Goal: Transaction & Acquisition: Book appointment/travel/reservation

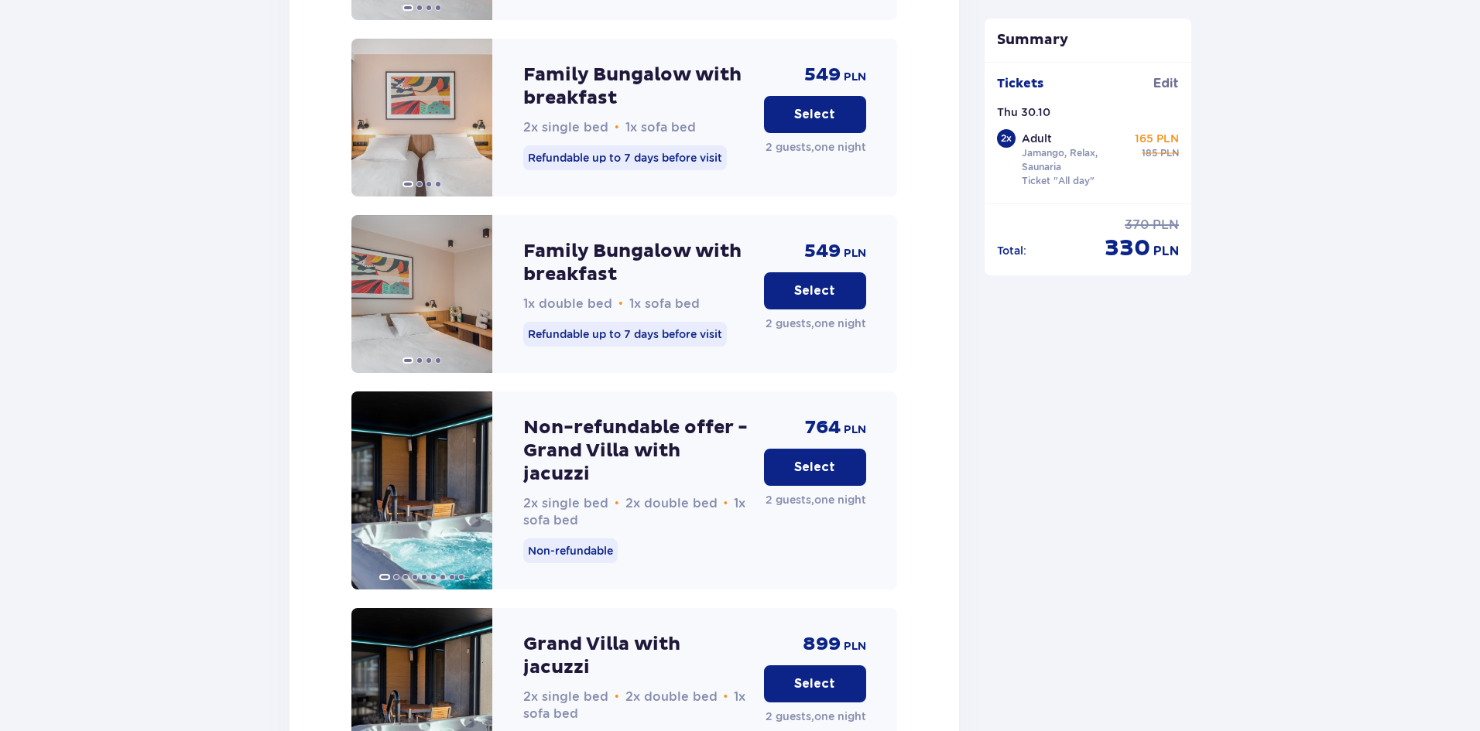
scroll to position [3296, 0]
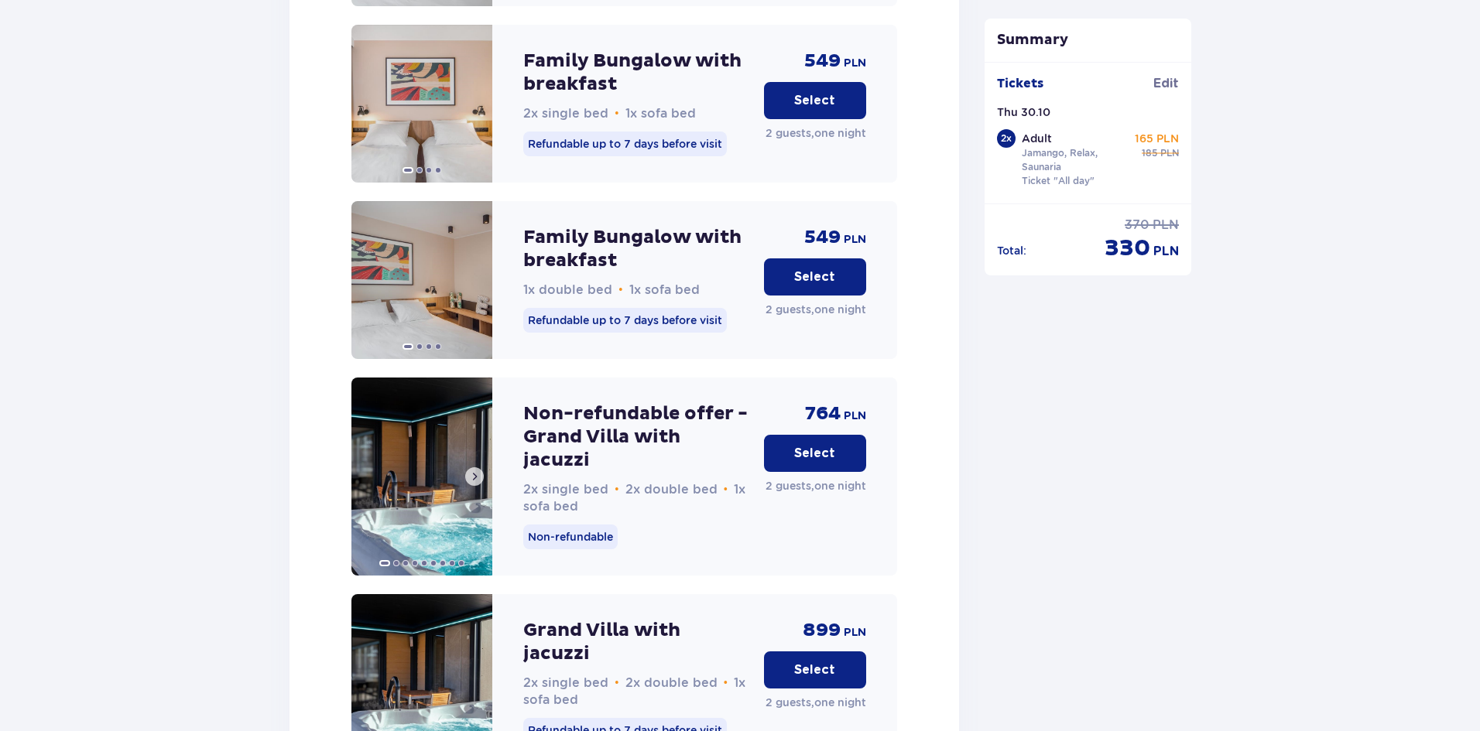
click at [478, 471] on span at bounding box center [474, 477] width 12 height 12
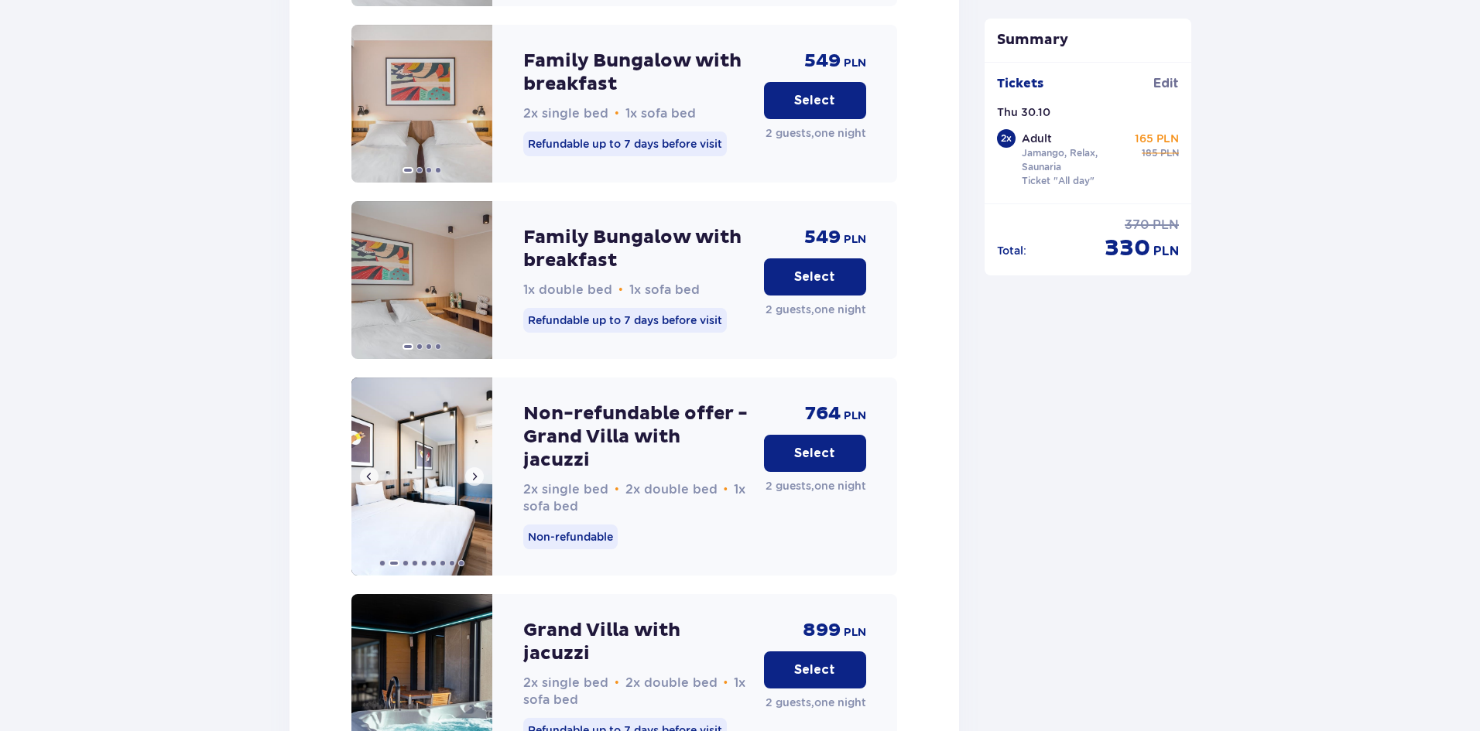
click at [436, 410] on img at bounding box center [421, 477] width 141 height 198
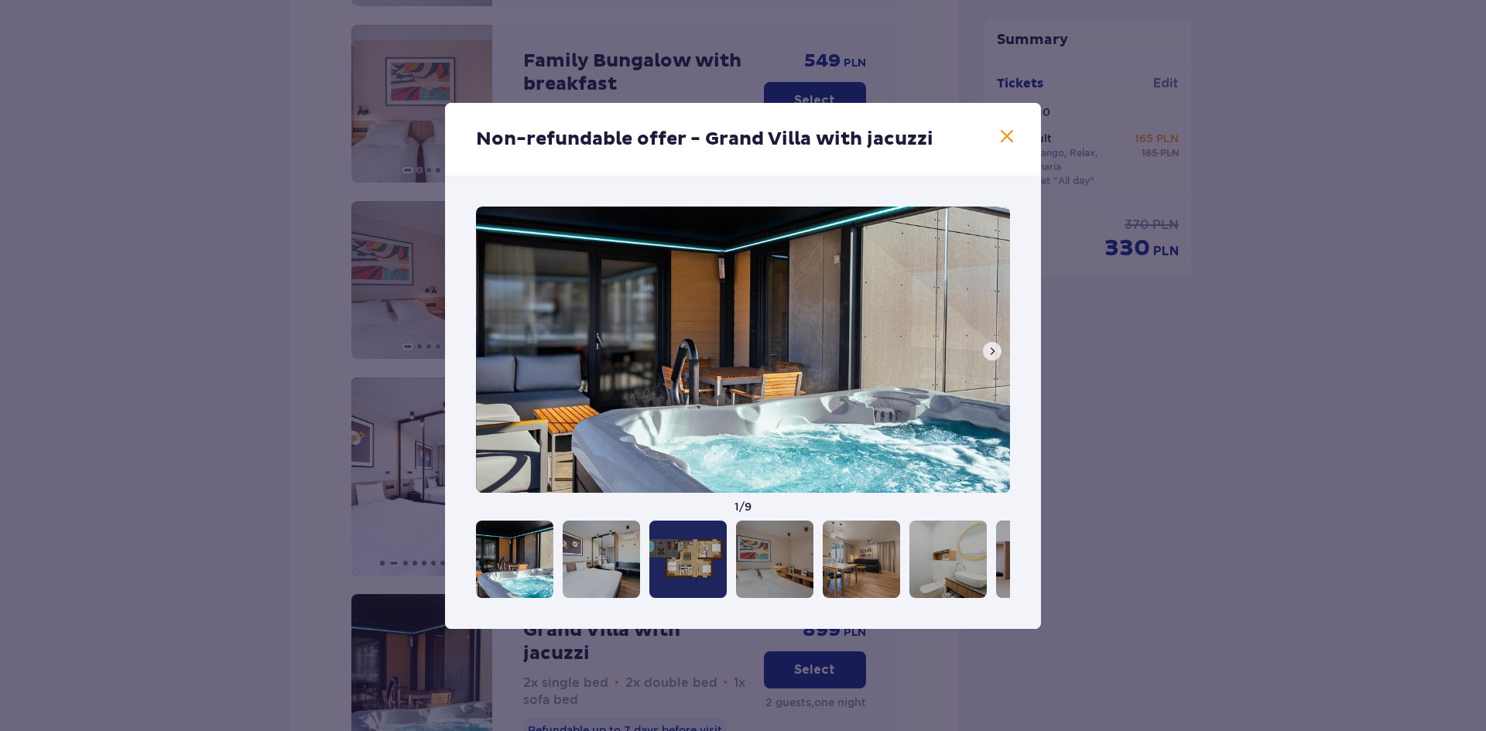
click at [987, 354] on span at bounding box center [992, 351] width 12 height 12
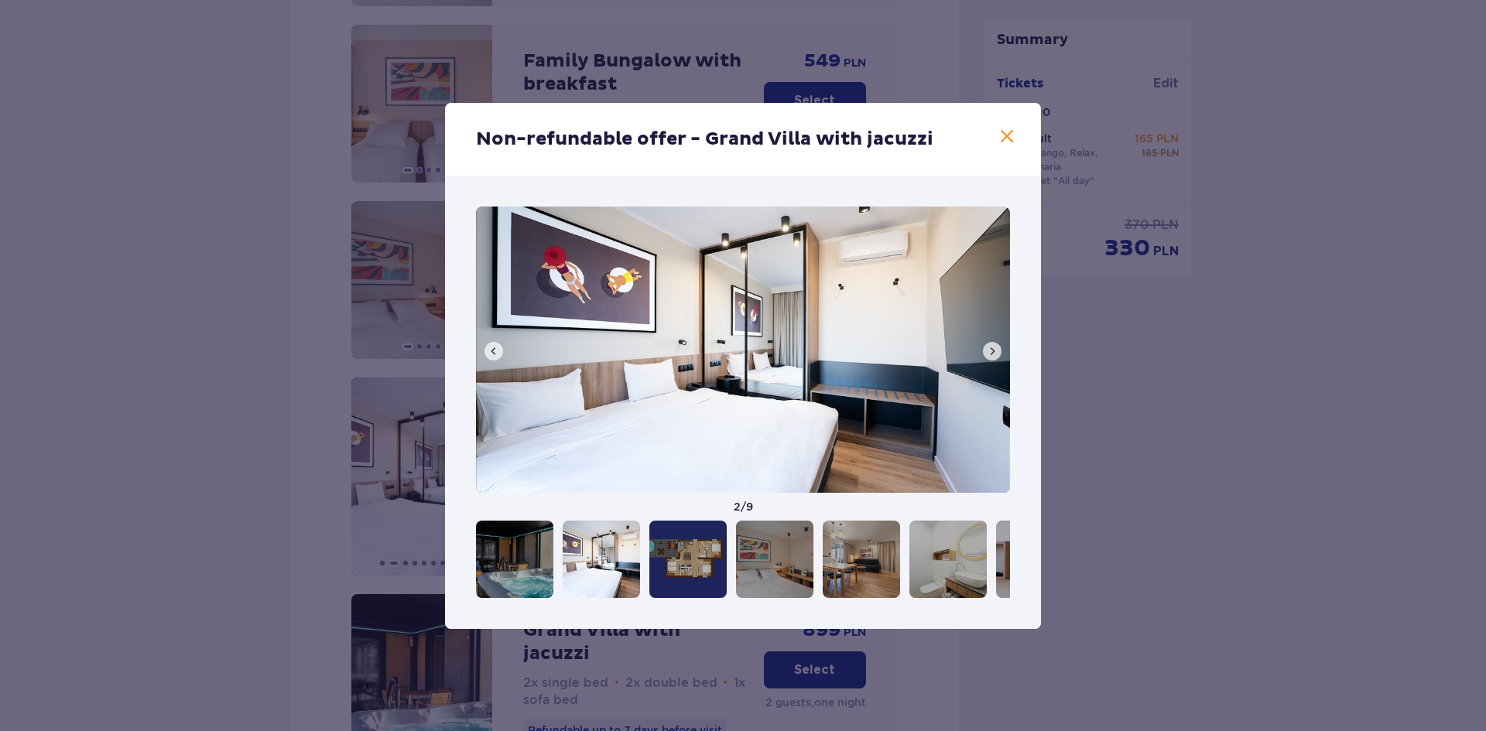
click at [987, 354] on span at bounding box center [992, 351] width 12 height 12
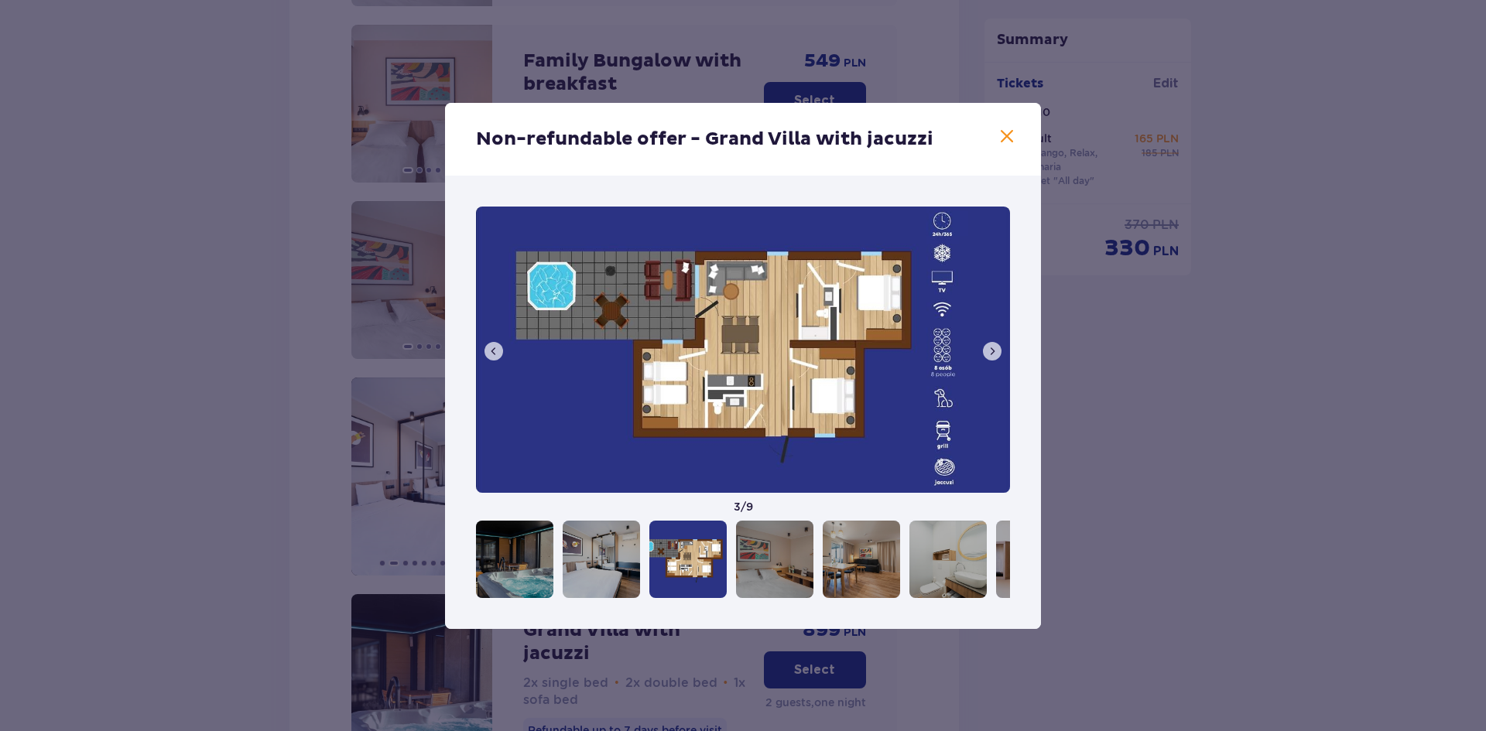
click at [987, 354] on span at bounding box center [992, 351] width 12 height 12
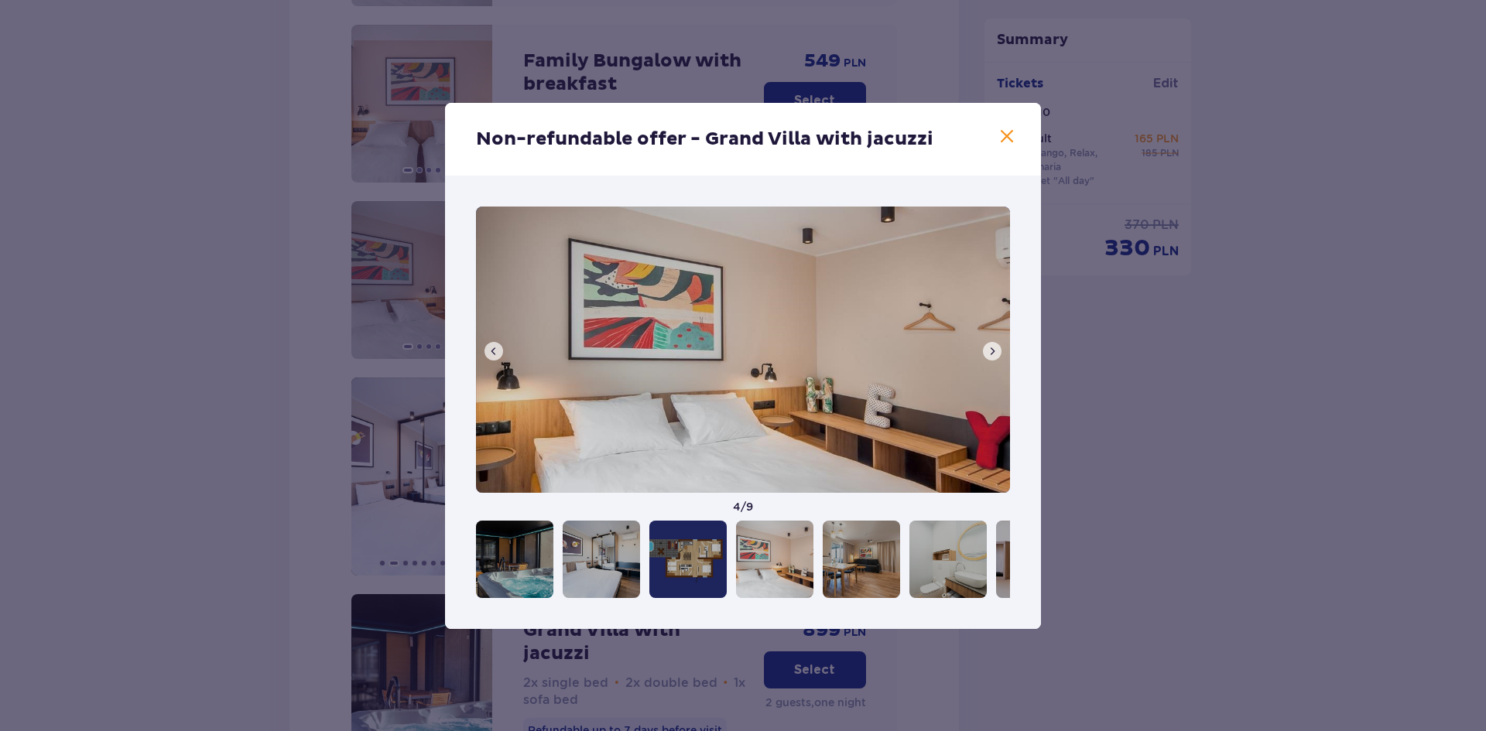
click at [987, 354] on span at bounding box center [992, 351] width 12 height 12
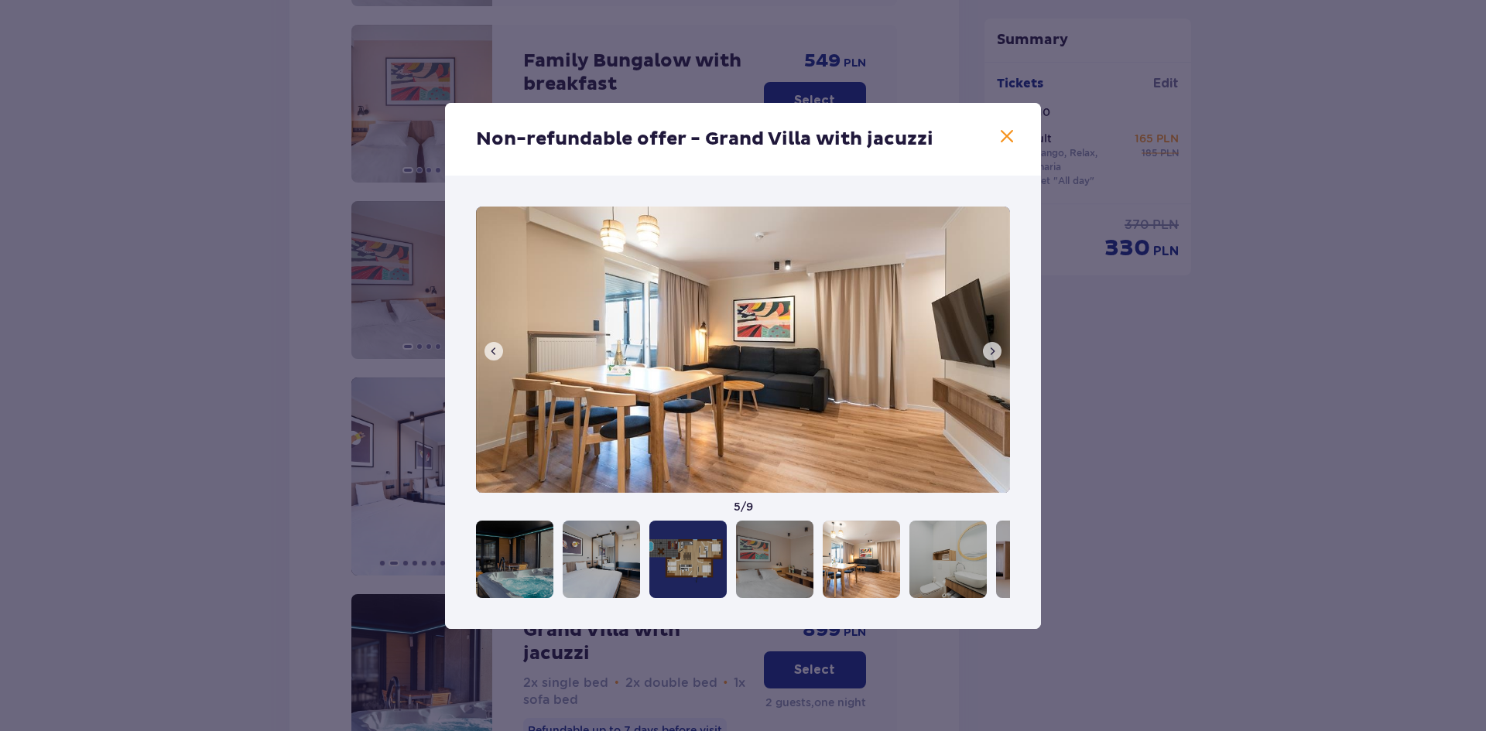
click at [987, 354] on span at bounding box center [992, 351] width 12 height 12
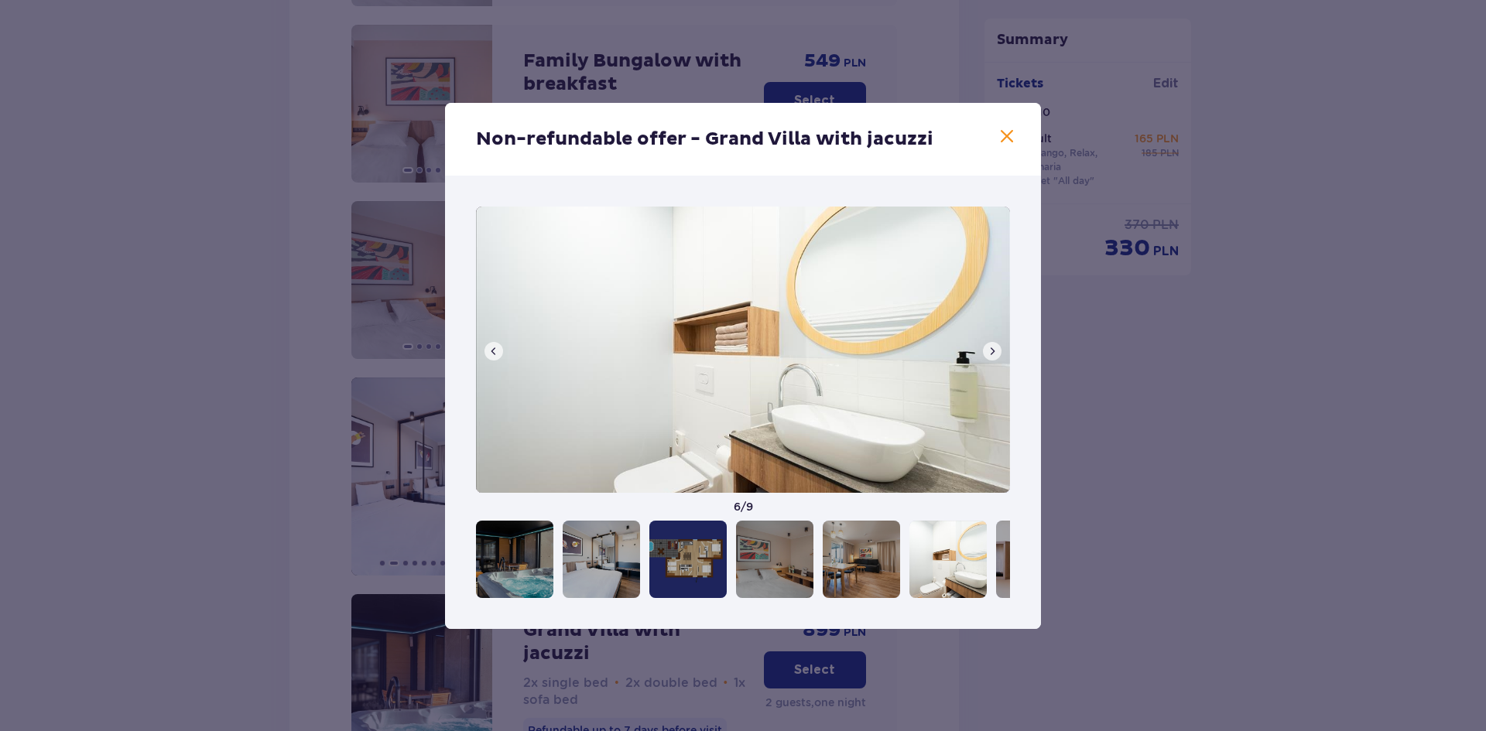
click at [987, 354] on span at bounding box center [992, 351] width 12 height 12
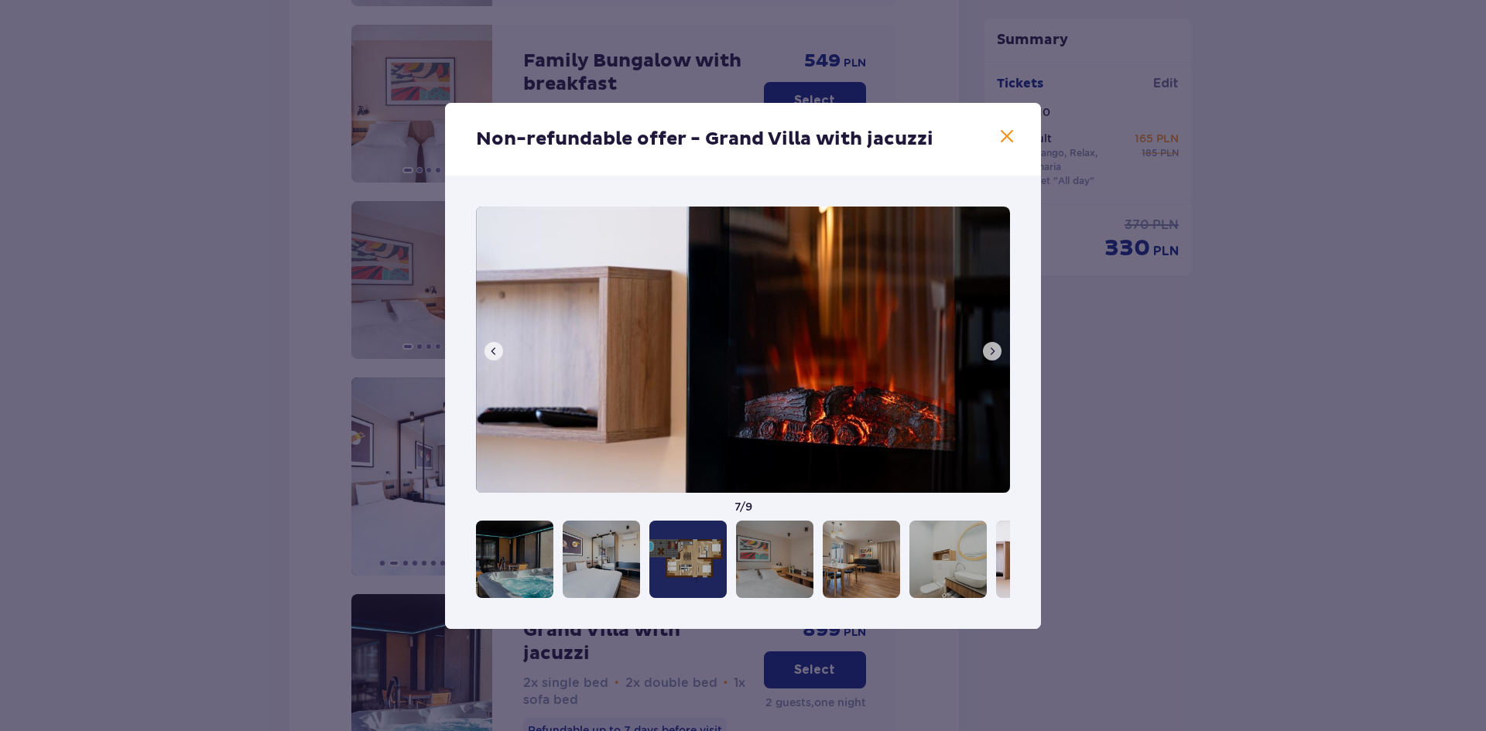
click at [987, 354] on span at bounding box center [992, 351] width 12 height 12
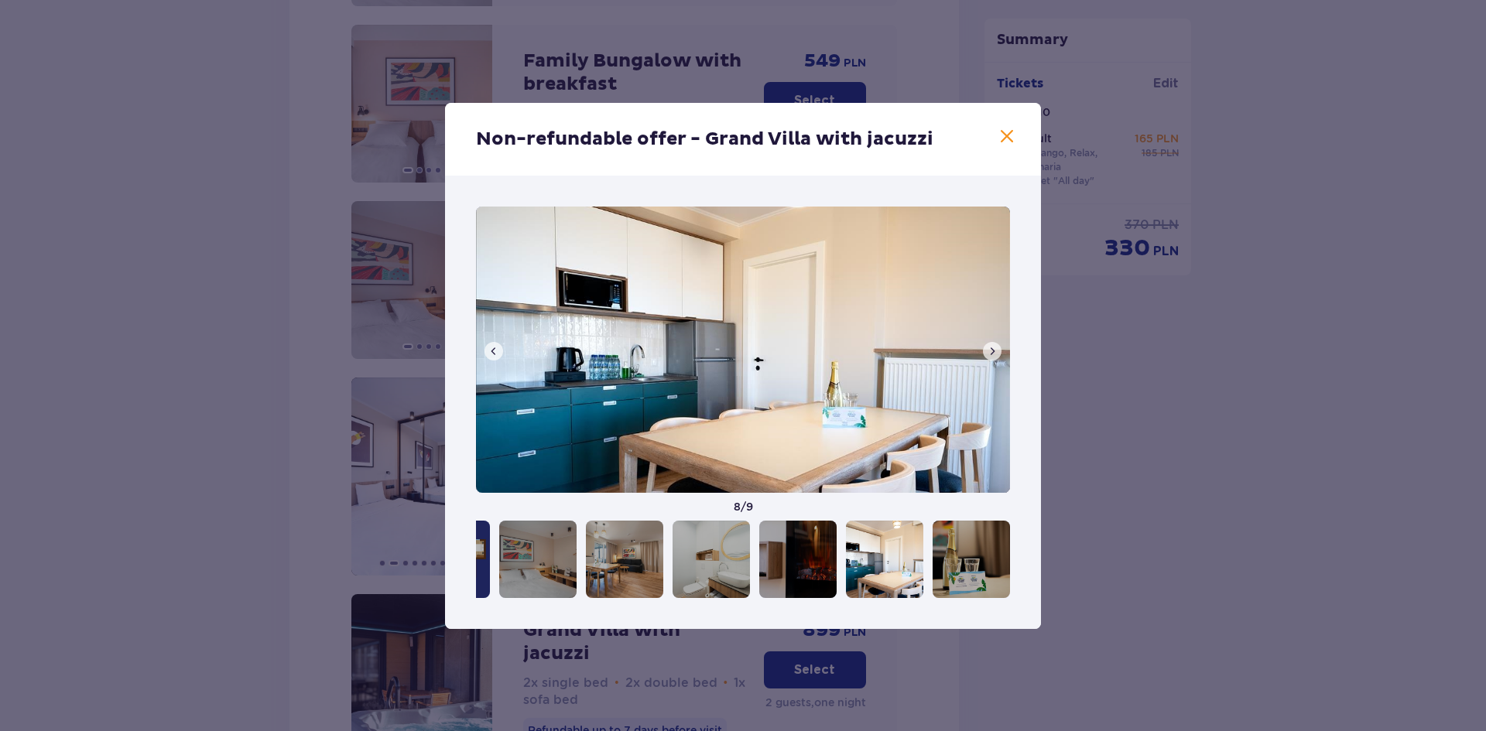
click at [987, 354] on span at bounding box center [992, 351] width 12 height 12
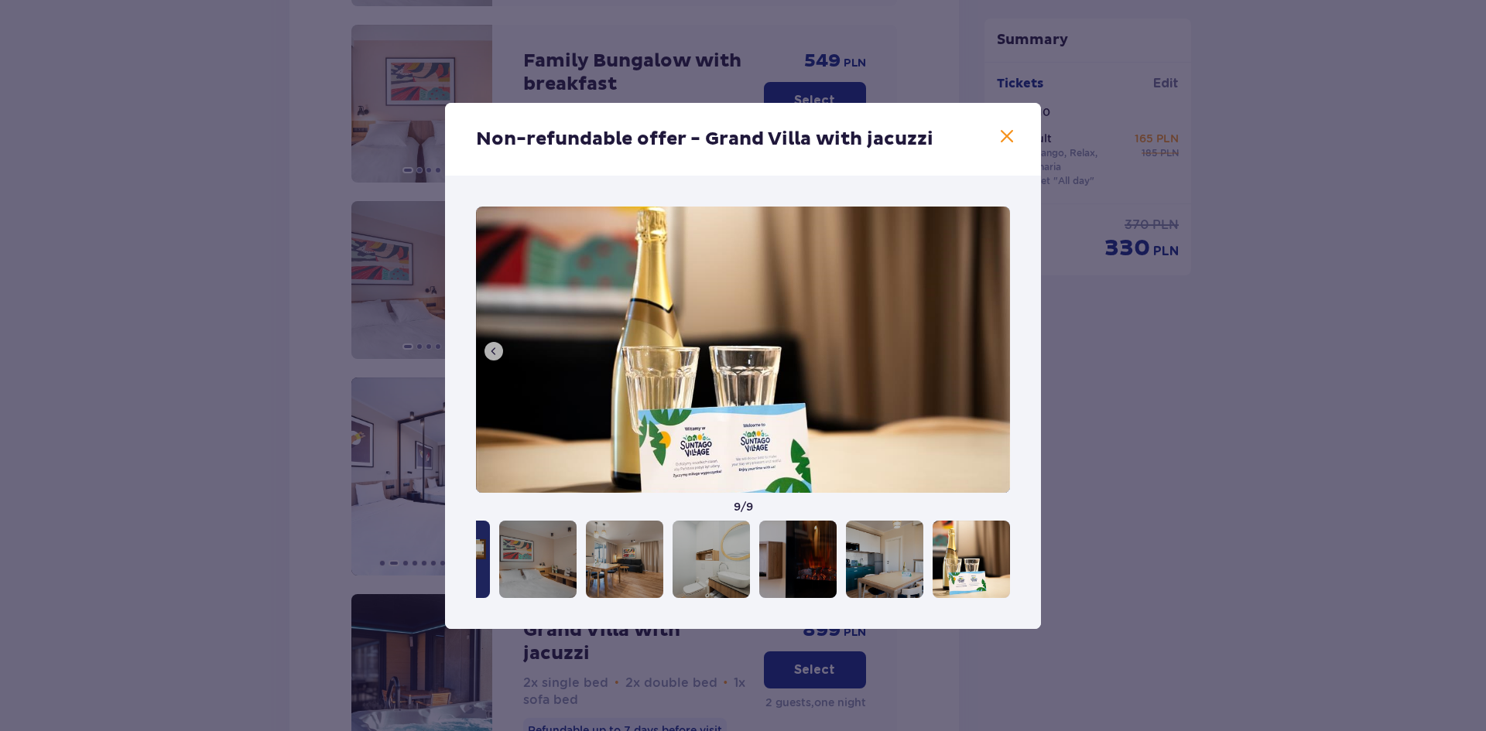
click at [987, 354] on img at bounding box center [743, 350] width 534 height 286
click at [1003, 135] on span at bounding box center [1007, 137] width 19 height 19
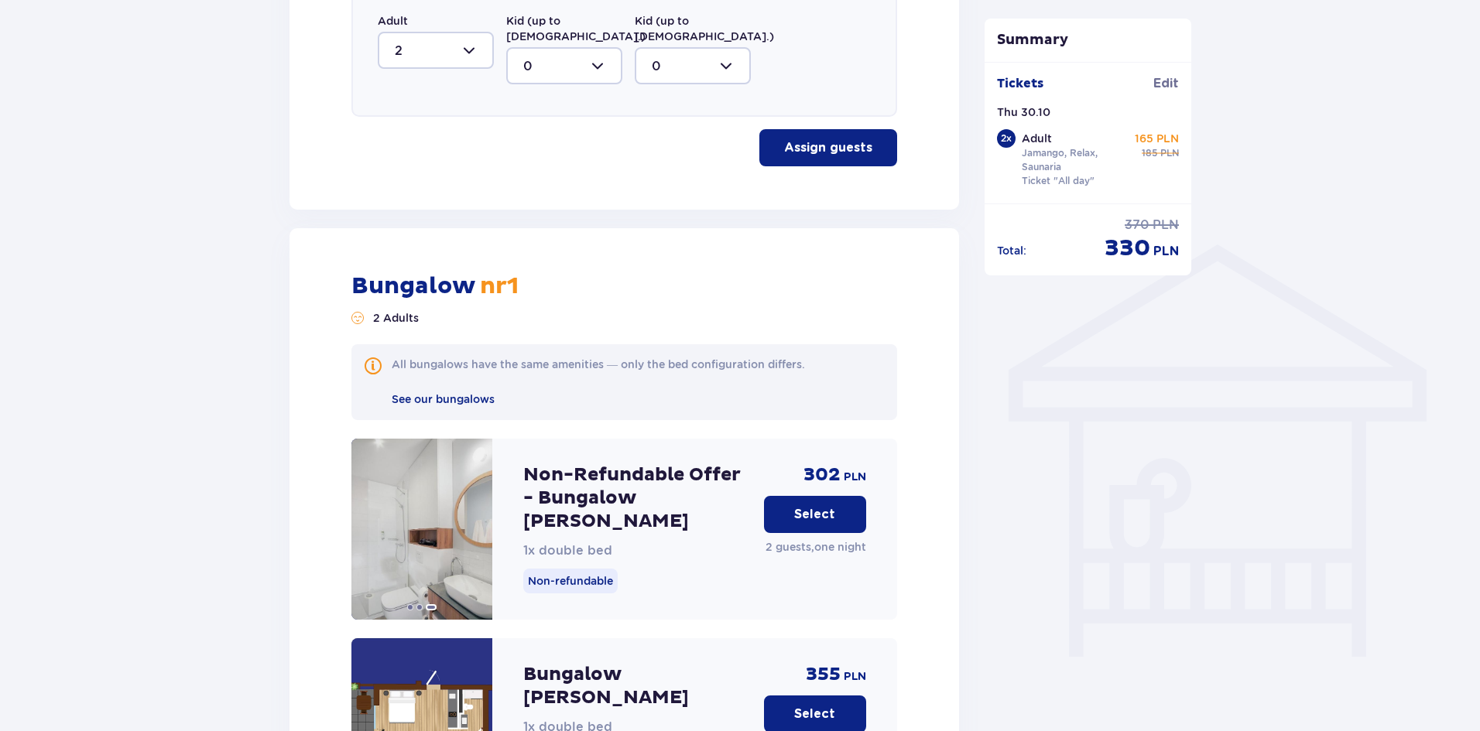
scroll to position [1102, 0]
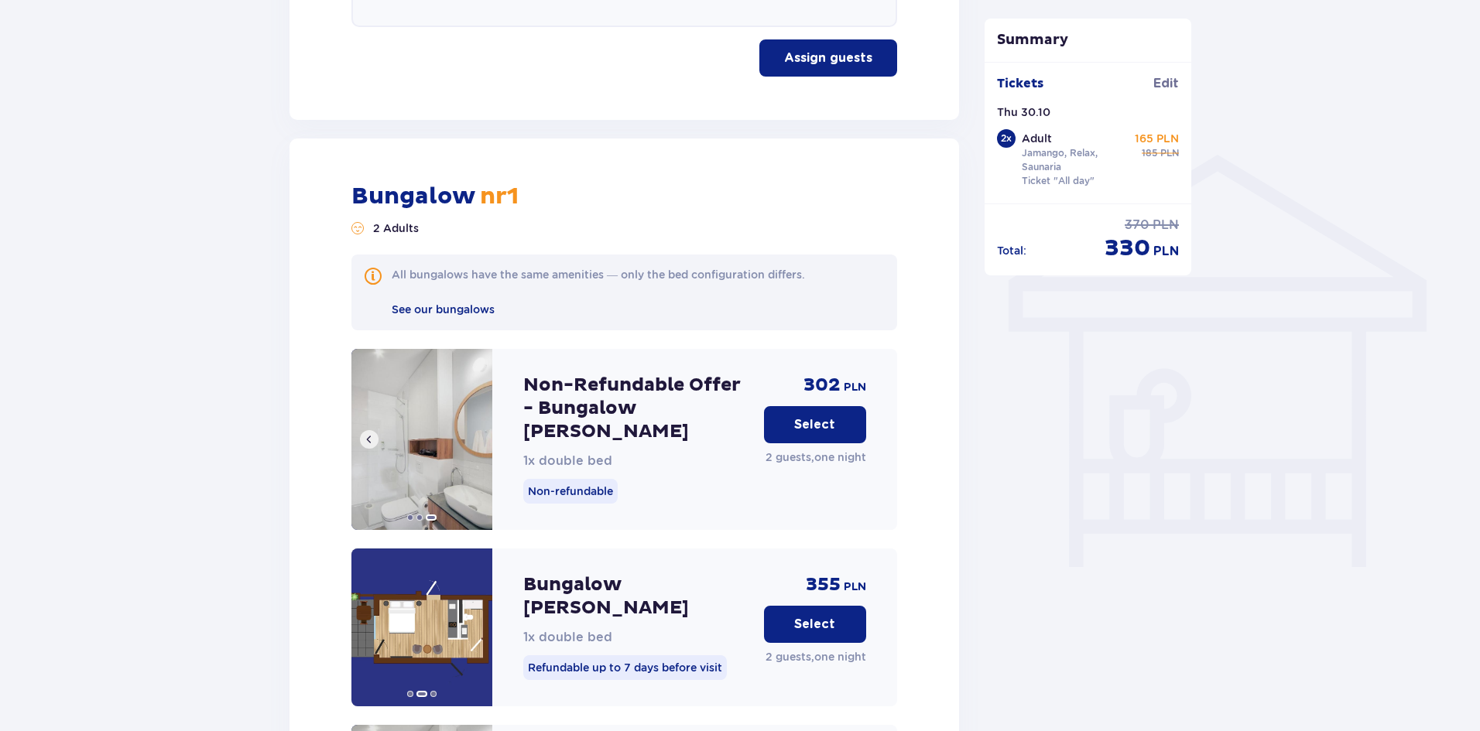
click at [447, 451] on img at bounding box center [421, 439] width 141 height 181
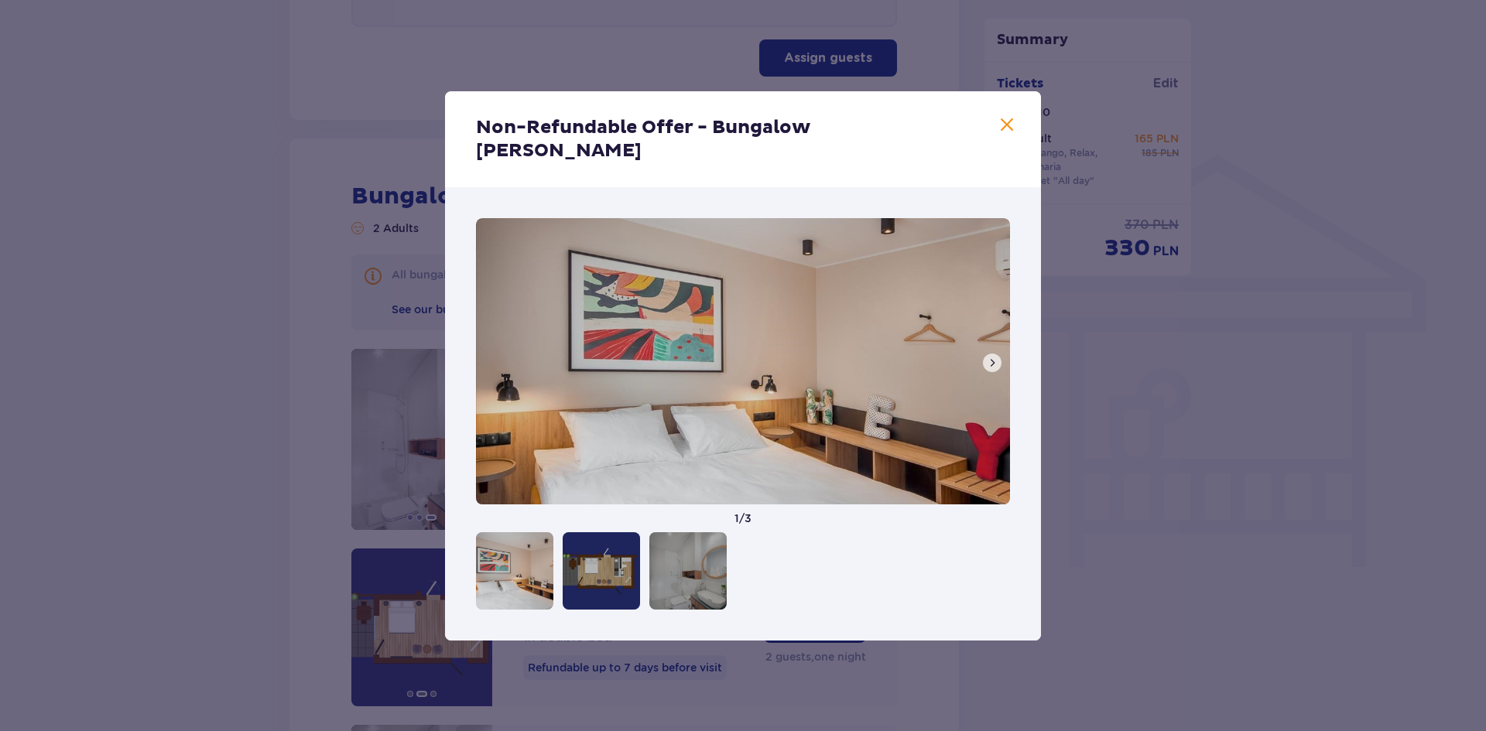
click at [994, 357] on span at bounding box center [992, 363] width 12 height 12
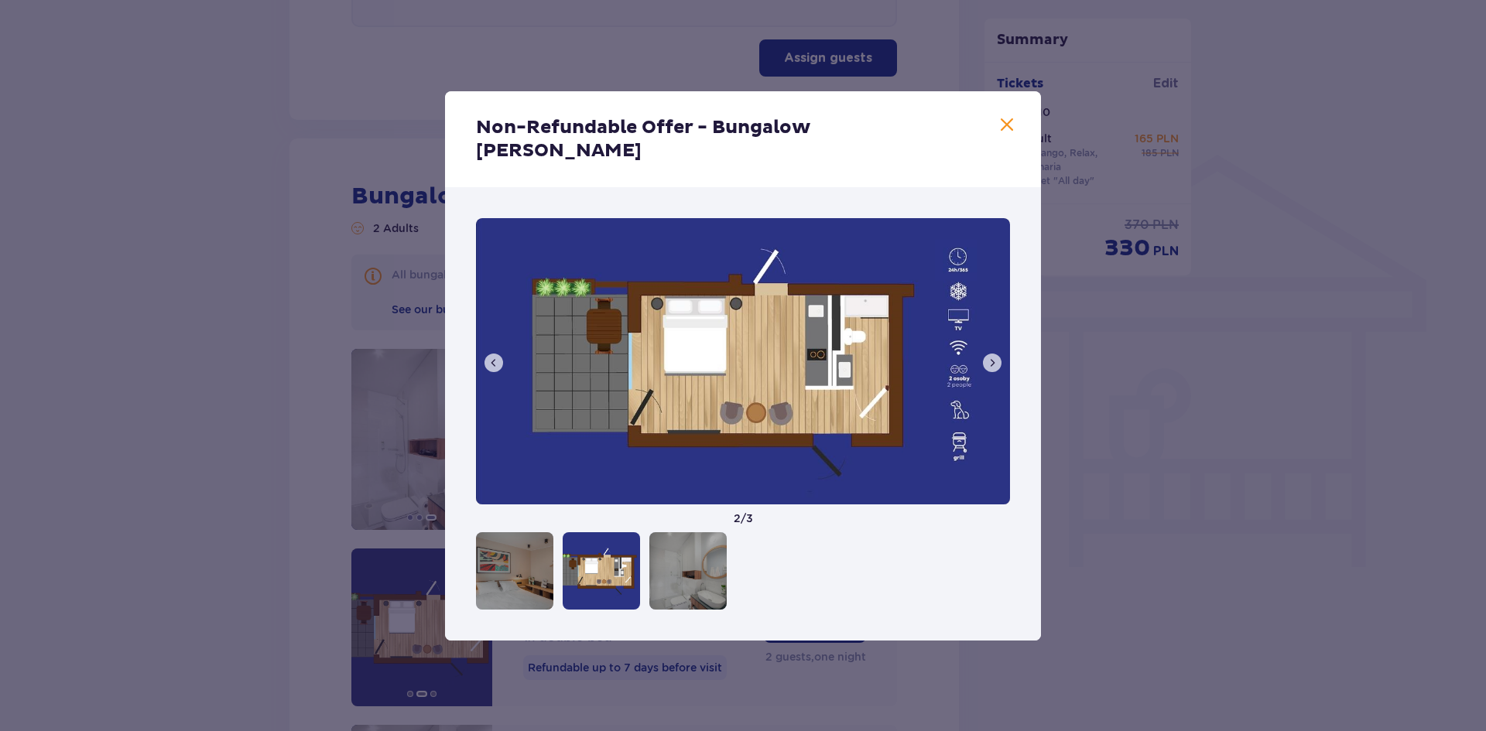
click at [994, 357] on span at bounding box center [992, 363] width 12 height 12
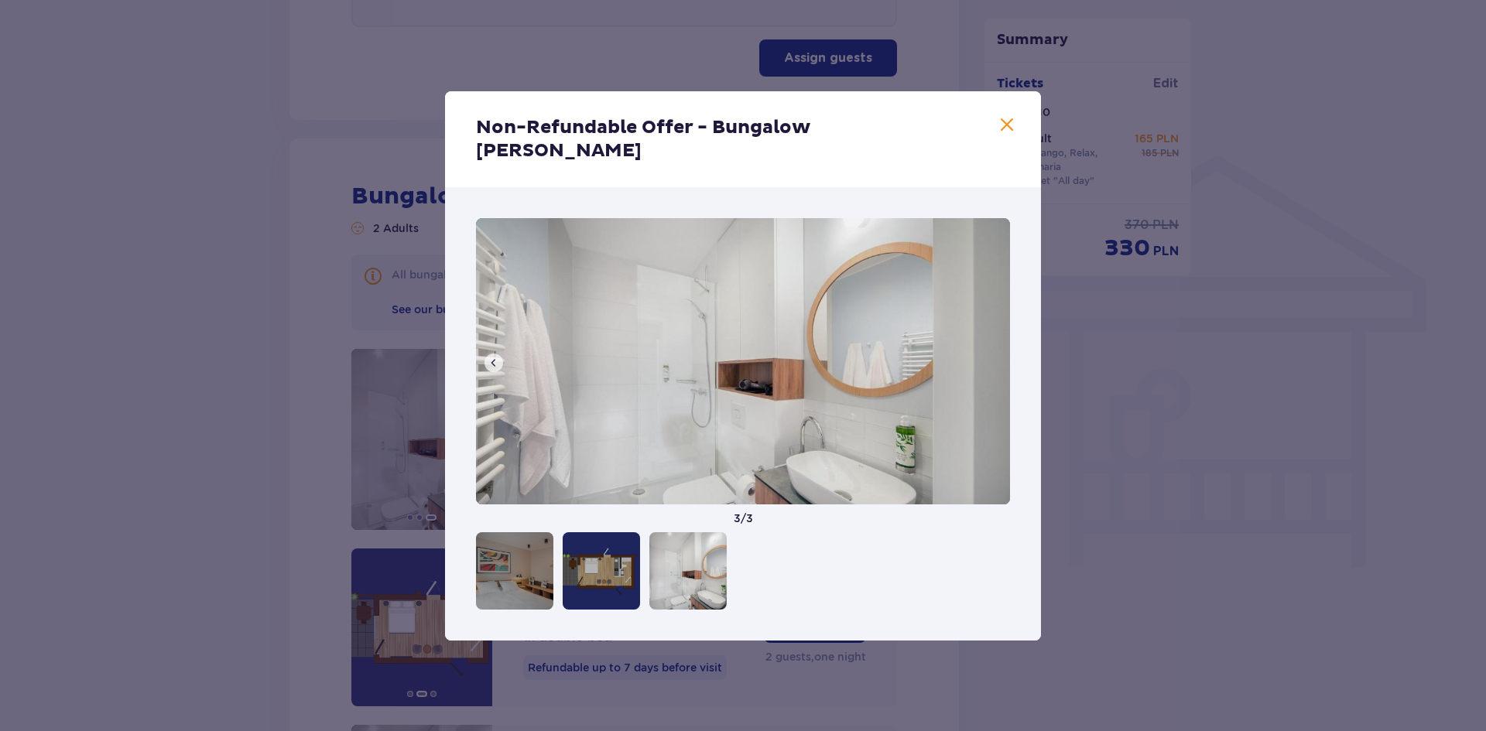
click at [490, 357] on span at bounding box center [494, 363] width 12 height 12
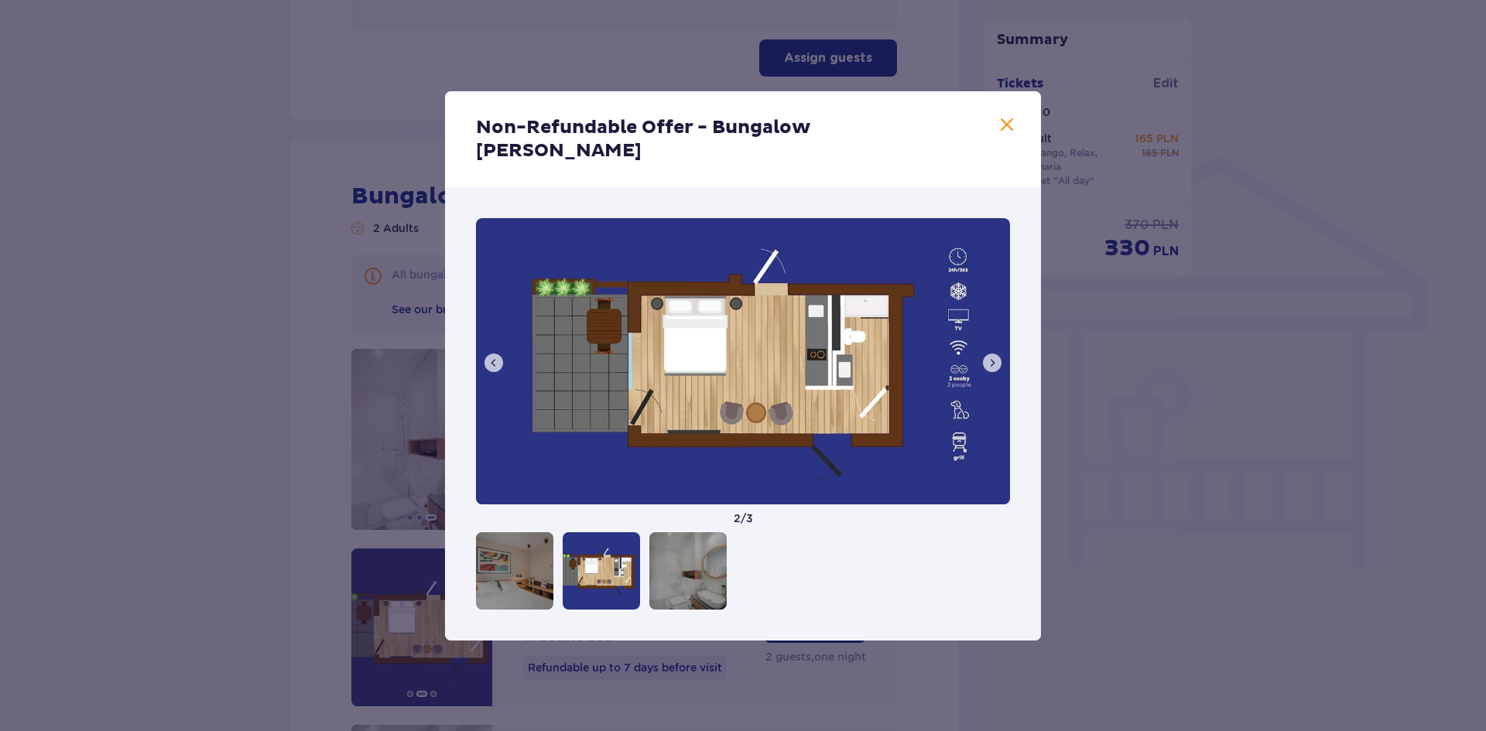
click at [490, 357] on span at bounding box center [494, 363] width 12 height 12
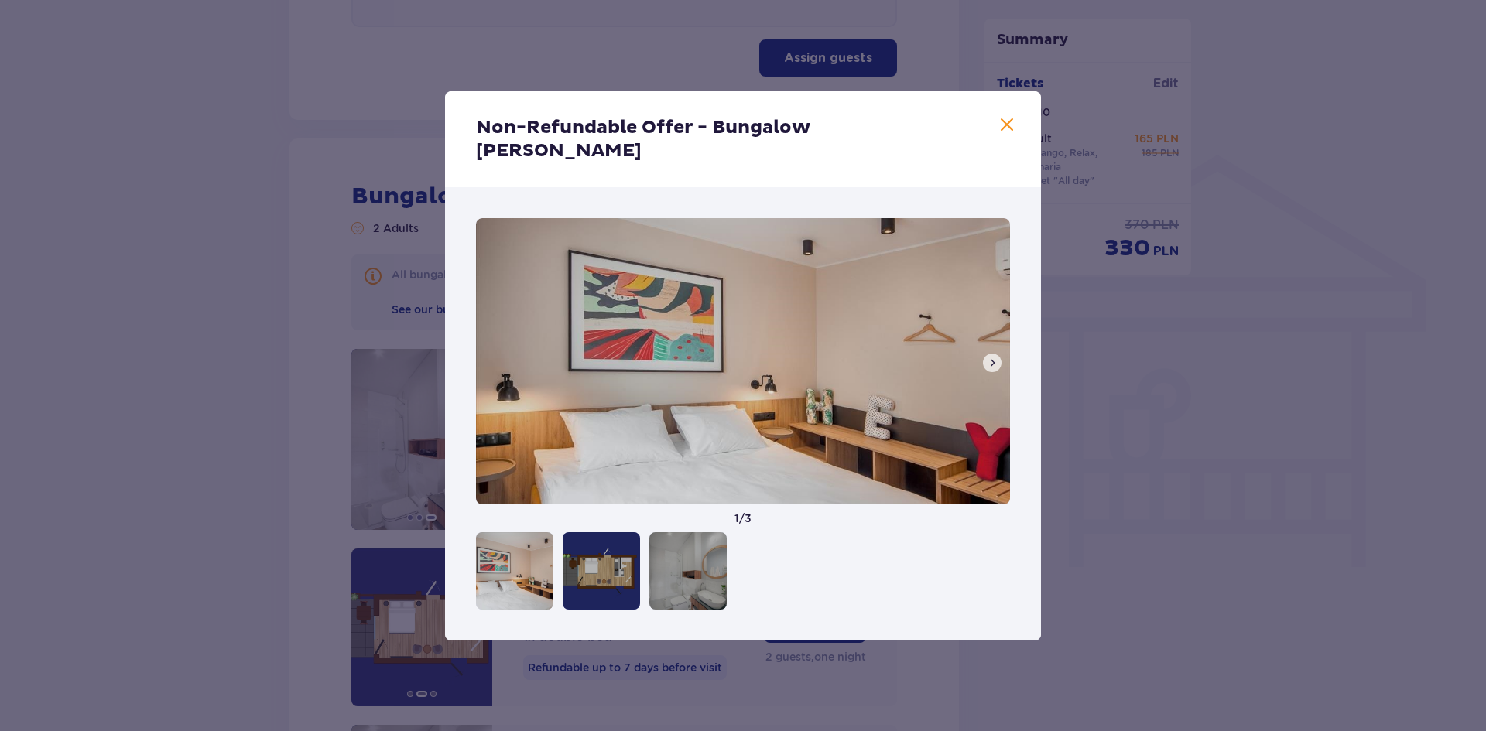
click at [490, 347] on img at bounding box center [743, 361] width 534 height 286
click at [1004, 135] on span at bounding box center [1007, 125] width 19 height 19
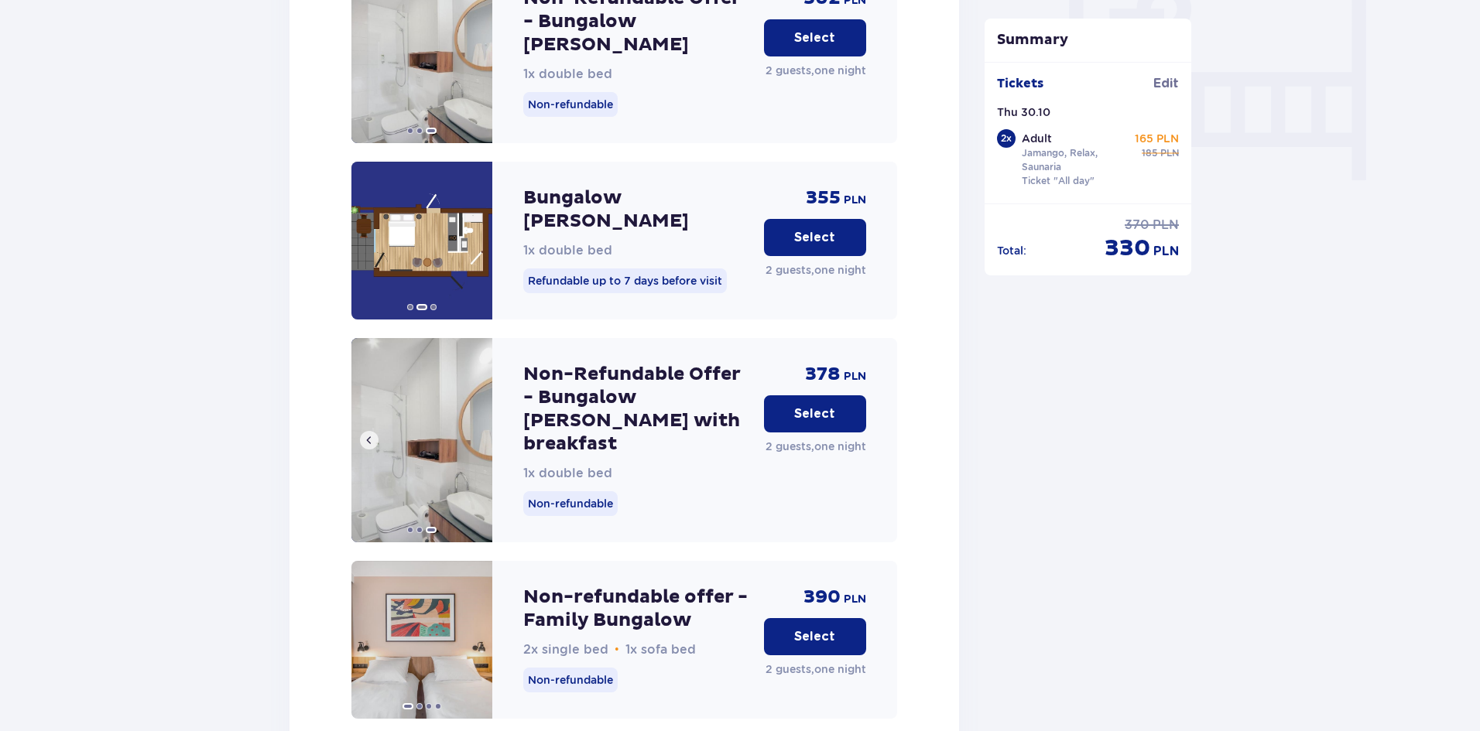
scroll to position [1566, 0]
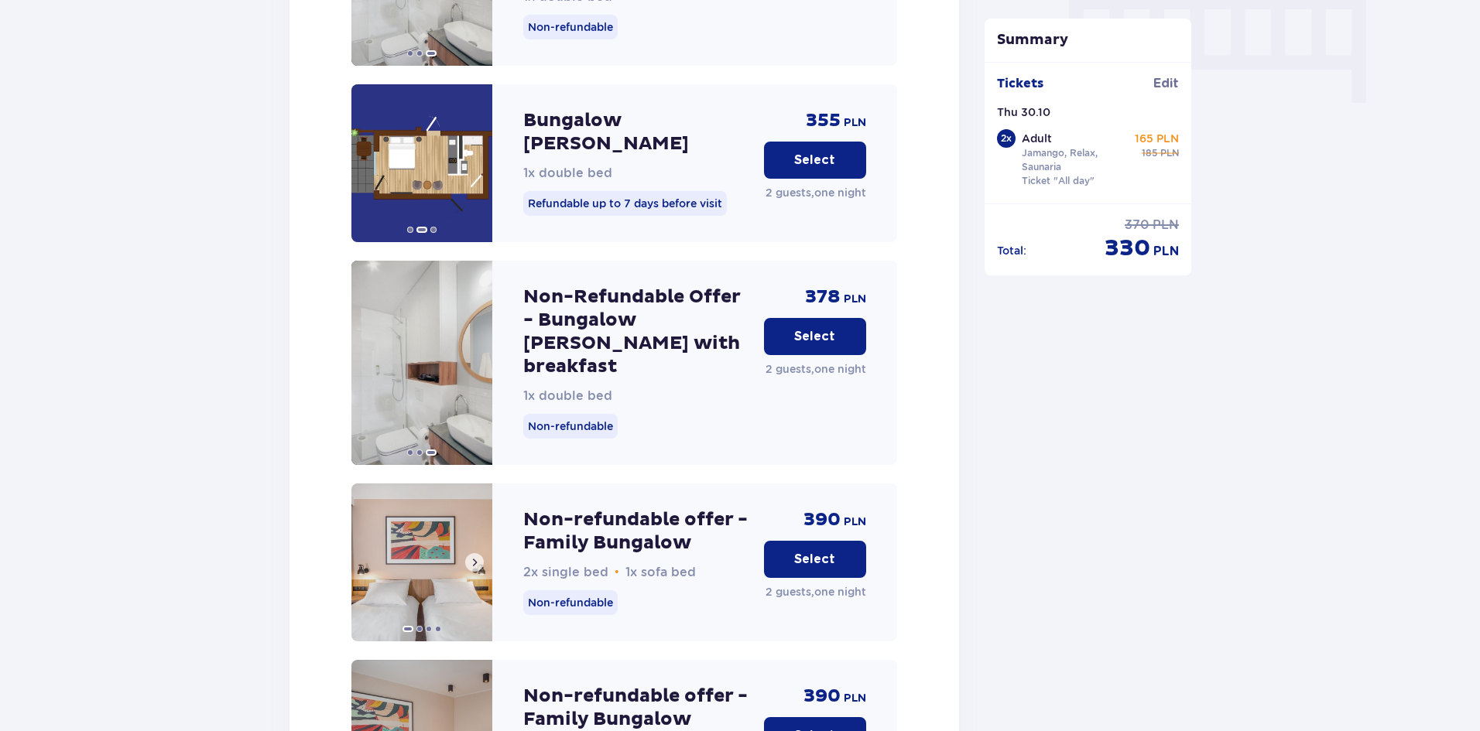
click at [388, 516] on img at bounding box center [421, 563] width 141 height 158
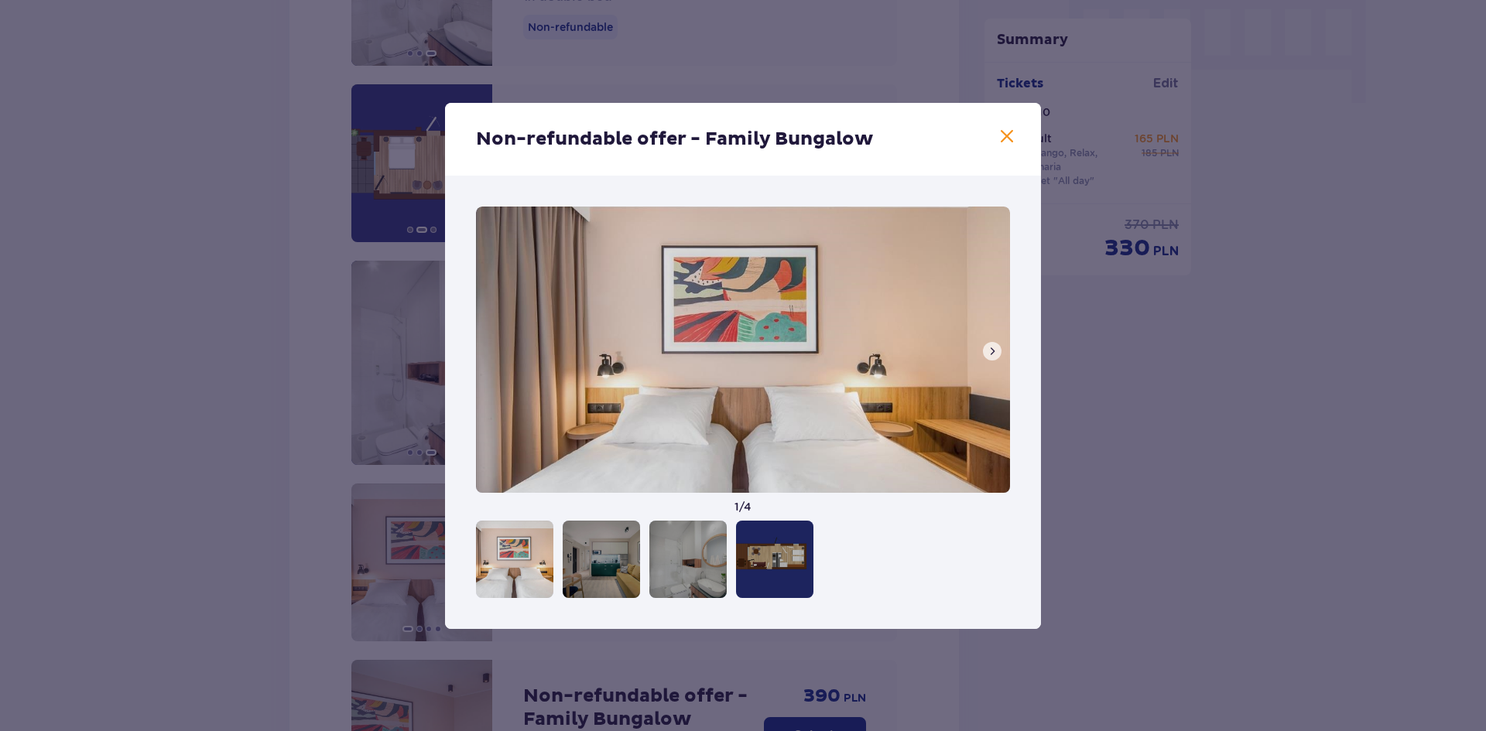
click at [994, 349] on span at bounding box center [992, 351] width 12 height 12
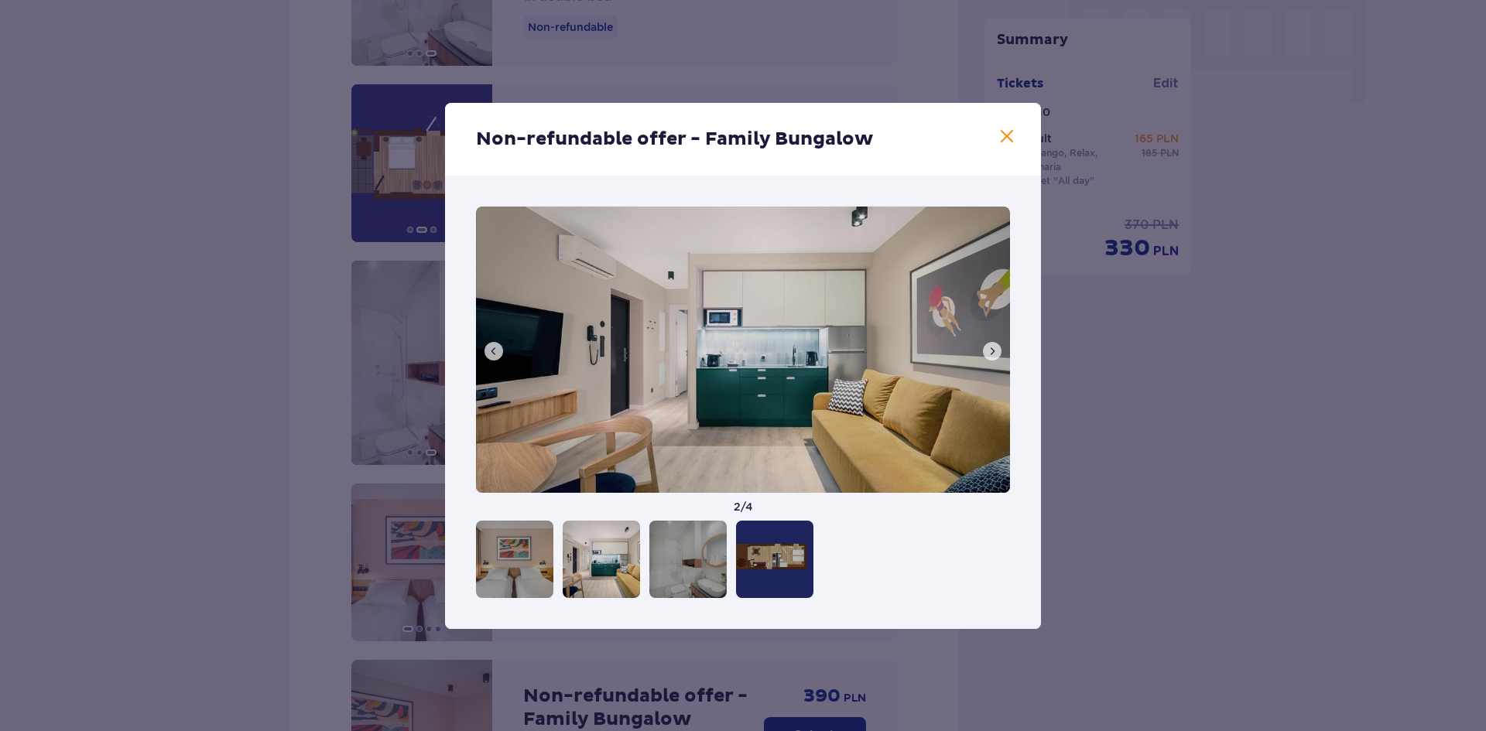
click at [994, 349] on span at bounding box center [992, 351] width 12 height 12
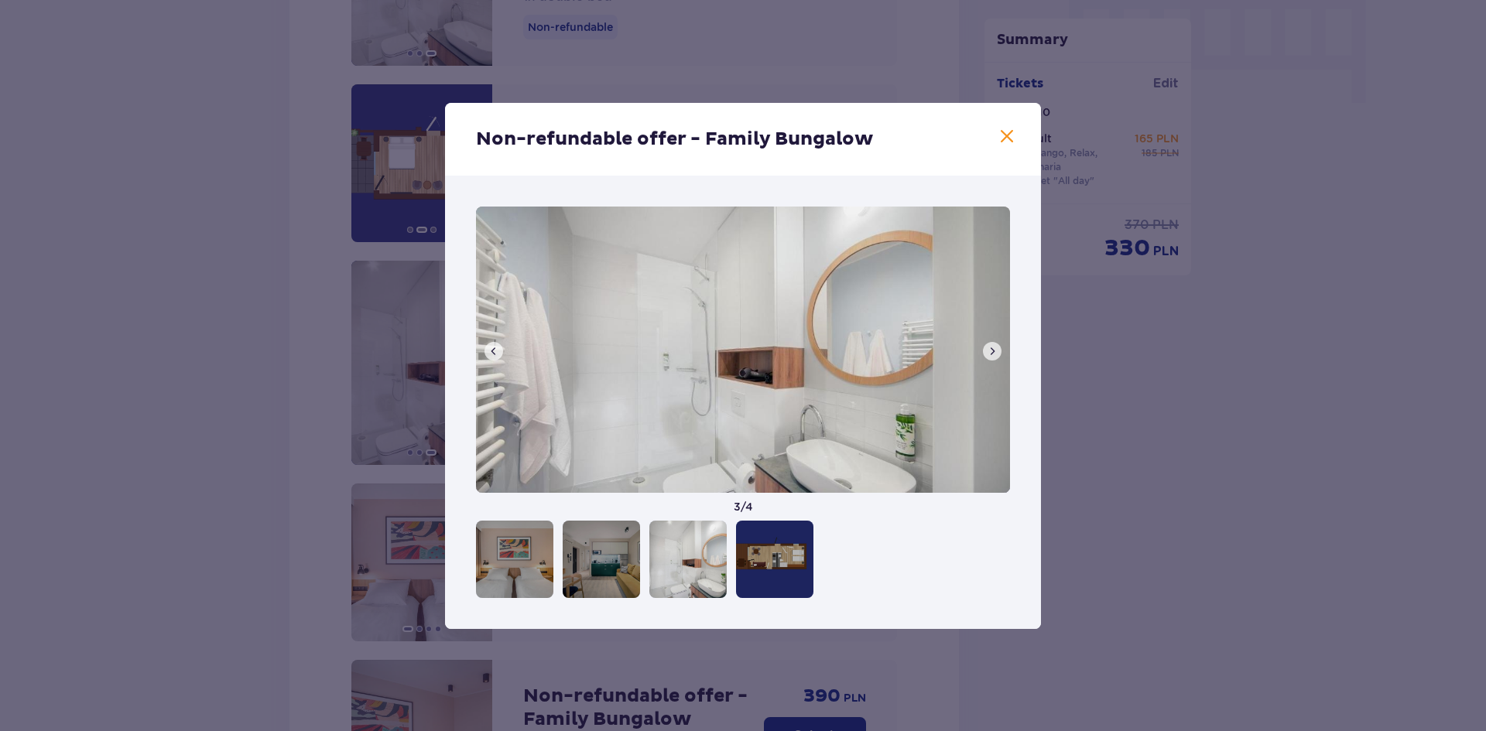
click at [994, 349] on span at bounding box center [992, 351] width 12 height 12
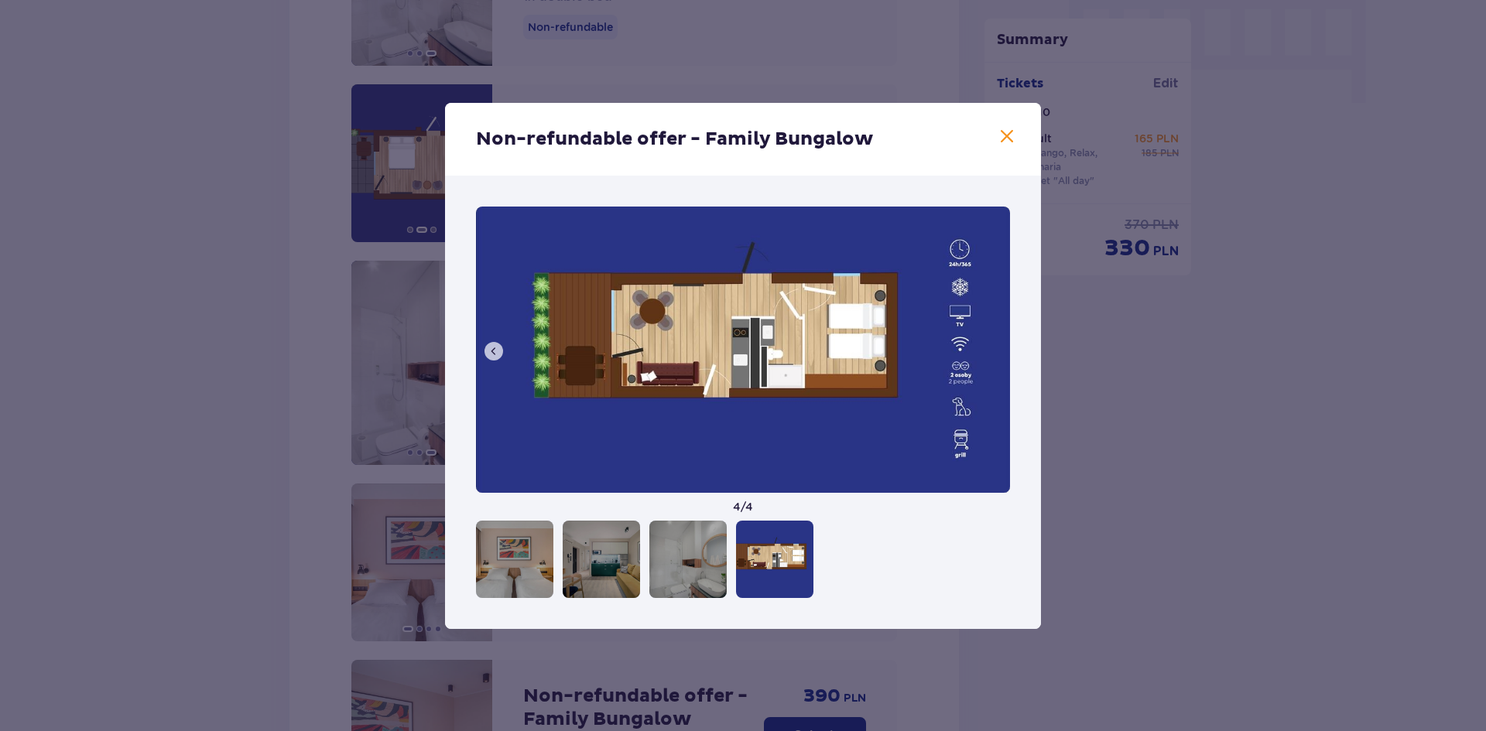
click at [994, 349] on img at bounding box center [743, 350] width 534 height 286
click at [1015, 133] on span at bounding box center [1007, 137] width 19 height 19
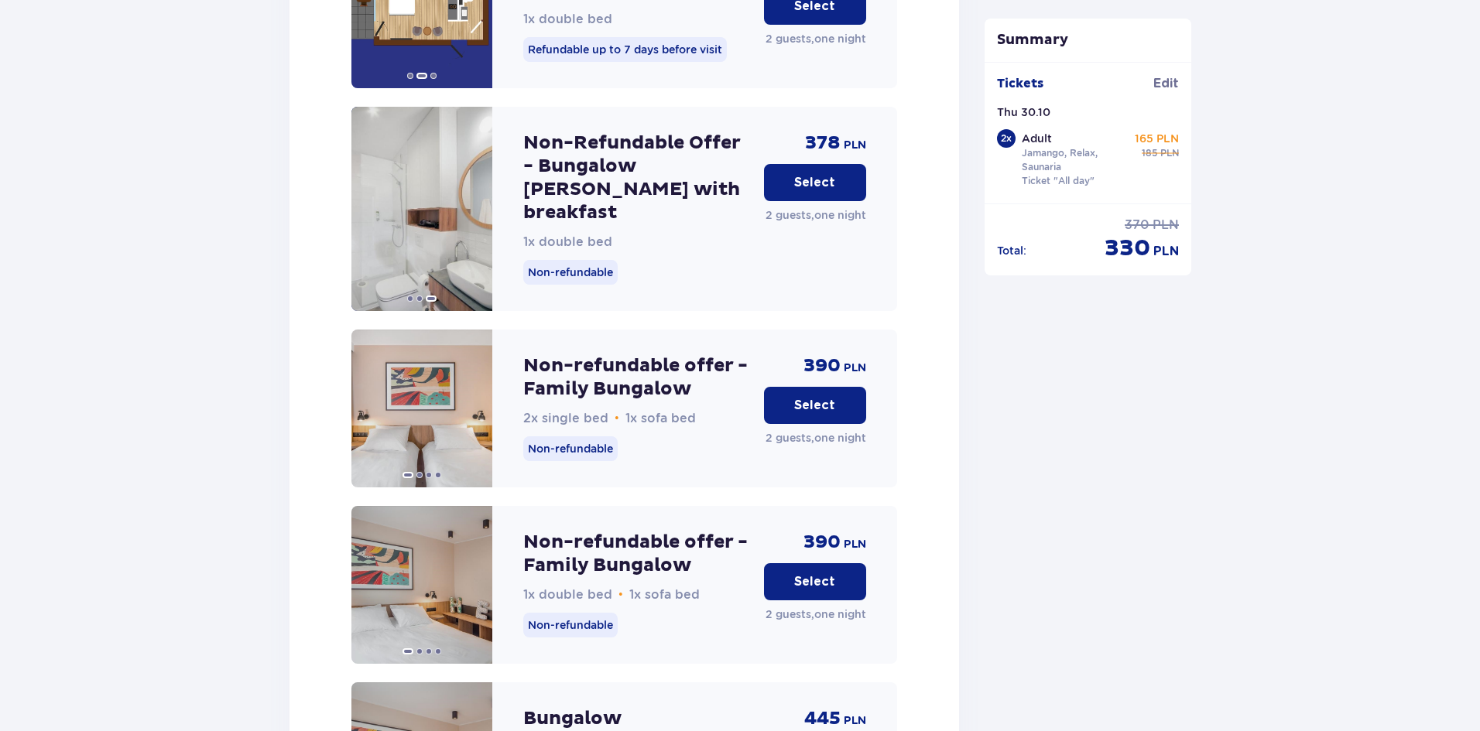
scroll to position [1721, 0]
click at [472, 578] on span at bounding box center [474, 584] width 12 height 12
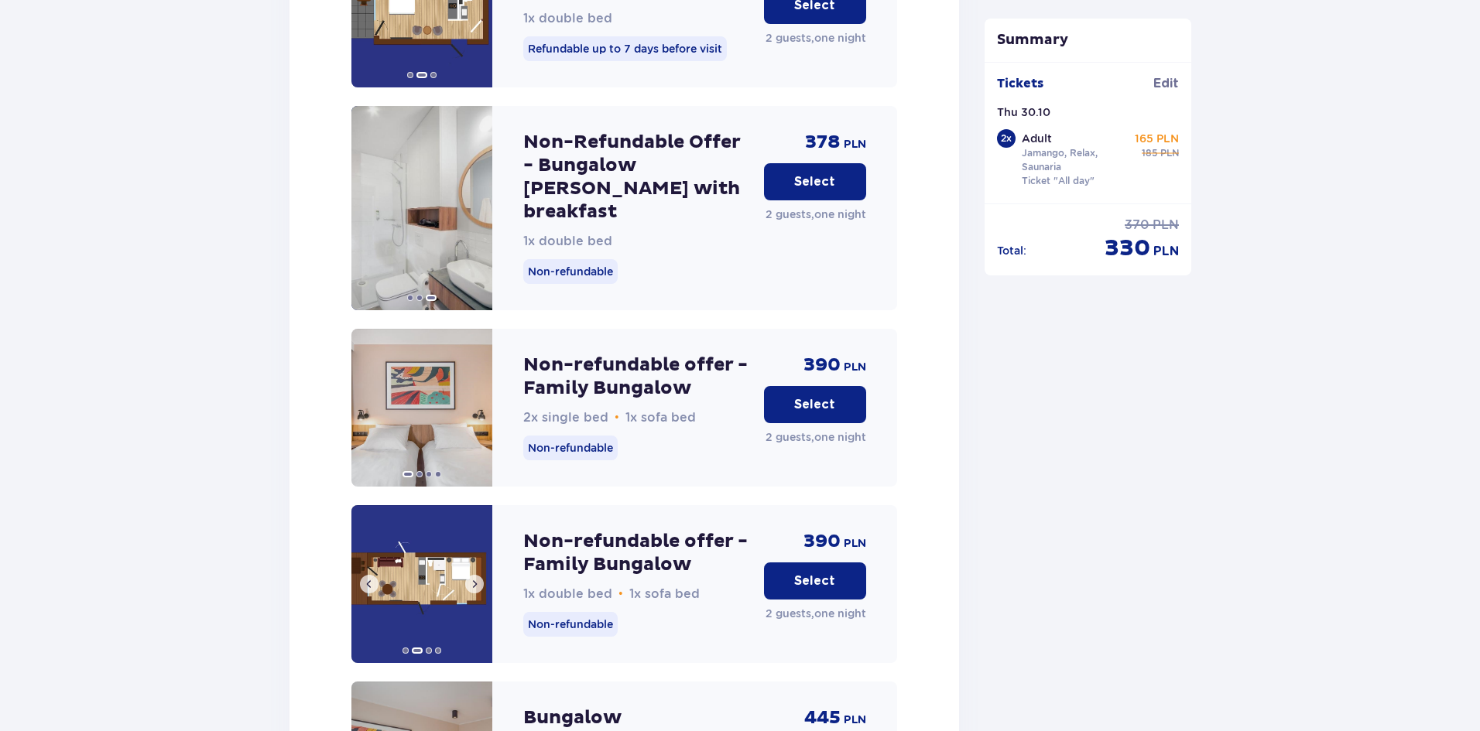
click at [472, 578] on span at bounding box center [474, 584] width 12 height 12
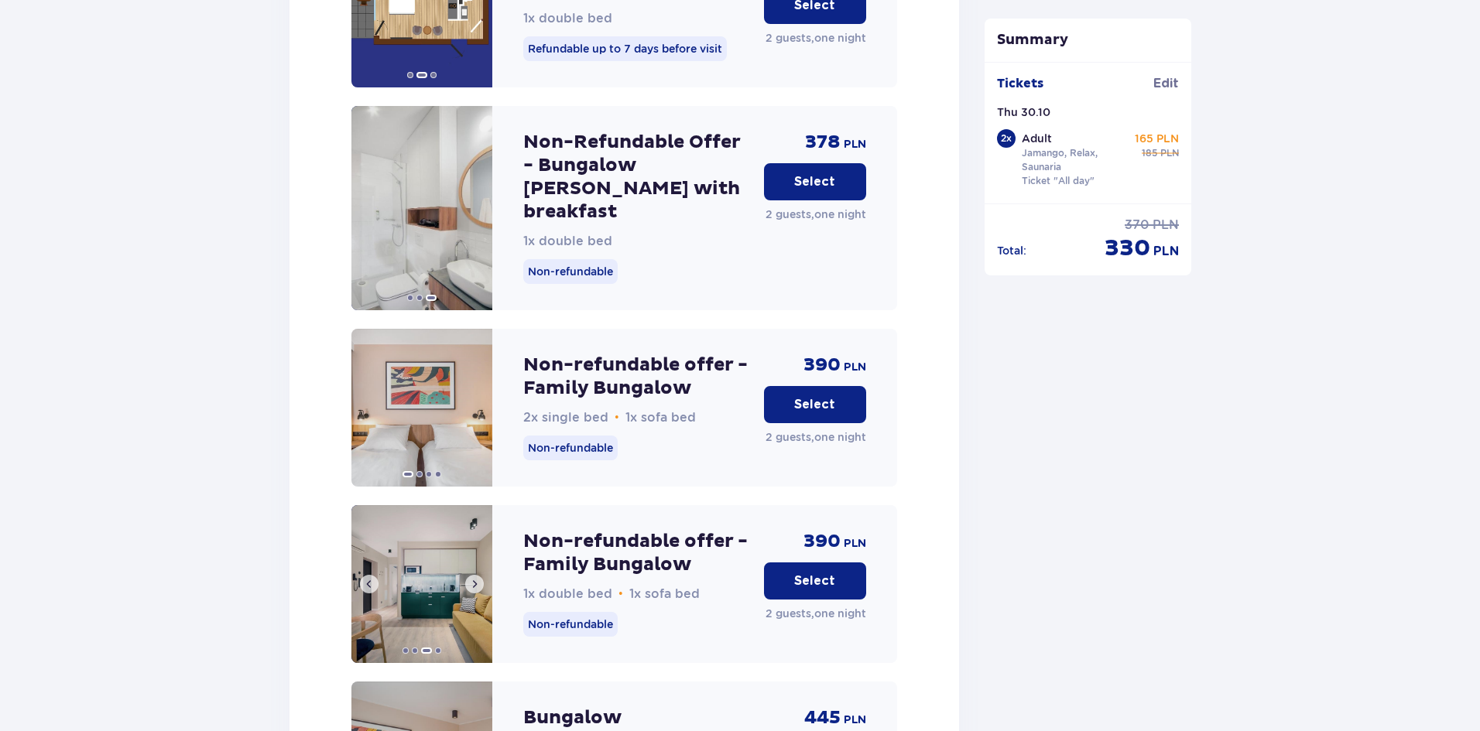
click at [472, 578] on span at bounding box center [474, 584] width 12 height 12
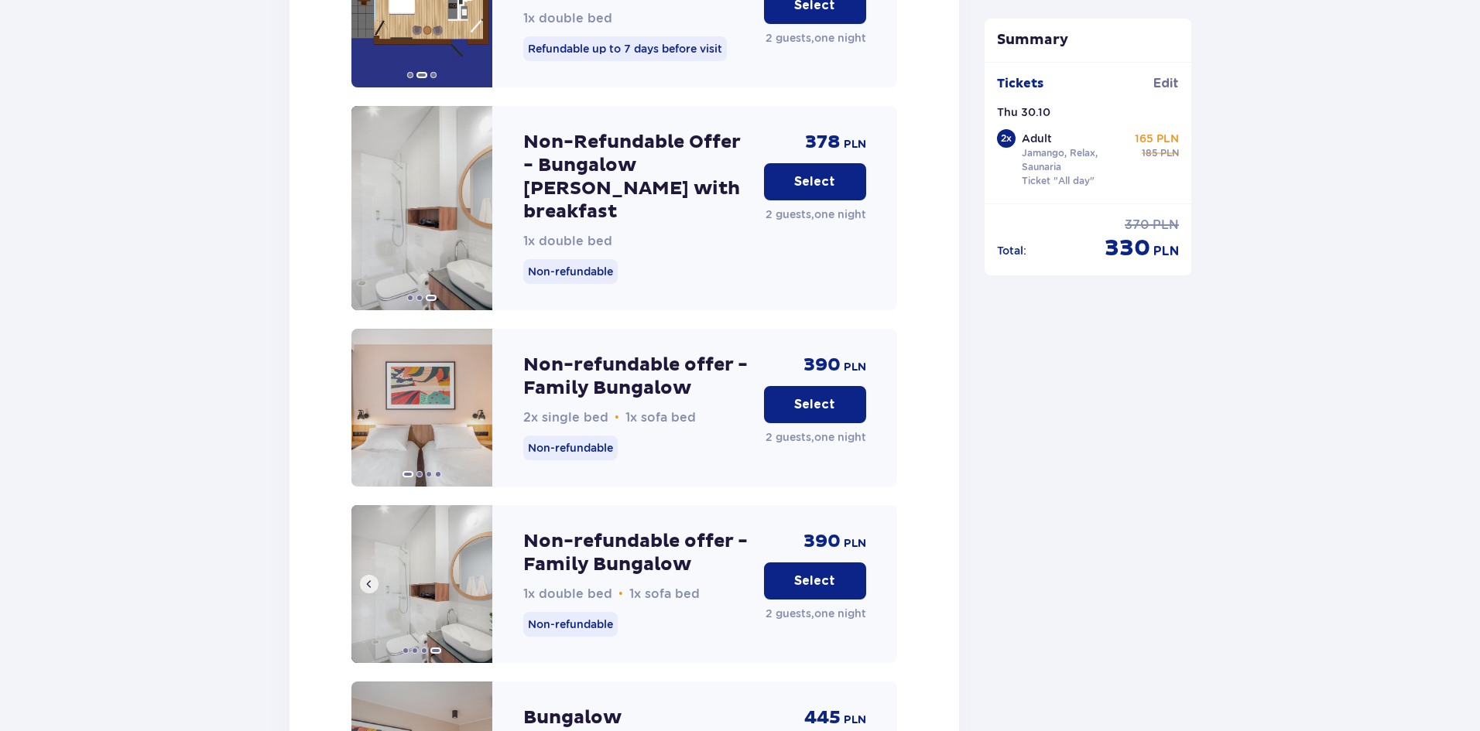
click at [419, 536] on img at bounding box center [421, 584] width 141 height 158
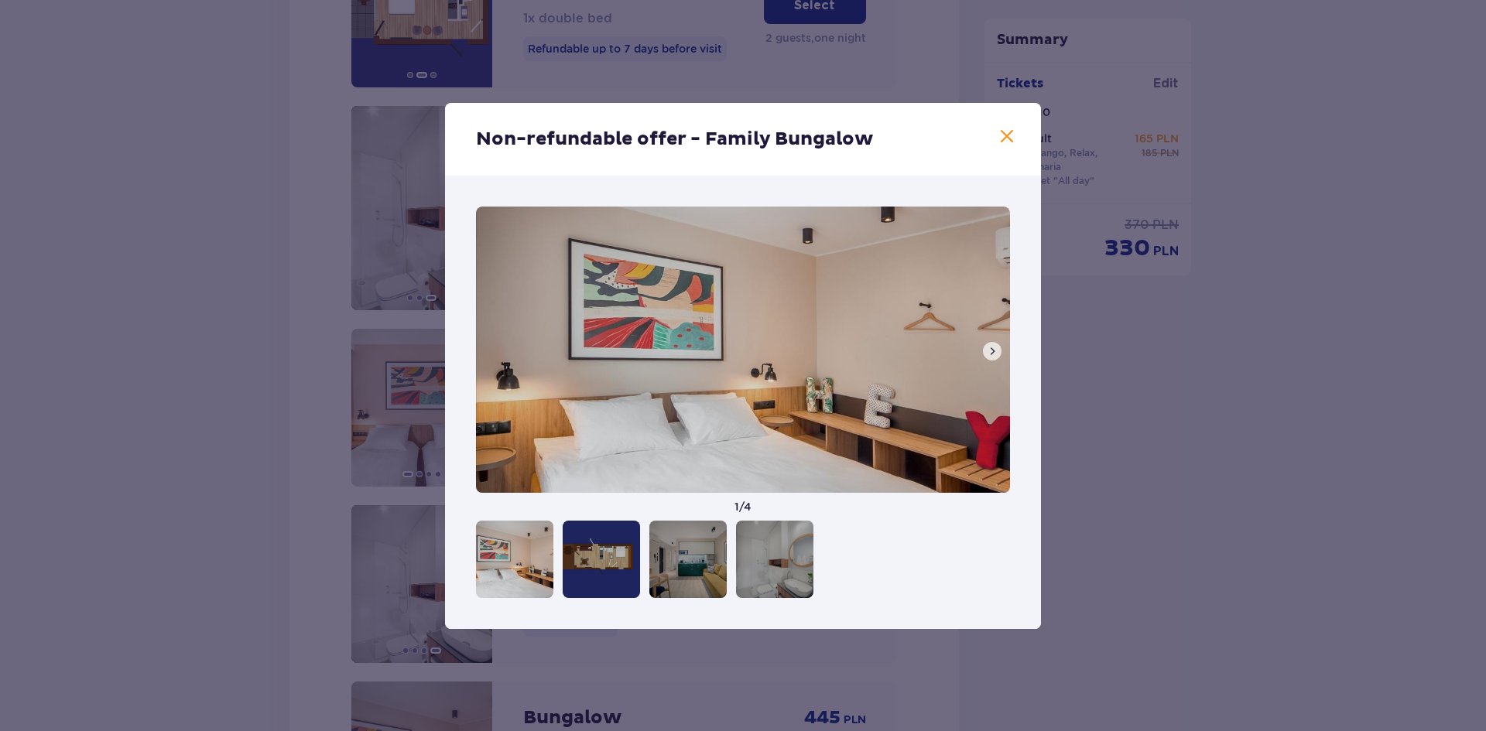
click at [984, 349] on button at bounding box center [992, 351] width 19 height 19
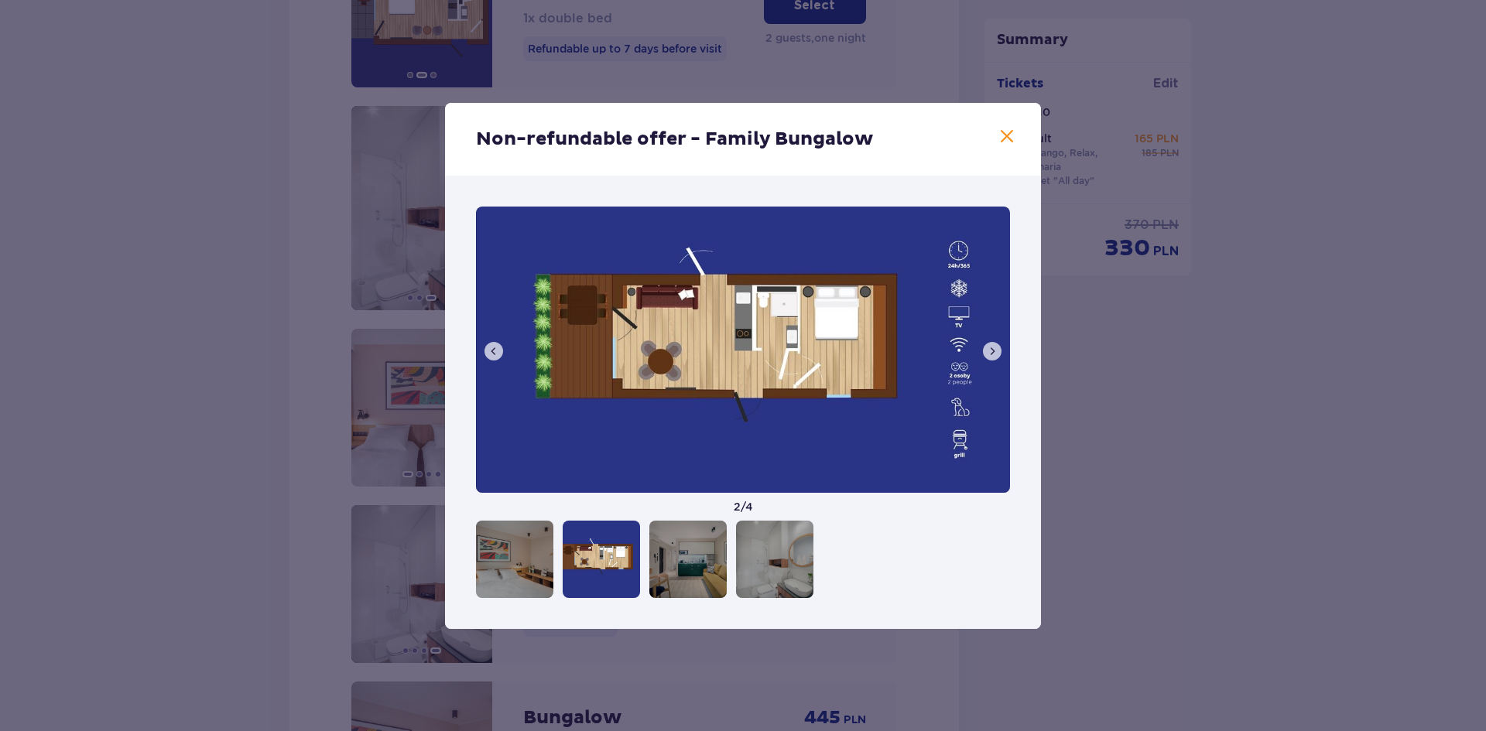
click at [984, 349] on button at bounding box center [992, 351] width 19 height 19
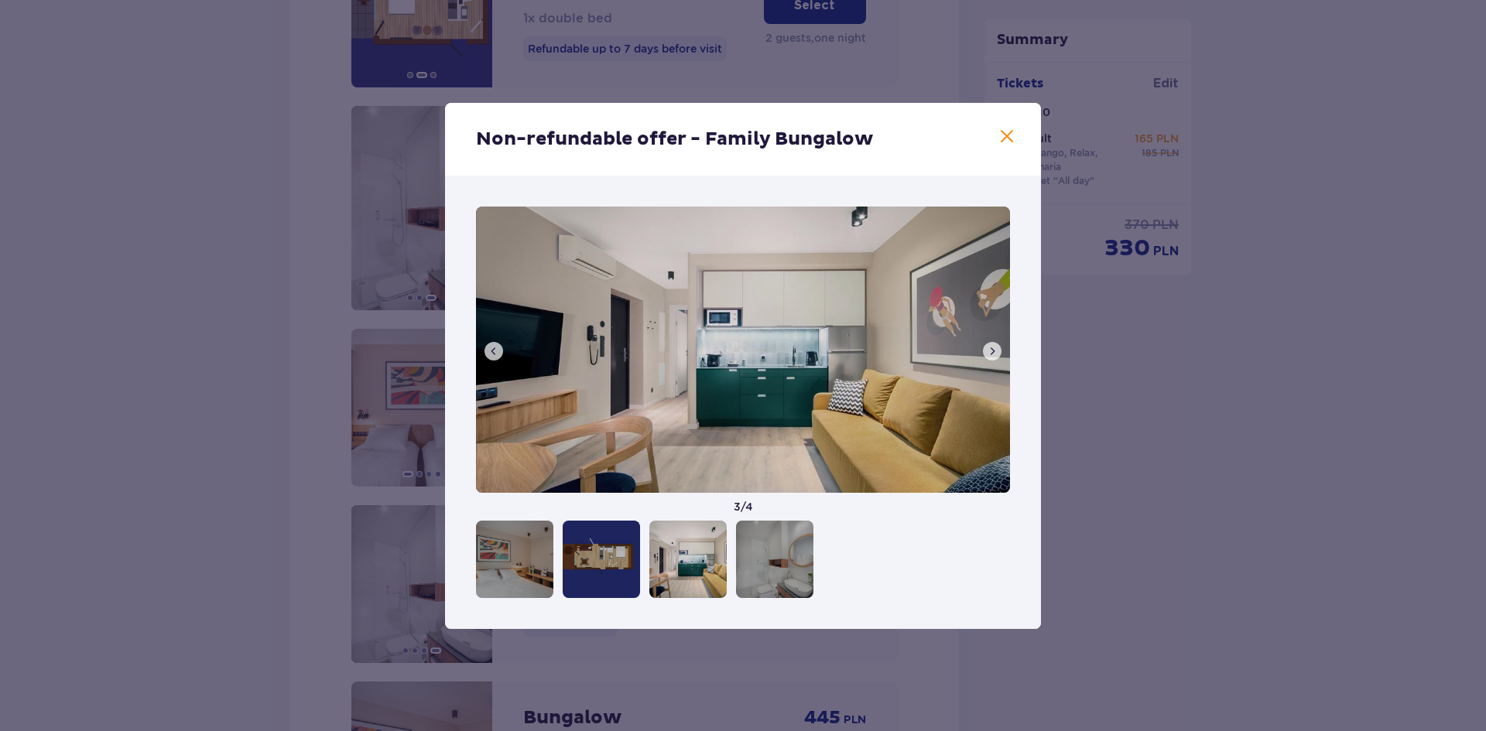
click at [1004, 133] on span at bounding box center [1007, 137] width 19 height 19
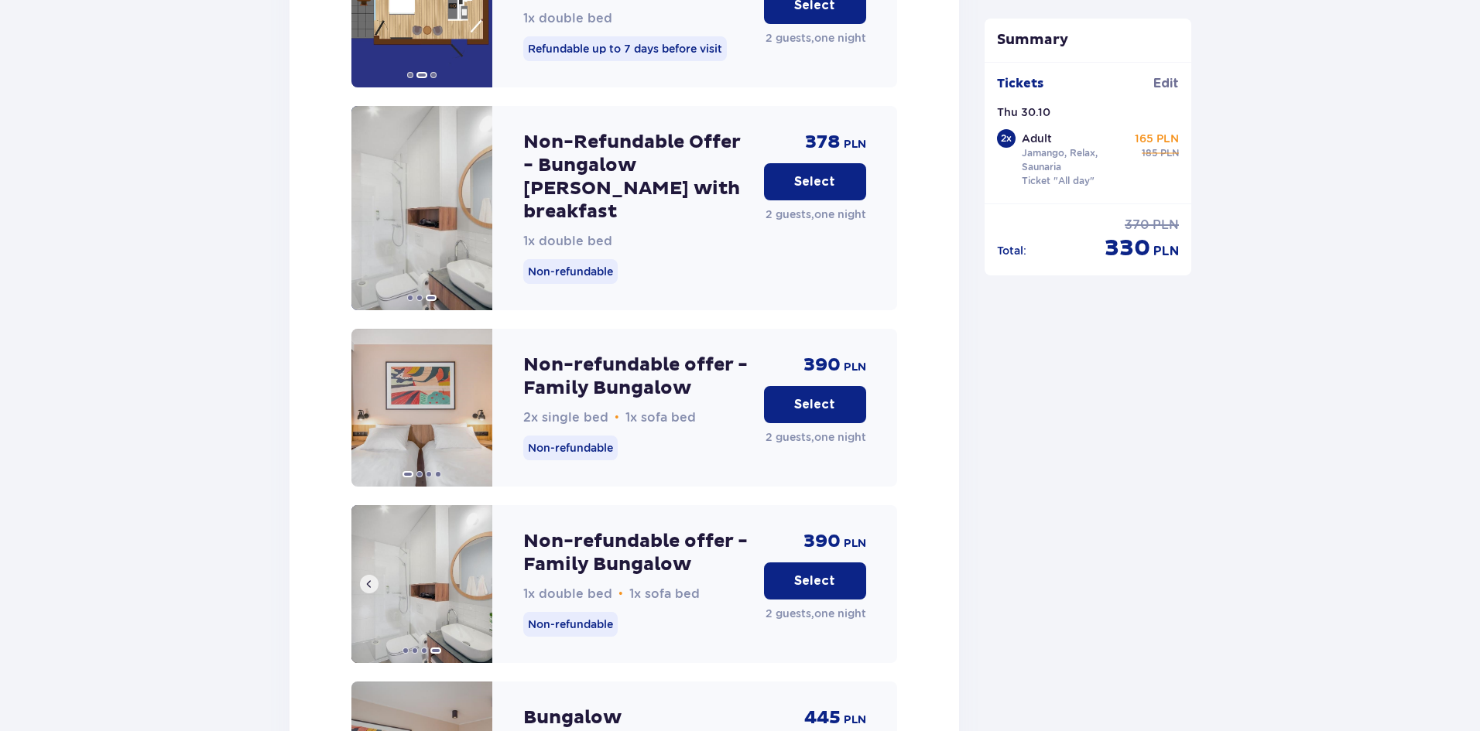
click at [369, 578] on span at bounding box center [369, 584] width 12 height 12
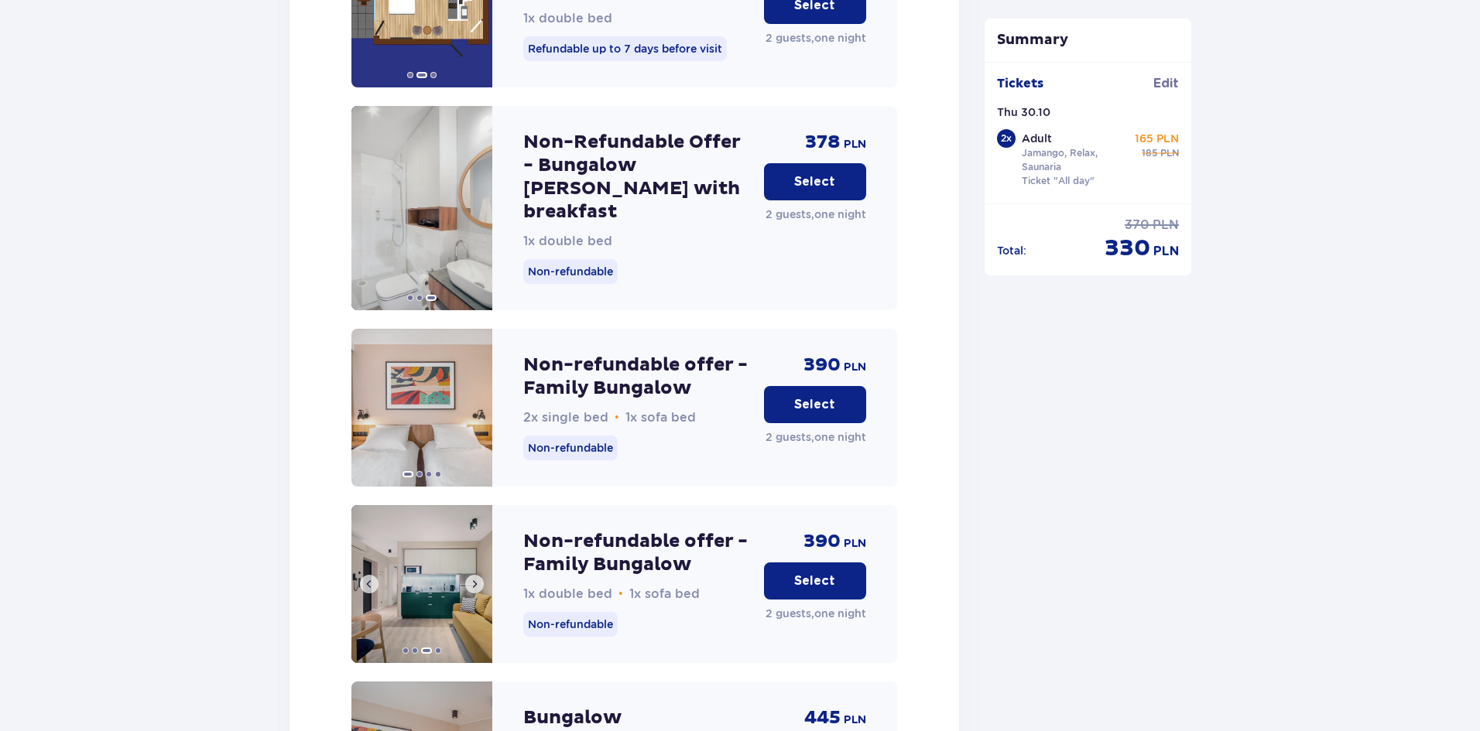
click at [369, 578] on span at bounding box center [369, 584] width 12 height 12
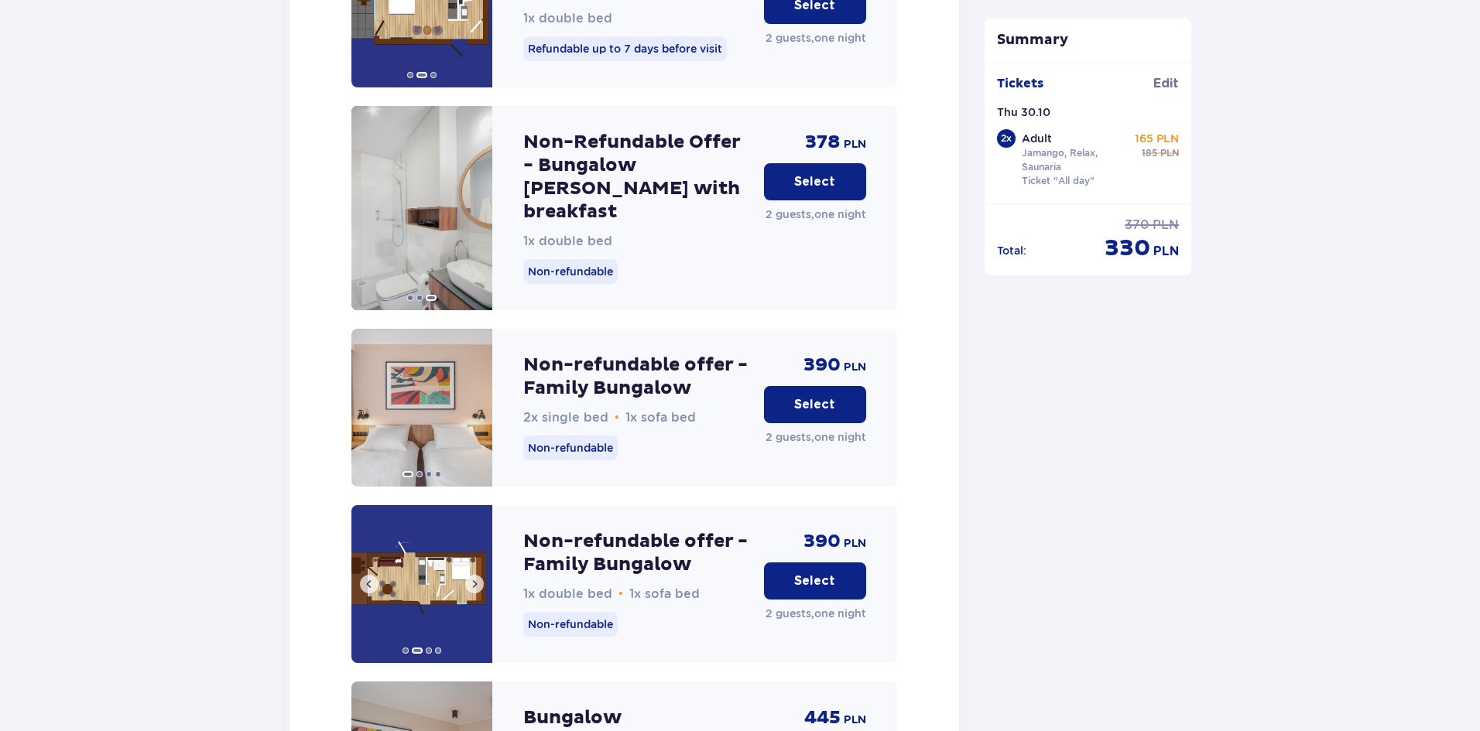
click at [369, 578] on span at bounding box center [369, 584] width 12 height 12
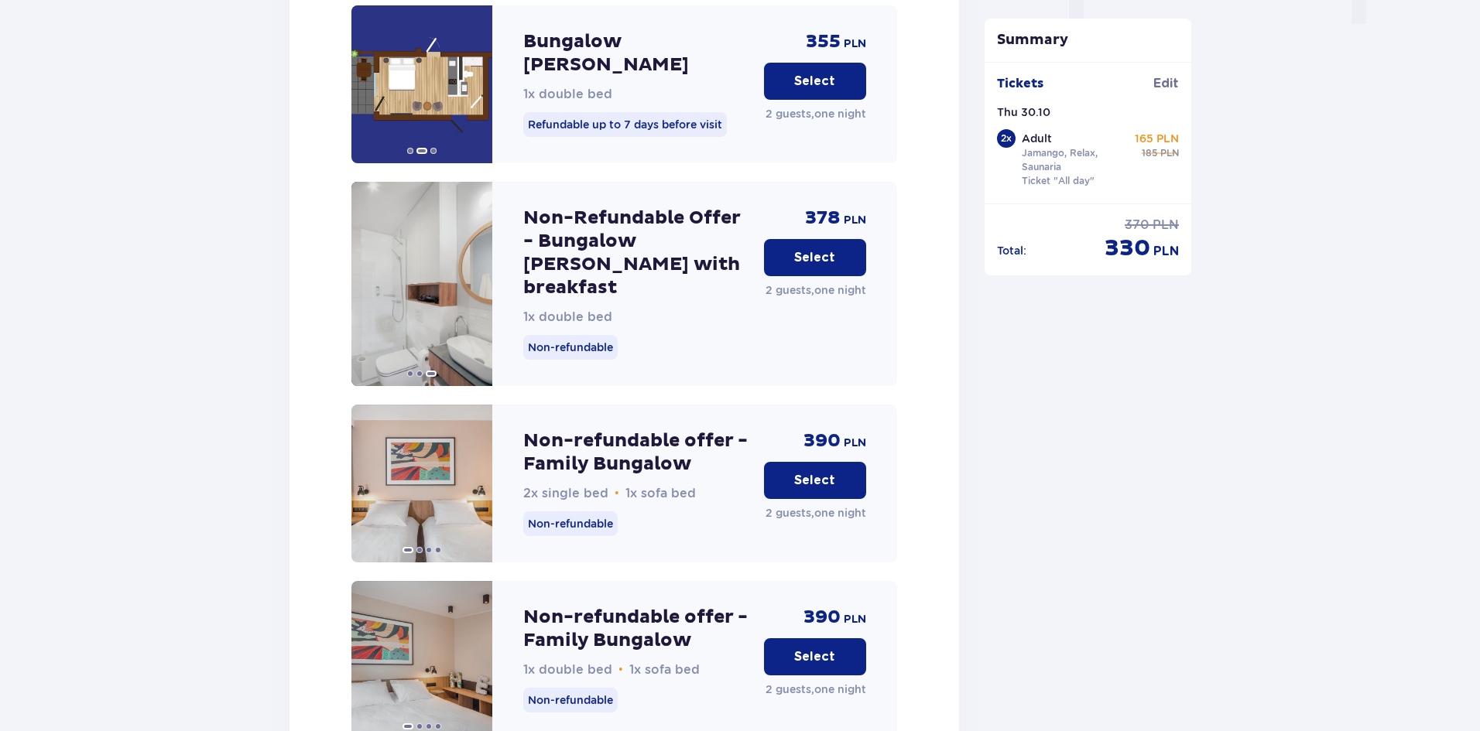
scroll to position [1644, 0]
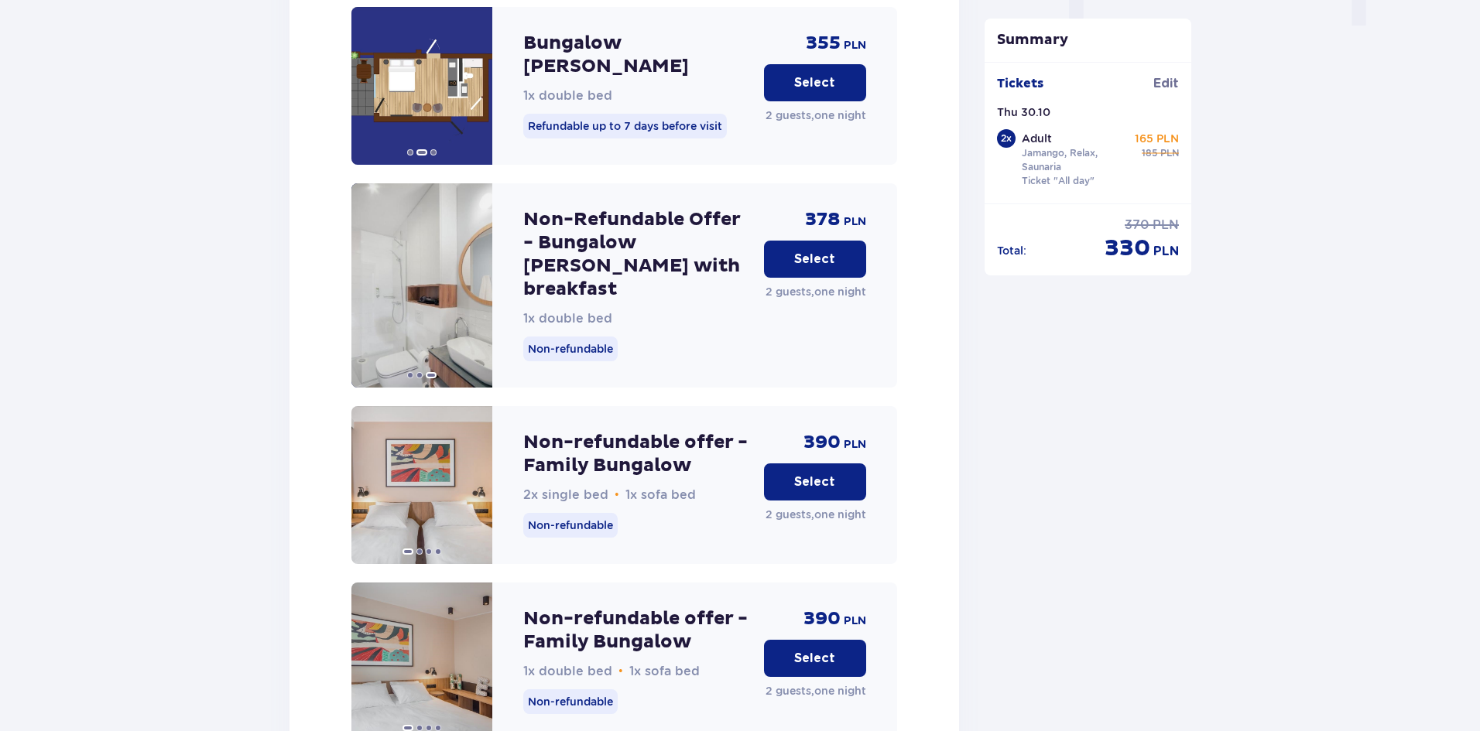
click at [787, 640] on button "Select" at bounding box center [815, 658] width 102 height 37
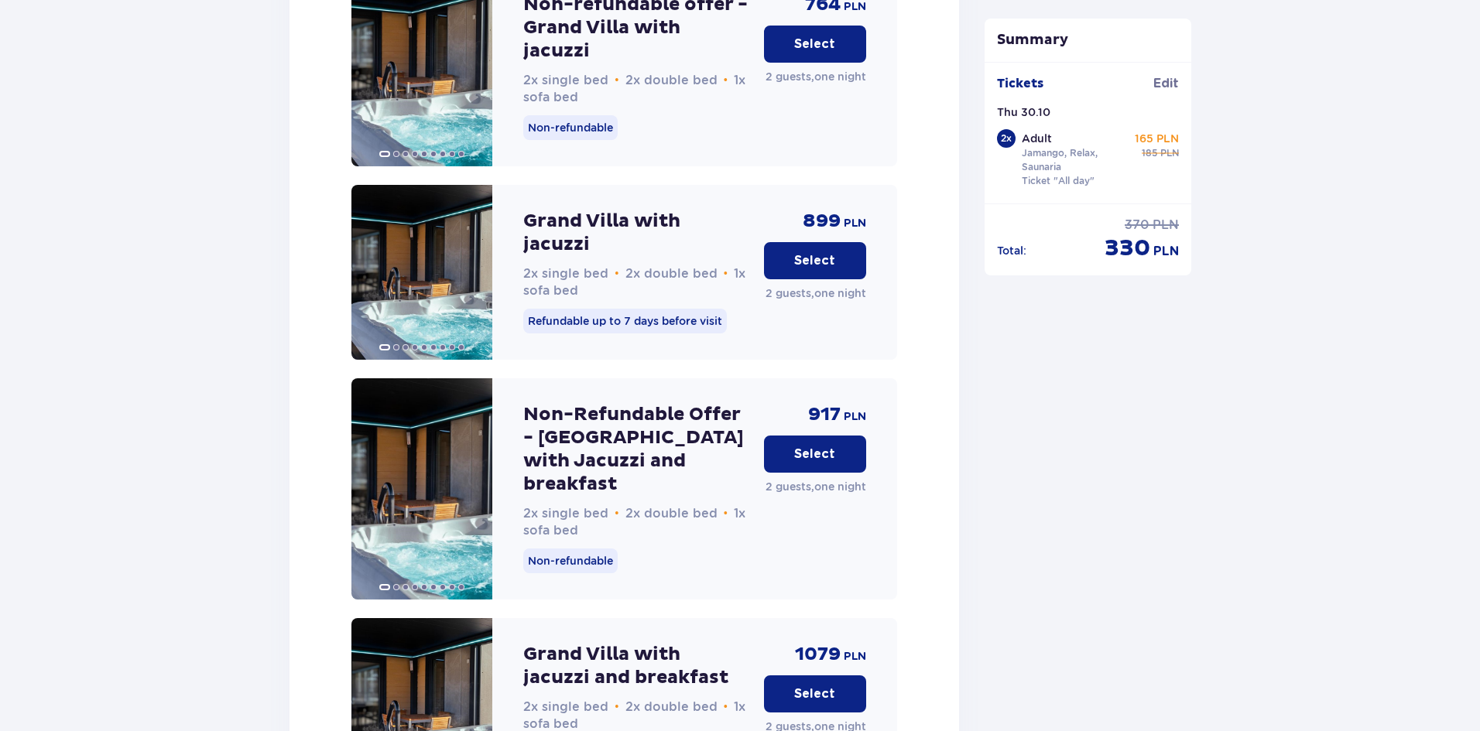
scroll to position [3888, 0]
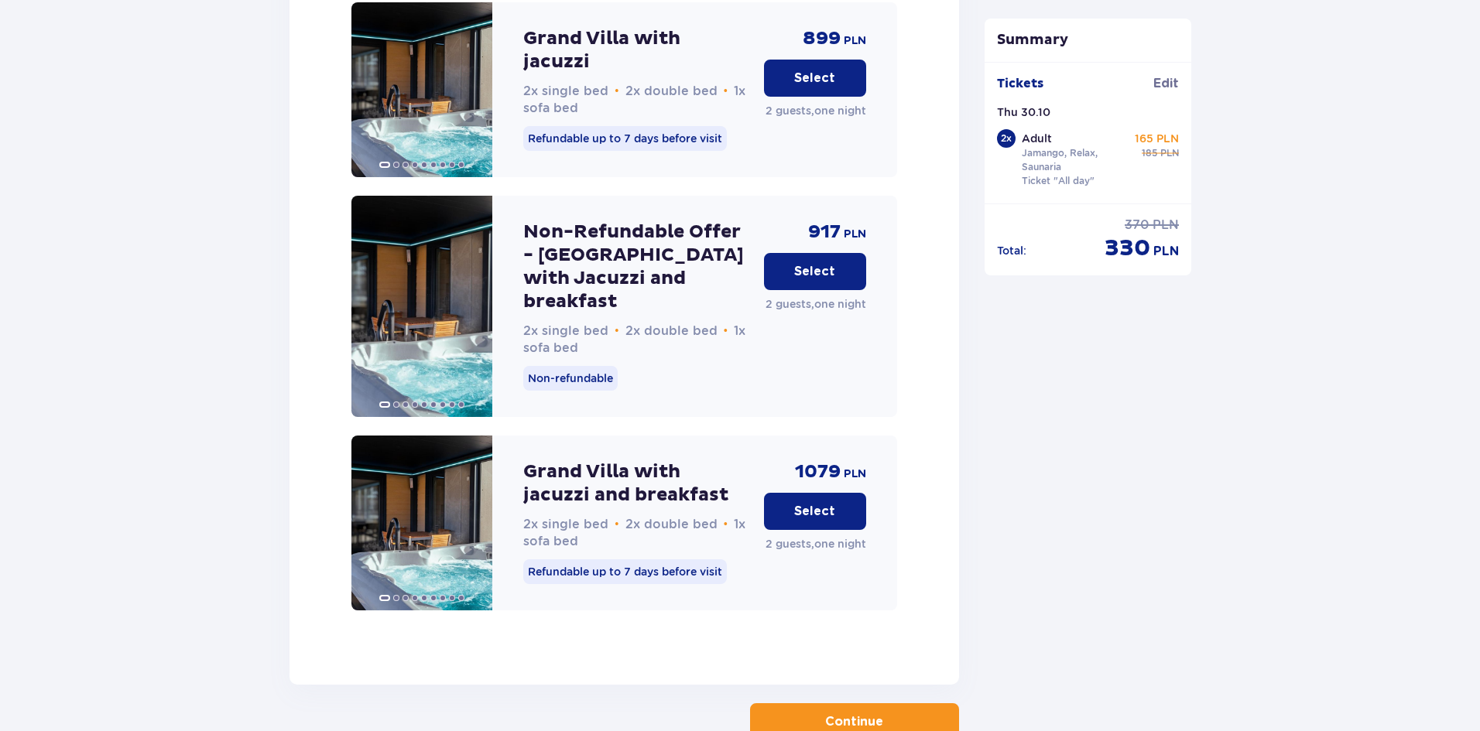
click at [825, 713] on p "Continue" at bounding box center [854, 721] width 58 height 17
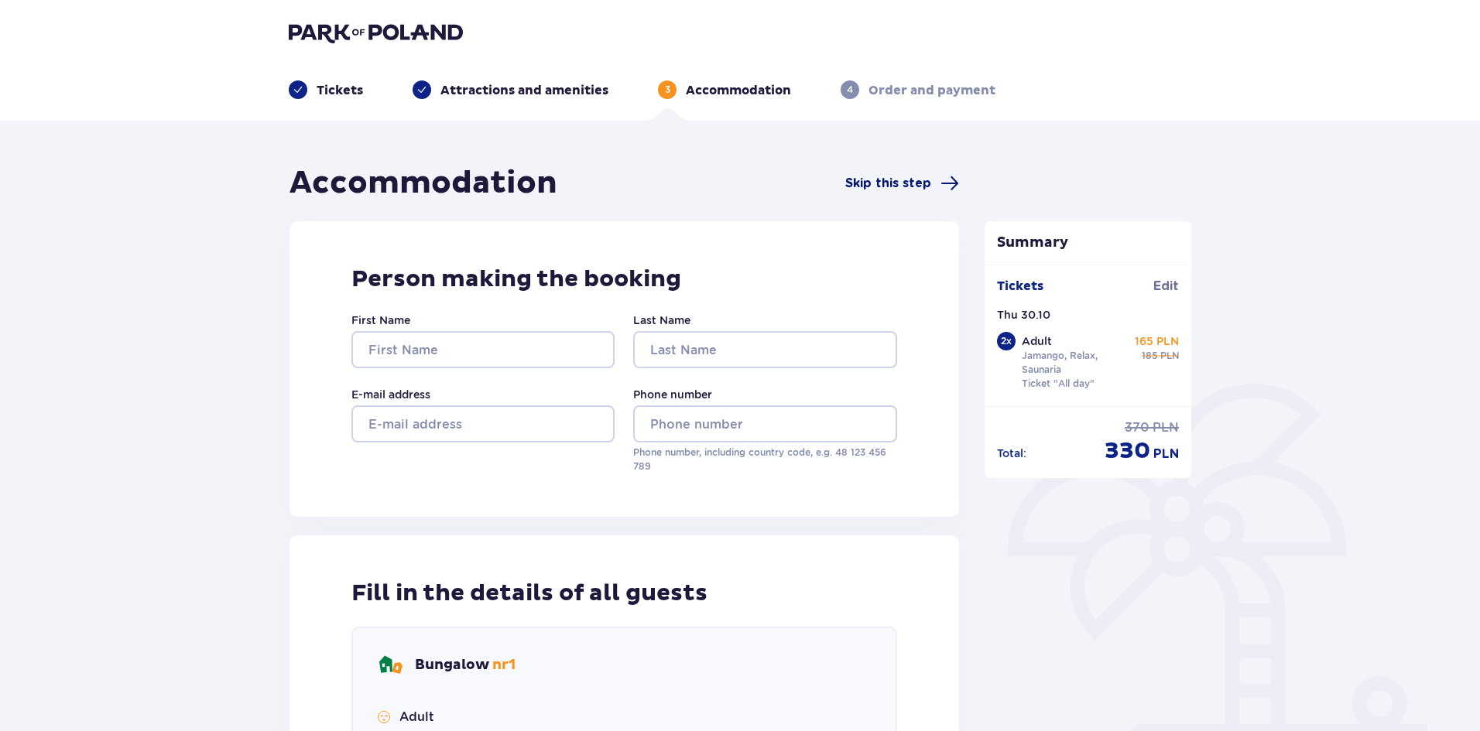
click at [893, 183] on span "Skip this step" at bounding box center [888, 183] width 86 height 17
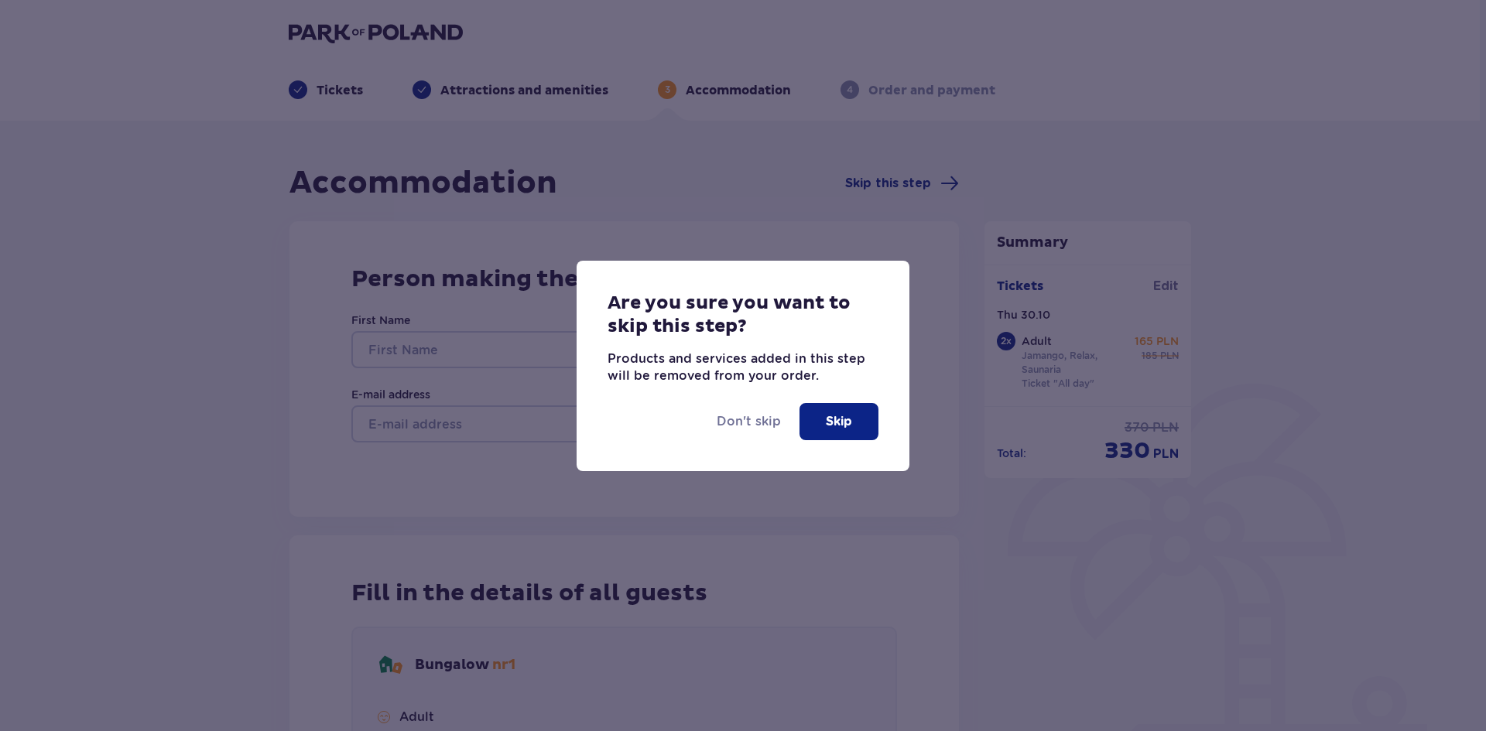
click at [820, 432] on button "Skip" at bounding box center [838, 421] width 79 height 37
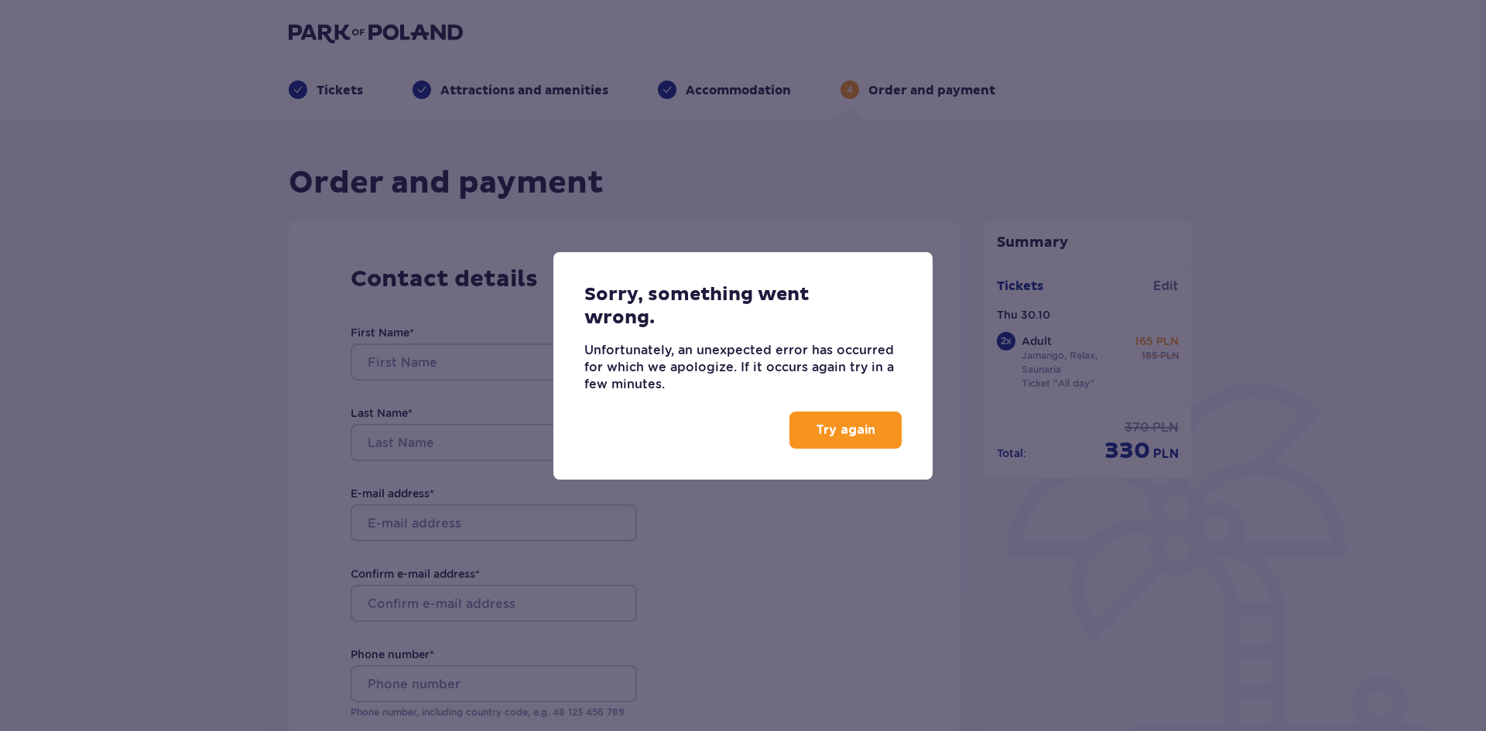
click at [820, 432] on p "Try again" at bounding box center [846, 430] width 60 height 17
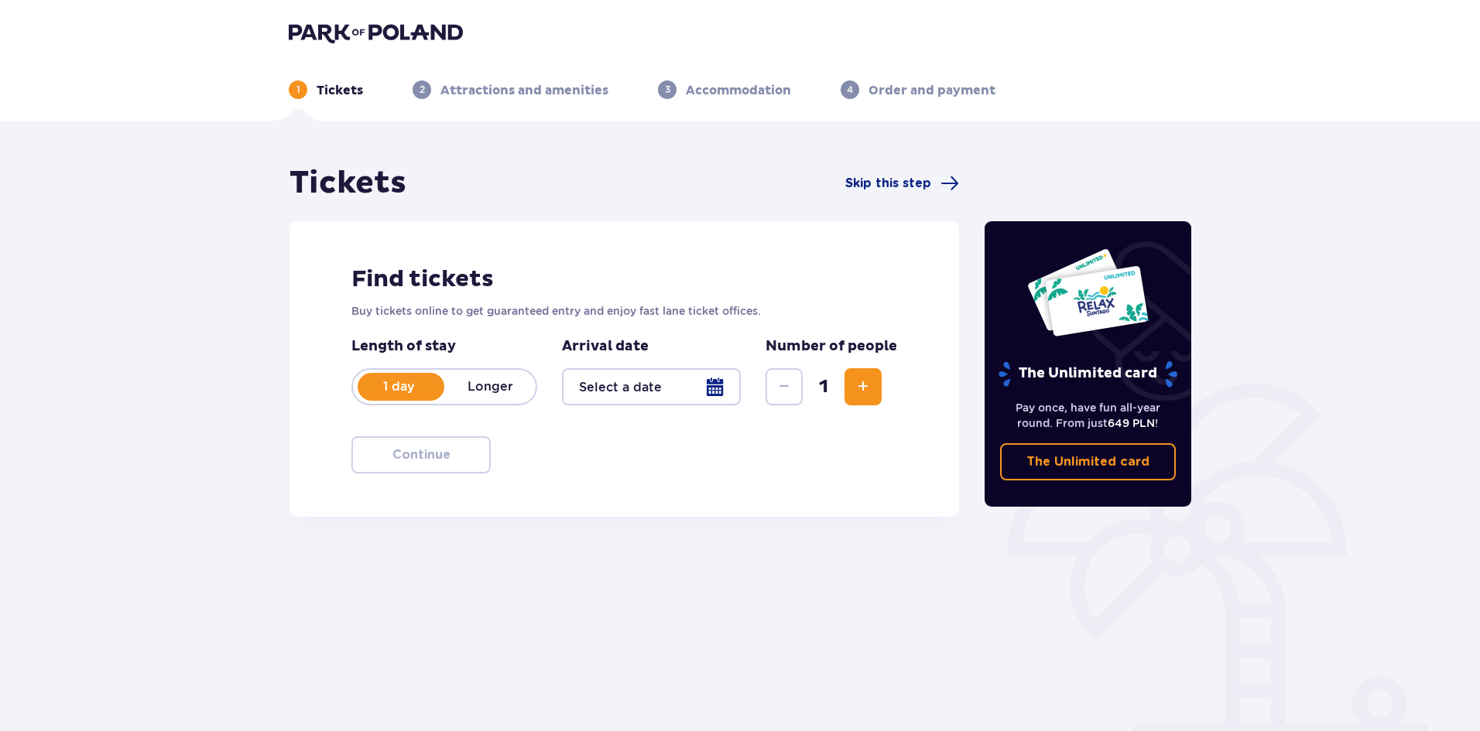
click at [1065, 464] on p "The Unlimited card" at bounding box center [1087, 461] width 123 height 17
click at [349, 36] on img at bounding box center [376, 33] width 174 height 22
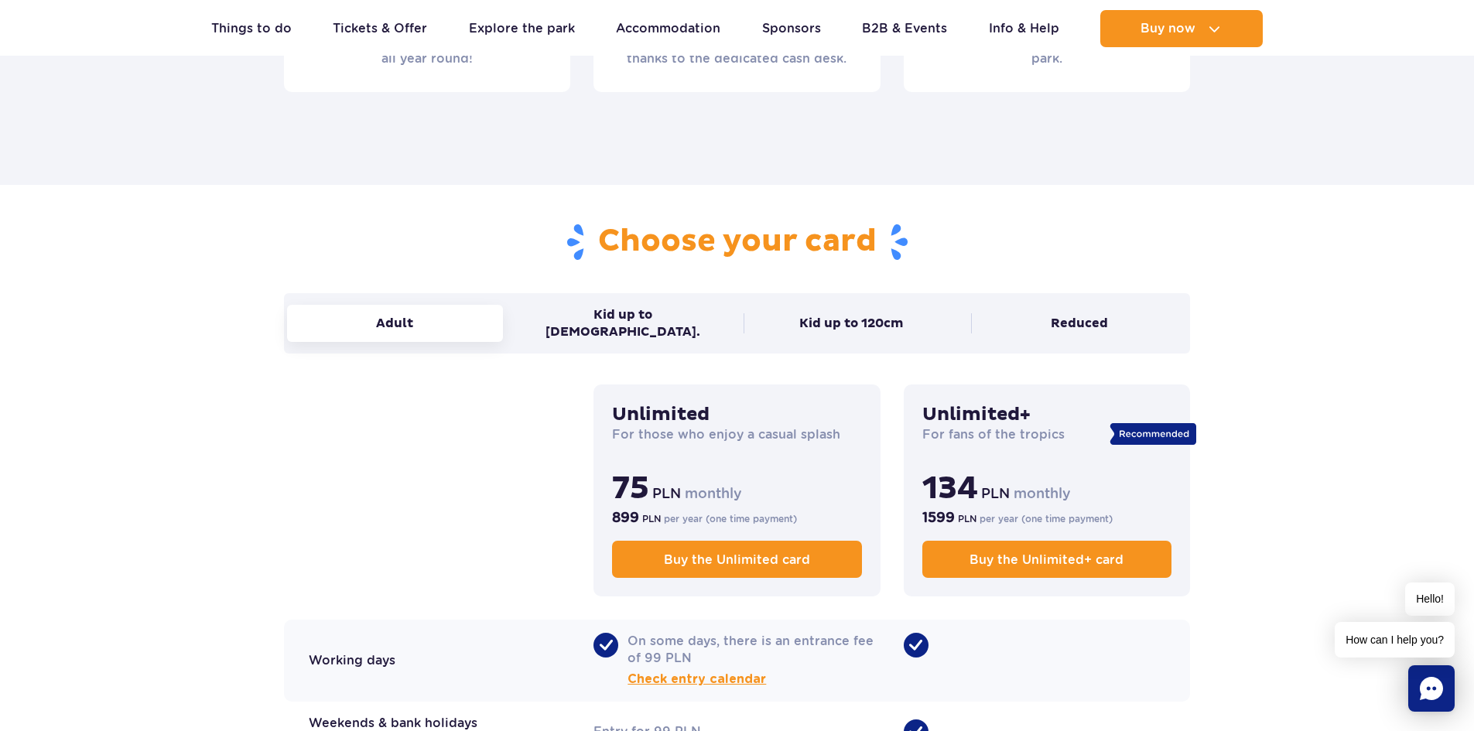
scroll to position [851, 0]
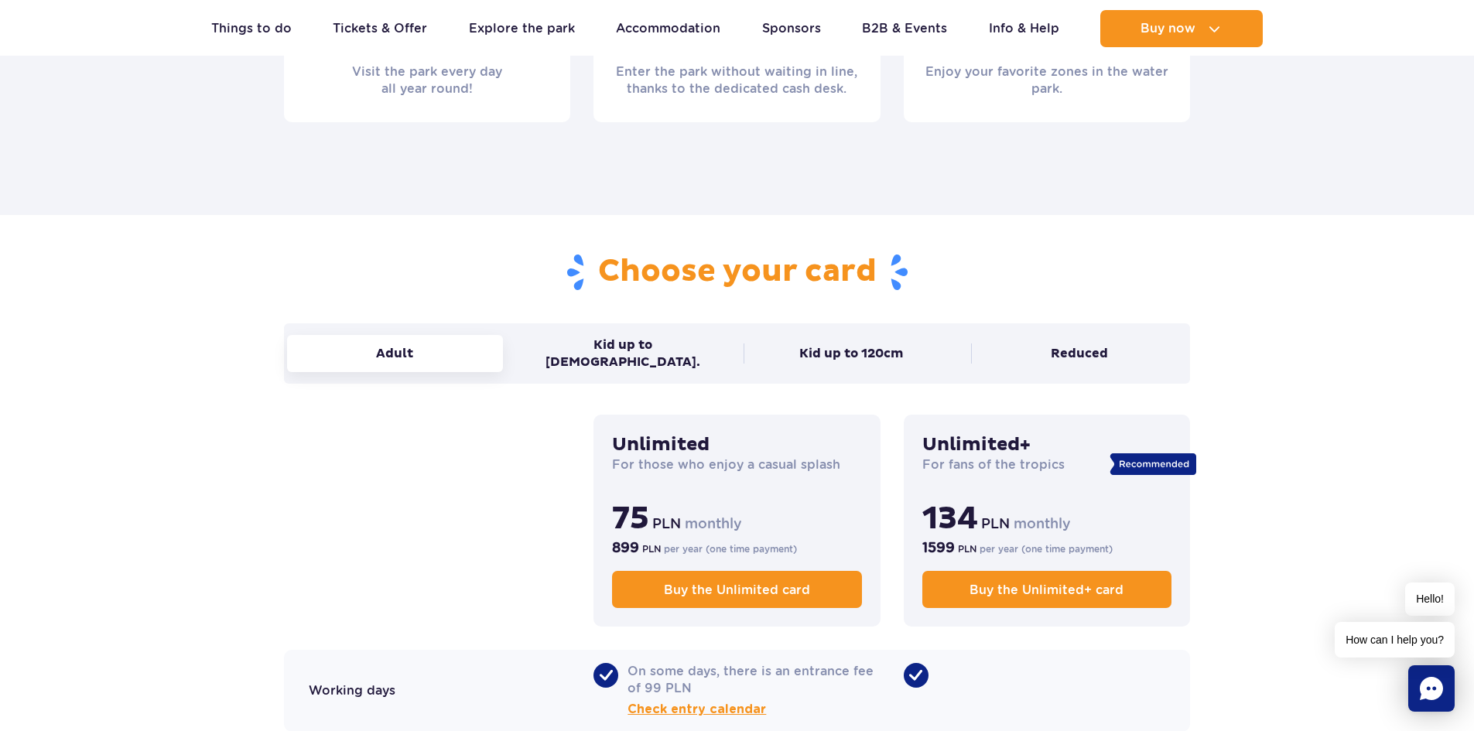
click at [1148, 453] on icon at bounding box center [1153, 464] width 86 height 22
click at [1107, 348] on button "Reduced" at bounding box center [1079, 353] width 216 height 37
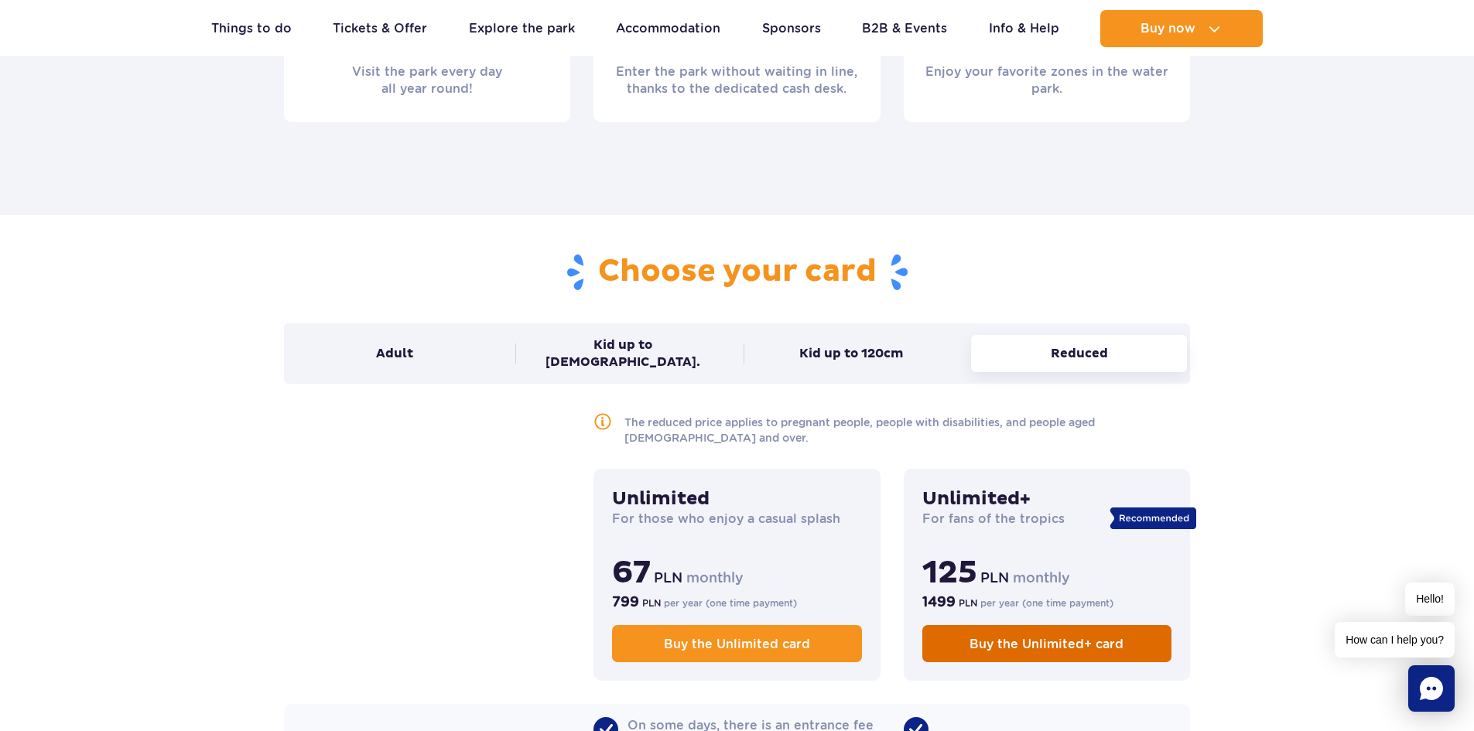
click at [1025, 637] on span "Buy the Unlimited+ card" at bounding box center [1047, 644] width 154 height 15
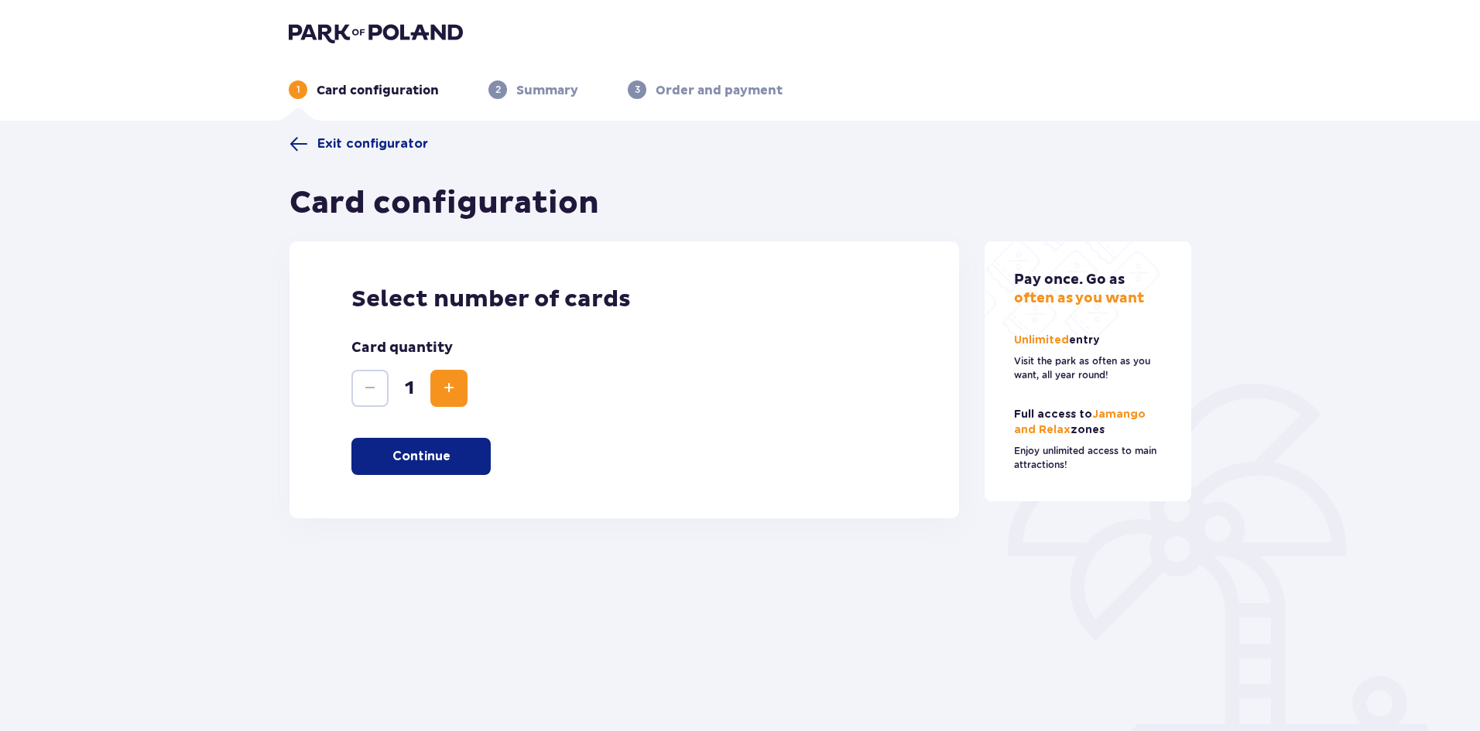
click at [452, 388] on span "Increase" at bounding box center [449, 388] width 19 height 19
click at [365, 393] on span "Decrease" at bounding box center [370, 388] width 19 height 19
click at [300, 139] on span at bounding box center [298, 144] width 19 height 19
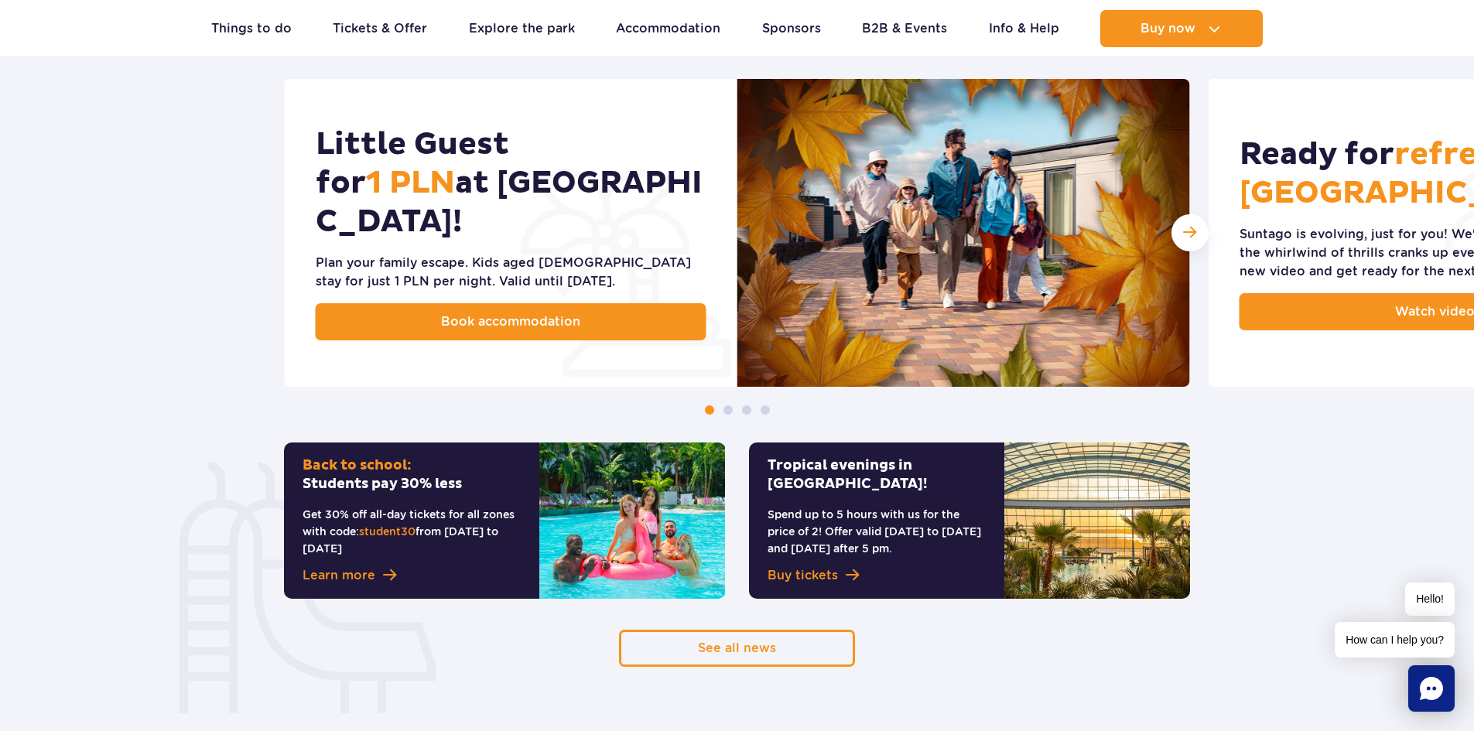
scroll to position [851, 0]
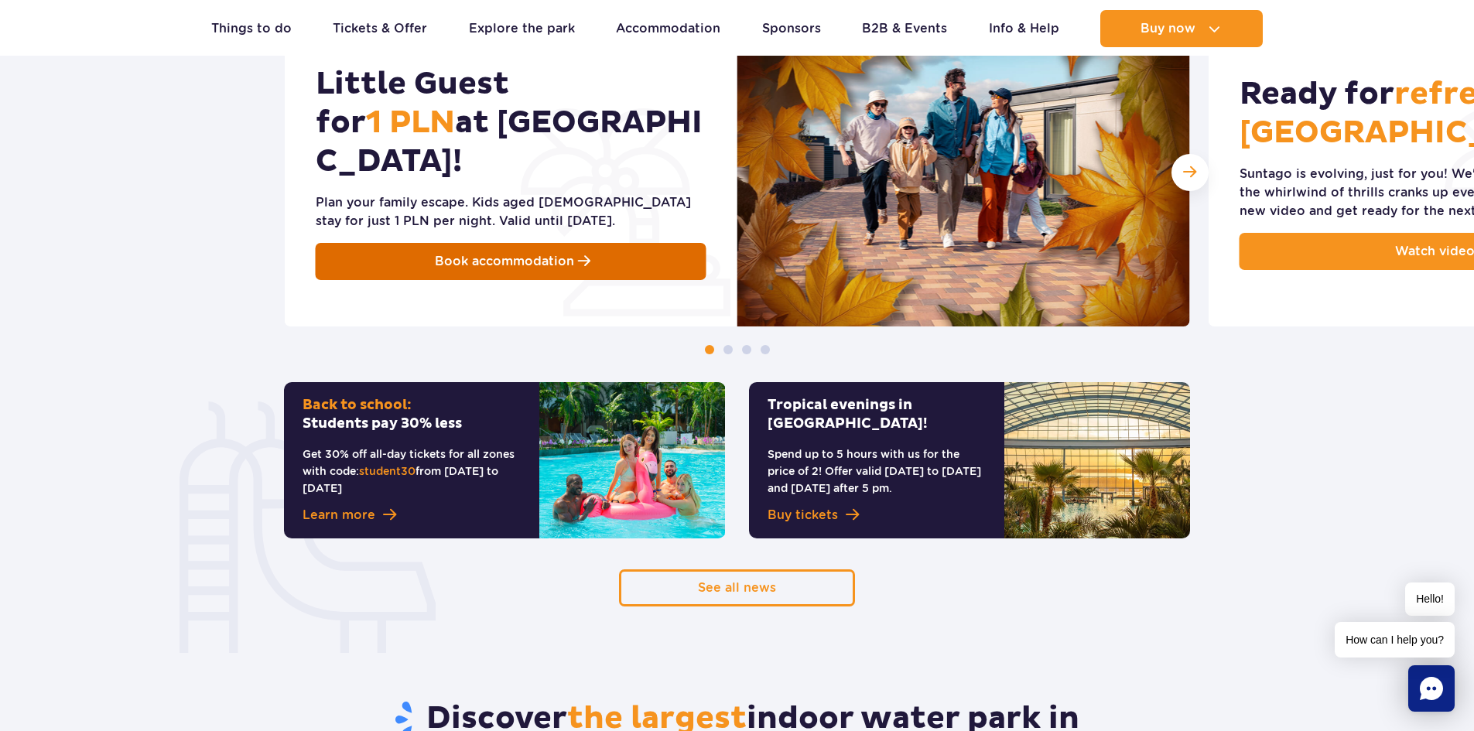
click at [563, 256] on link "Book accommodation" at bounding box center [511, 261] width 391 height 37
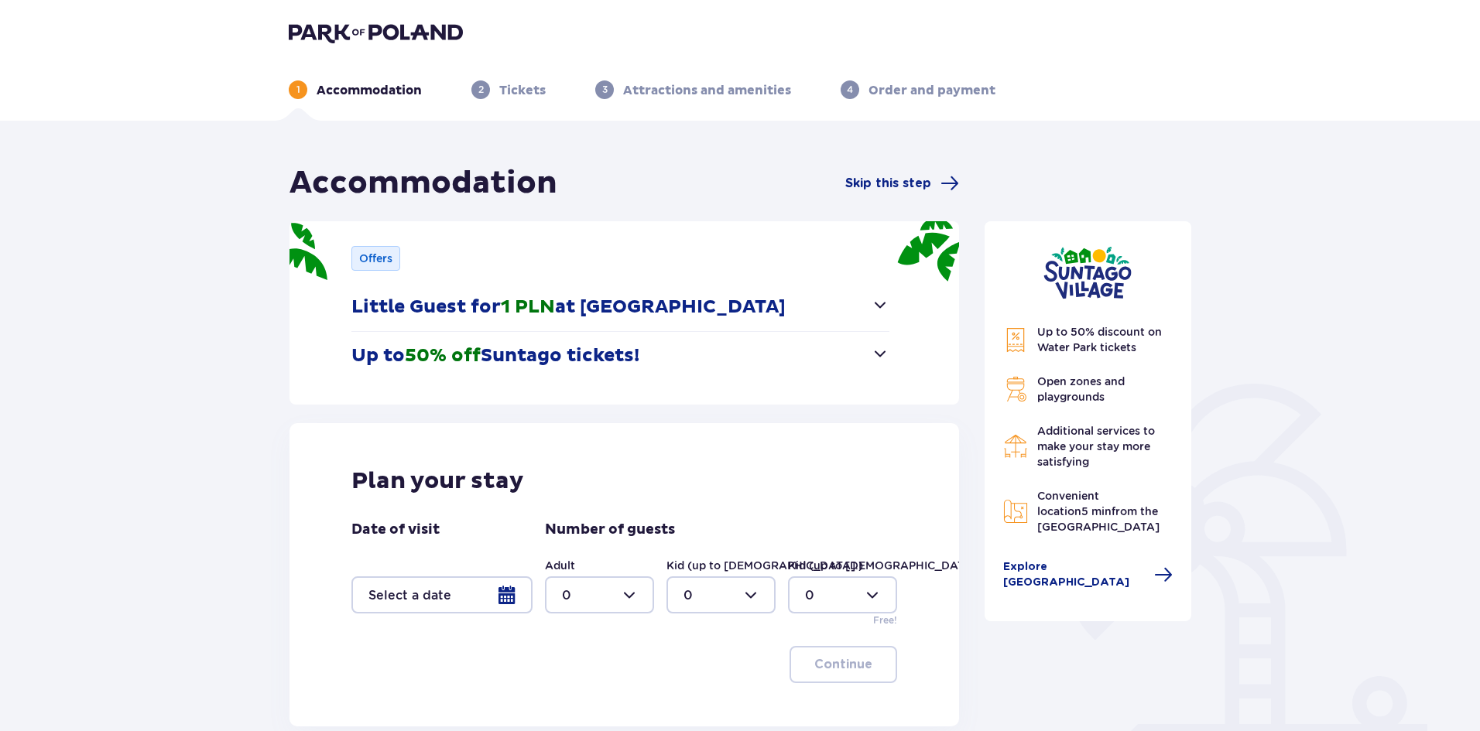
scroll to position [77, 0]
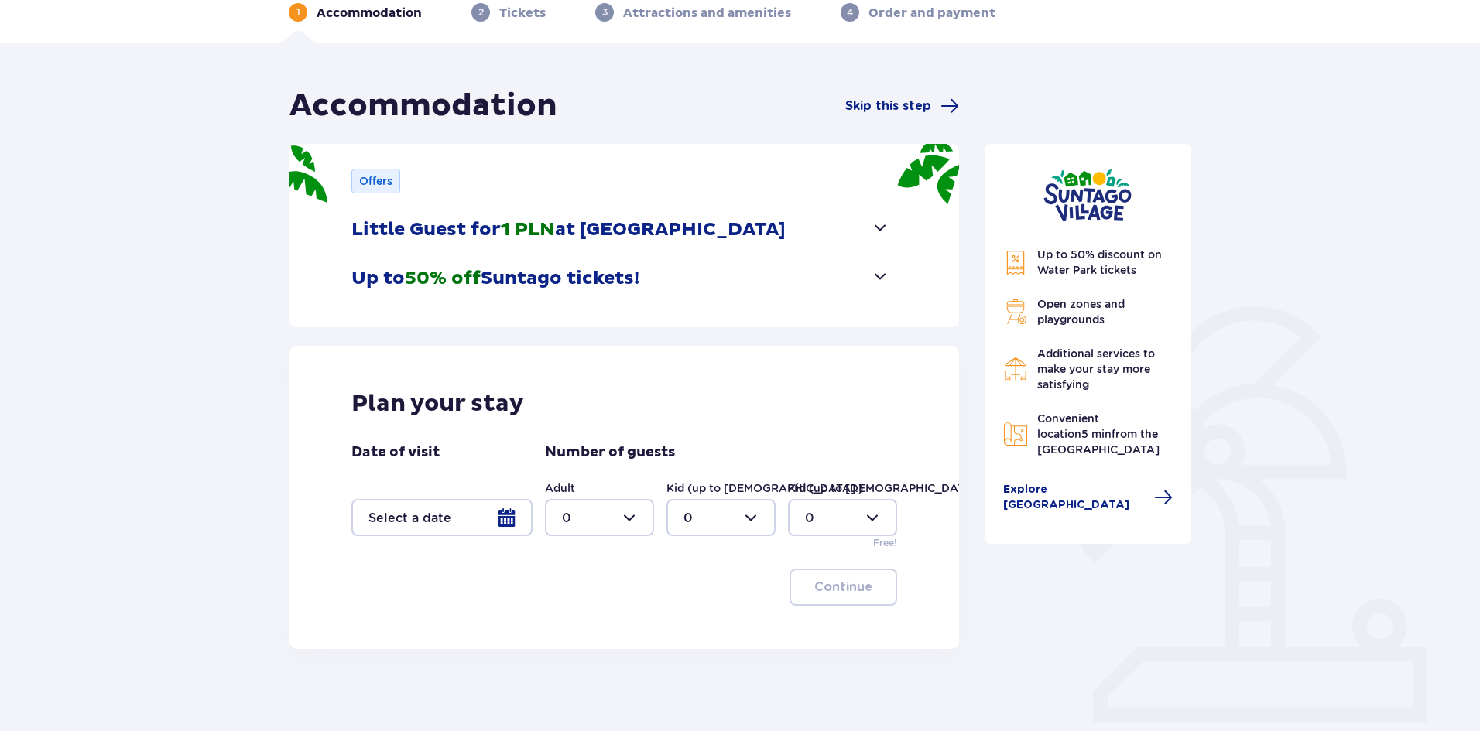
click at [508, 526] on div at bounding box center [441, 517] width 181 height 37
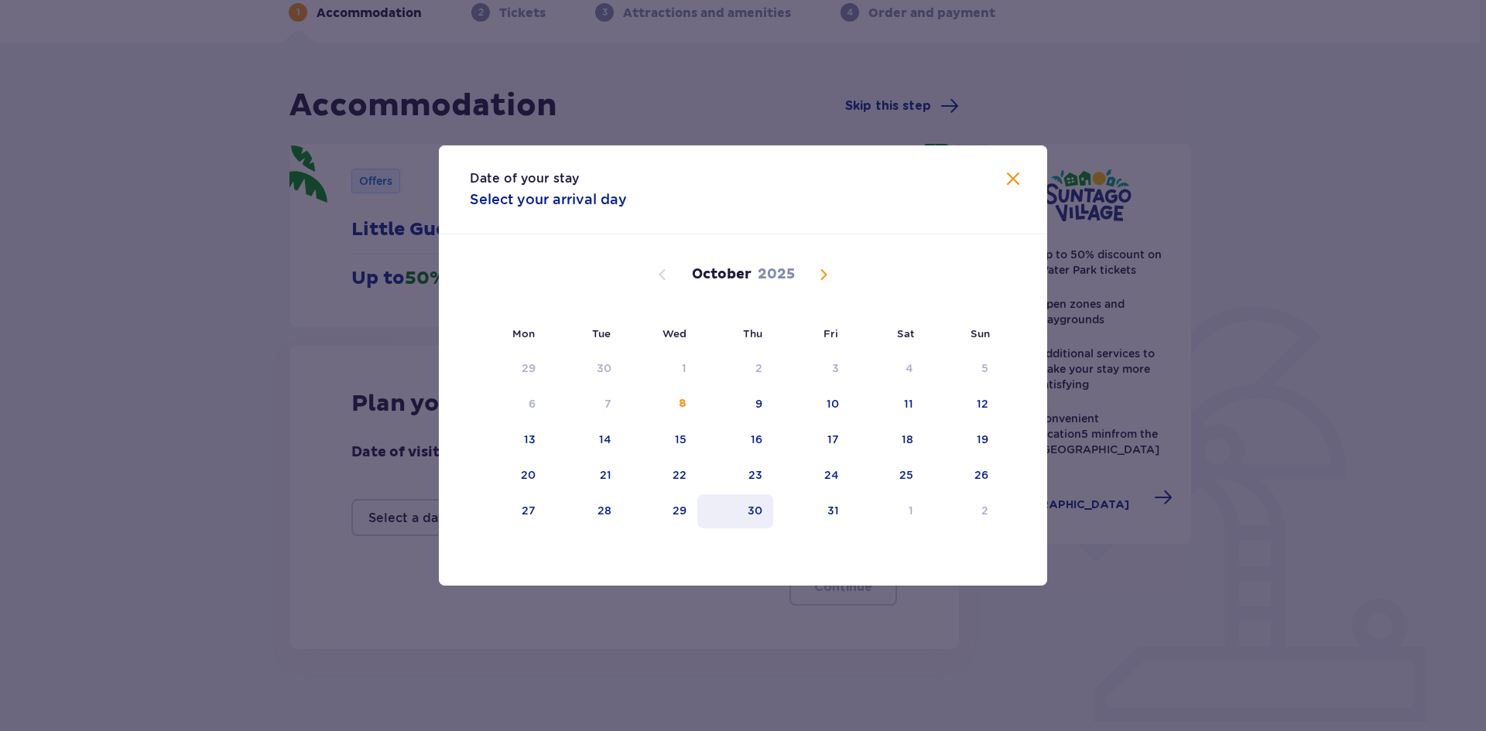
click at [750, 518] on div "30" at bounding box center [735, 511] width 77 height 34
click at [821, 502] on div "31" at bounding box center [811, 511] width 77 height 34
type input "30.10.25 - 31.10.25"
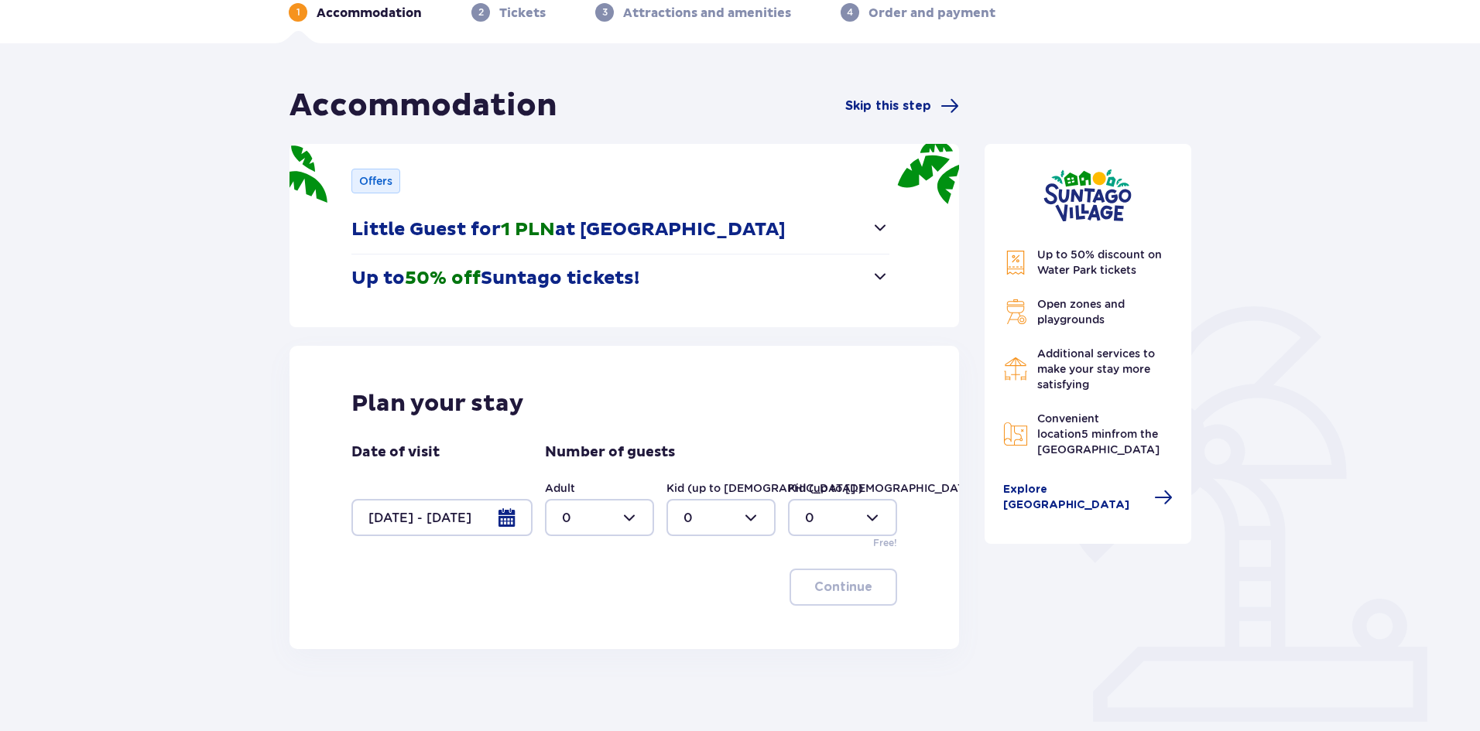
click at [611, 524] on div at bounding box center [599, 517] width 109 height 37
click at [580, 628] on div "2" at bounding box center [599, 629] width 75 height 17
type input "2"
click at [814, 585] on p "Continue" at bounding box center [843, 587] width 58 height 17
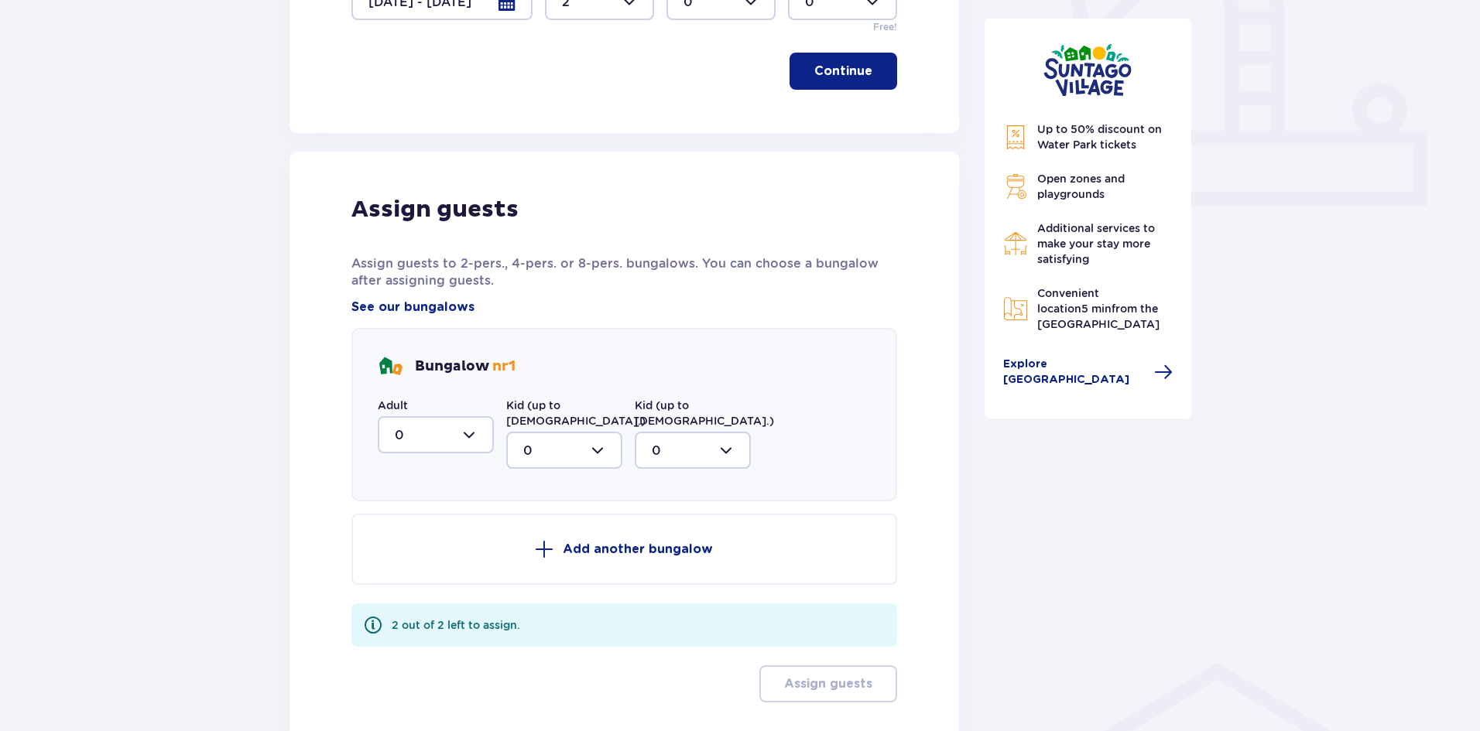
scroll to position [686, 0]
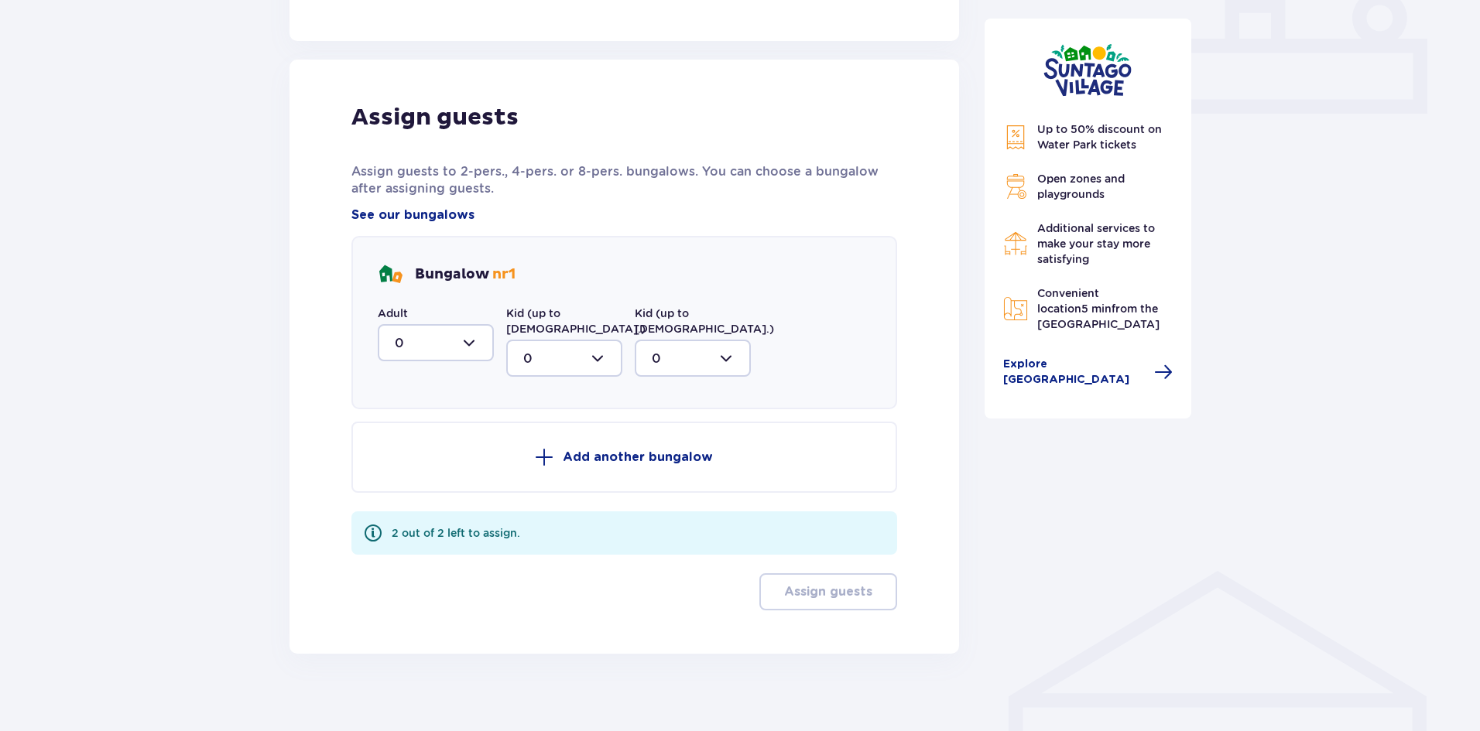
click at [453, 347] on div at bounding box center [436, 342] width 116 height 37
click at [443, 458] on div "2" at bounding box center [436, 455] width 82 height 17
type input "2"
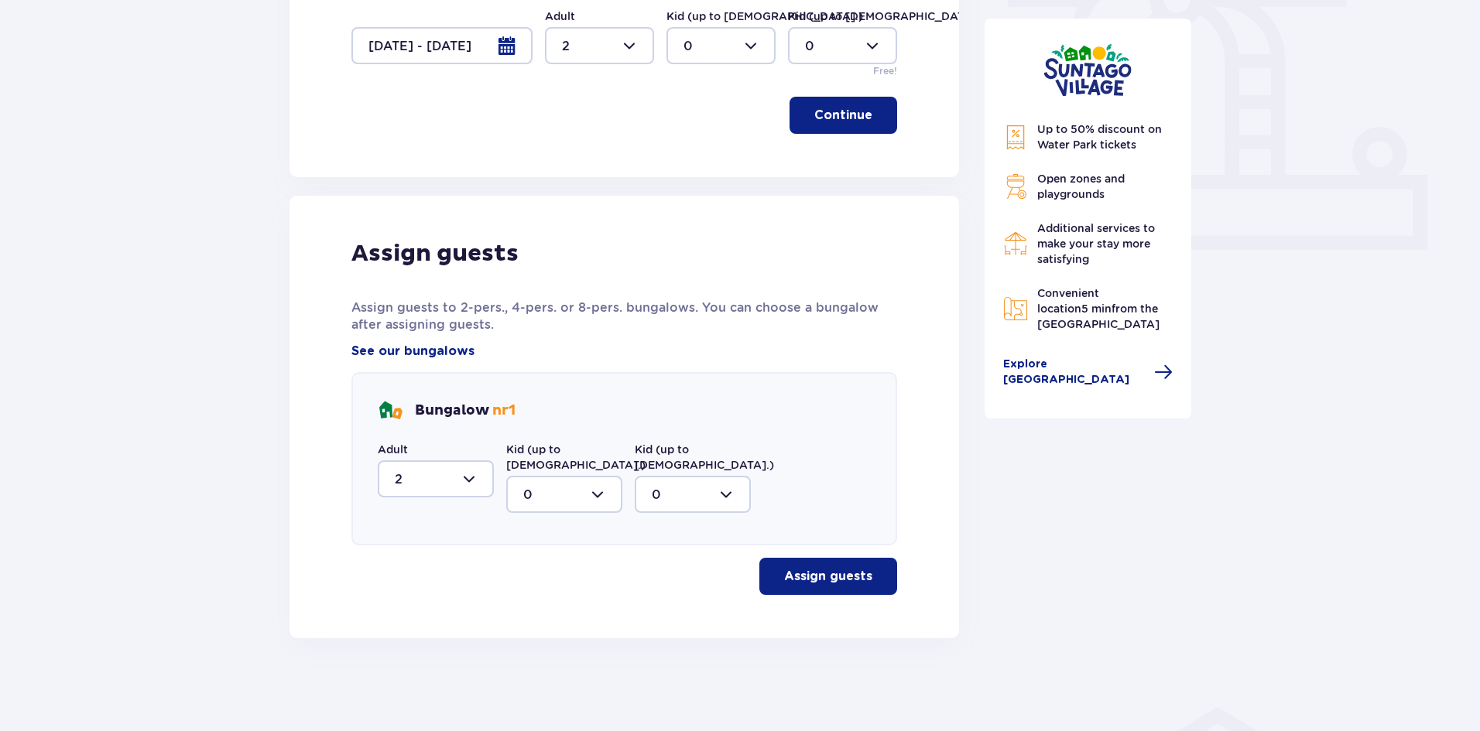
scroll to position [534, 0]
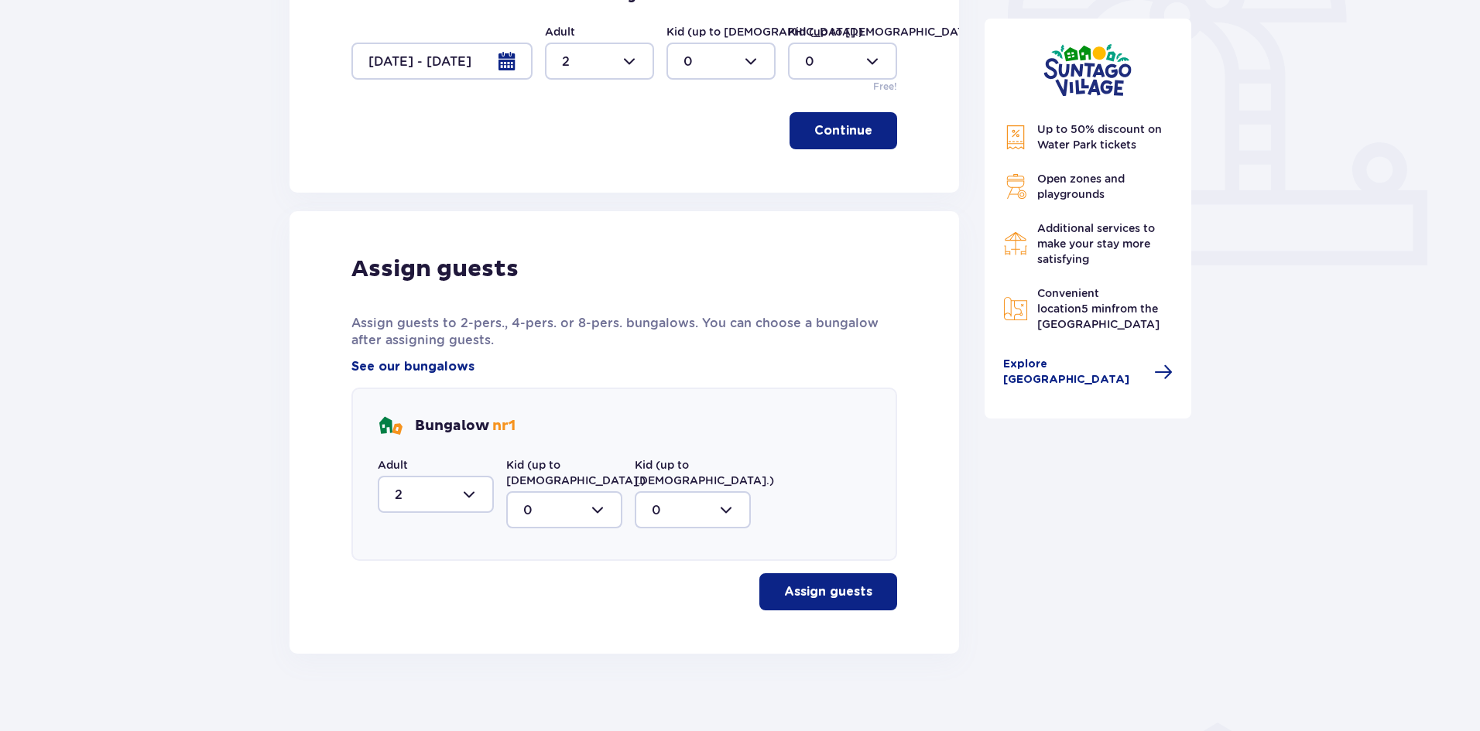
click at [795, 583] on p "Assign guests" at bounding box center [828, 591] width 88 height 17
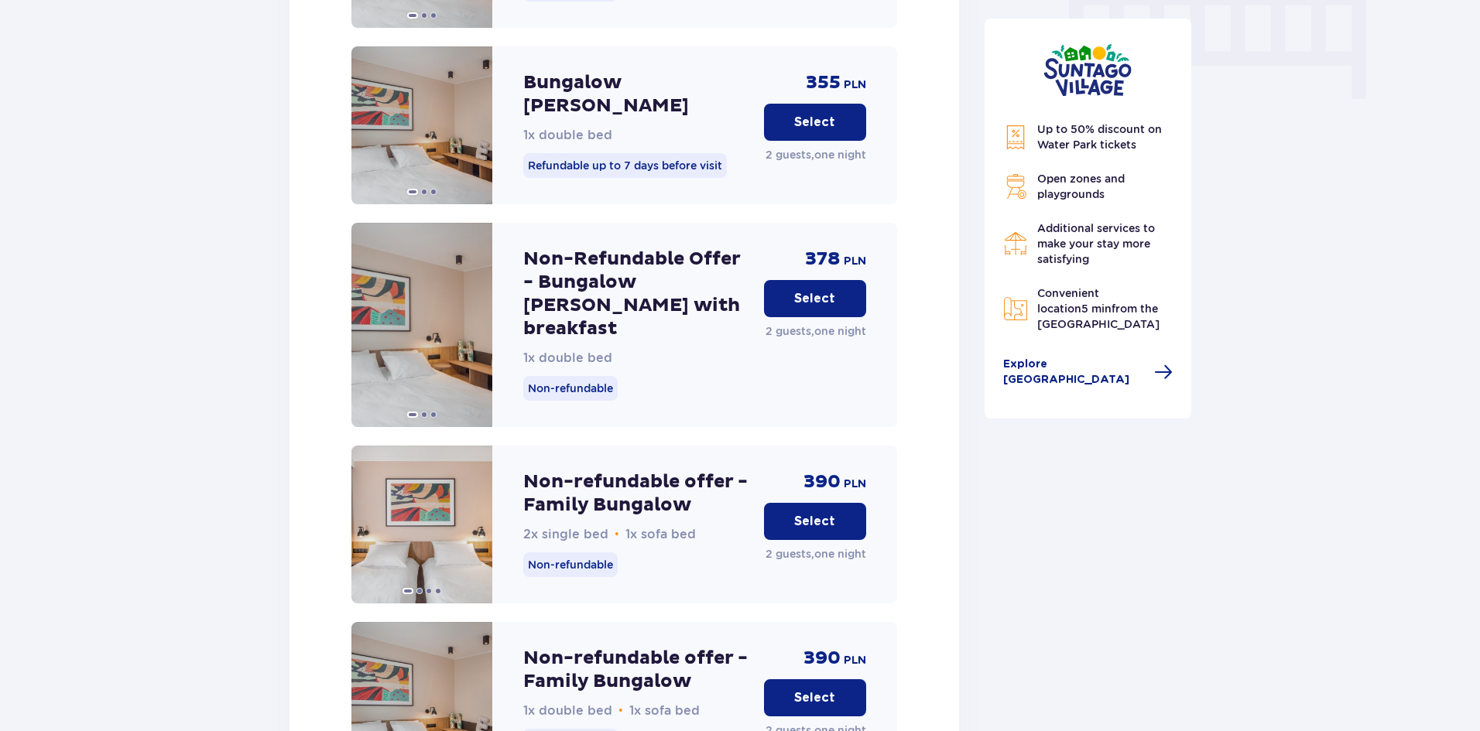
scroll to position [1714, 0]
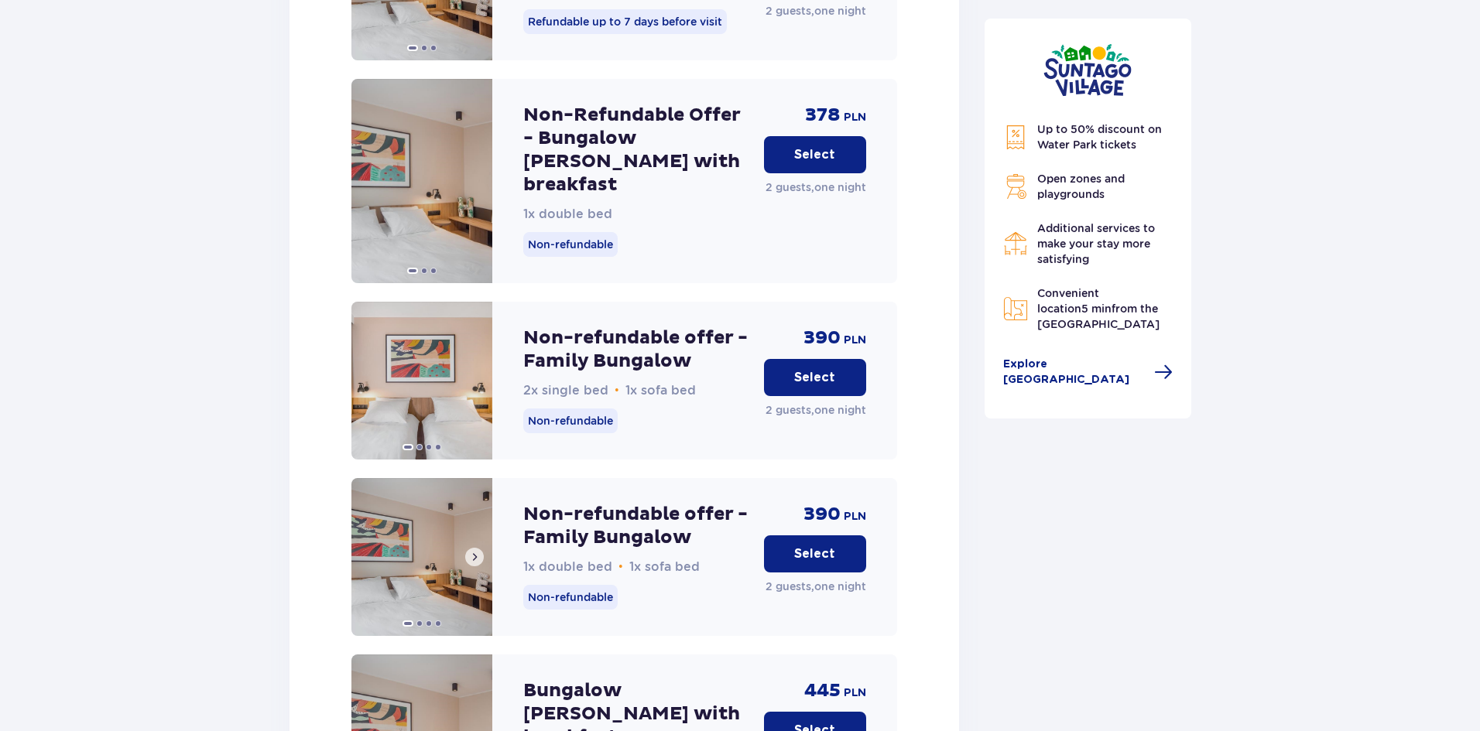
click at [470, 551] on span at bounding box center [474, 557] width 12 height 12
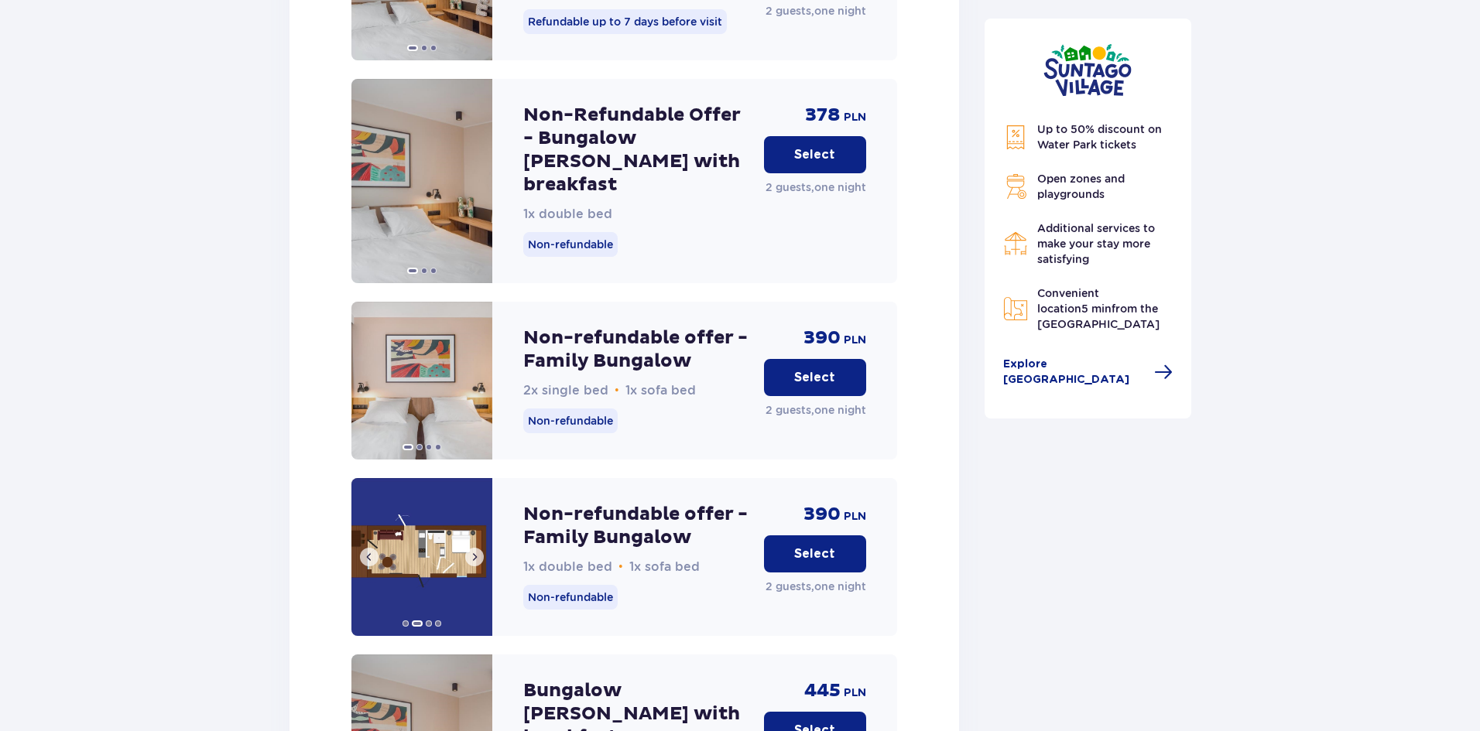
click at [470, 551] on span at bounding box center [474, 557] width 12 height 12
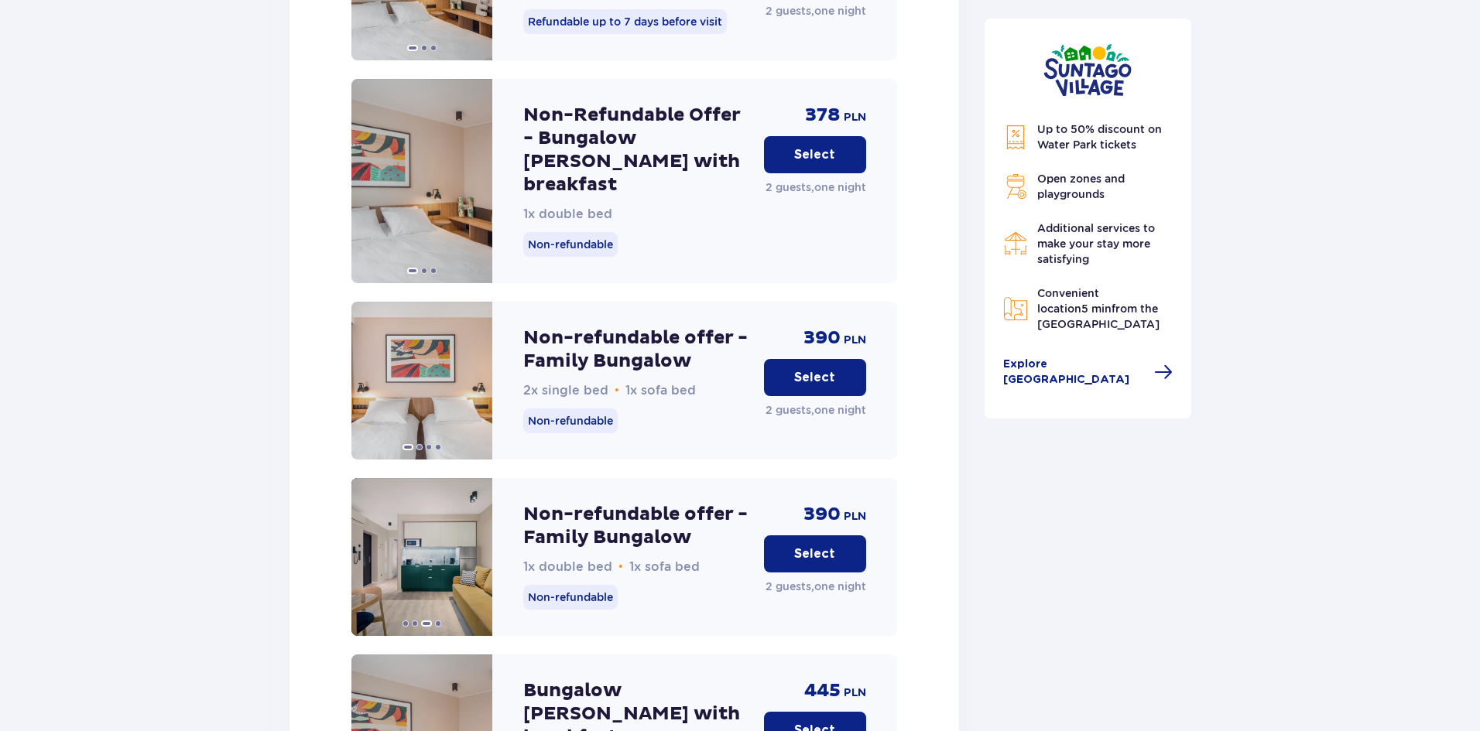
click at [795, 546] on p "Select" at bounding box center [814, 554] width 41 height 17
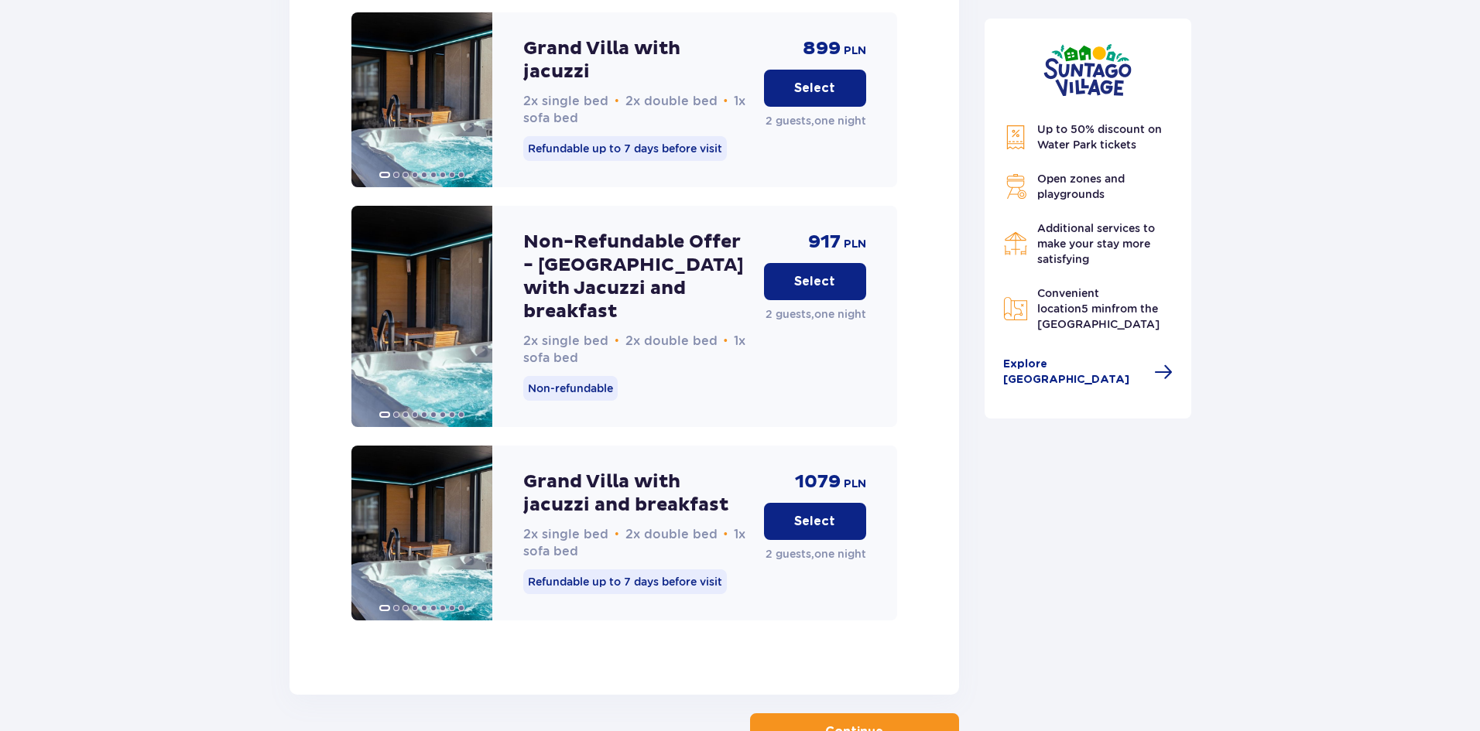
scroll to position [3854, 0]
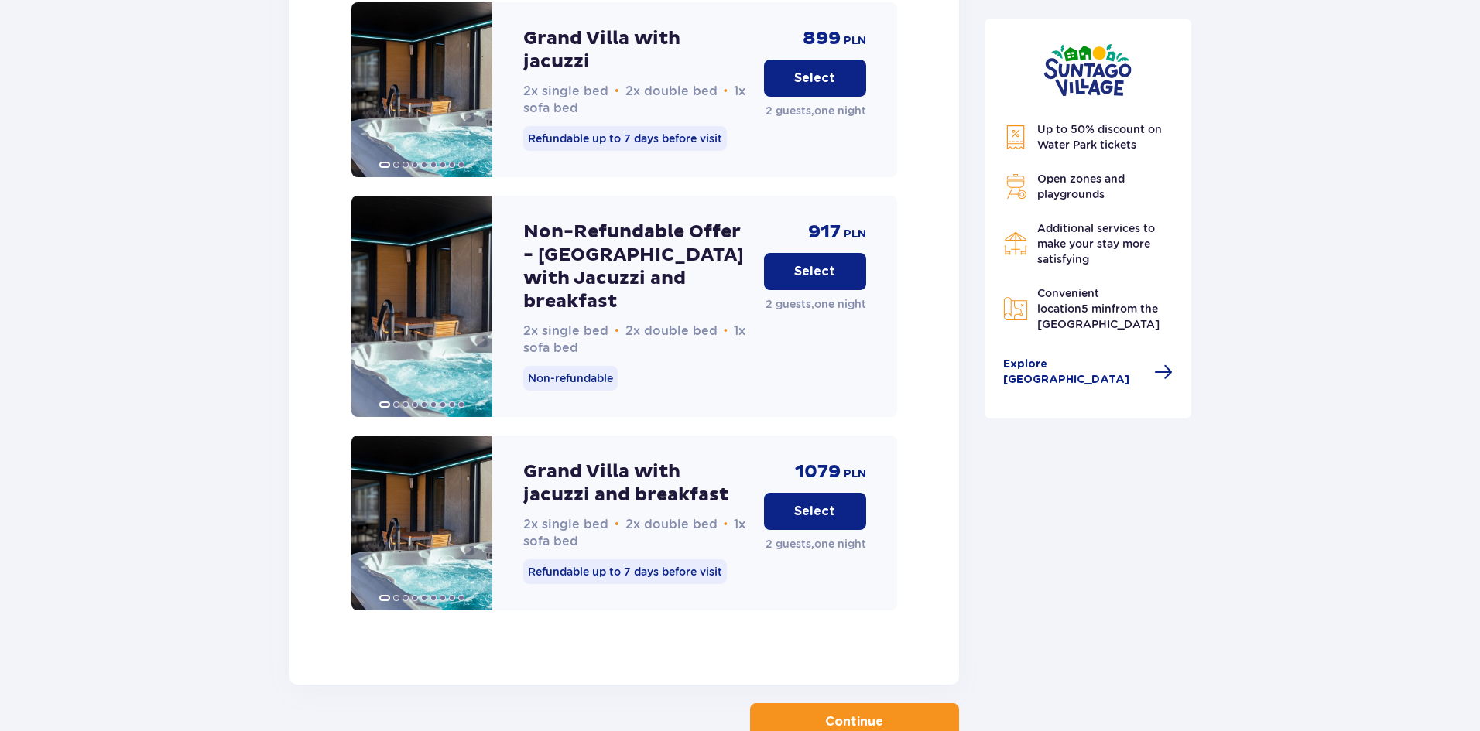
click at [834, 713] on p "Continue" at bounding box center [854, 721] width 58 height 17
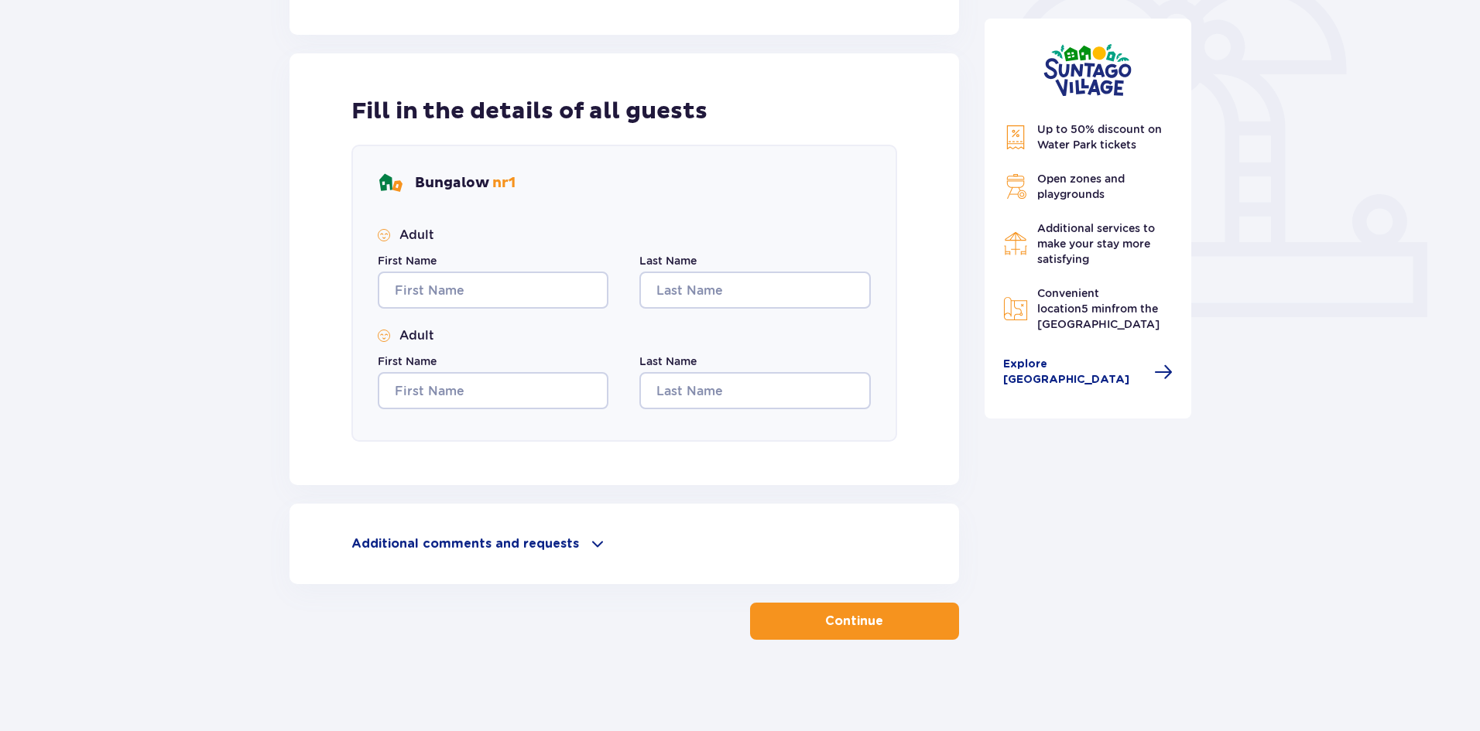
scroll to position [484, 0]
click at [519, 538] on p "Additional comments and requests" at bounding box center [465, 542] width 228 height 17
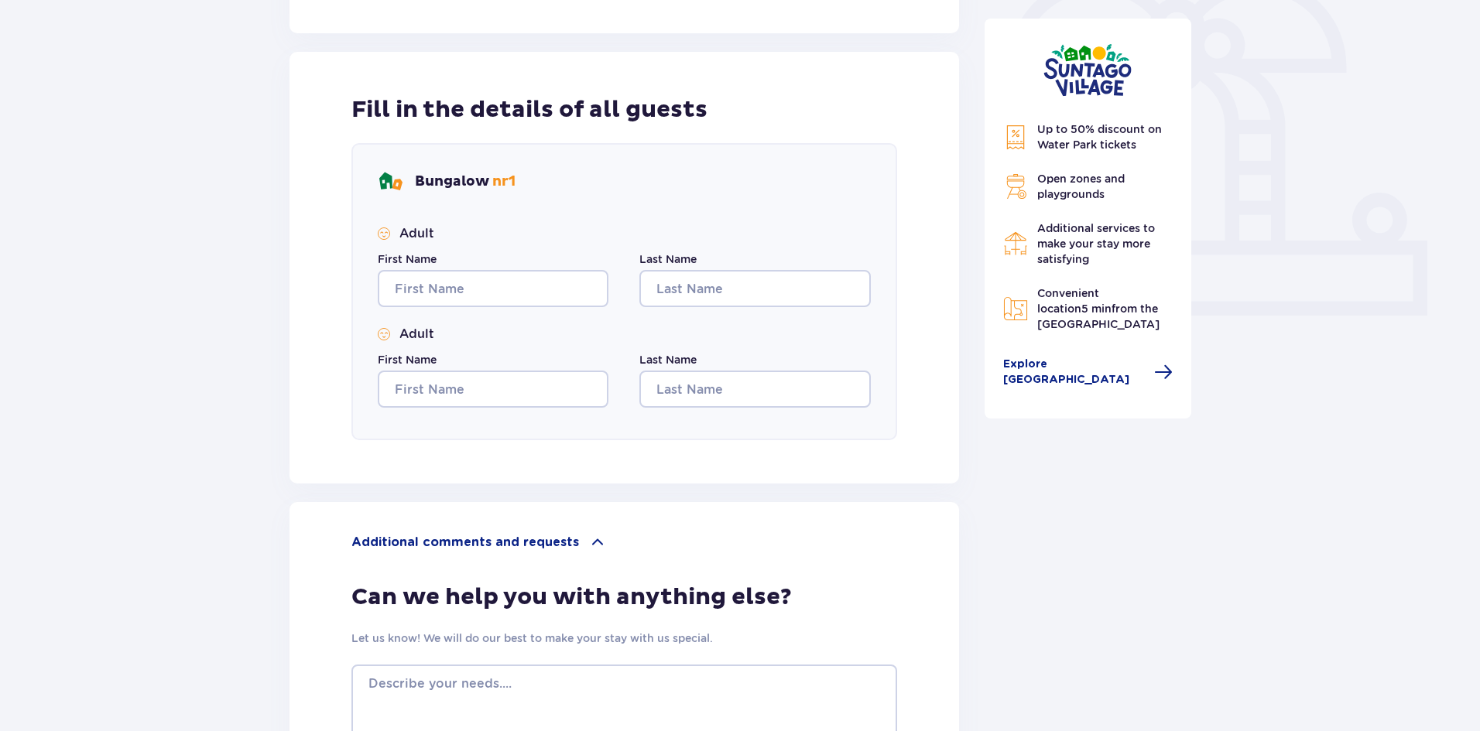
click at [519, 538] on p "Additional comments and requests" at bounding box center [465, 542] width 228 height 17
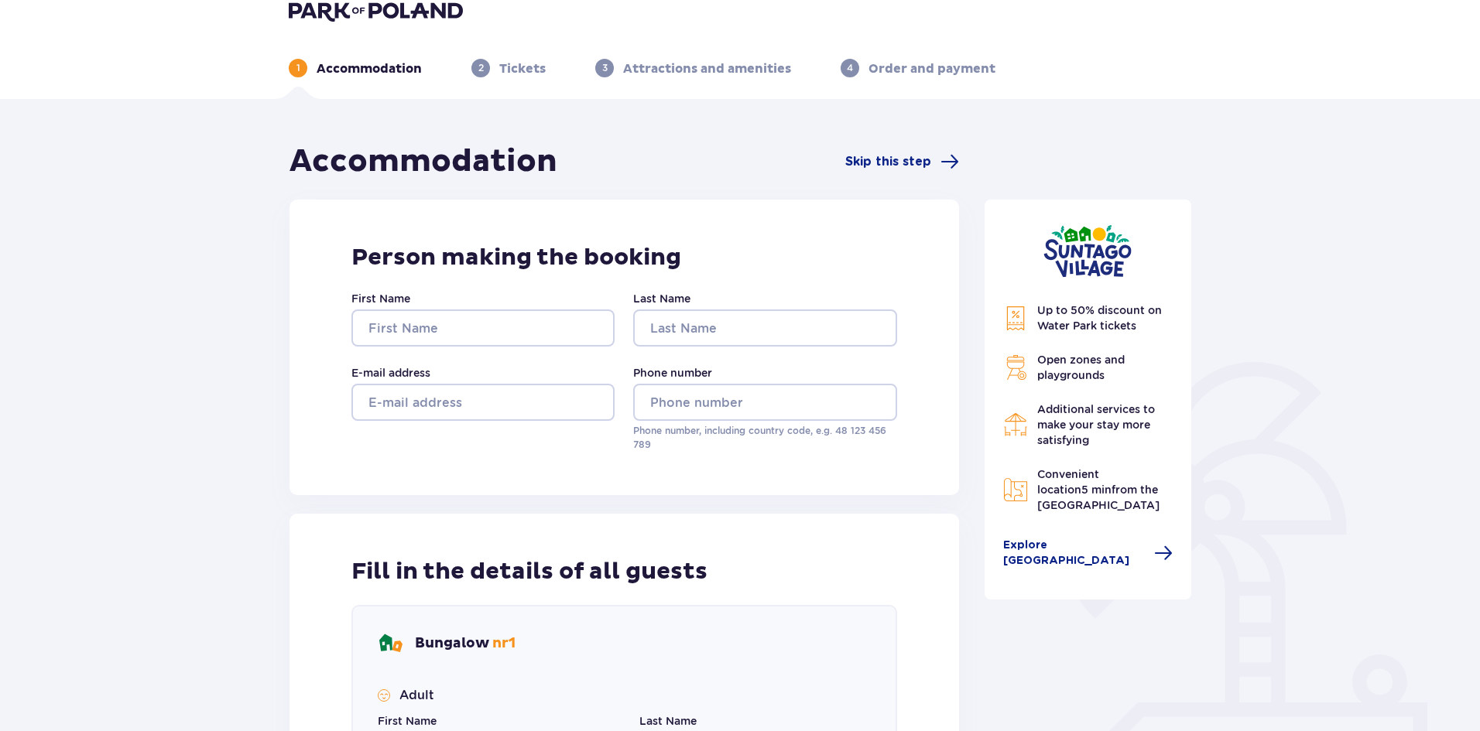
scroll to position [19, 0]
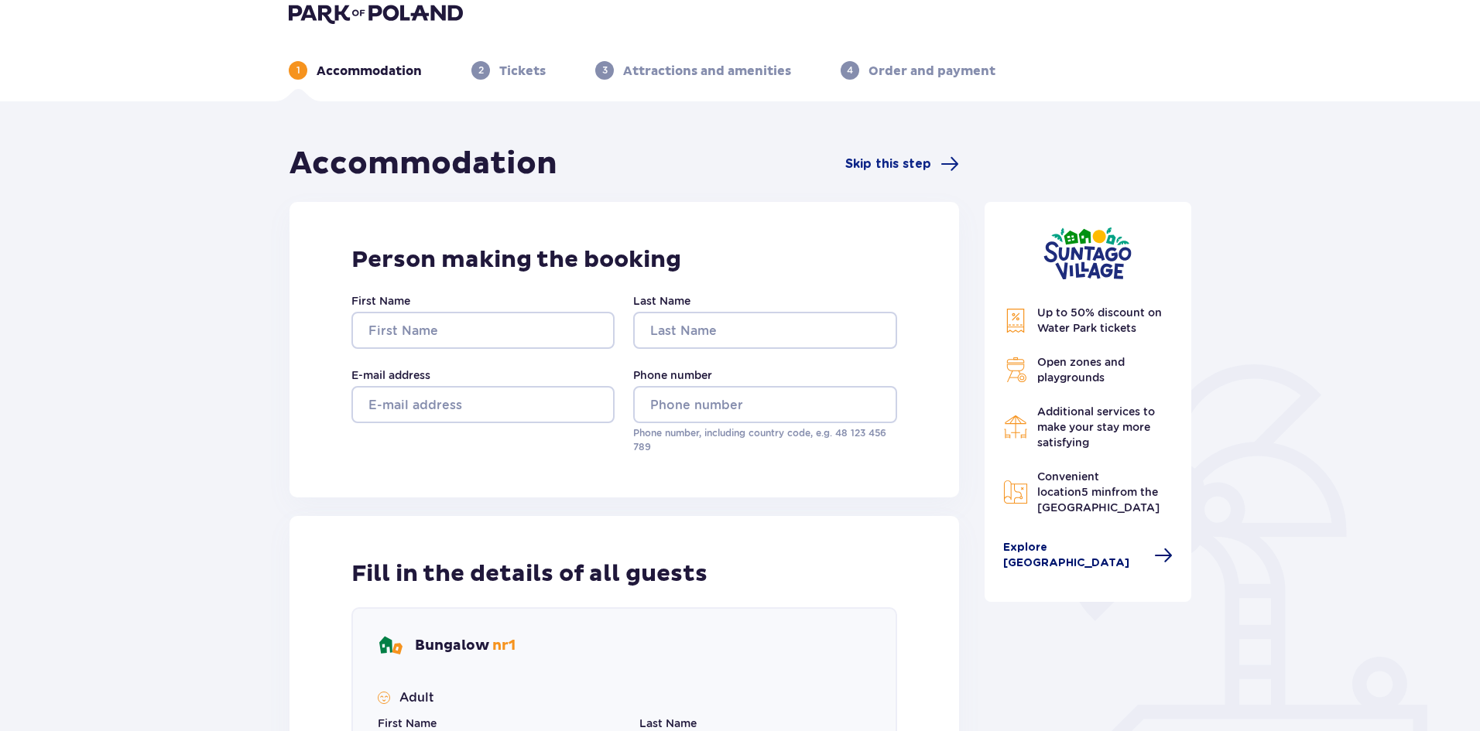
click at [1062, 544] on span "Explore Suntago Village" at bounding box center [1074, 555] width 142 height 31
click at [1161, 551] on span at bounding box center [1163, 555] width 19 height 19
click at [504, 325] on input "First Name" at bounding box center [482, 330] width 263 height 37
click at [922, 168] on span "Skip this step" at bounding box center [888, 164] width 86 height 17
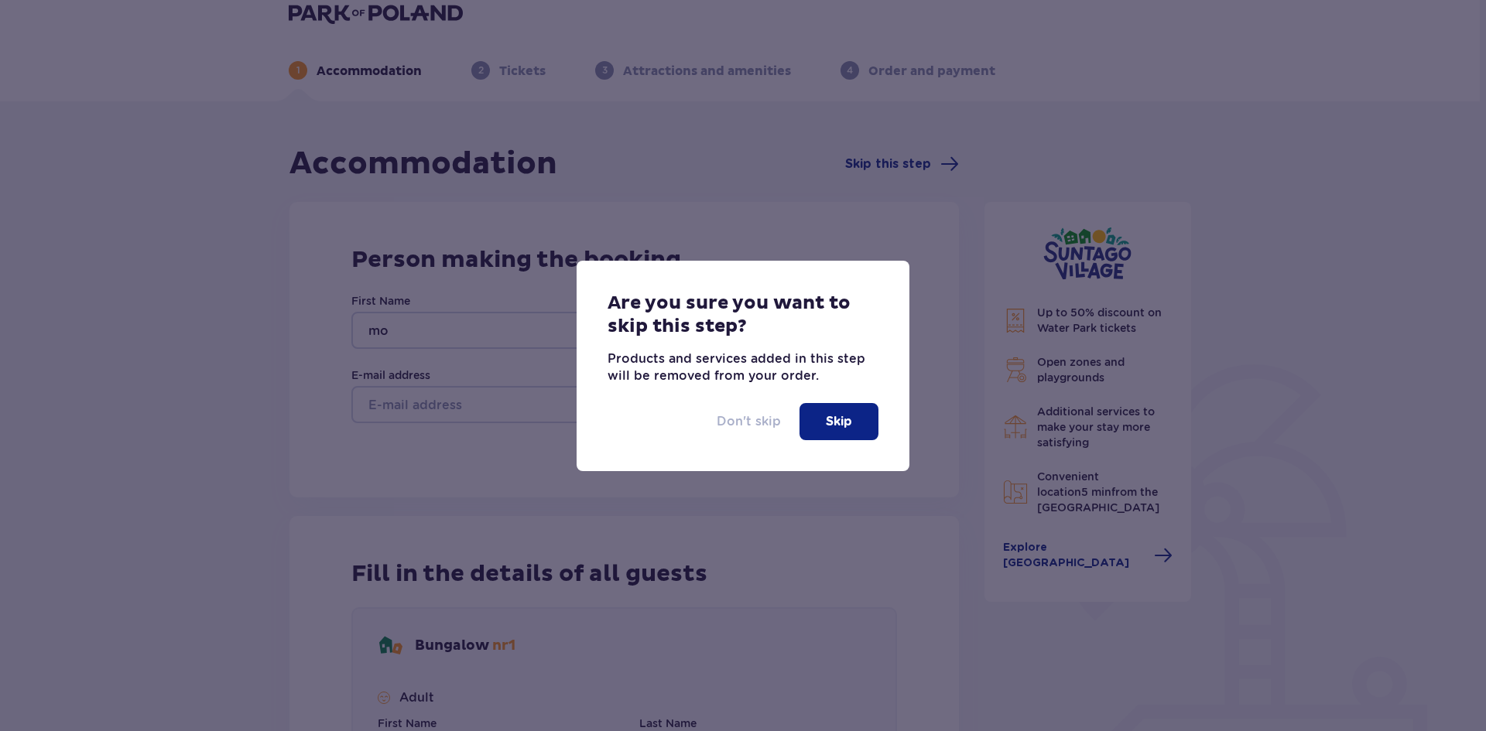
click at [757, 418] on p "Don't skip" at bounding box center [749, 421] width 64 height 17
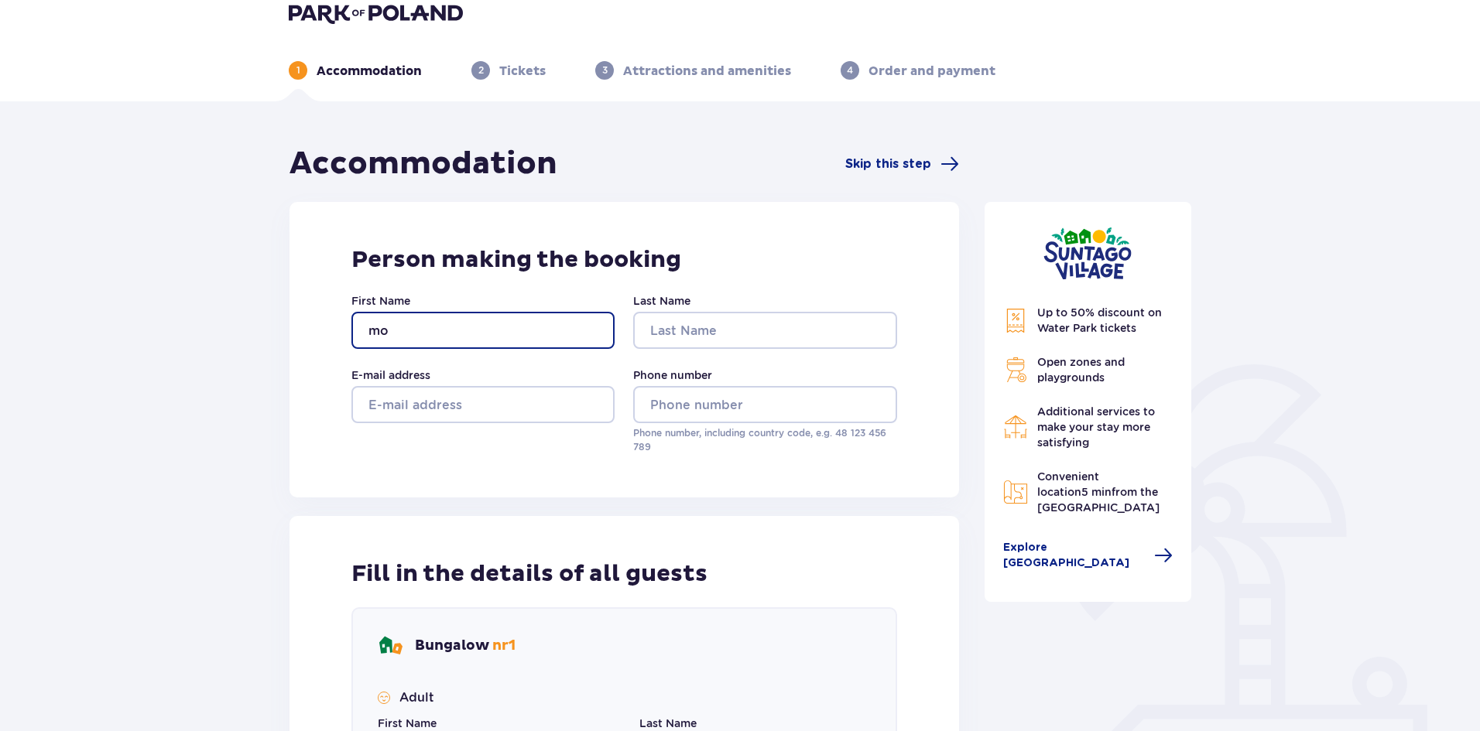
click at [407, 323] on input "mo" at bounding box center [482, 330] width 263 height 37
type input "moeez"
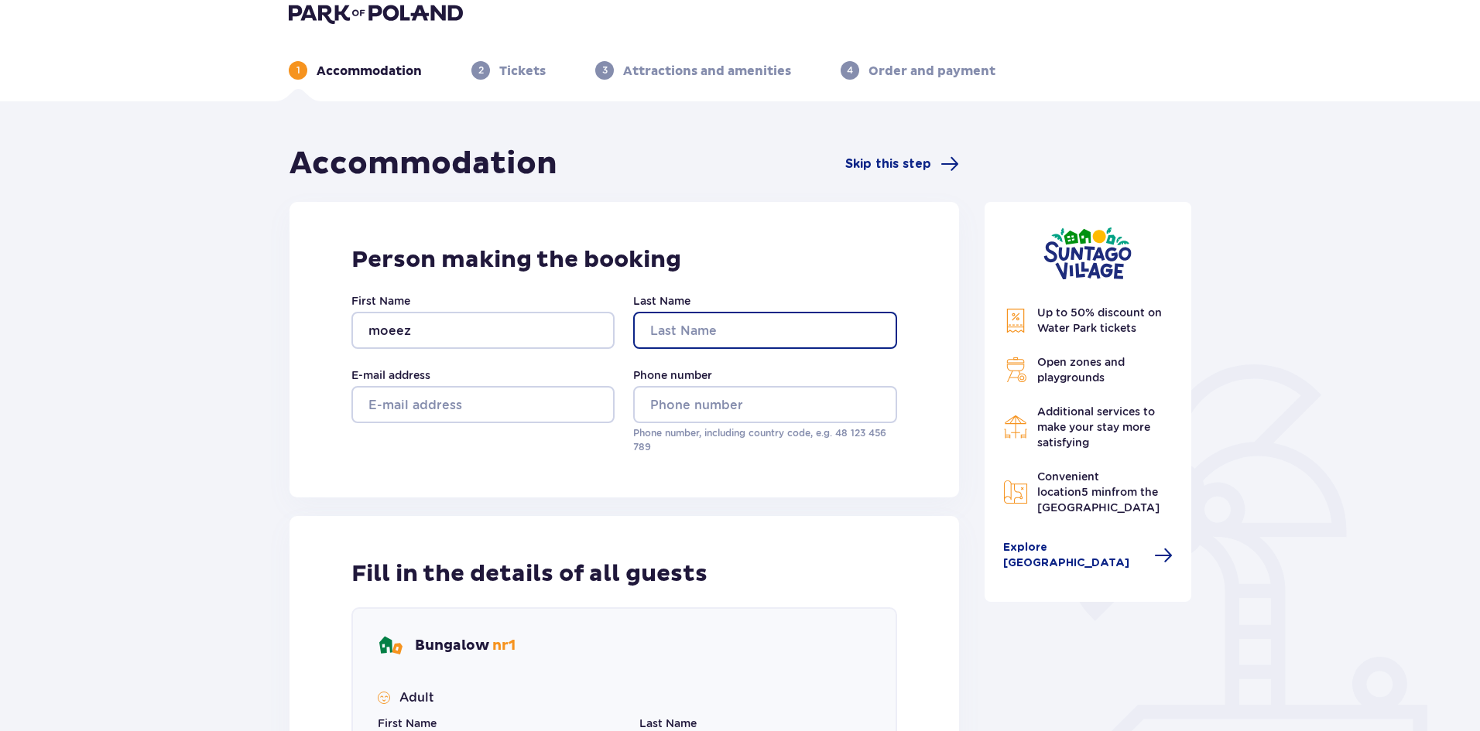
click at [754, 327] on input "Last Name" at bounding box center [764, 330] width 263 height 37
type input "moeez"
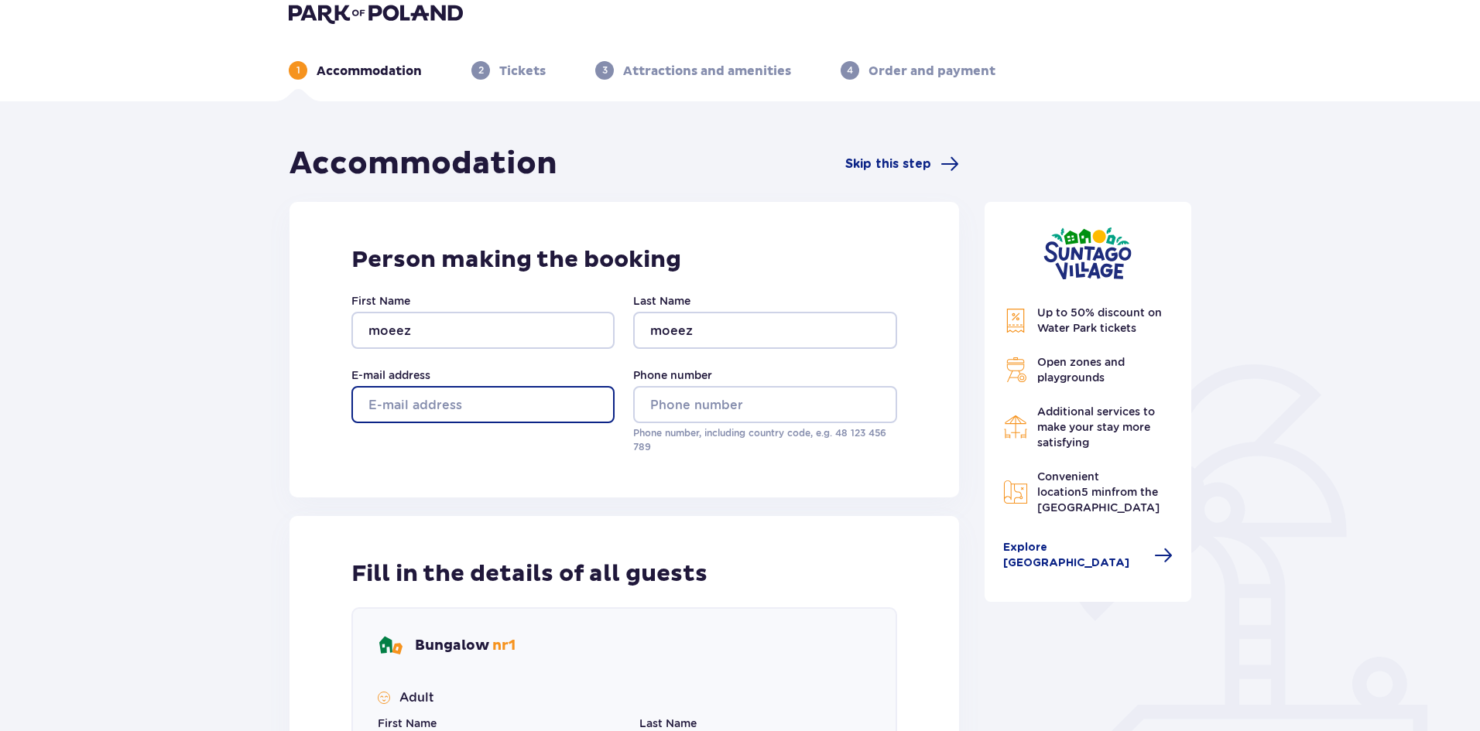
click at [412, 414] on input "E-mail address" at bounding box center [482, 404] width 263 height 37
type input "moiznadeem1819@gmail.com"
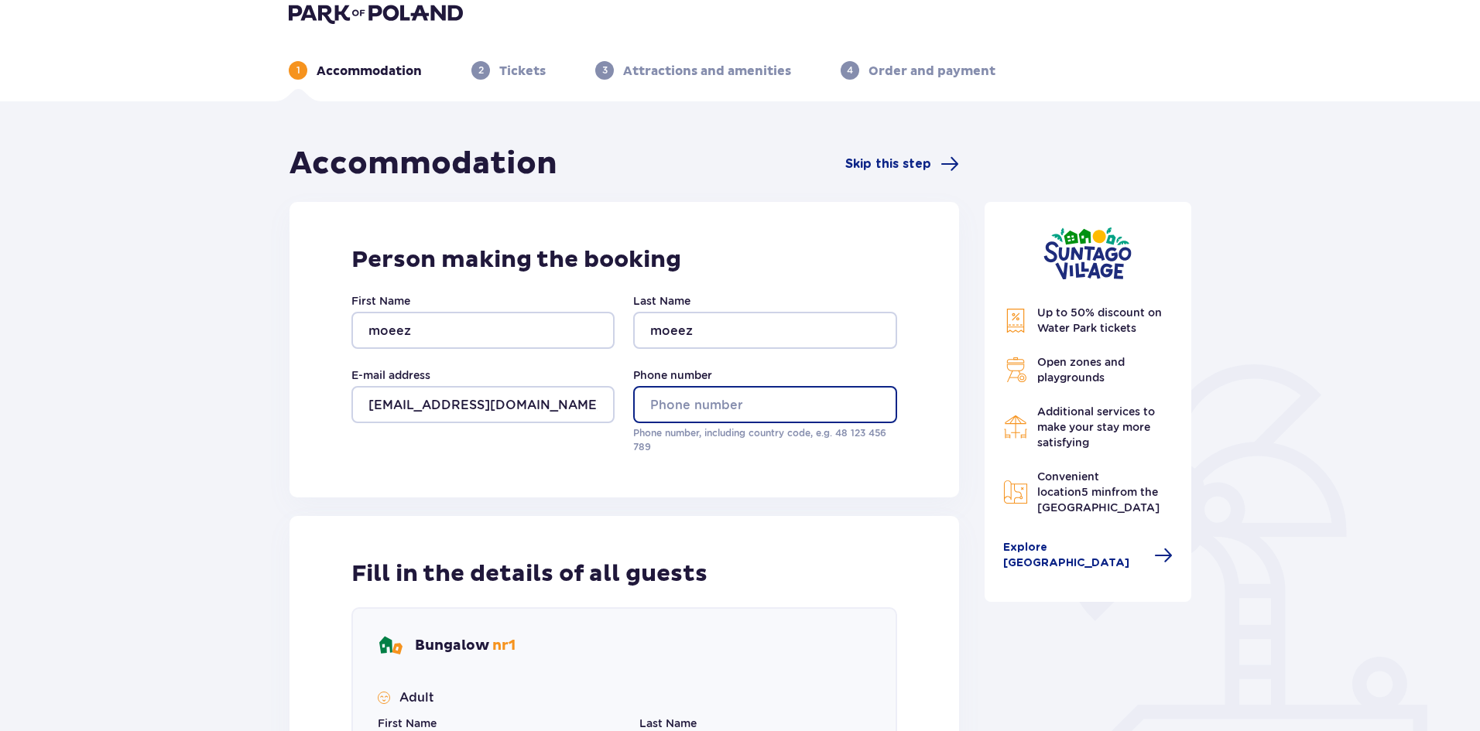
click at [699, 393] on input "Phone number" at bounding box center [764, 404] width 263 height 37
type input "7"
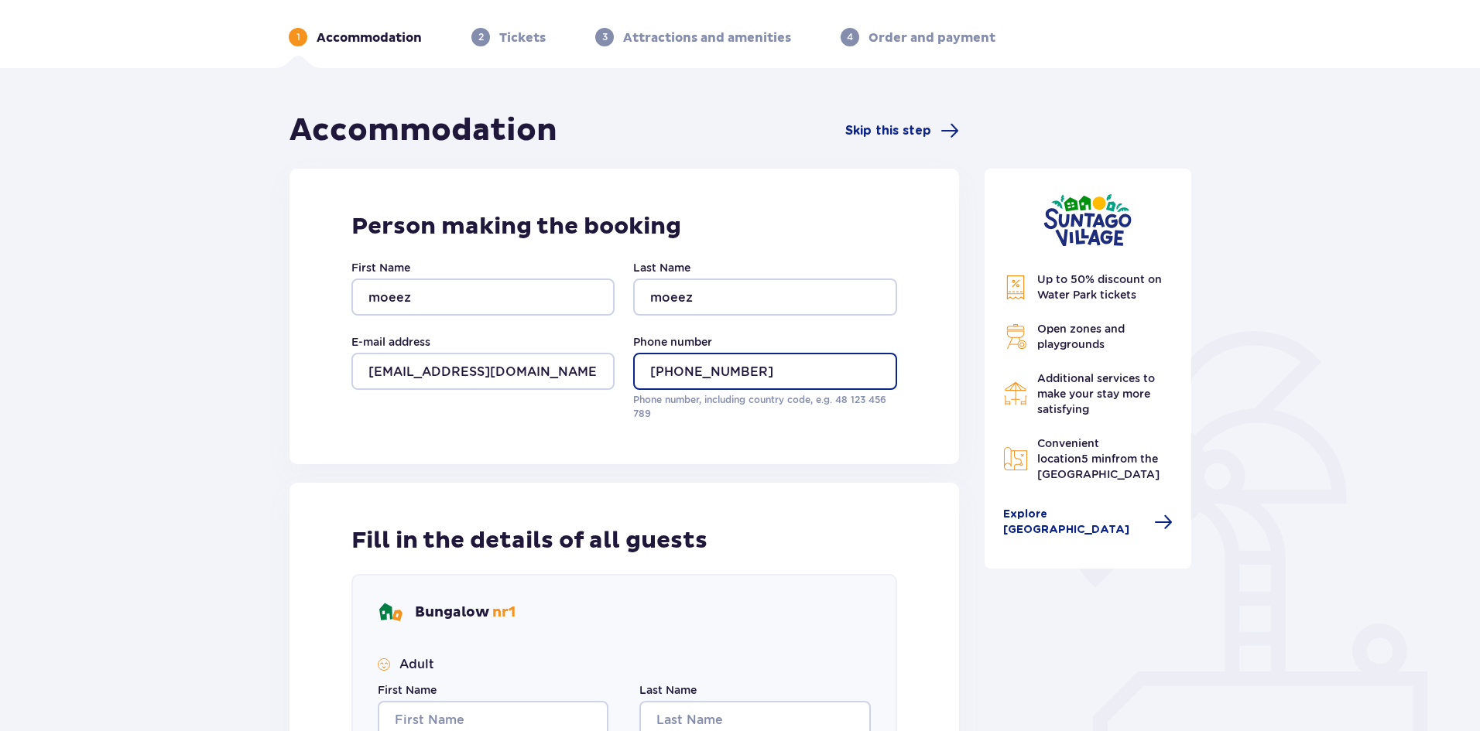
scroll to position [19, 0]
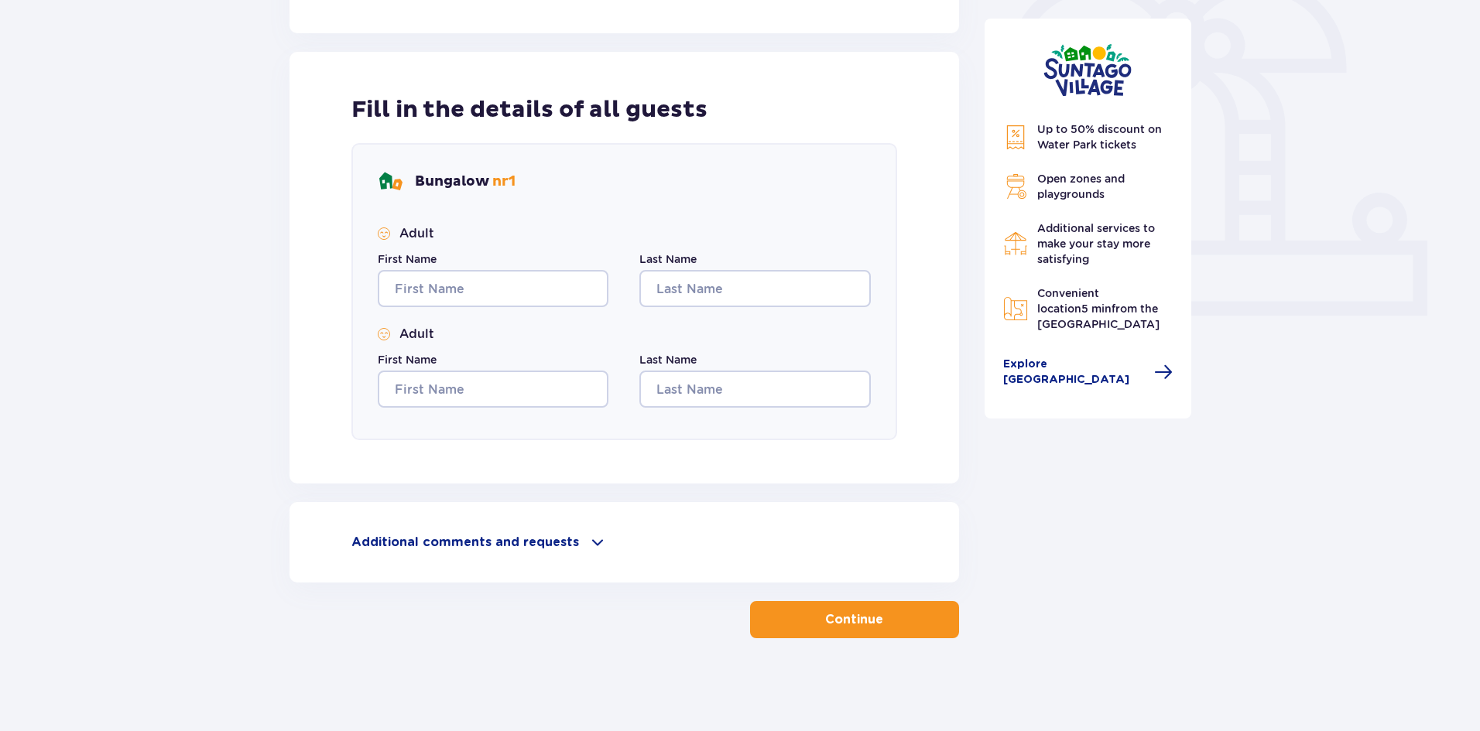
type input "+48733260628"
click at [861, 615] on p "Continue" at bounding box center [854, 619] width 58 height 17
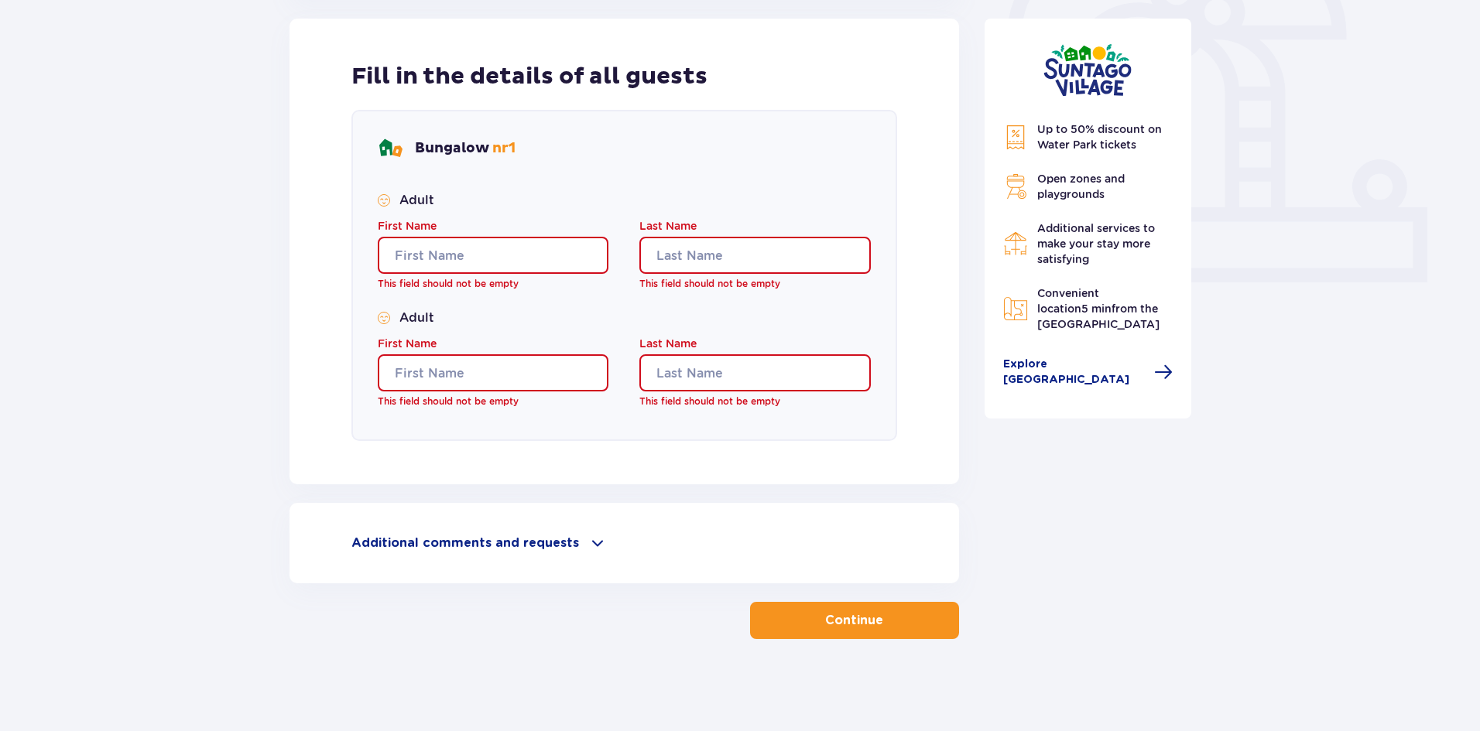
scroll to position [518, 0]
click at [461, 251] on input "First Name" at bounding box center [493, 254] width 231 height 37
type input "moeez"
click at [693, 255] on input "Last Name" at bounding box center [754, 254] width 231 height 37
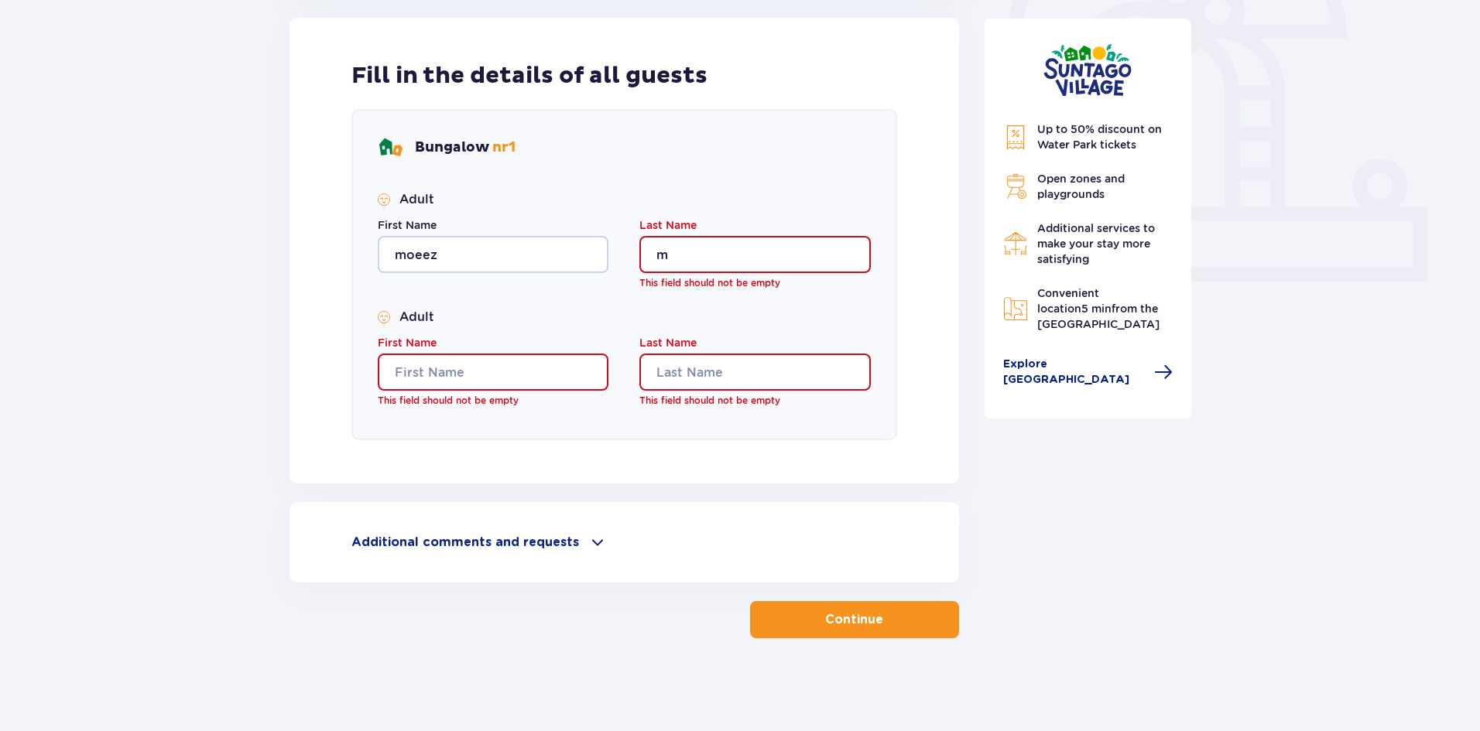
scroll to position [501, 0]
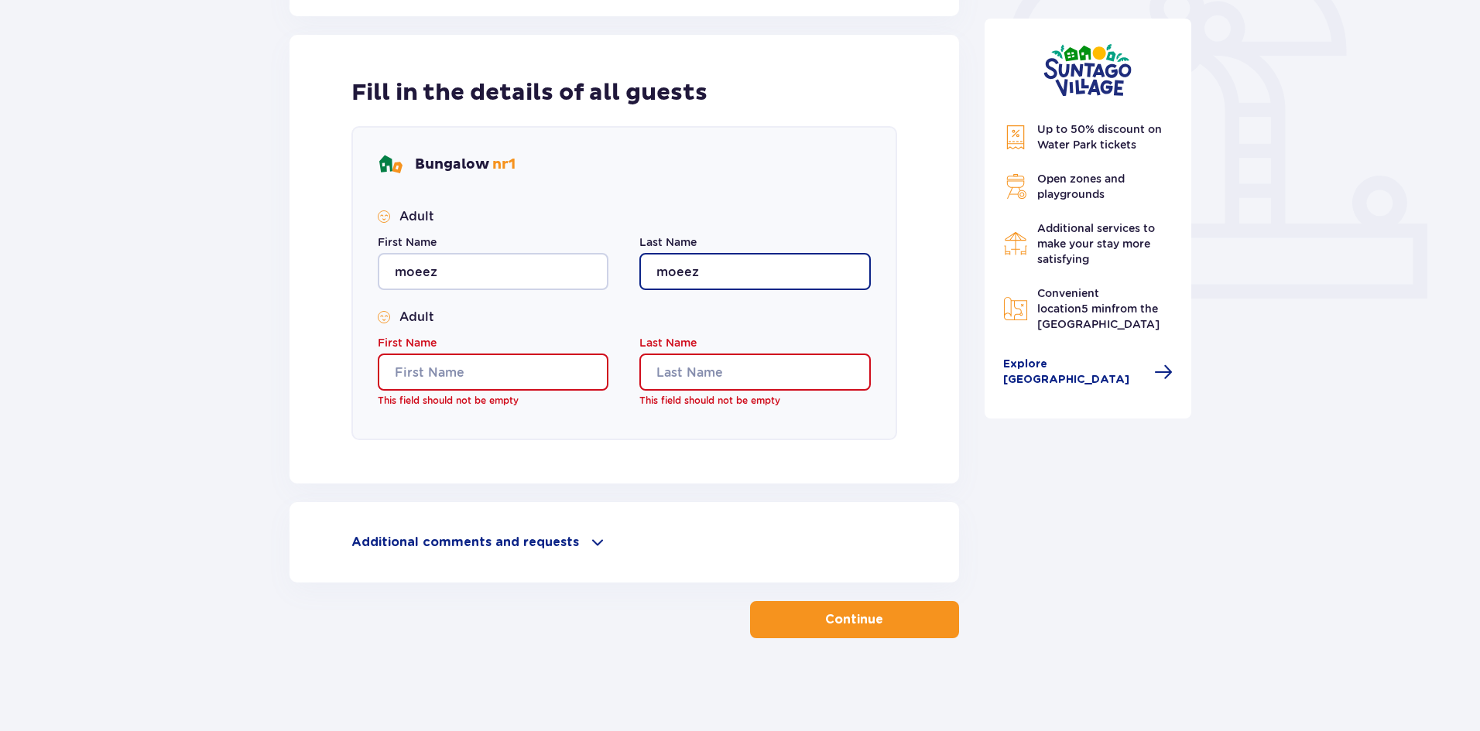
type input "moeez"
click at [472, 377] on input "First Name" at bounding box center [493, 372] width 231 height 37
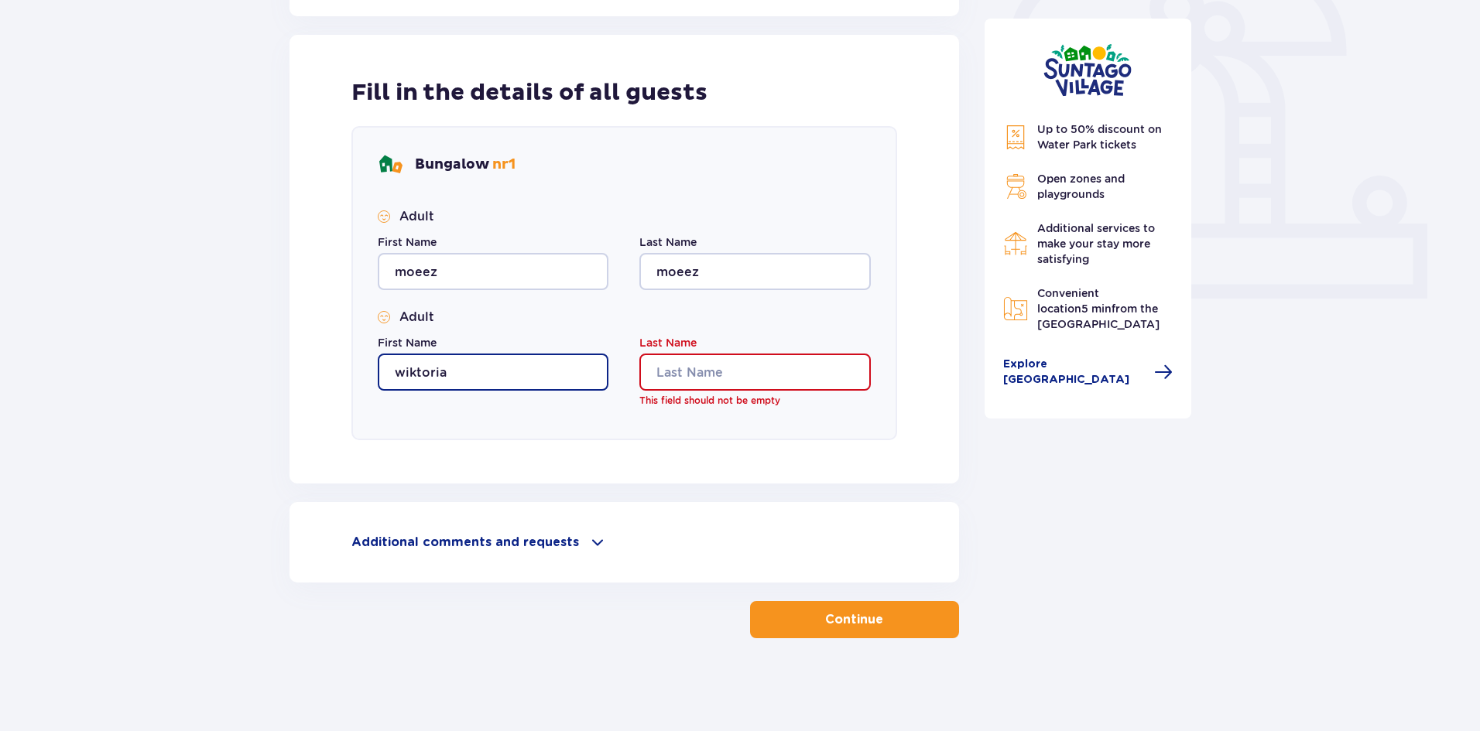
type input "wiktoria"
click at [722, 380] on input "Last Name" at bounding box center [754, 372] width 231 height 37
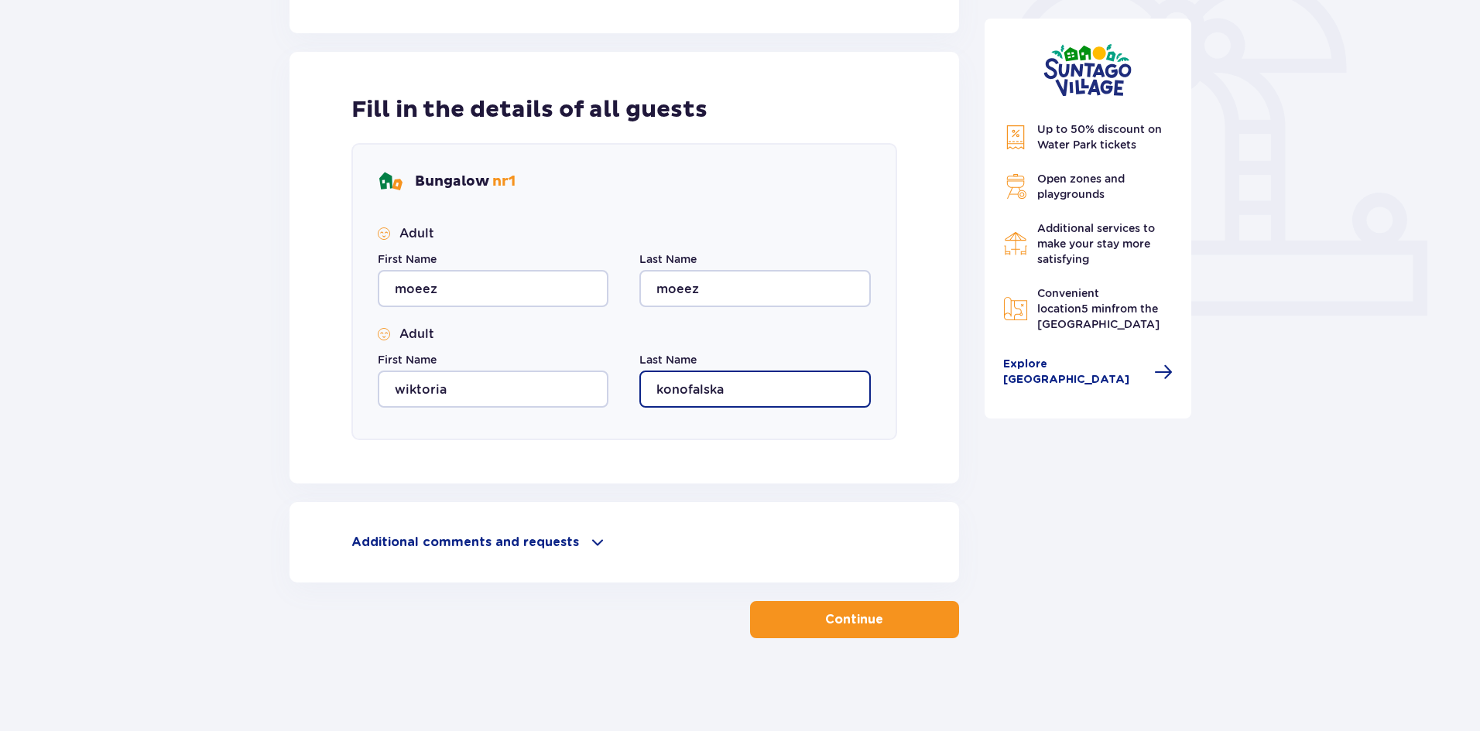
type input "konofalska"
click at [803, 619] on button "Continue" at bounding box center [854, 619] width 209 height 37
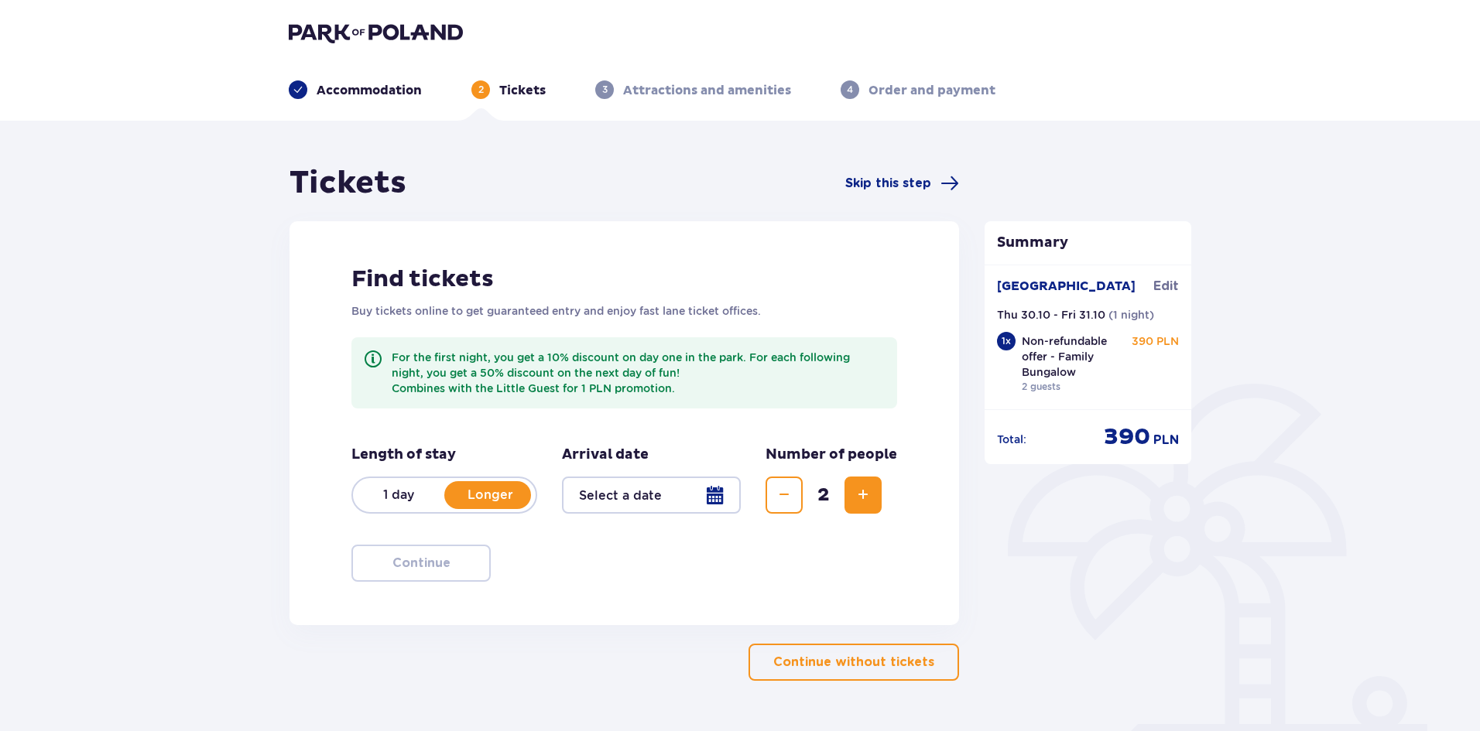
click at [406, 499] on p "1 day" at bounding box center [398, 495] width 91 height 17
click at [707, 495] on div at bounding box center [651, 495] width 179 height 37
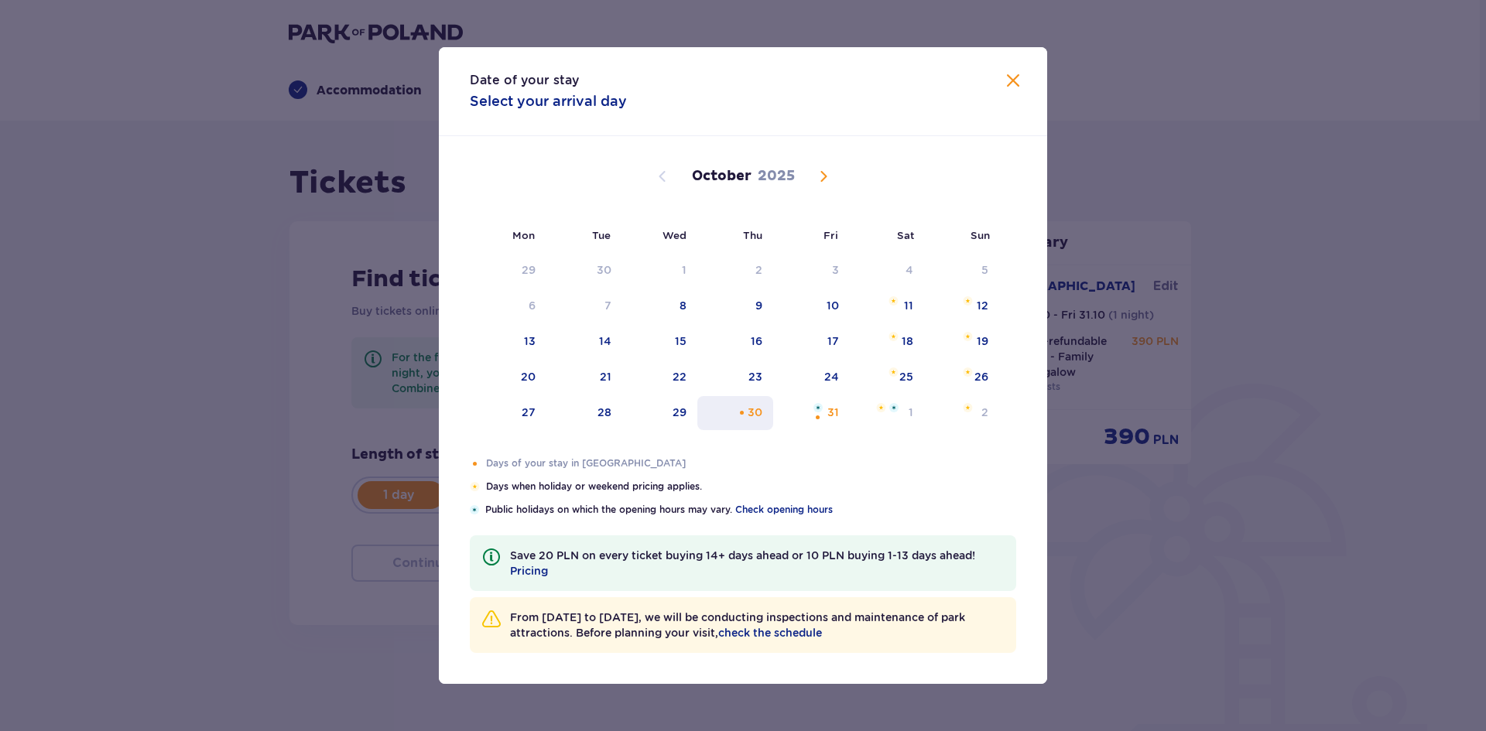
click at [766, 416] on div "30" at bounding box center [735, 413] width 77 height 34
type input "30.10.25"
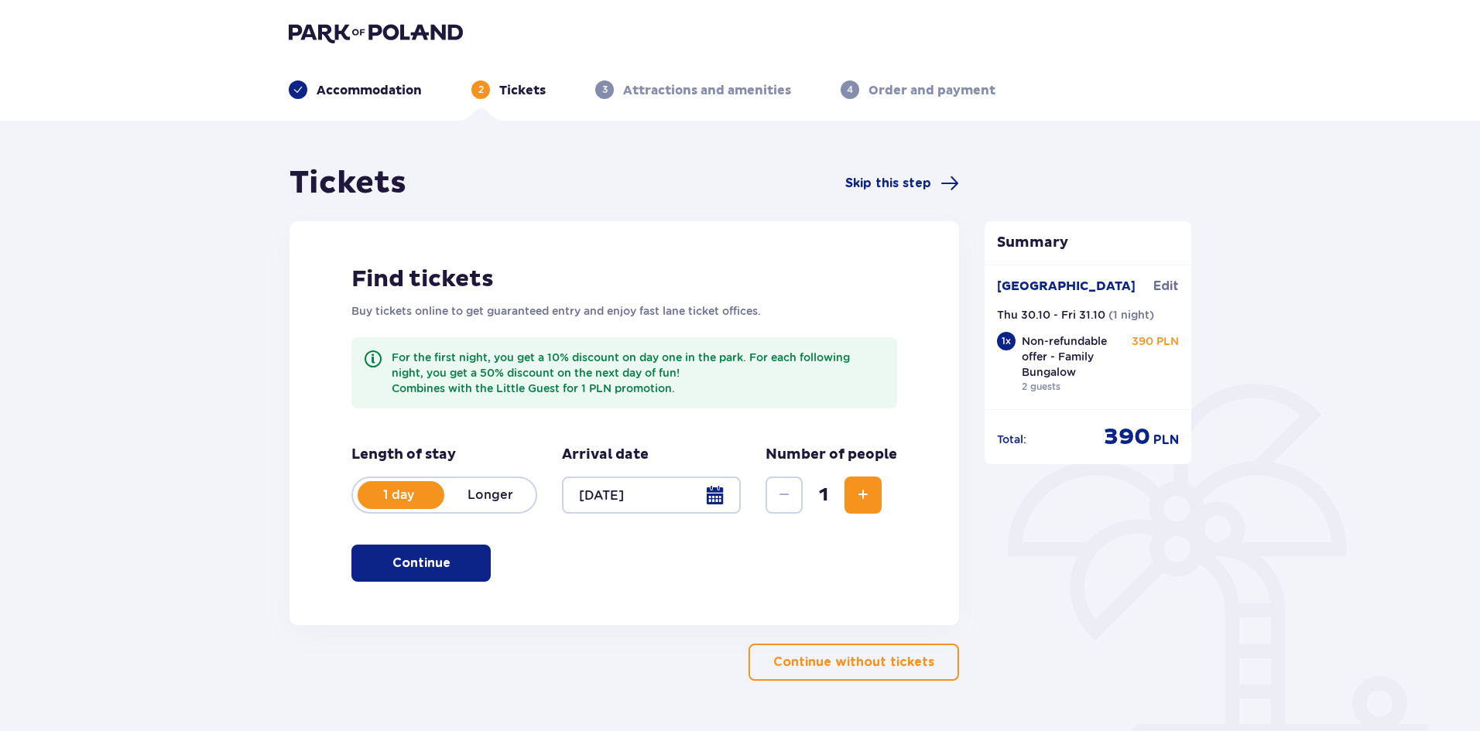
click at [861, 494] on span "Increase" at bounding box center [863, 495] width 19 height 19
click at [474, 563] on button "Continue" at bounding box center [420, 563] width 139 height 37
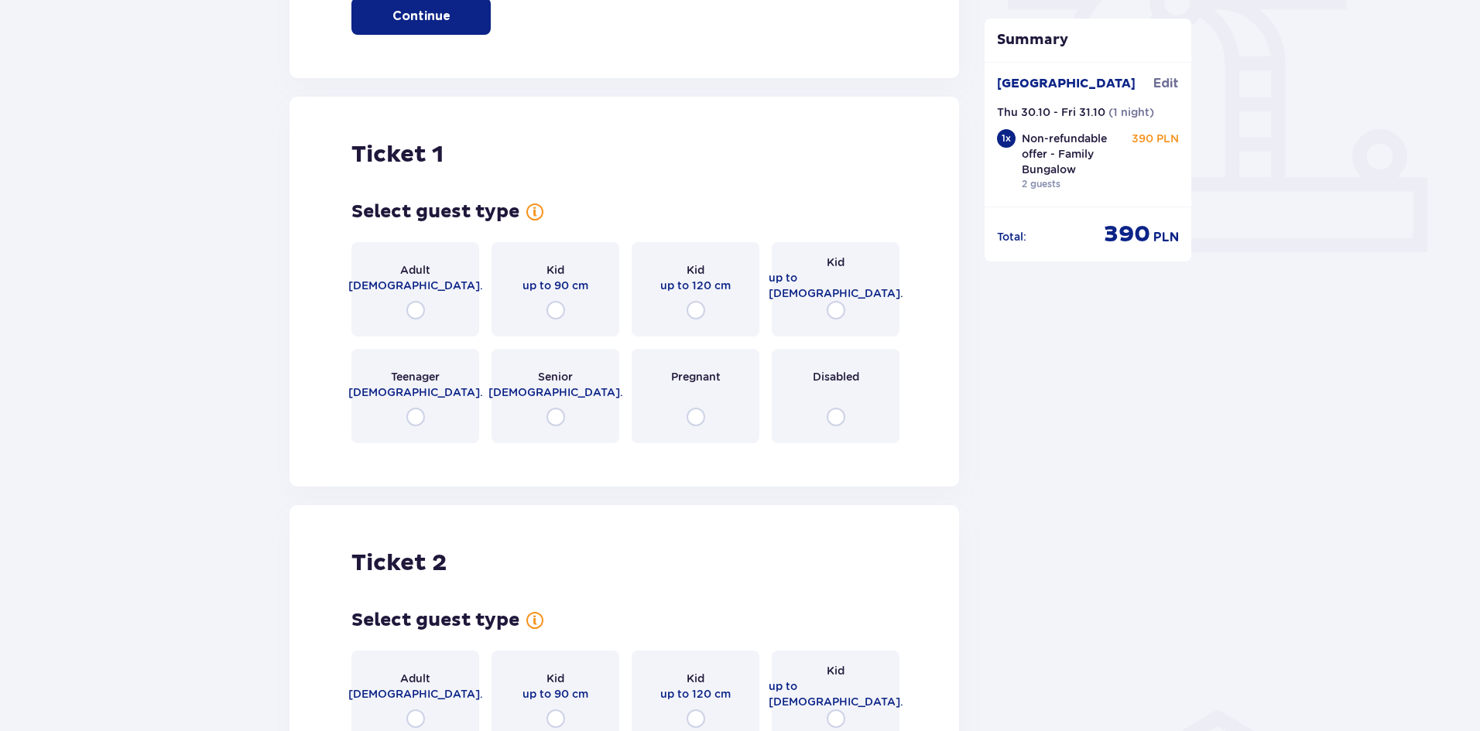
scroll to position [625, 0]
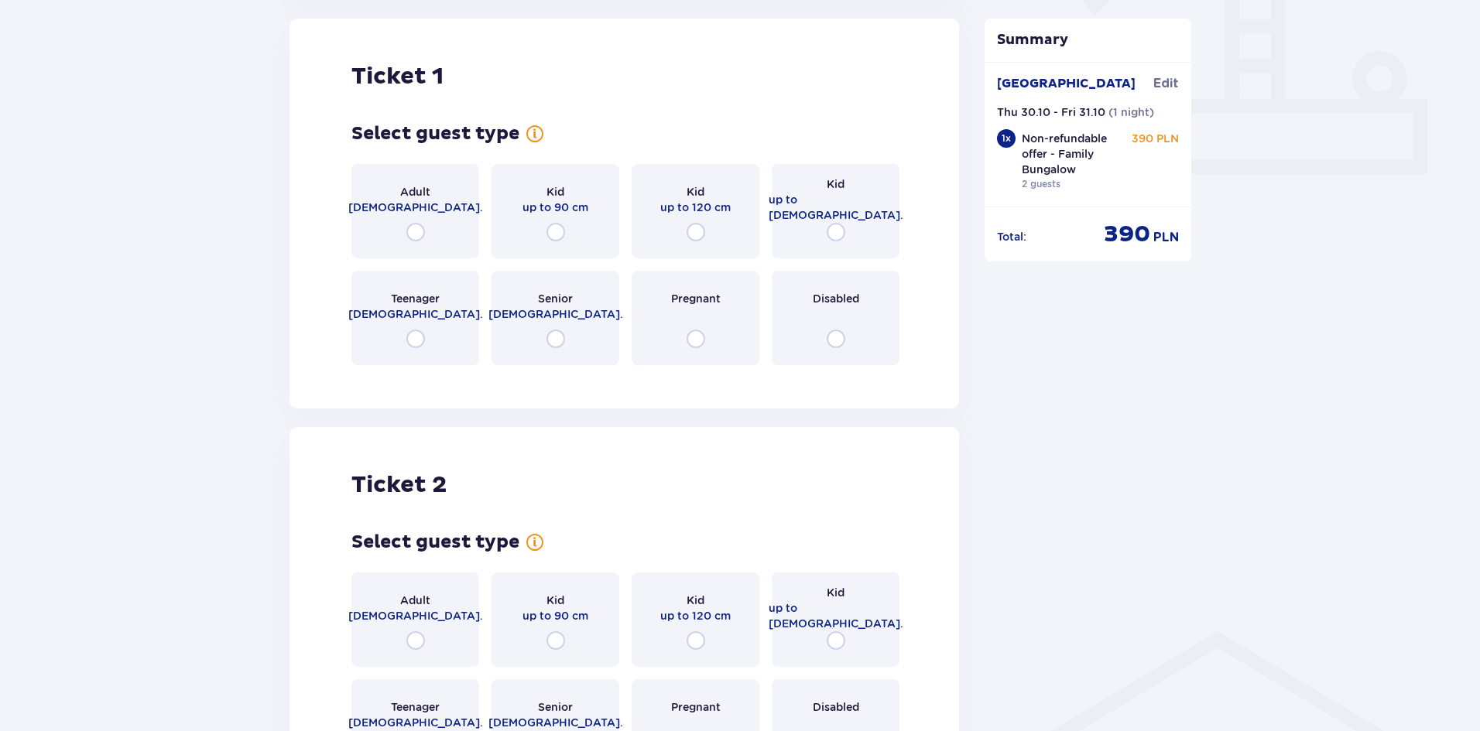
click at [423, 231] on input "radio" at bounding box center [415, 232] width 19 height 19
radio input "true"
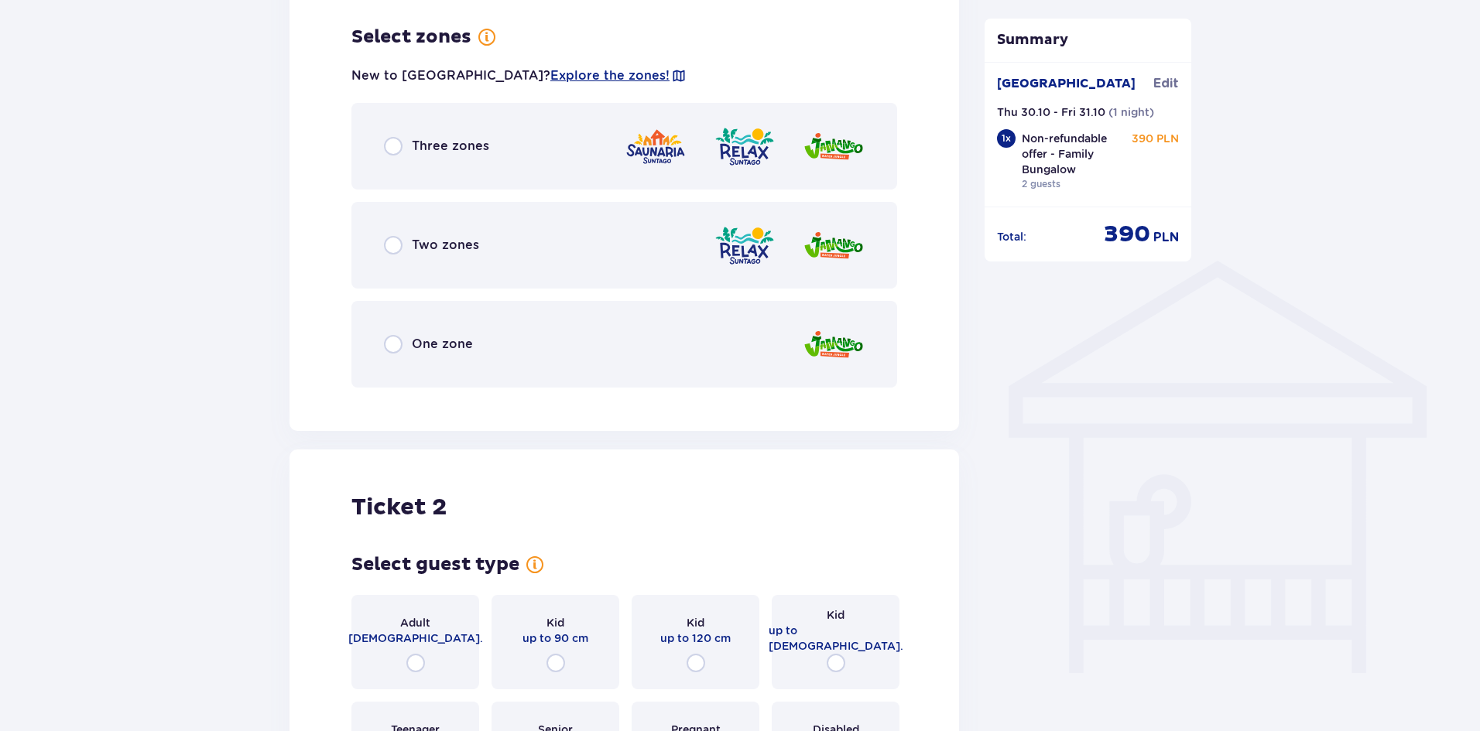
scroll to position [1003, 0]
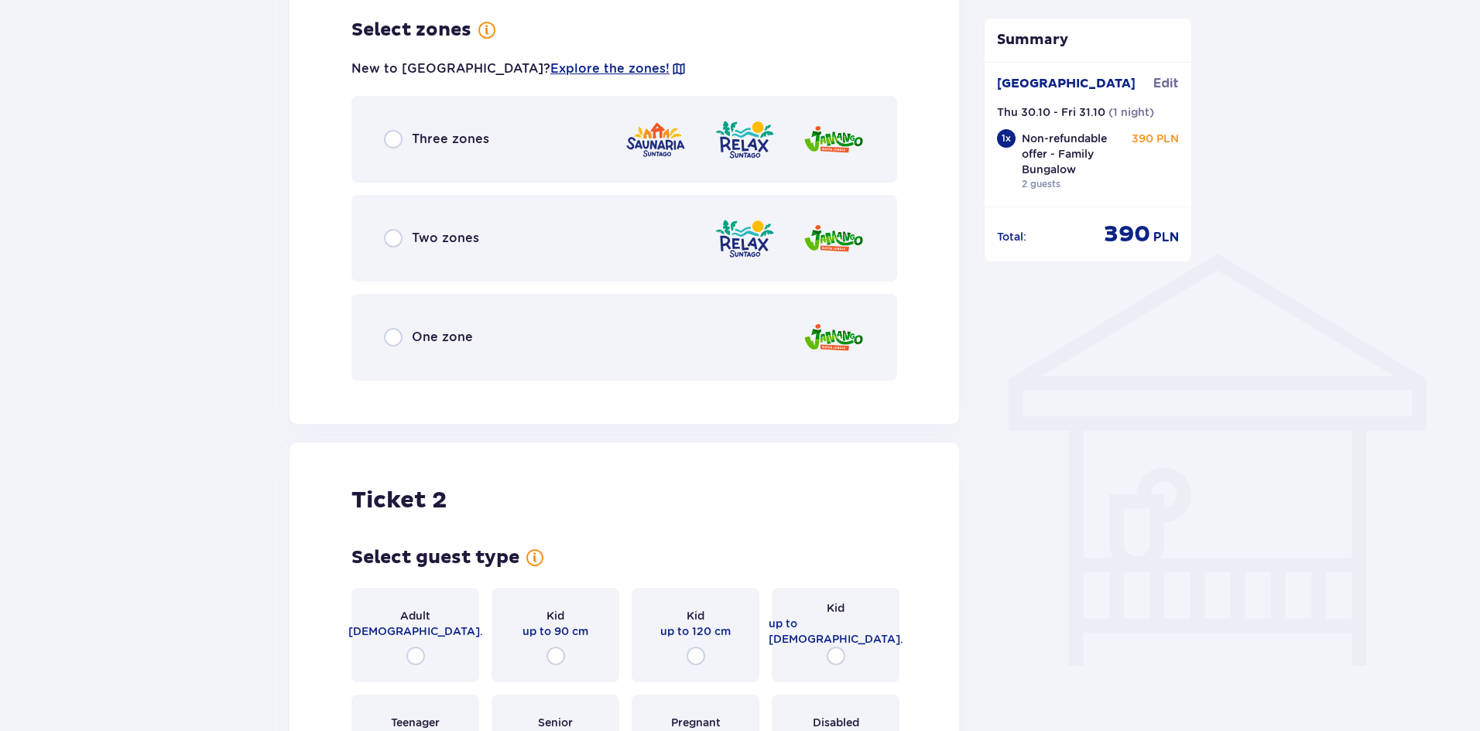
click at [397, 142] on input "radio" at bounding box center [393, 139] width 19 height 19
radio input "true"
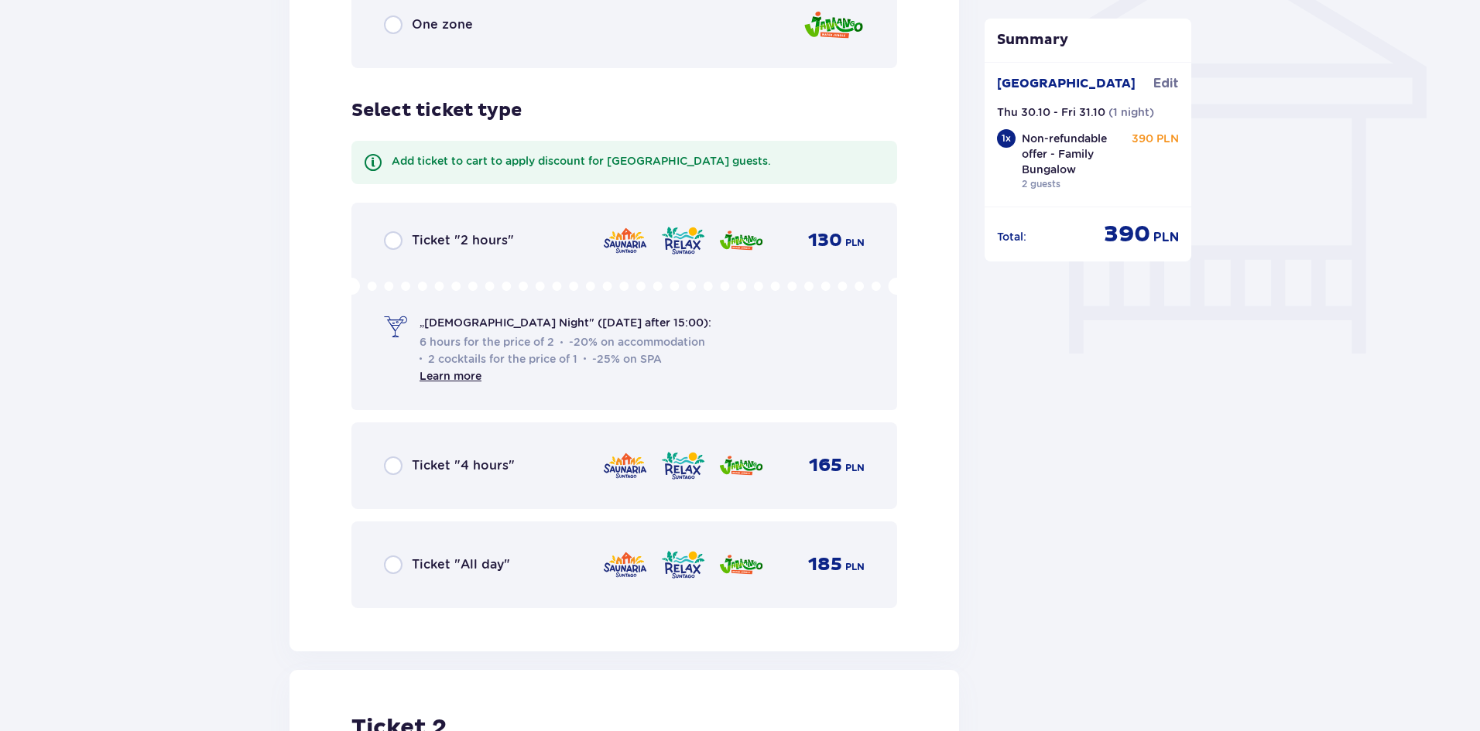
scroll to position [1319, 0]
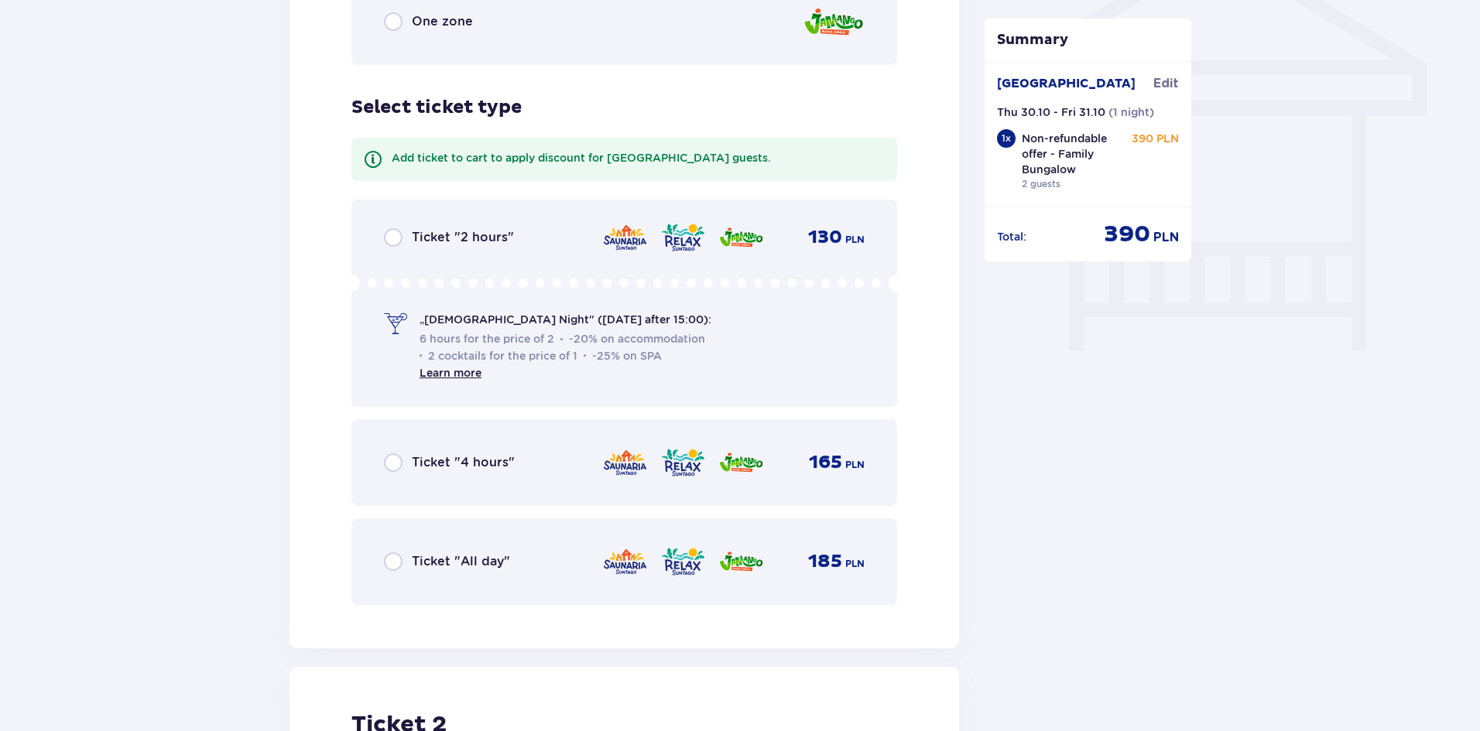
click at [395, 242] on input "radio" at bounding box center [393, 237] width 19 height 19
radio input "true"
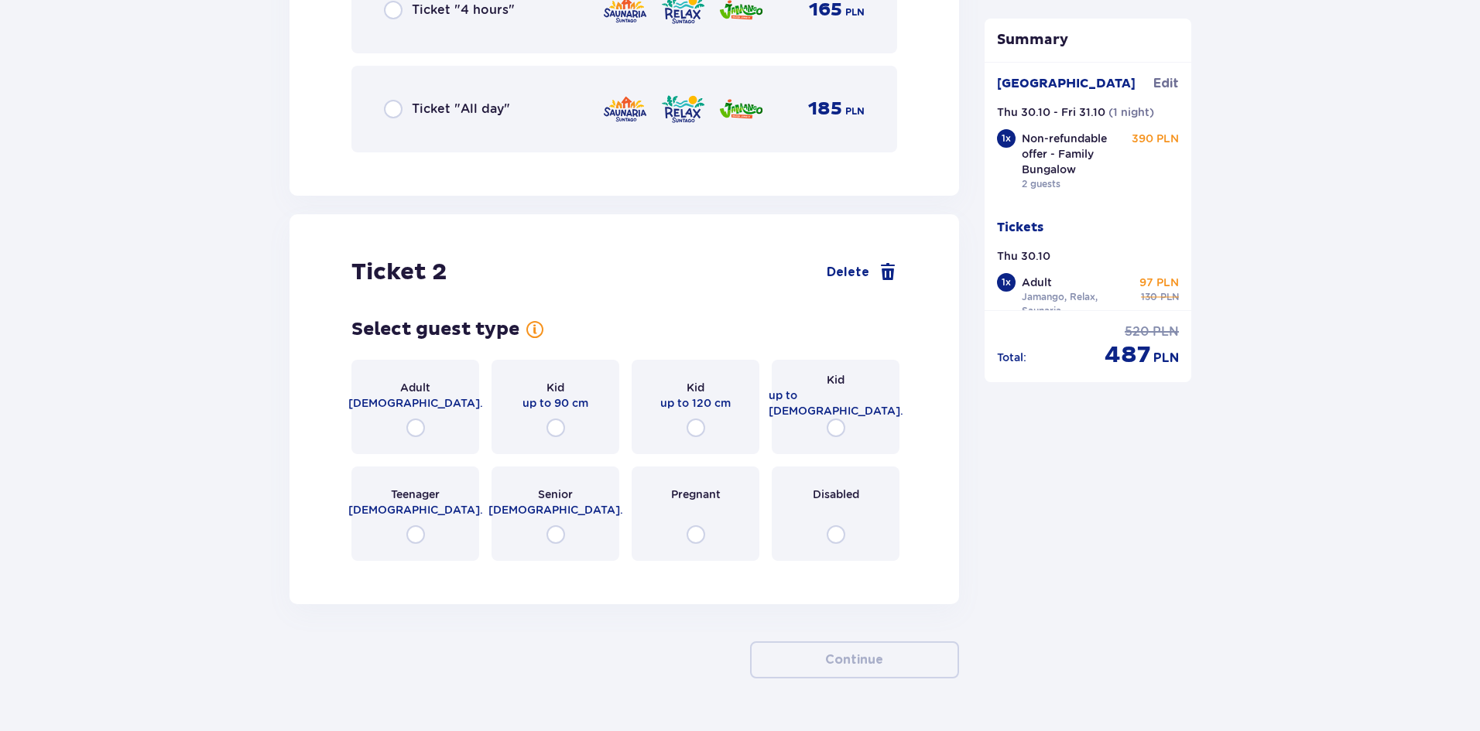
scroll to position [1812, 0]
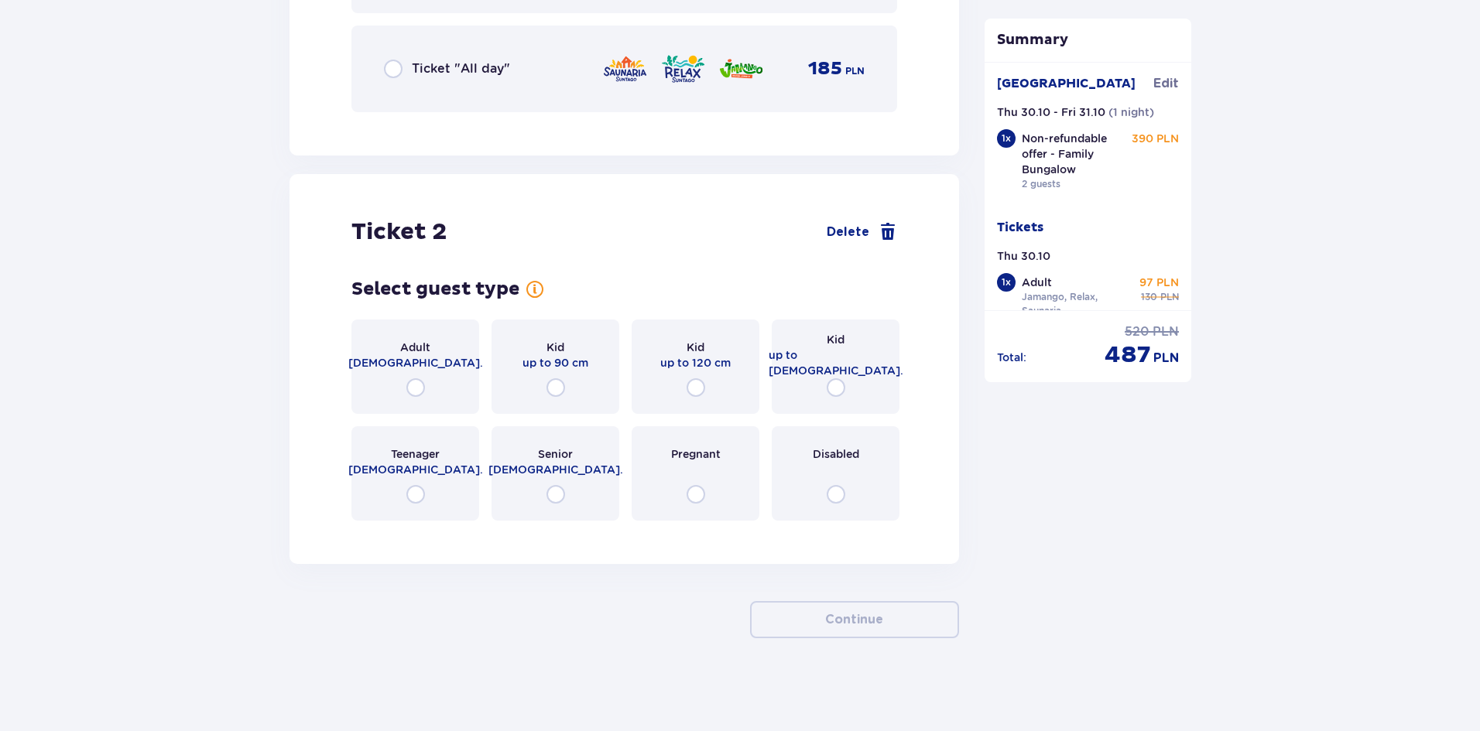
click at [412, 376] on div "Adult 18 - 65 y.o." at bounding box center [415, 367] width 128 height 94
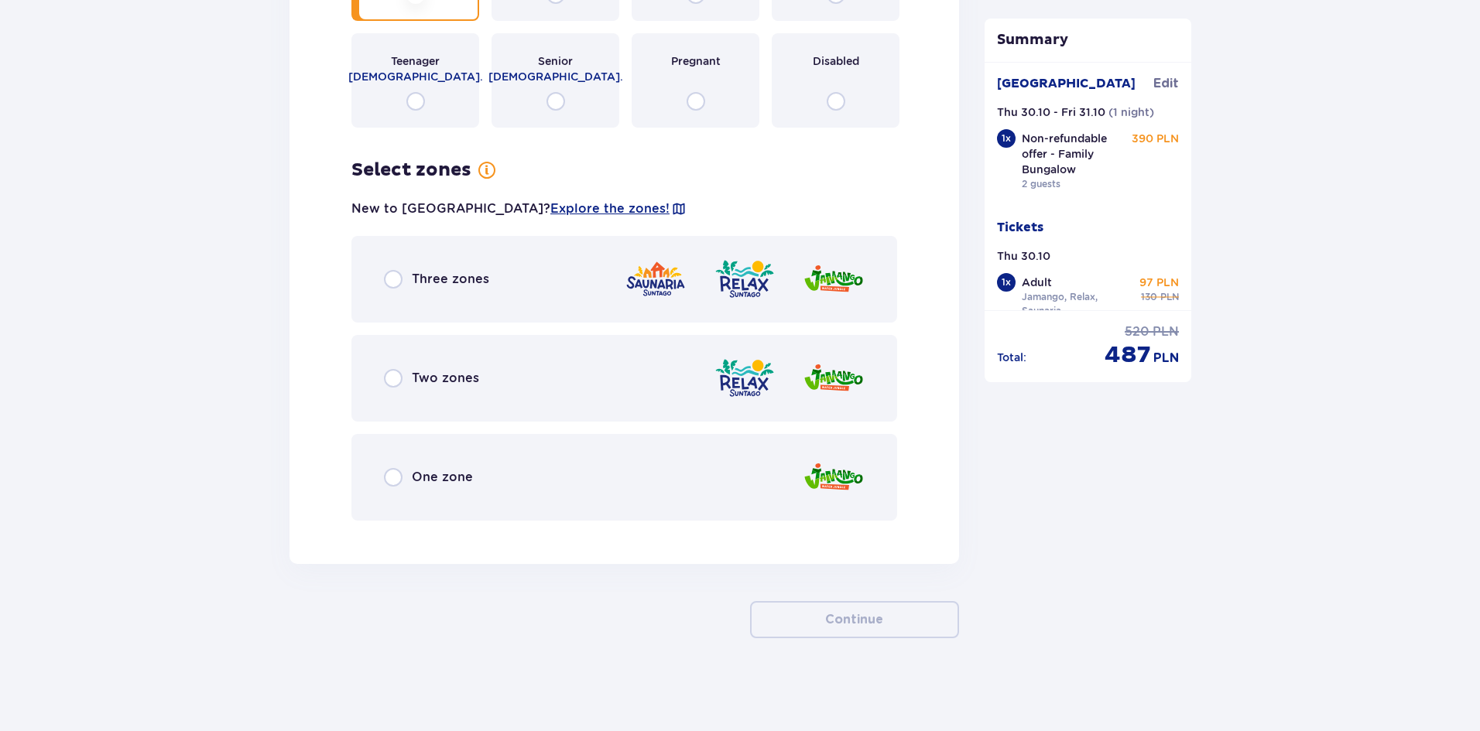
click at [393, 282] on input "radio" at bounding box center [393, 279] width 19 height 19
radio input "true"
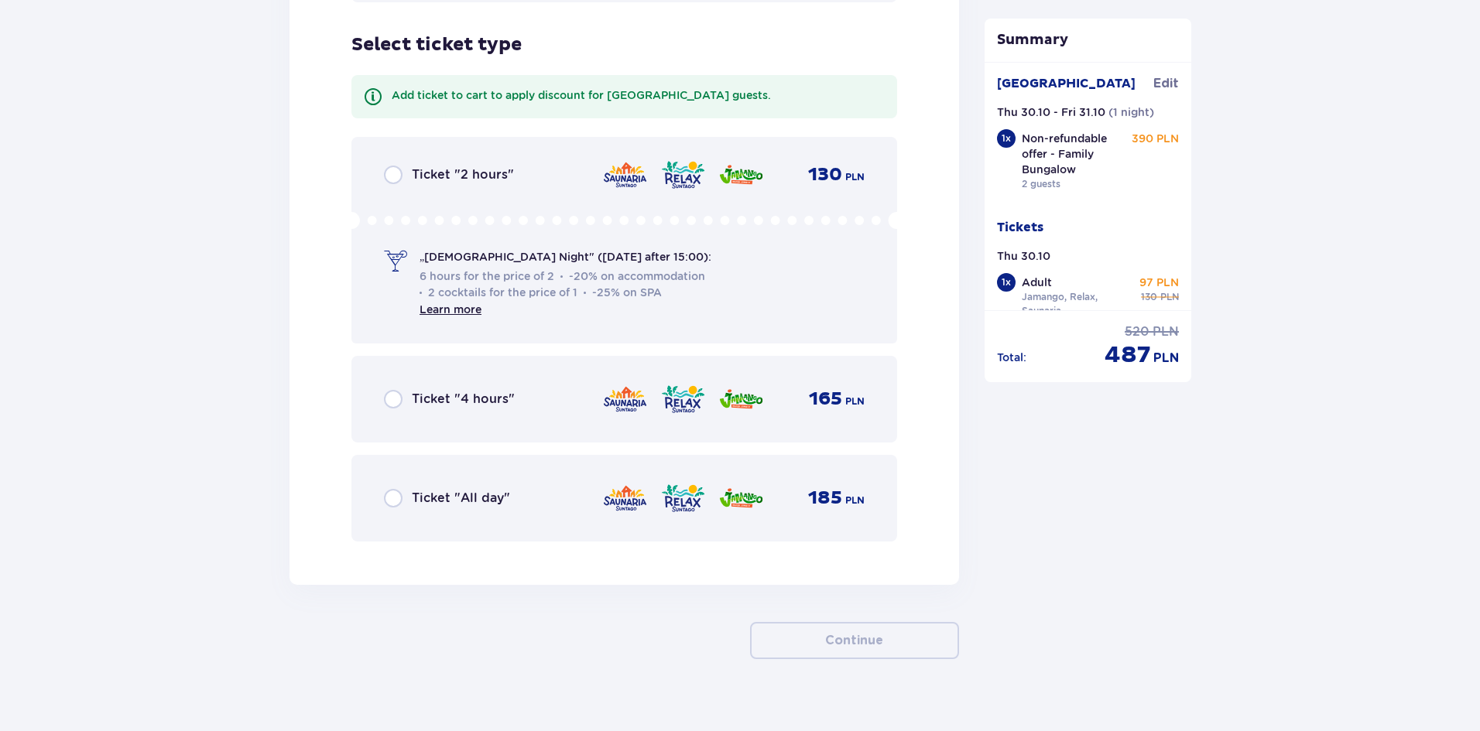
scroll to position [2738, 0]
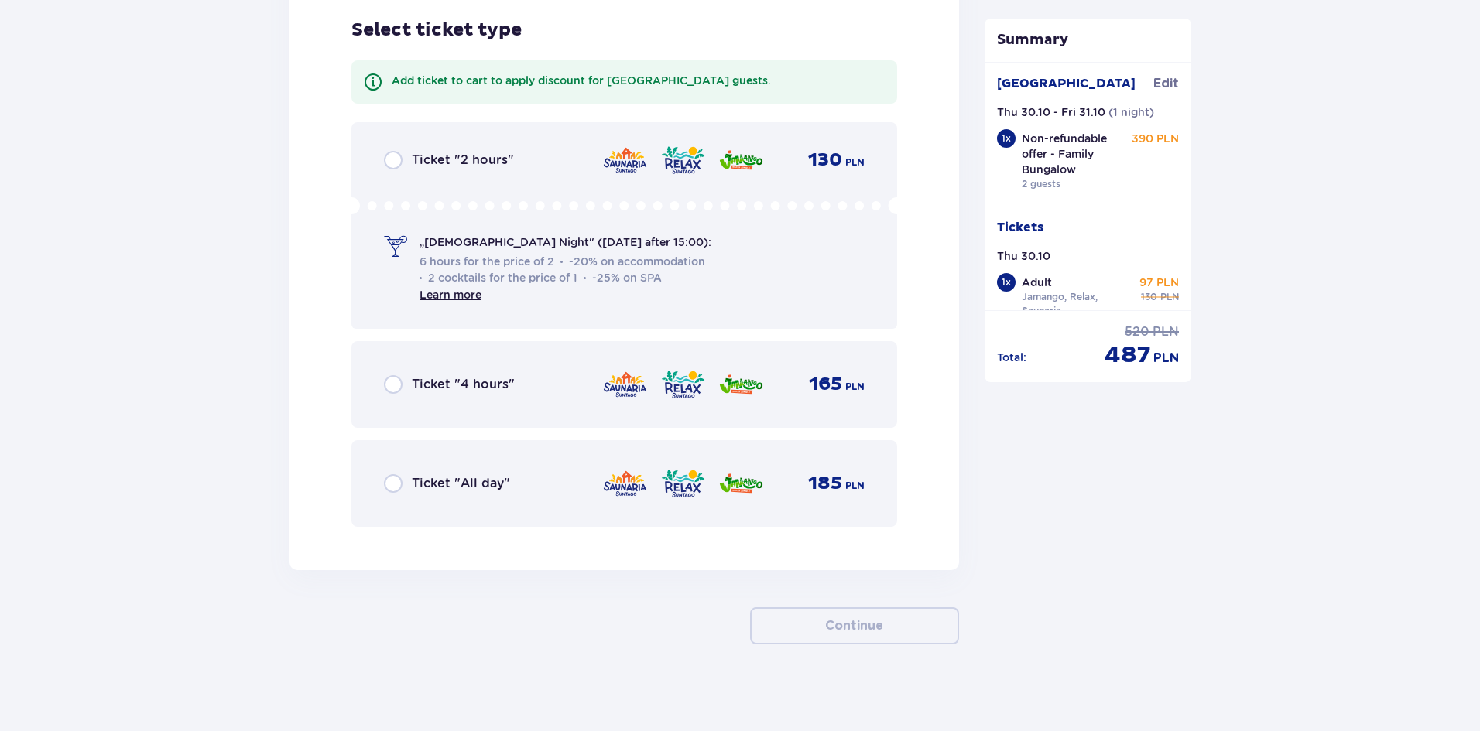
click at [395, 162] on input "radio" at bounding box center [393, 160] width 19 height 19
radio input "true"
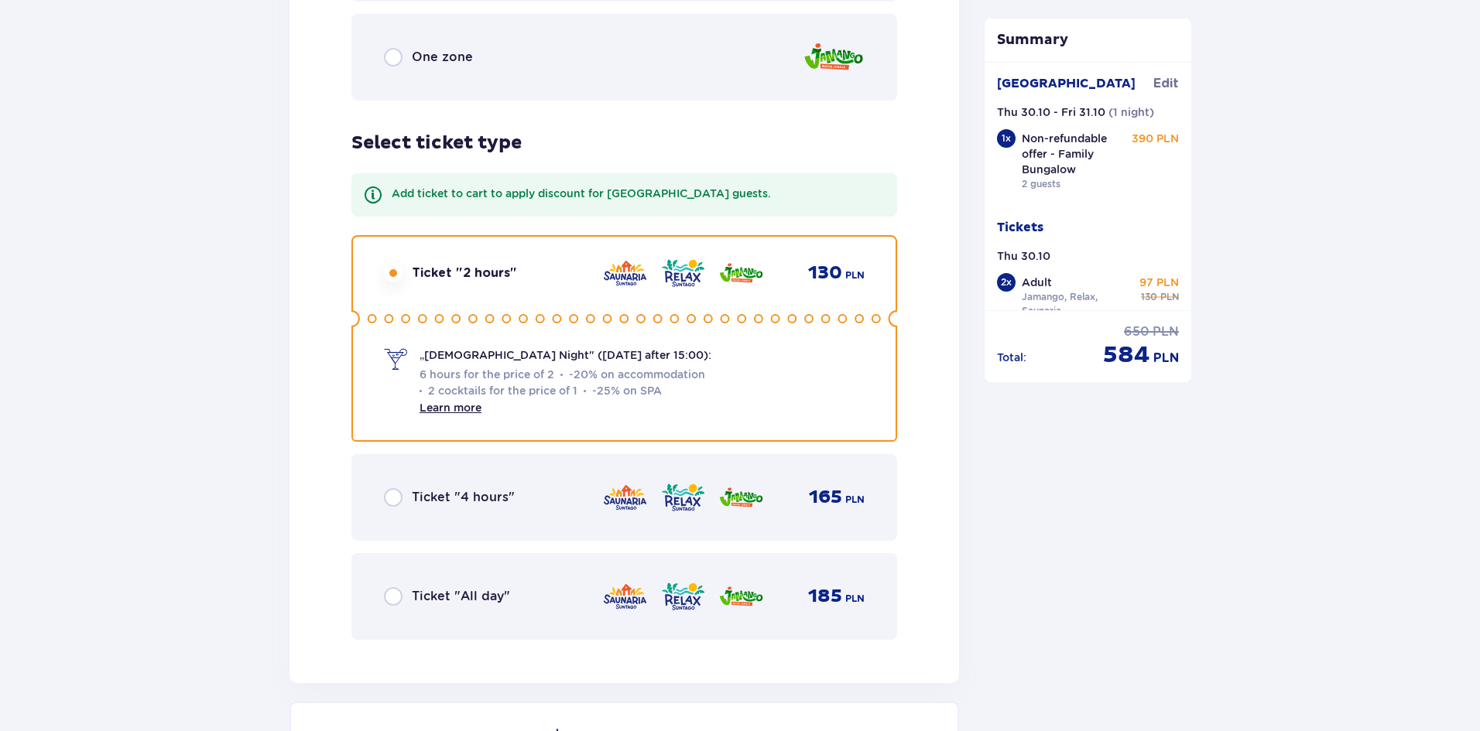
scroll to position [2592, 0]
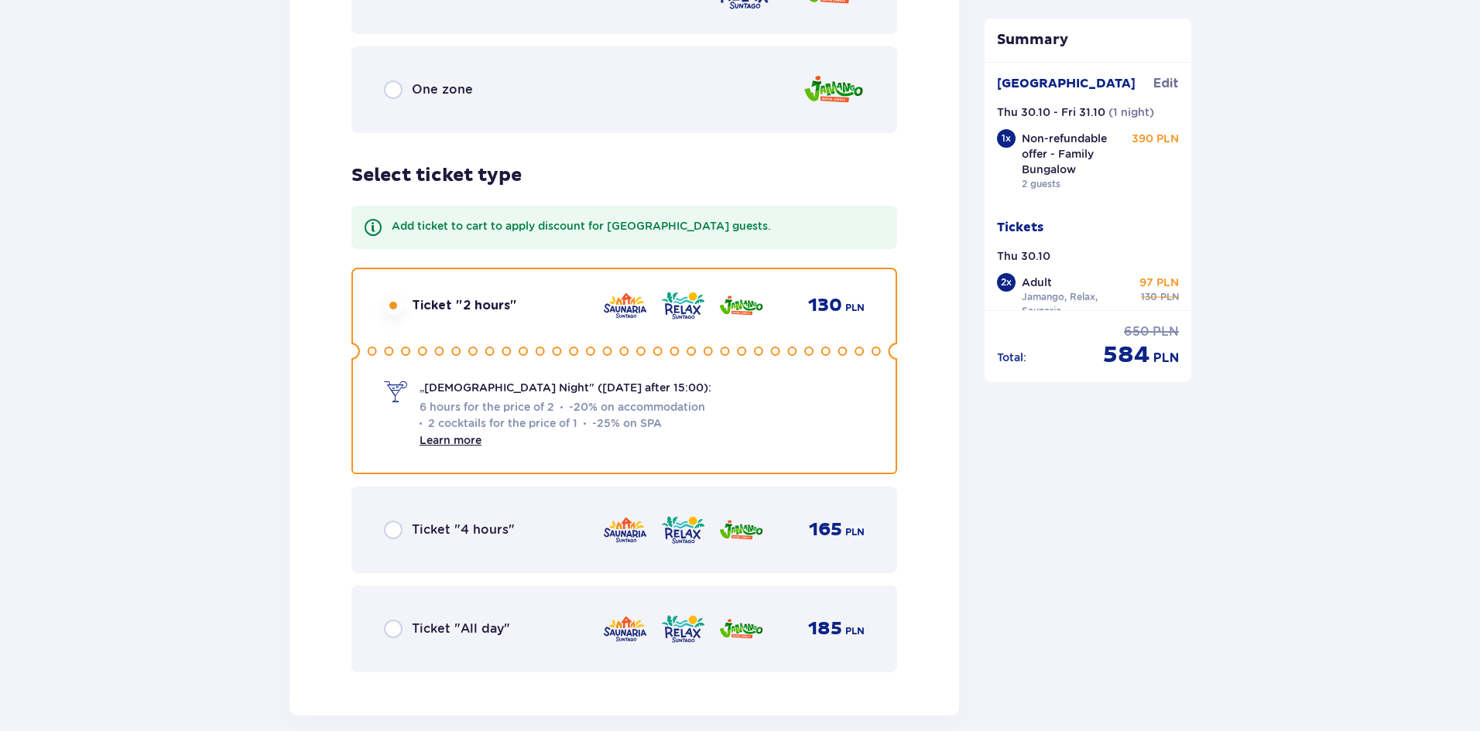
click at [393, 628] on input "radio" at bounding box center [393, 629] width 19 height 19
radio input "true"
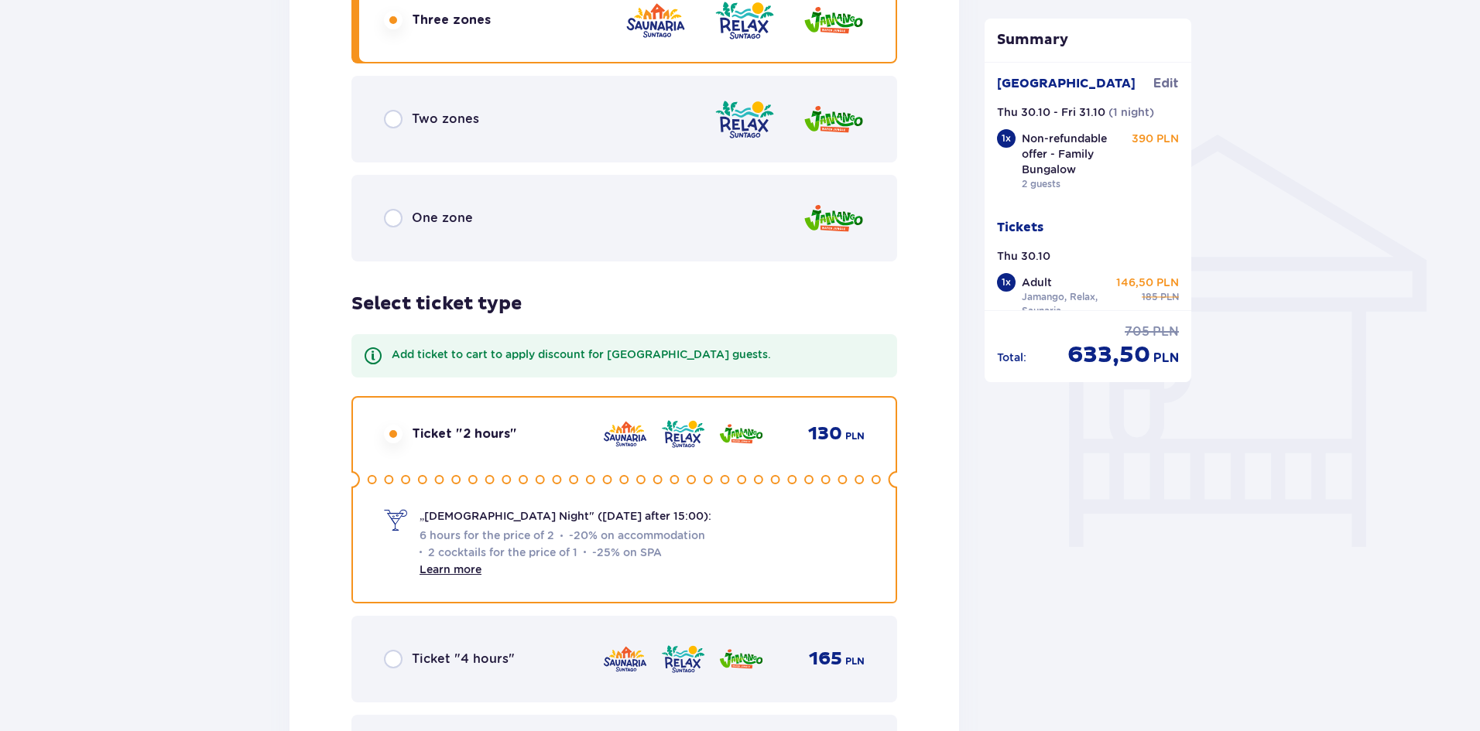
scroll to position [1354, 0]
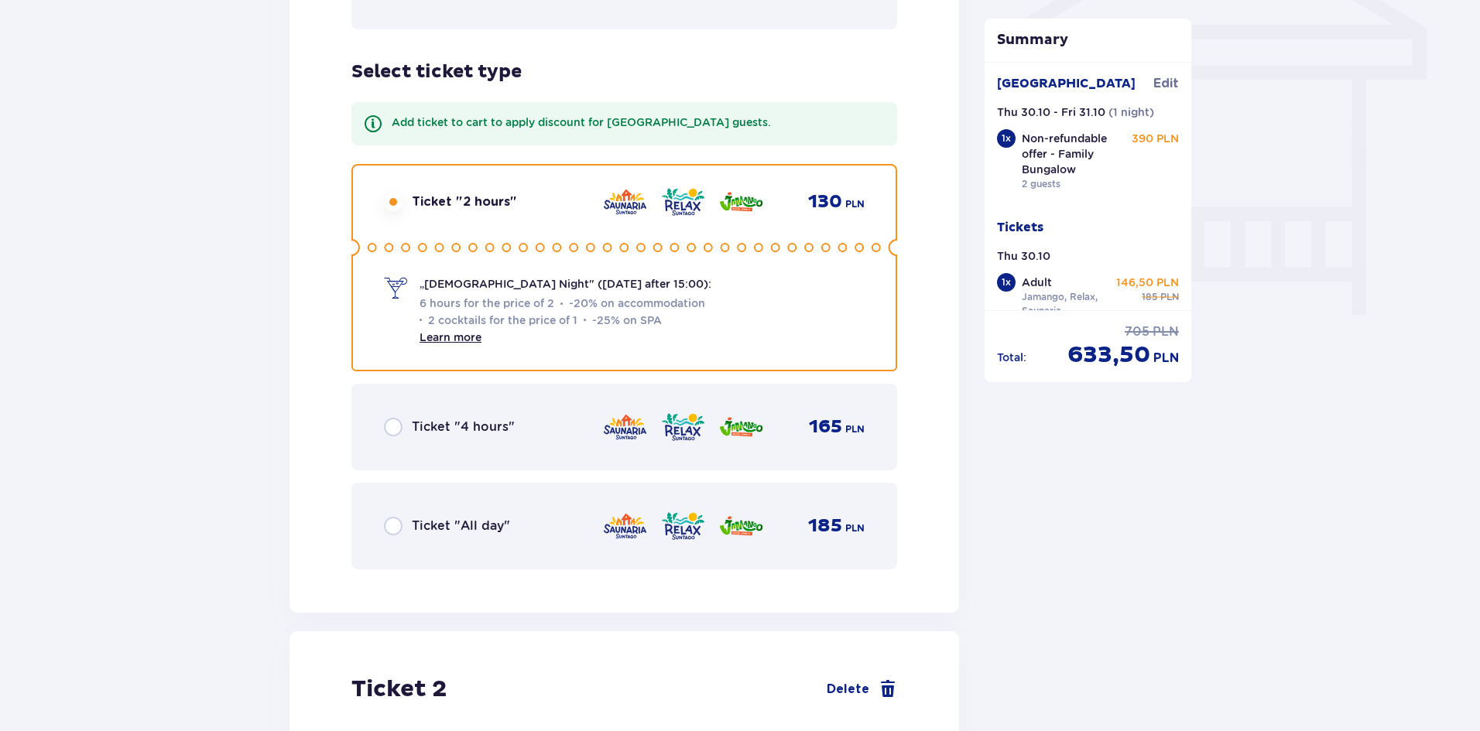
click at [398, 534] on input "radio" at bounding box center [393, 526] width 19 height 19
radio input "true"
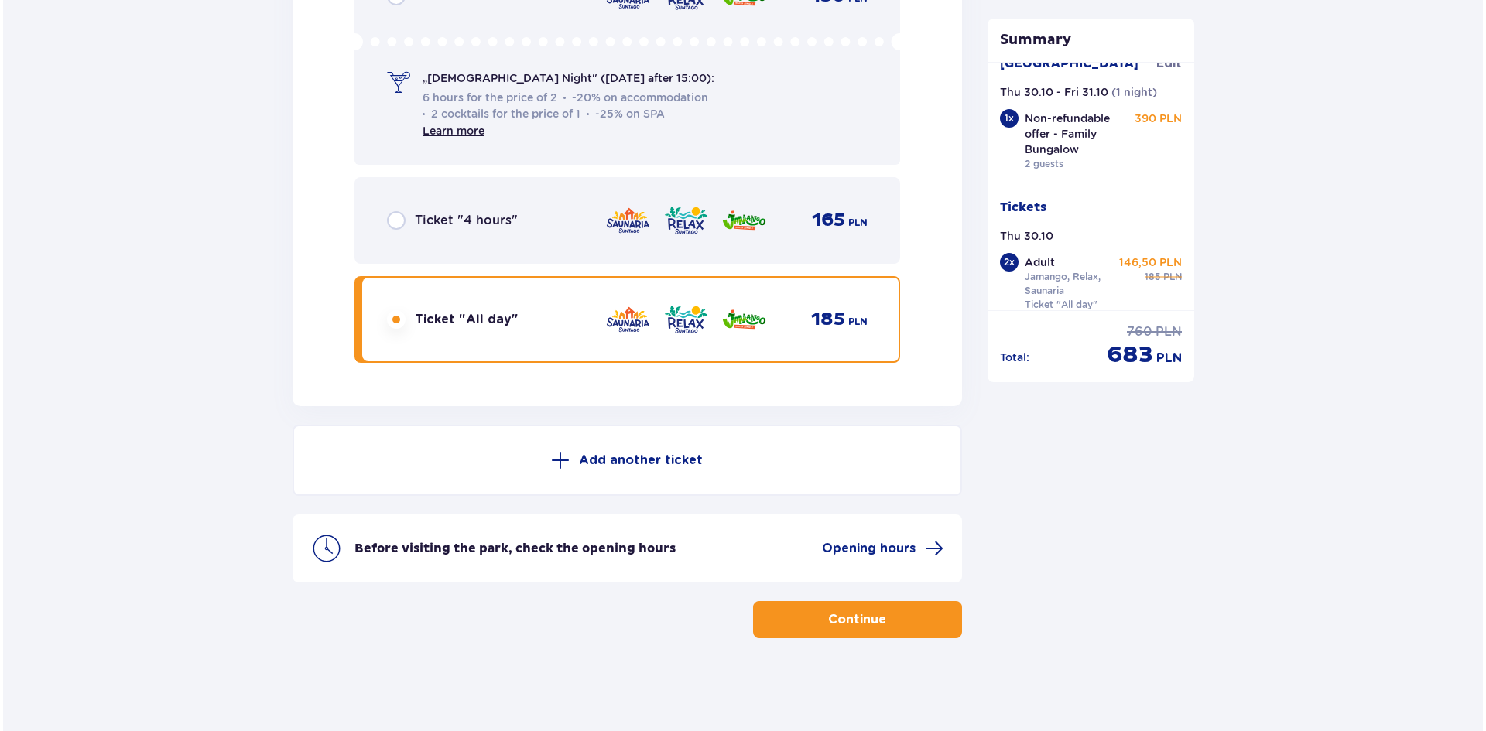
scroll to position [37, 0]
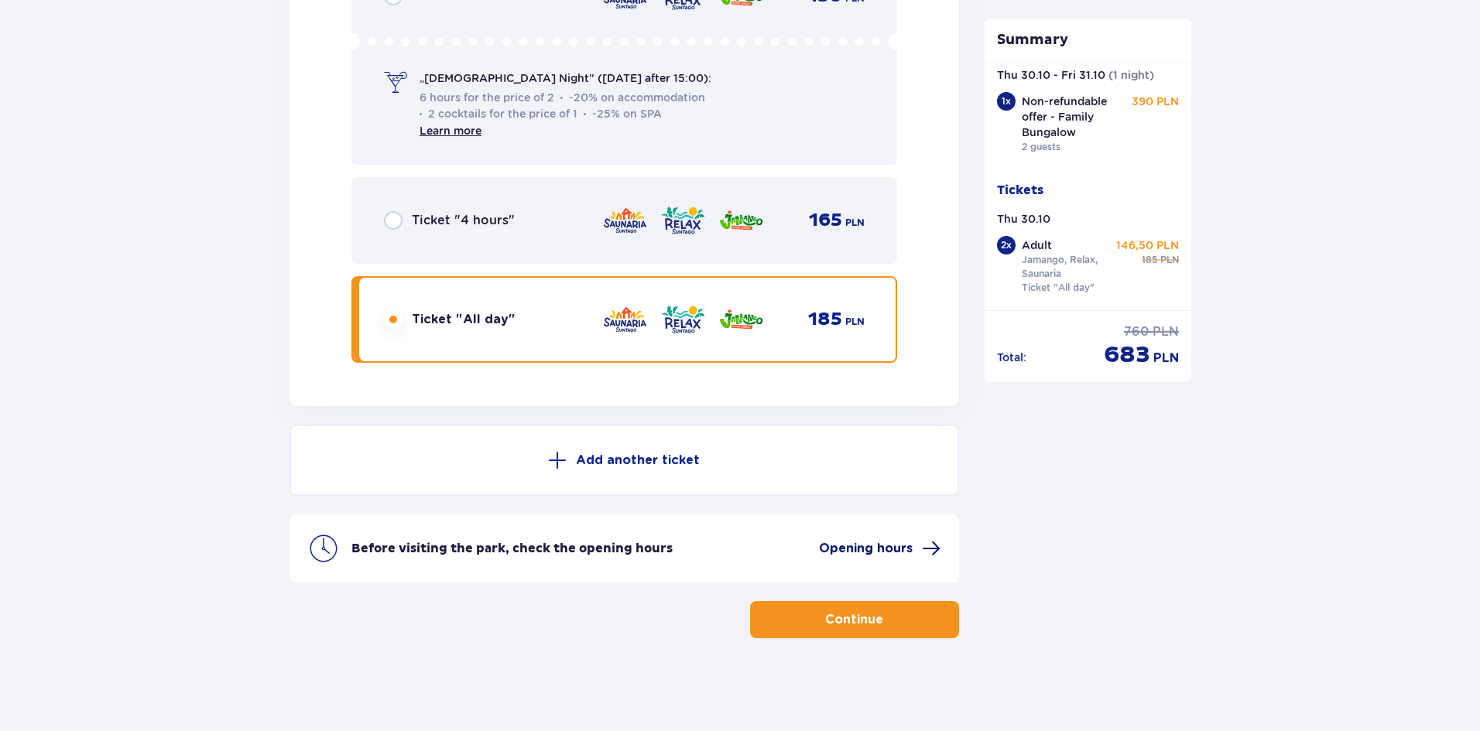
click at [902, 545] on span "Opening hours" at bounding box center [866, 548] width 94 height 17
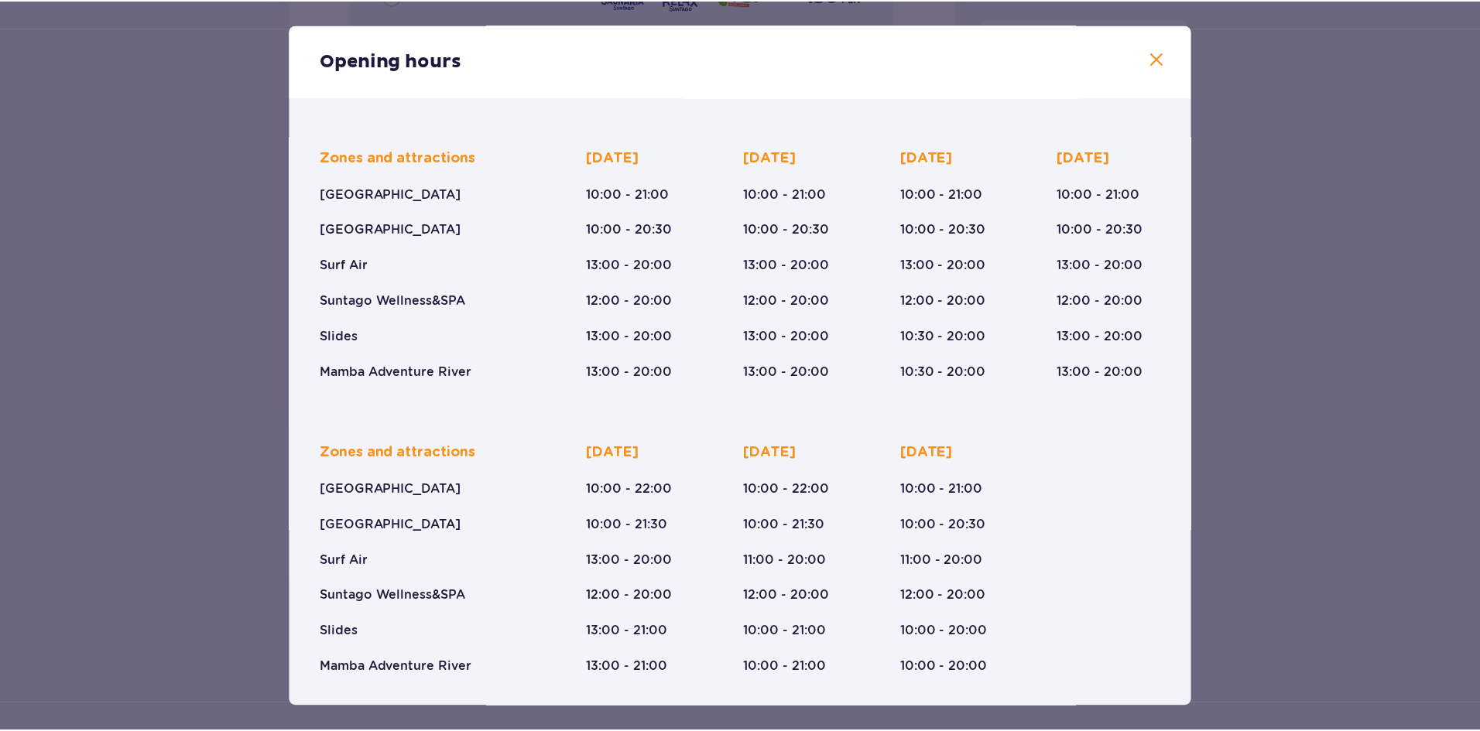
scroll to position [87, 0]
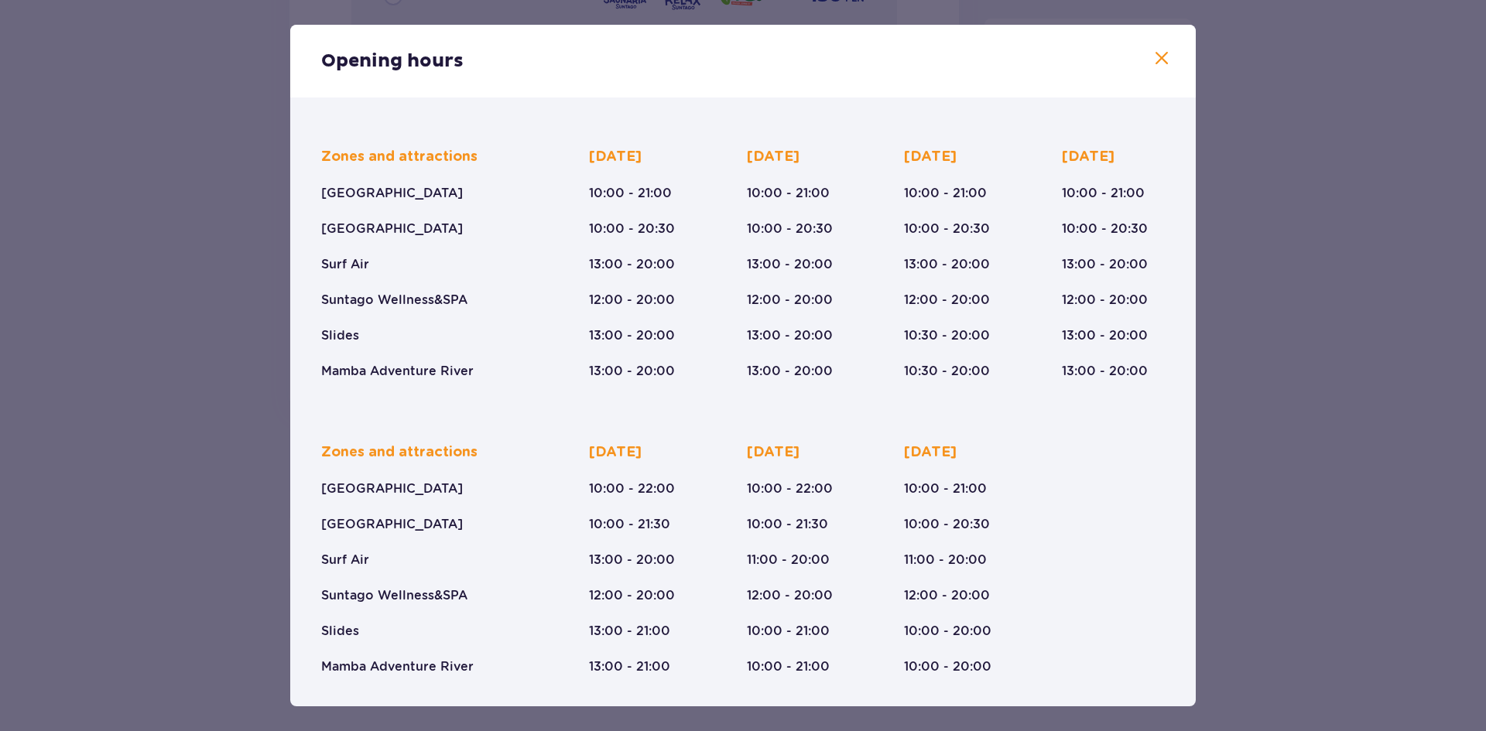
click at [1152, 56] on span at bounding box center [1161, 59] width 19 height 19
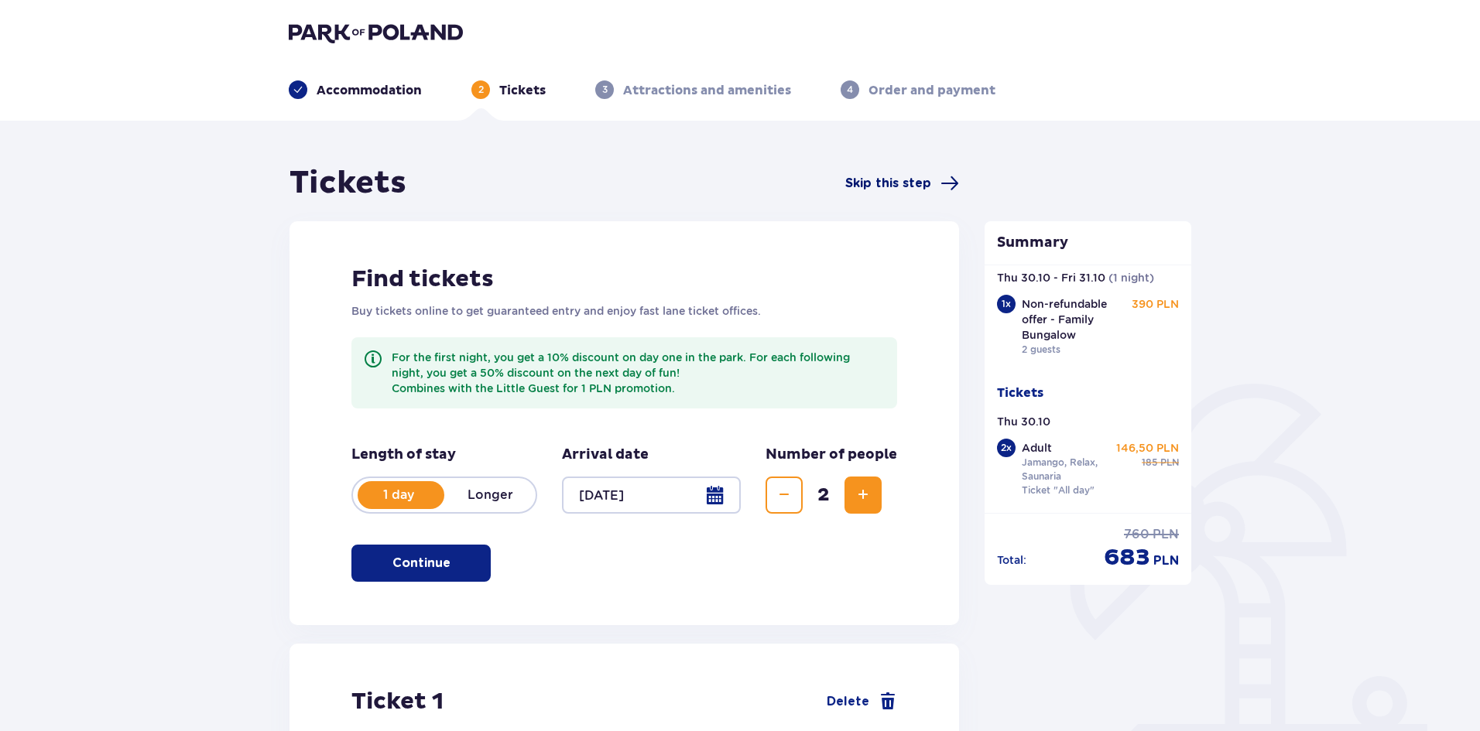
click at [915, 183] on span "Skip this step" at bounding box center [888, 183] width 86 height 17
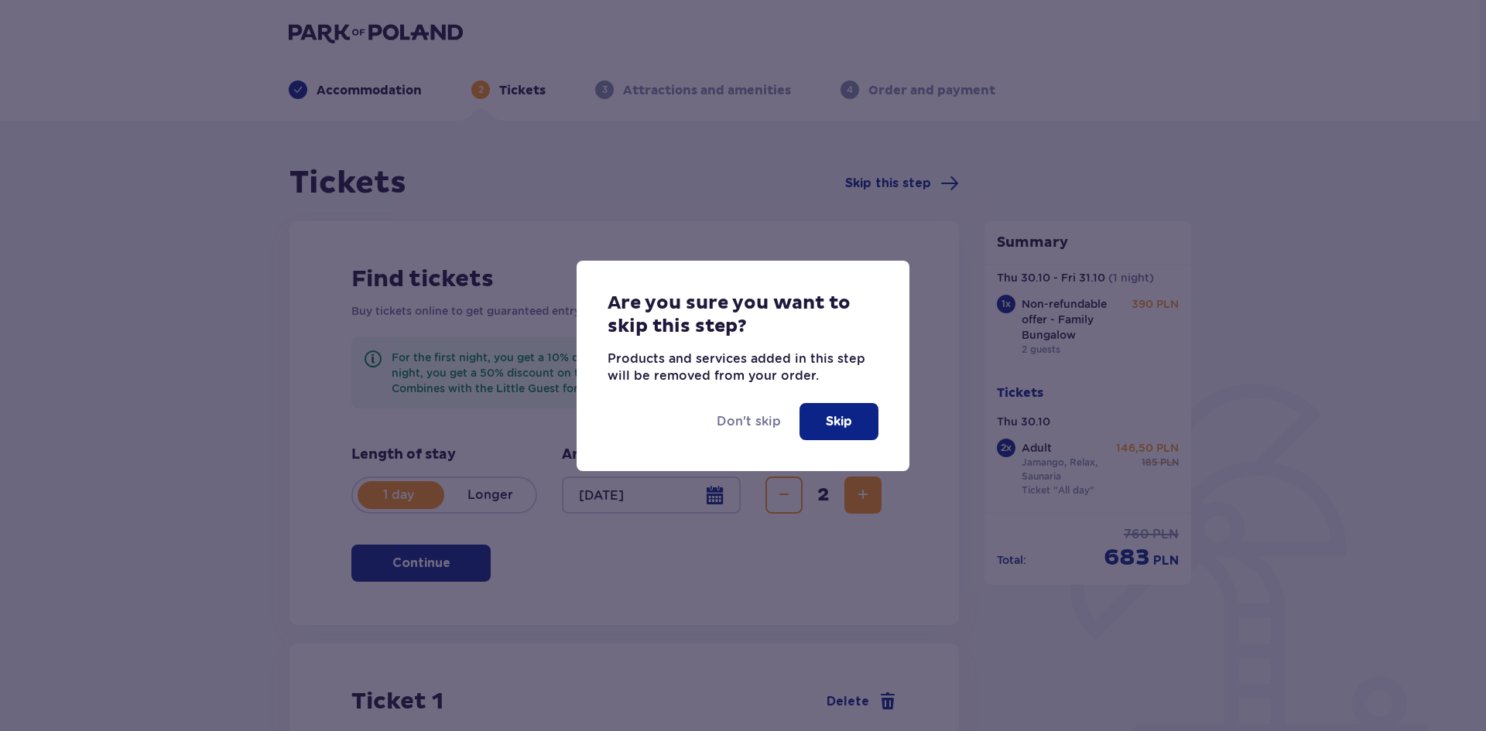
click at [813, 419] on button "Skip" at bounding box center [838, 421] width 79 height 37
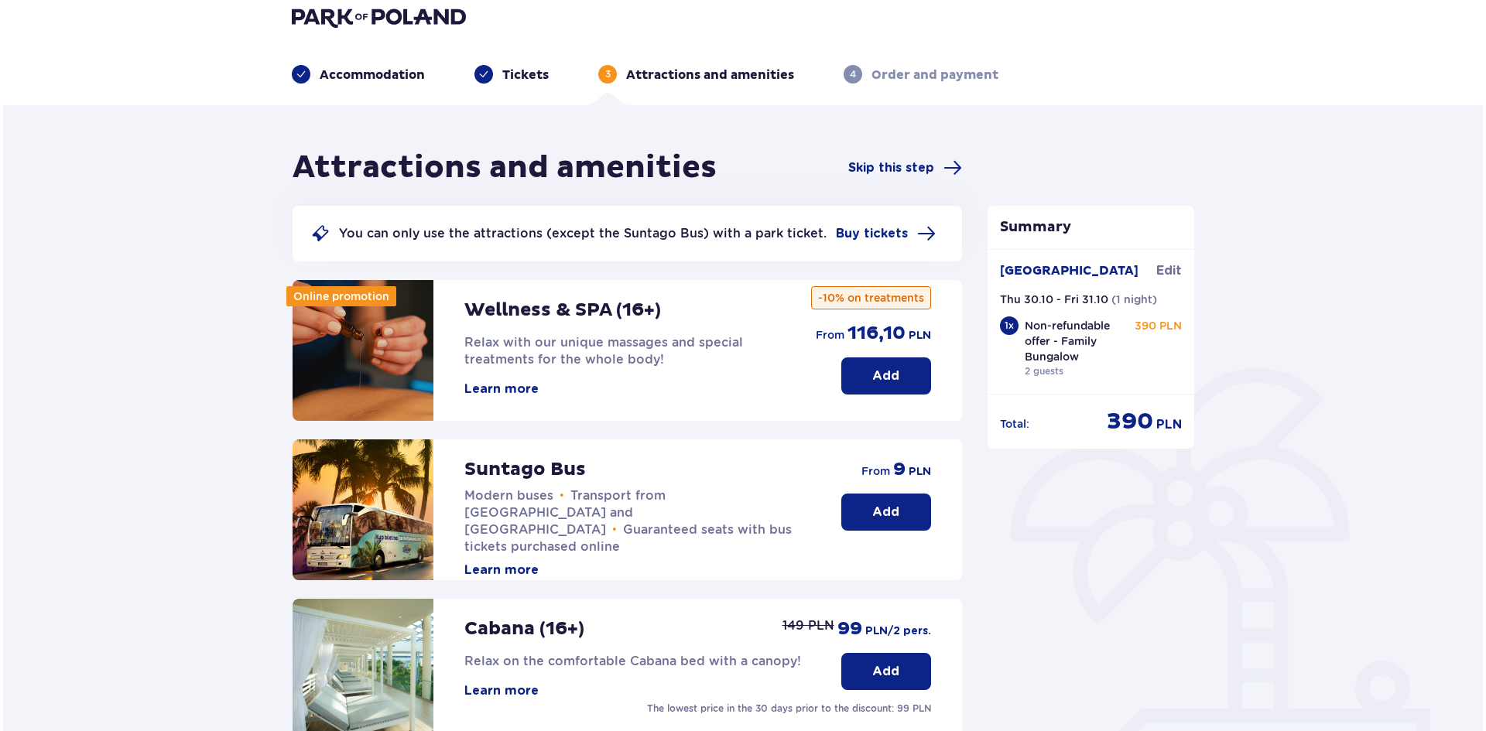
scroll to position [5, 0]
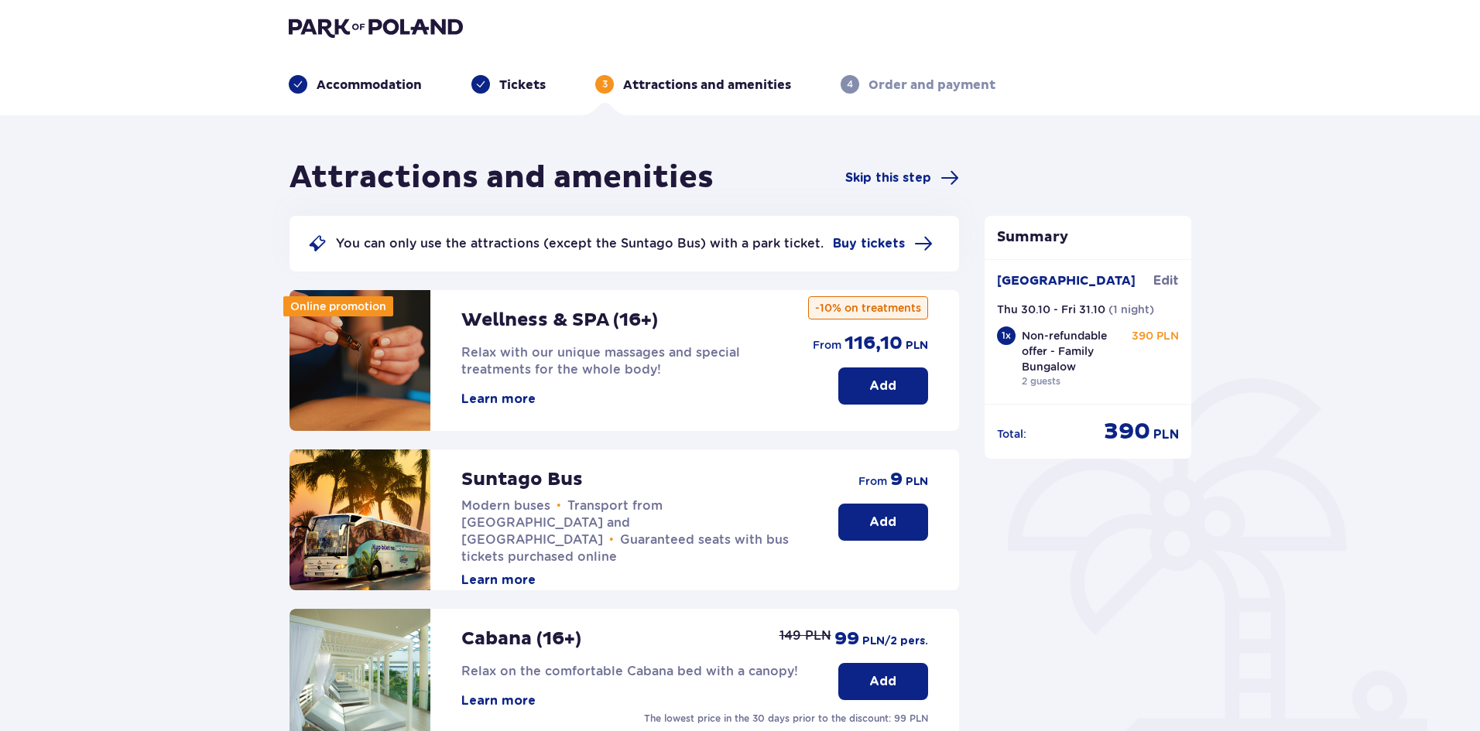
click at [379, 395] on img at bounding box center [359, 360] width 141 height 141
click at [514, 400] on button "Learn more" at bounding box center [498, 399] width 74 height 17
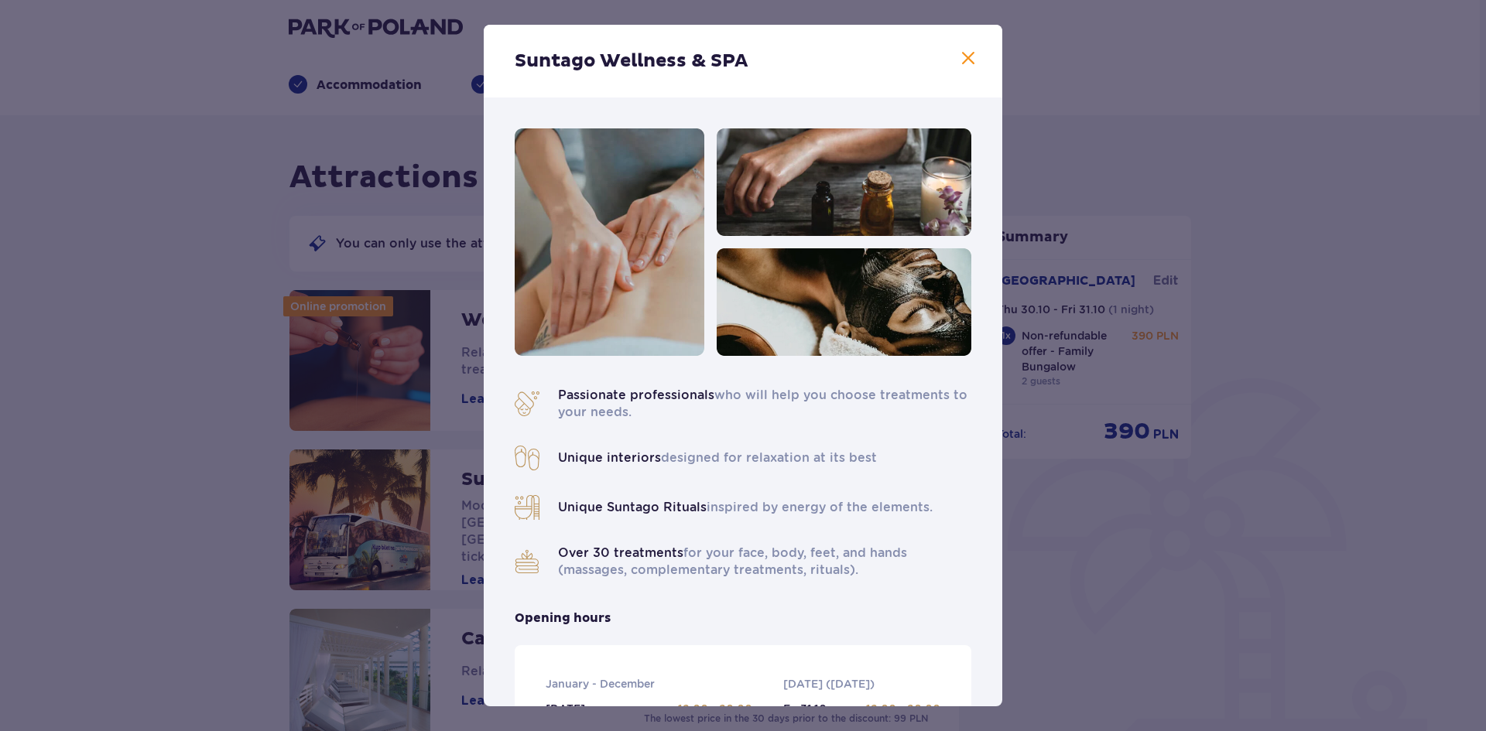
click at [961, 50] on span at bounding box center [968, 59] width 19 height 19
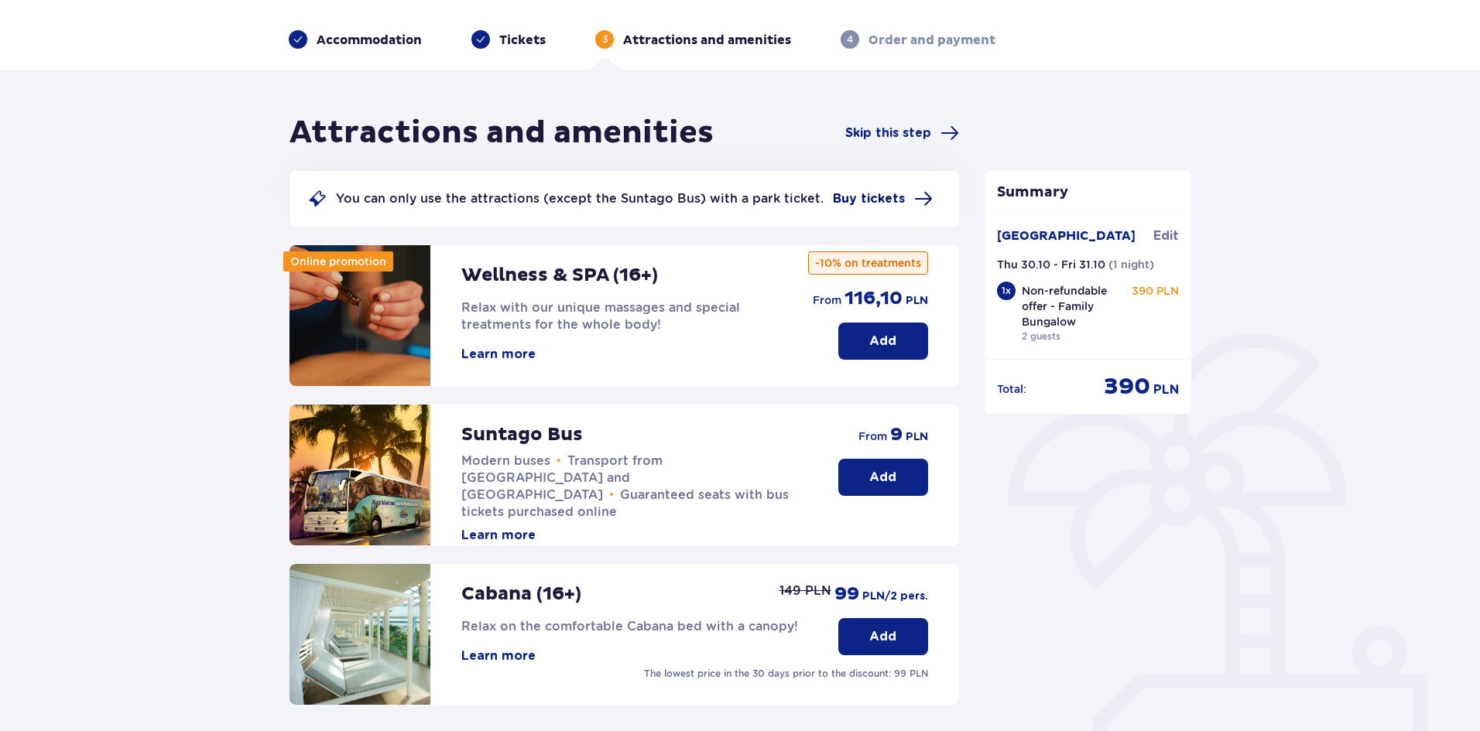
scroll to position [77, 0]
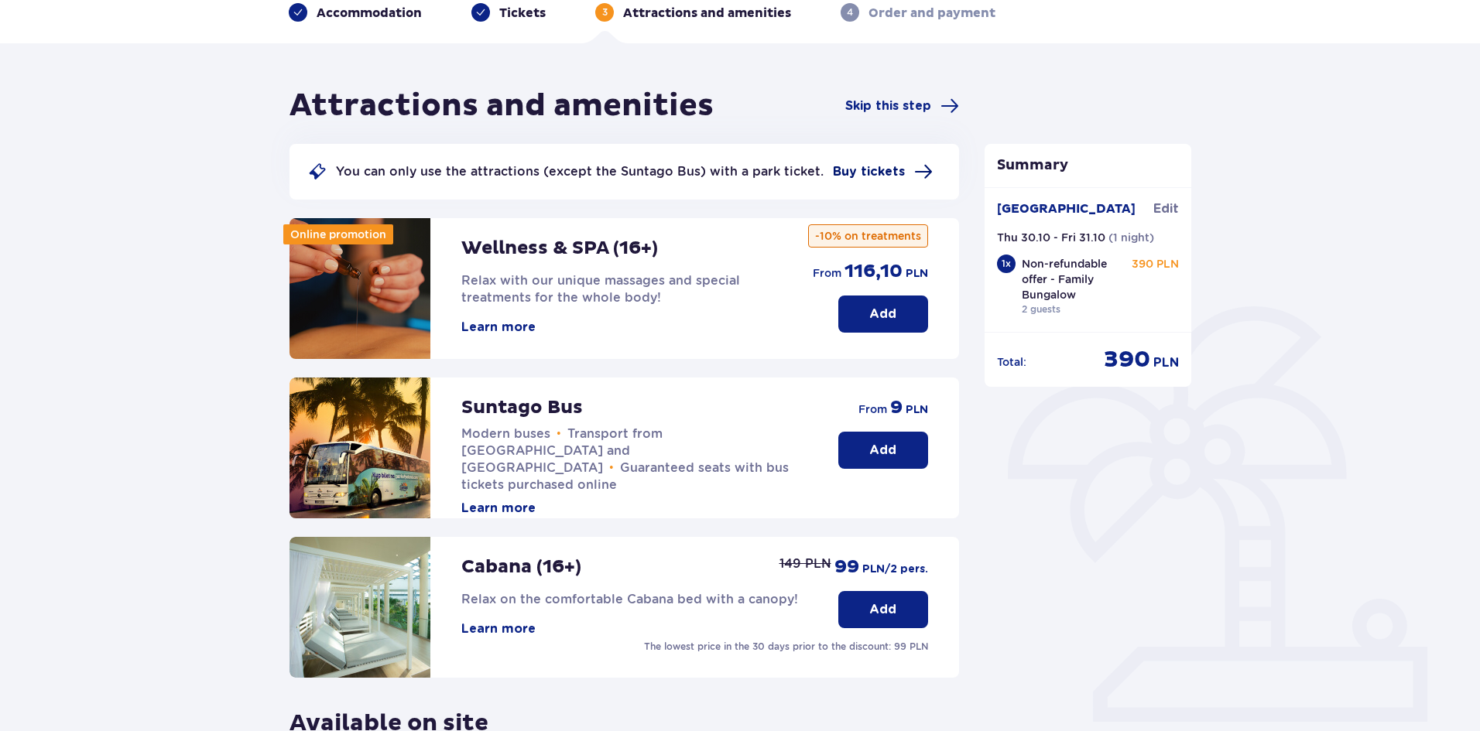
click at [879, 166] on span "Buy tickets" at bounding box center [869, 171] width 72 height 17
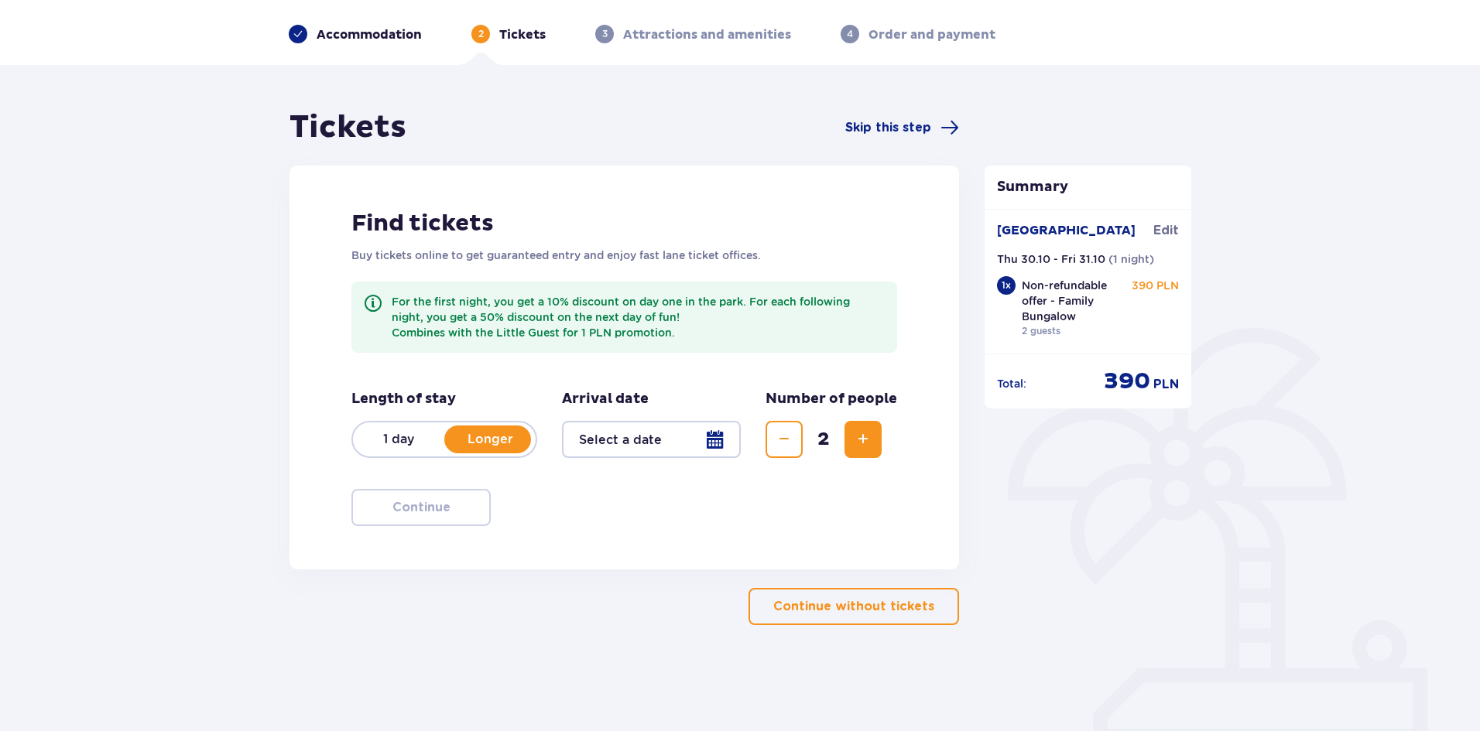
scroll to position [56, 0]
click at [893, 132] on span "Skip this step" at bounding box center [888, 127] width 86 height 17
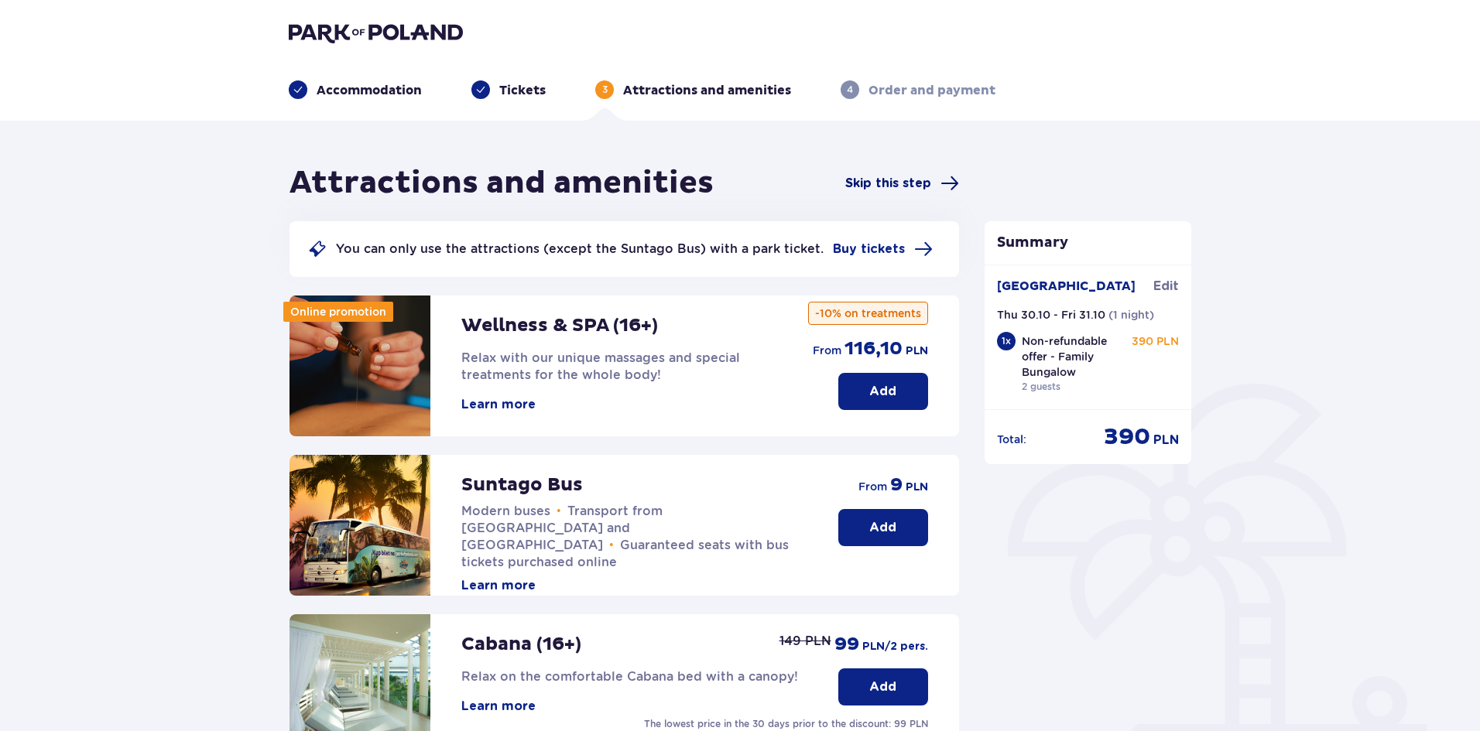
click at [887, 176] on span "Skip this step" at bounding box center [888, 183] width 86 height 17
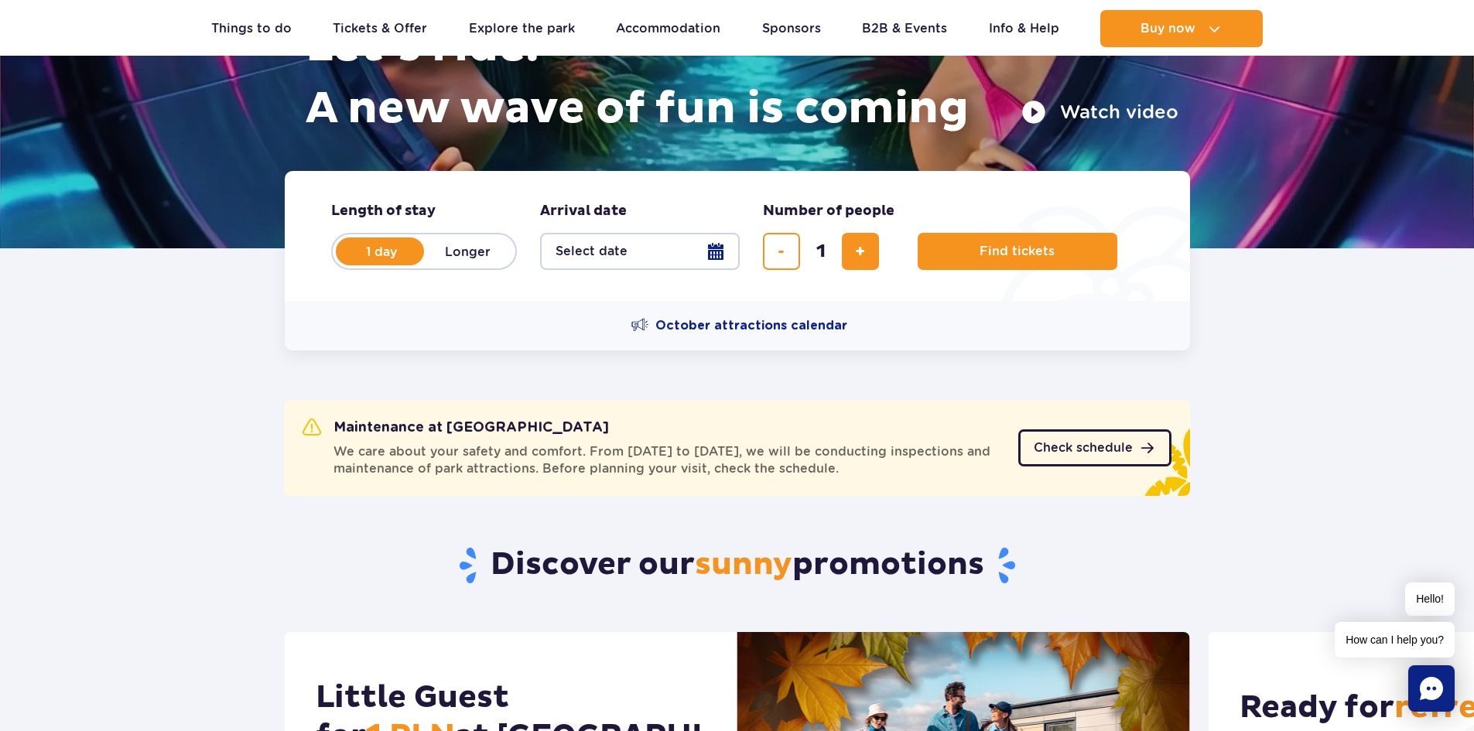
scroll to position [232, 0]
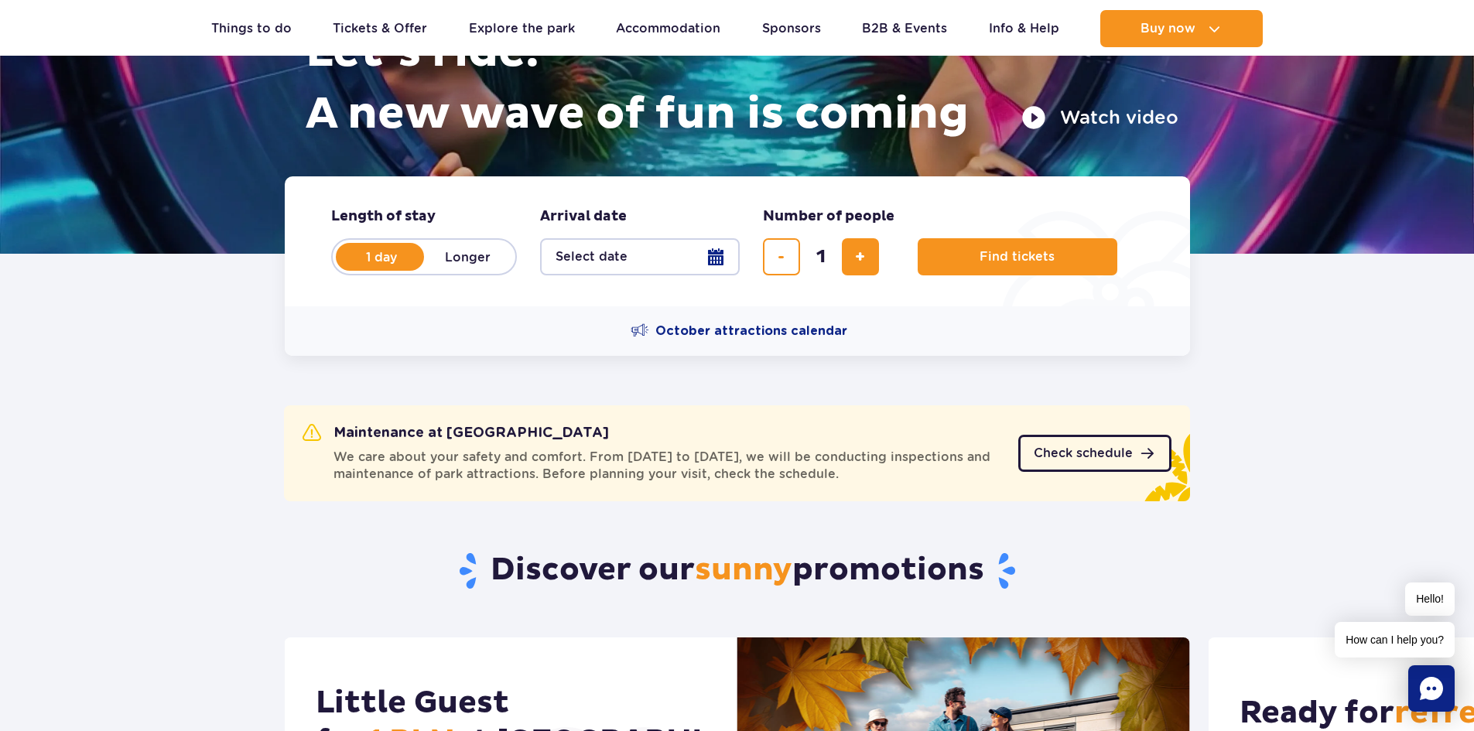
click at [1076, 442] on link "Check schedule" at bounding box center [1094, 453] width 153 height 37
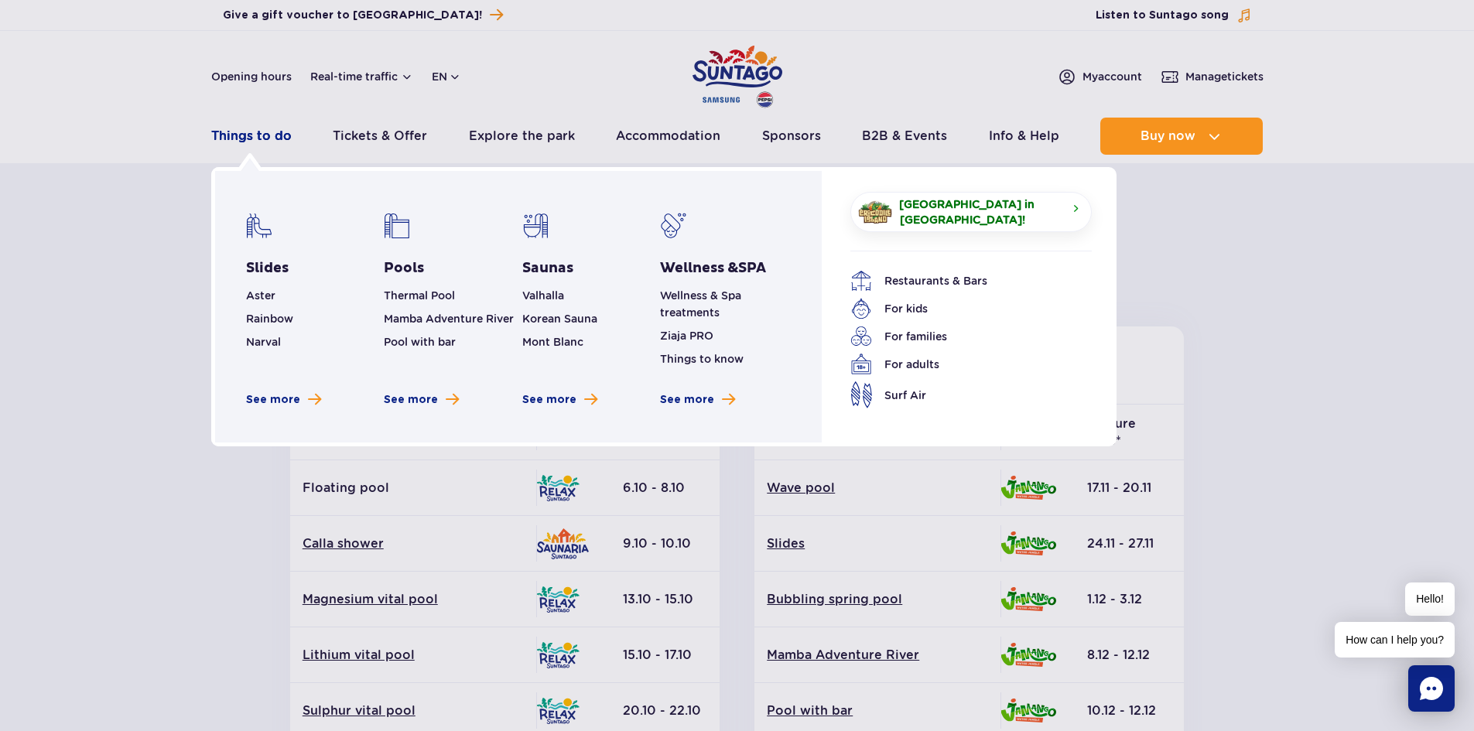
click at [233, 137] on link "Things to do" at bounding box center [251, 136] width 80 height 37
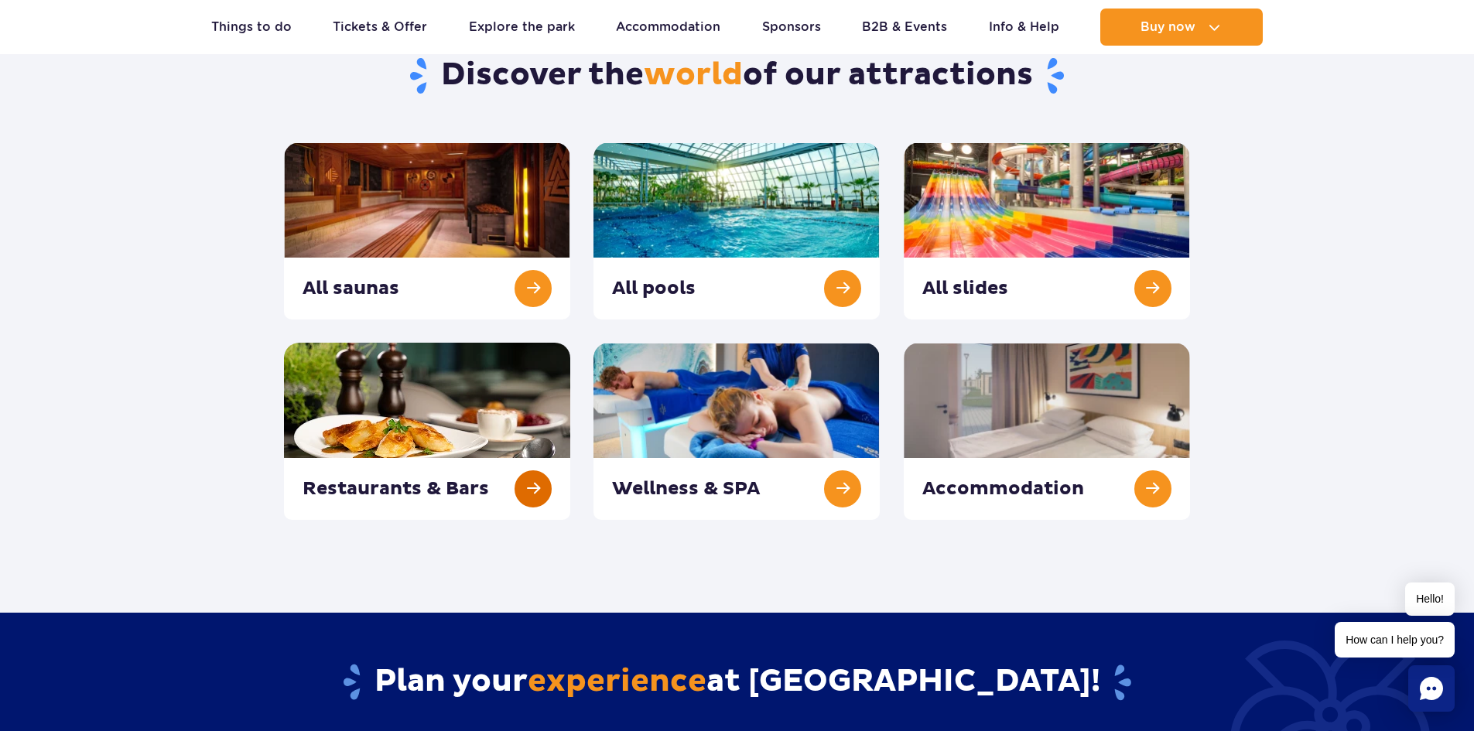
click at [474, 428] on link at bounding box center [427, 431] width 286 height 177
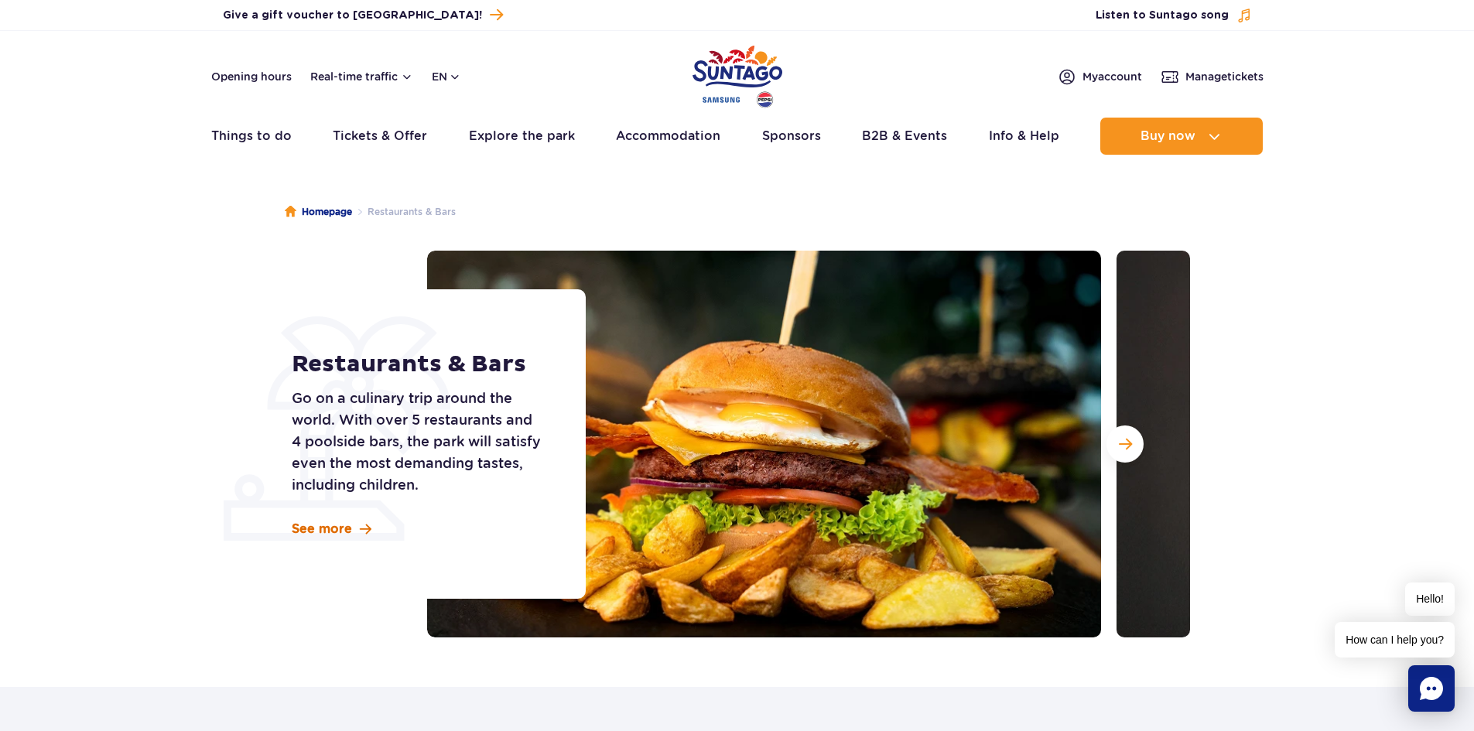
click at [326, 522] on span "See more" at bounding box center [322, 529] width 60 height 17
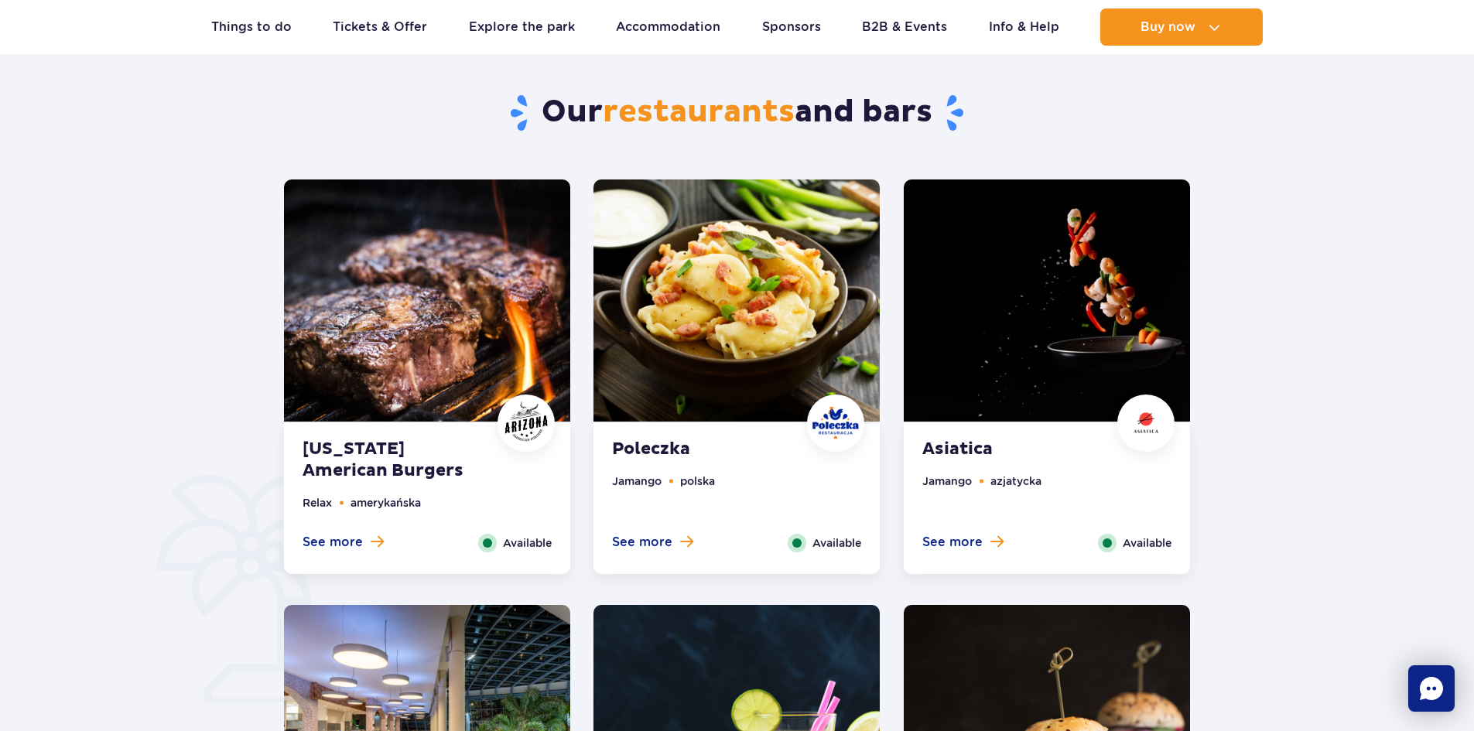
click at [397, 408] on img at bounding box center [427, 301] width 286 height 242
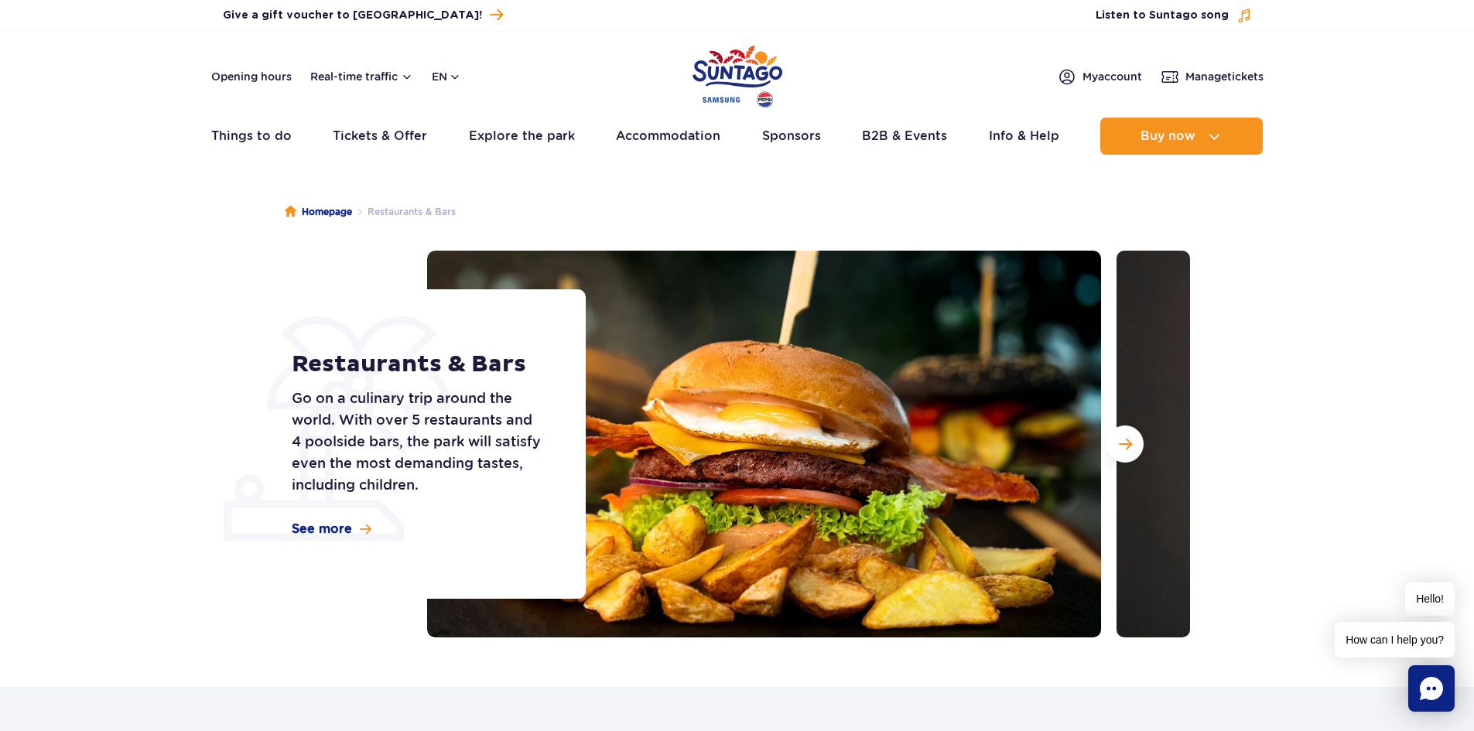
click at [760, 72] on img "Park of Poland" at bounding box center [738, 76] width 90 height 71
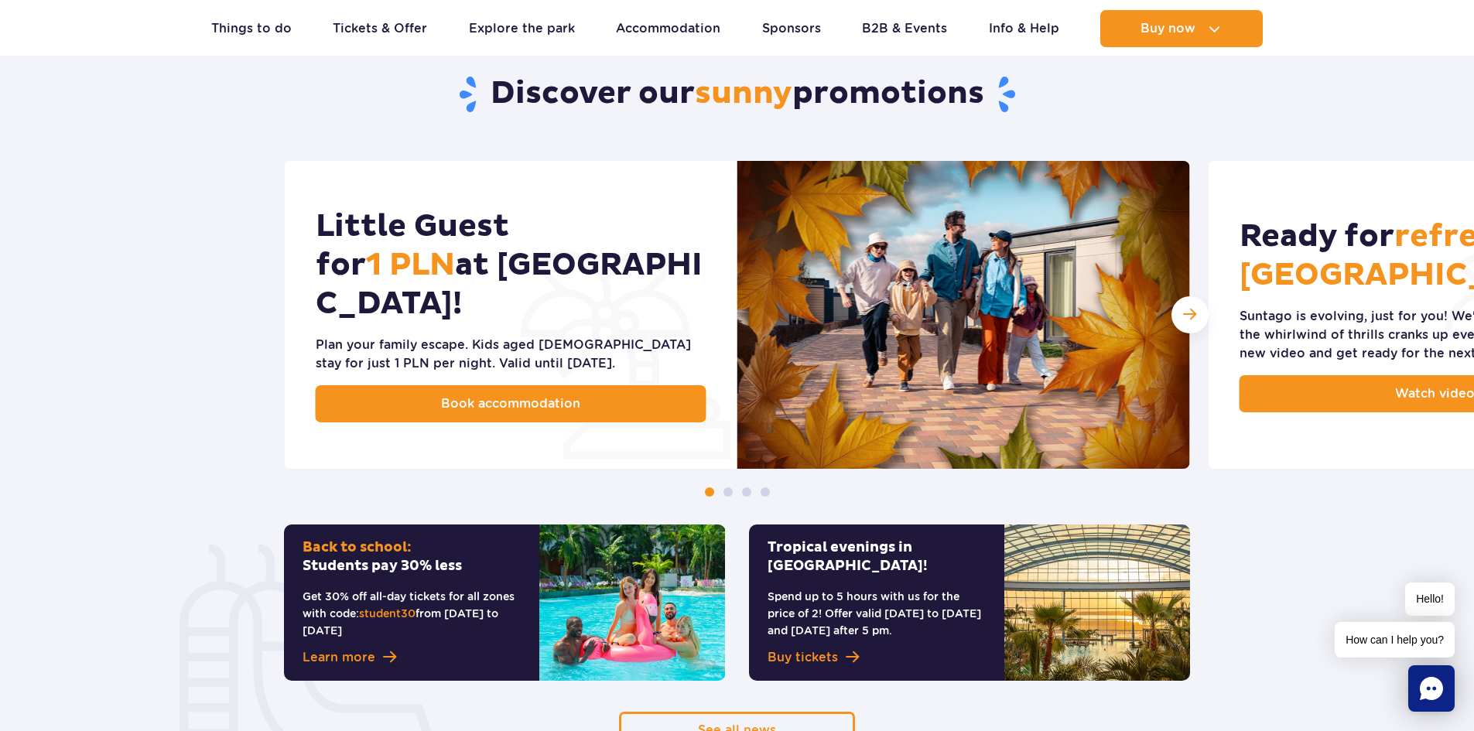
scroll to position [851, 0]
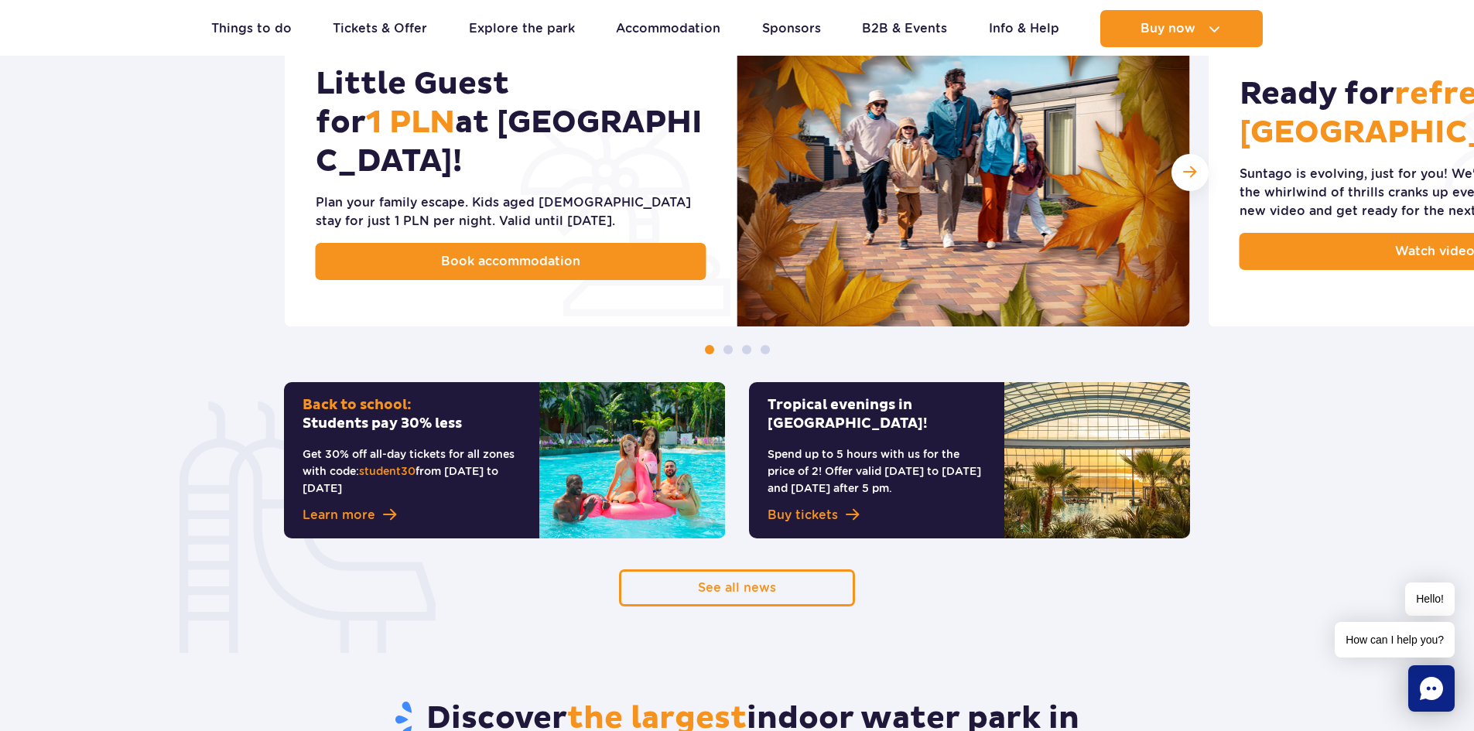
click at [354, 504] on div "Back to school: Students pay 30% less Get 30% off all-day tickets for all zones…" at bounding box center [411, 460] width 255 height 156
click at [358, 514] on span "Learn more" at bounding box center [339, 515] width 73 height 19
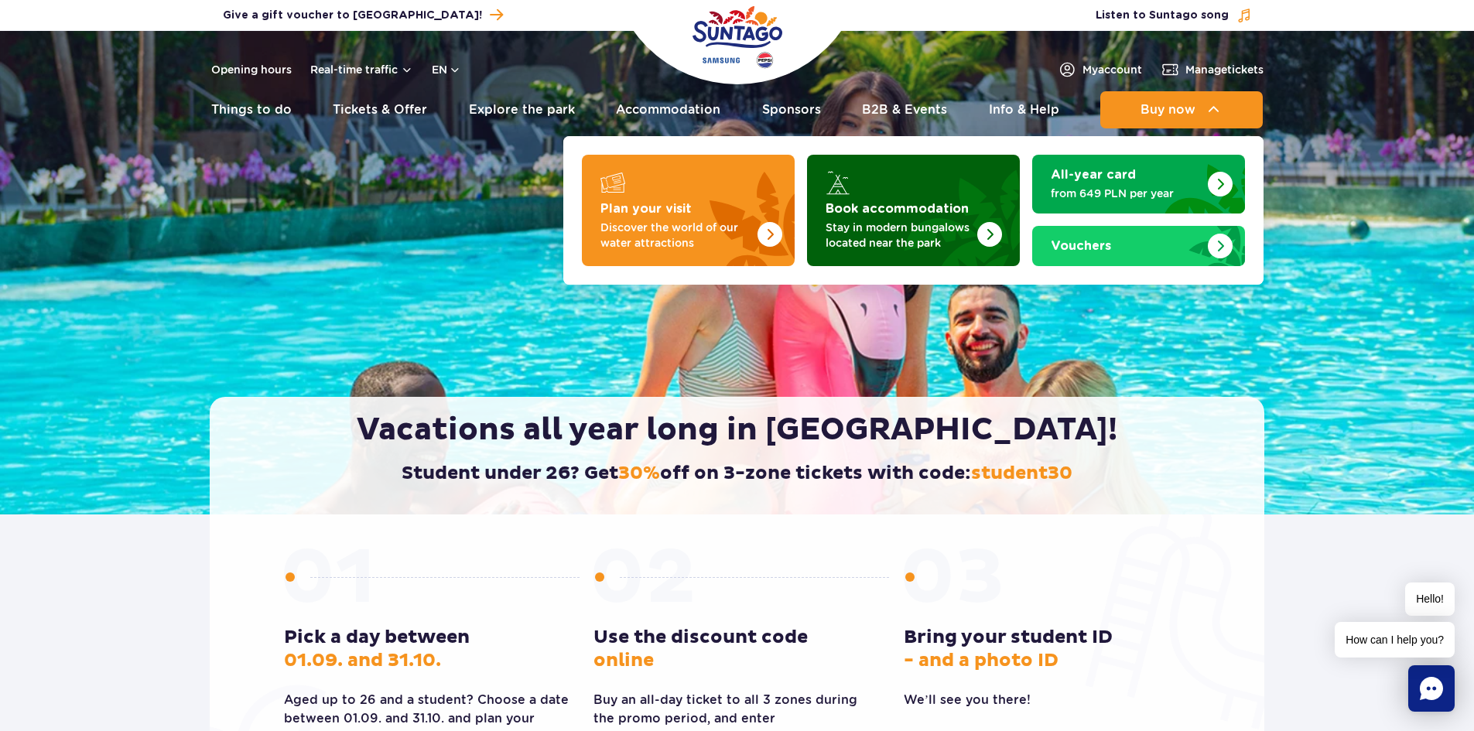
click at [906, 208] on strong "Book accommodation" at bounding box center [897, 209] width 143 height 12
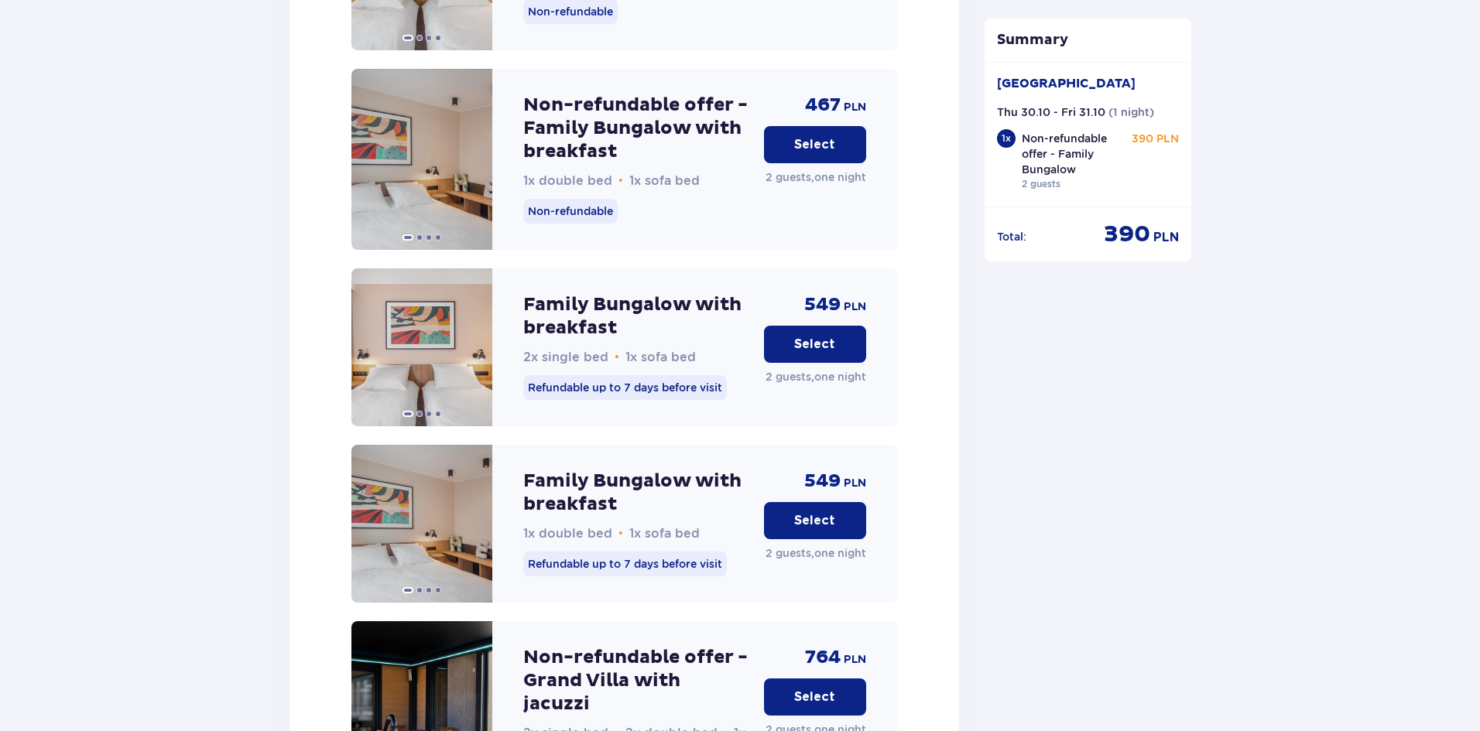
scroll to position [3328, 0]
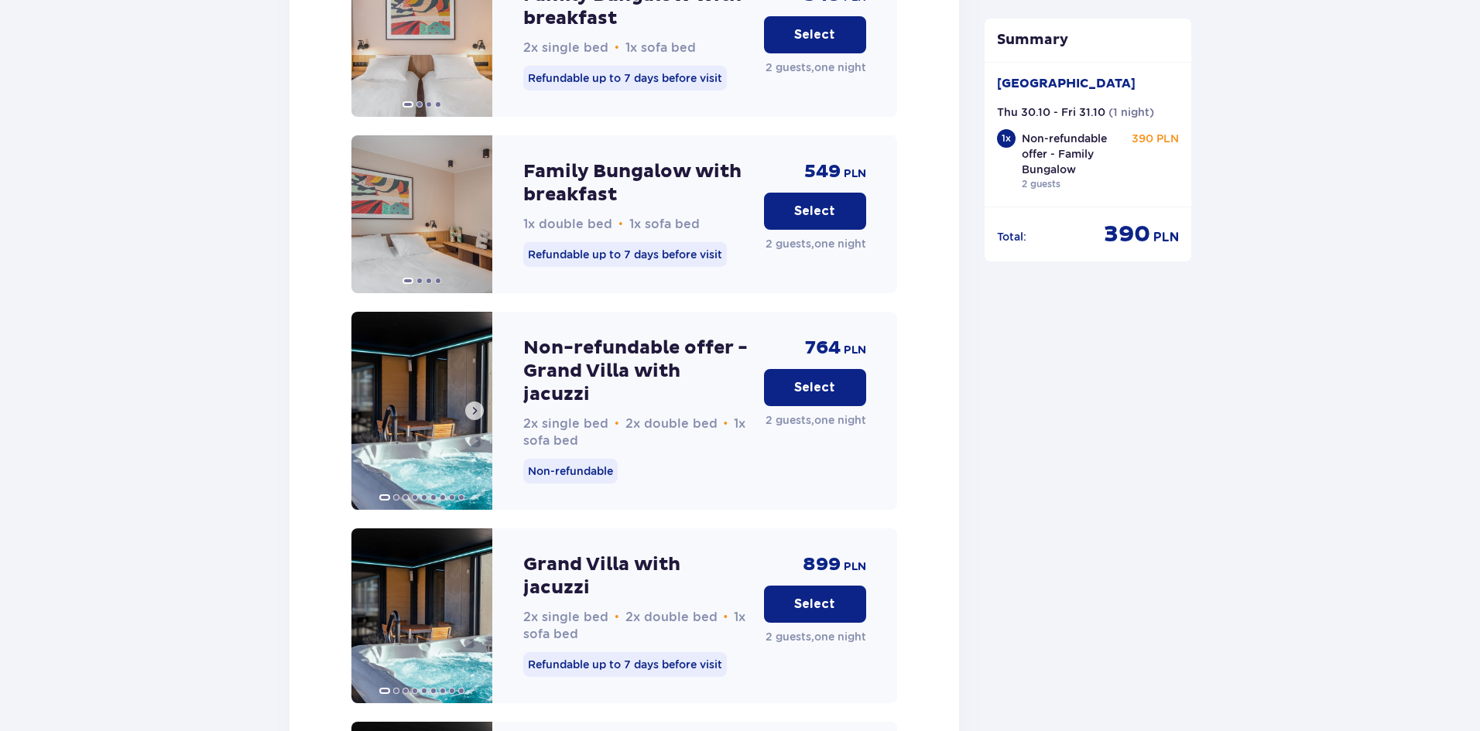
click at [396, 312] on img at bounding box center [421, 411] width 141 height 198
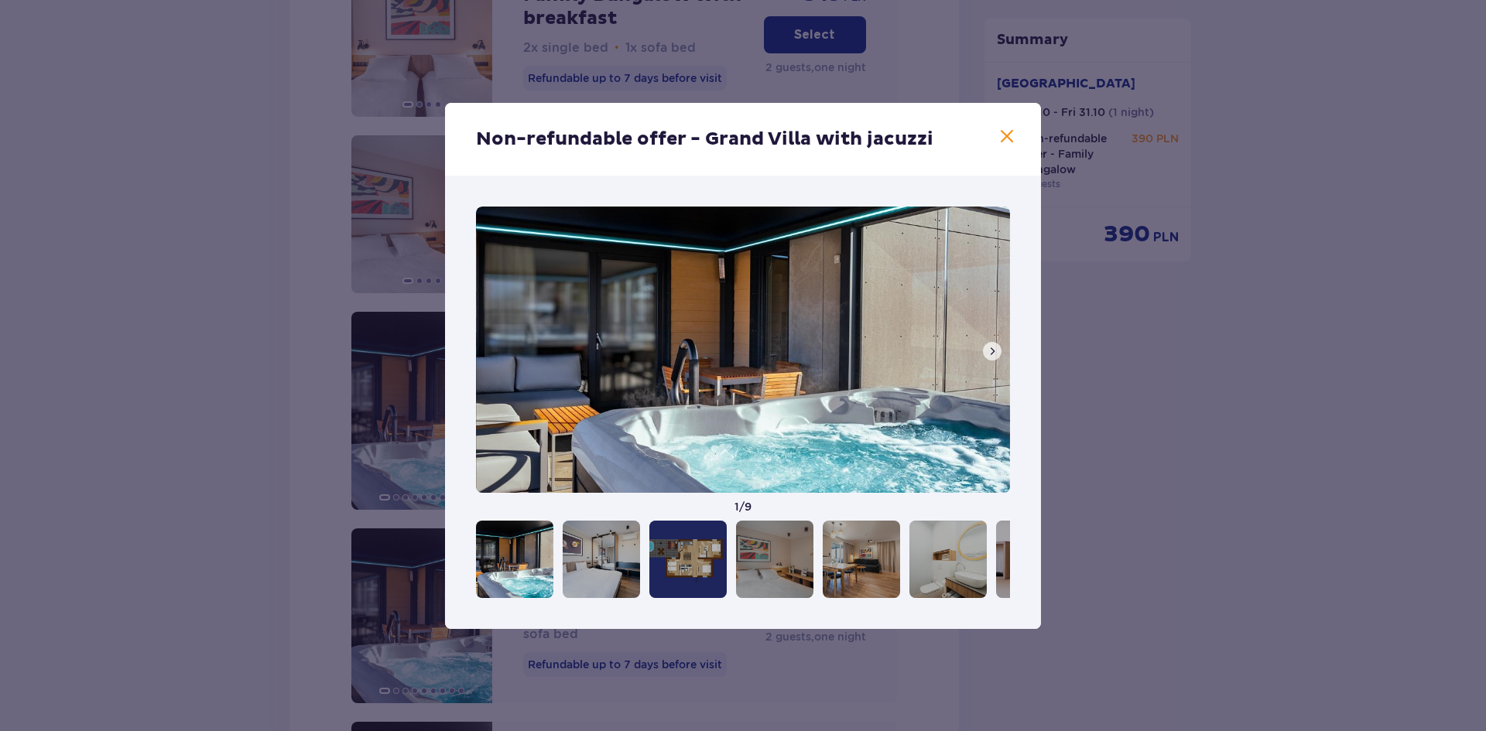
click at [987, 355] on span at bounding box center [992, 351] width 12 height 12
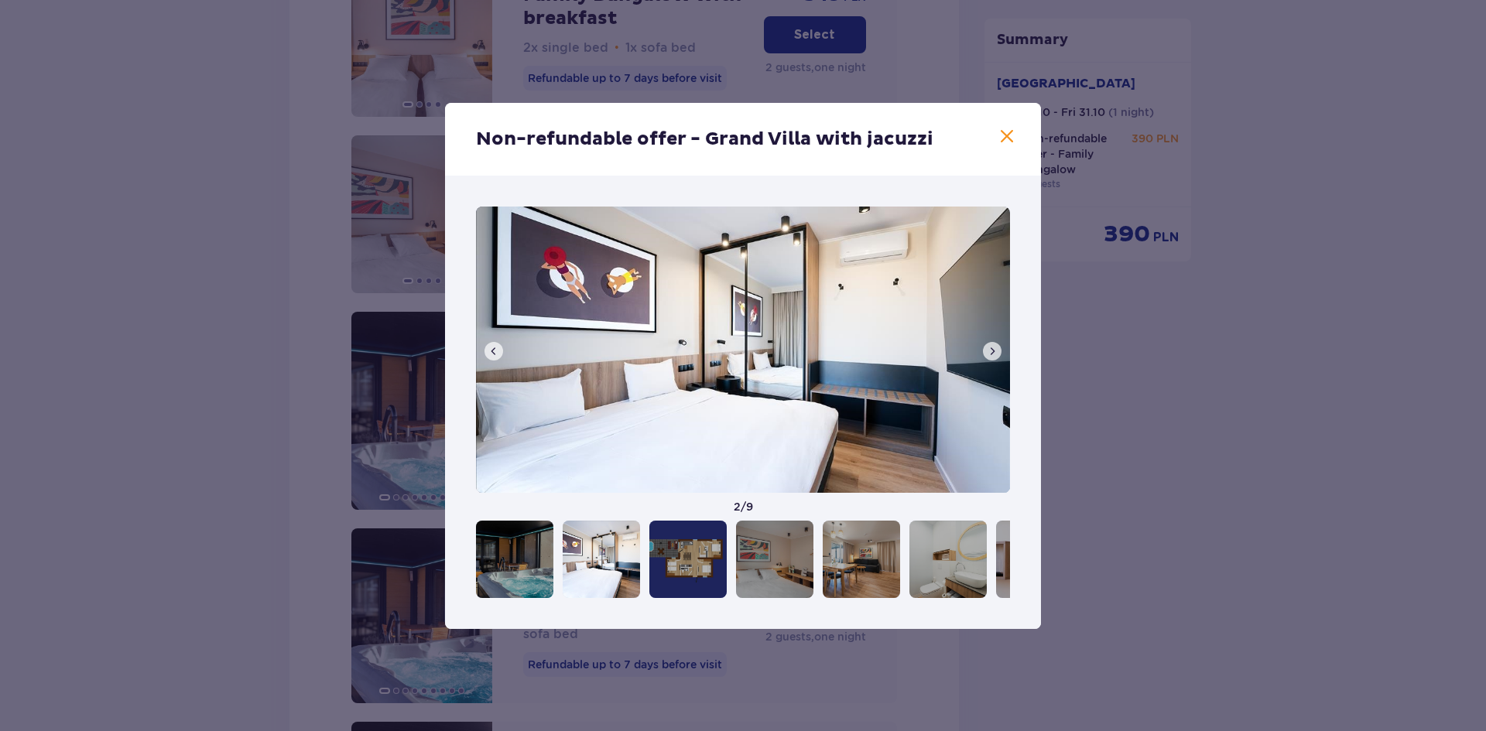
click at [987, 355] on span at bounding box center [992, 351] width 12 height 12
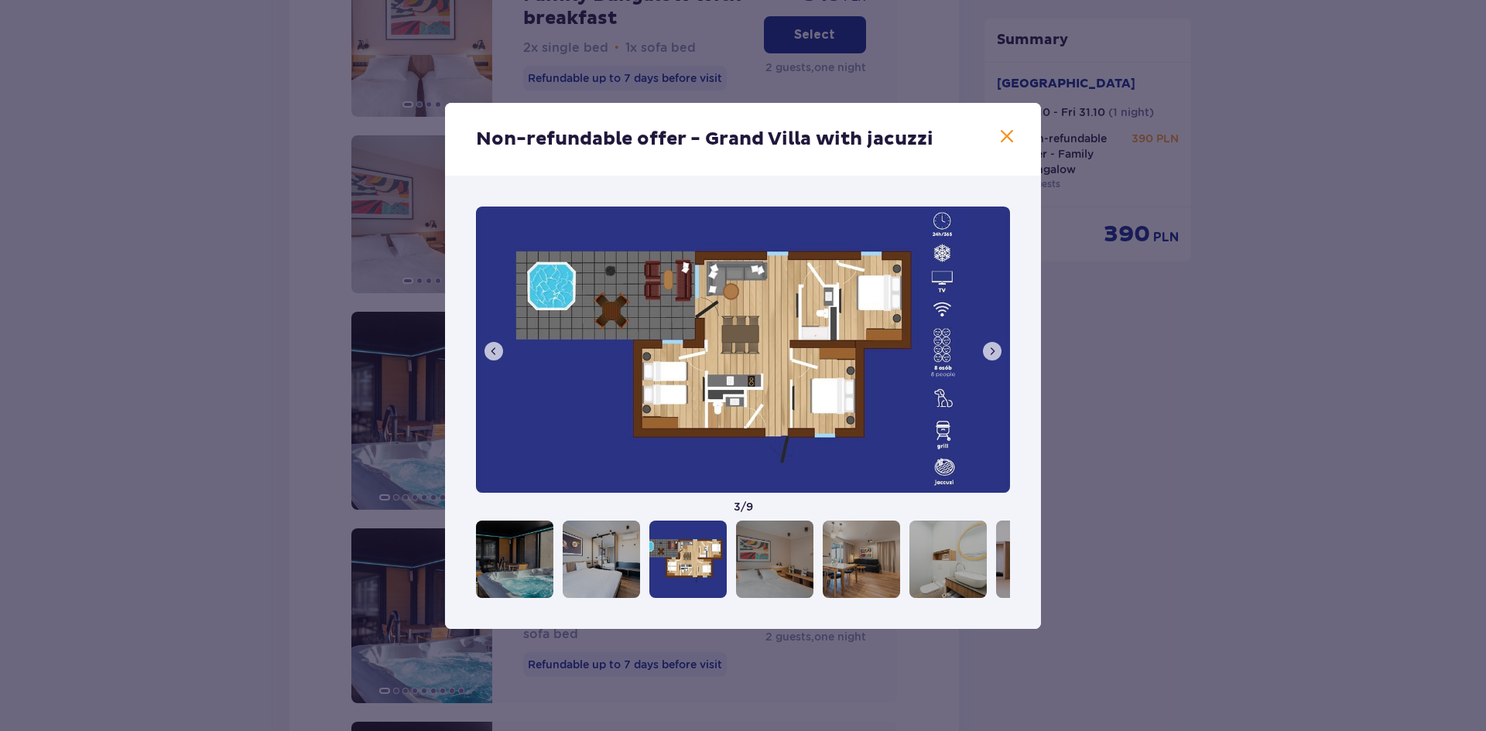
click at [987, 355] on span at bounding box center [992, 351] width 12 height 12
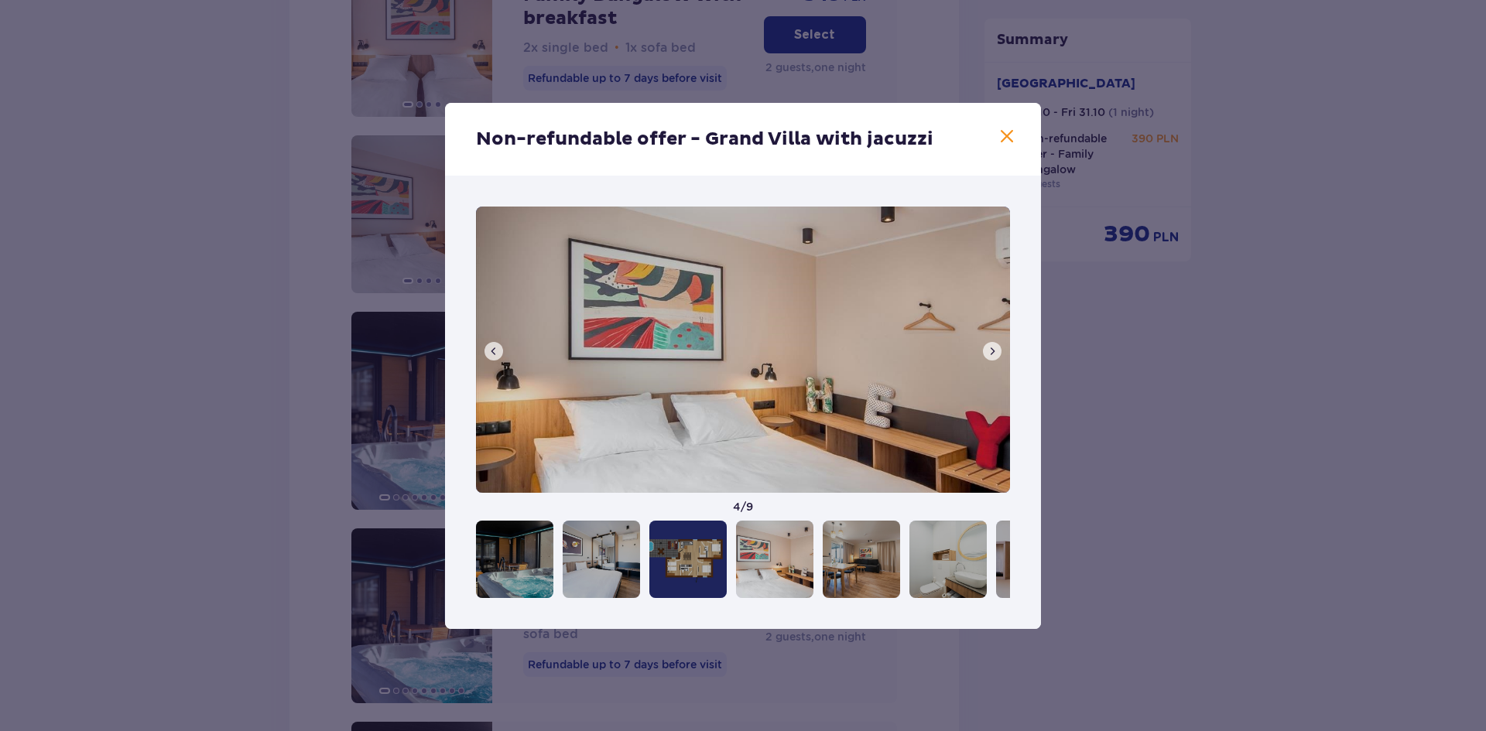
click at [987, 355] on span at bounding box center [992, 351] width 12 height 12
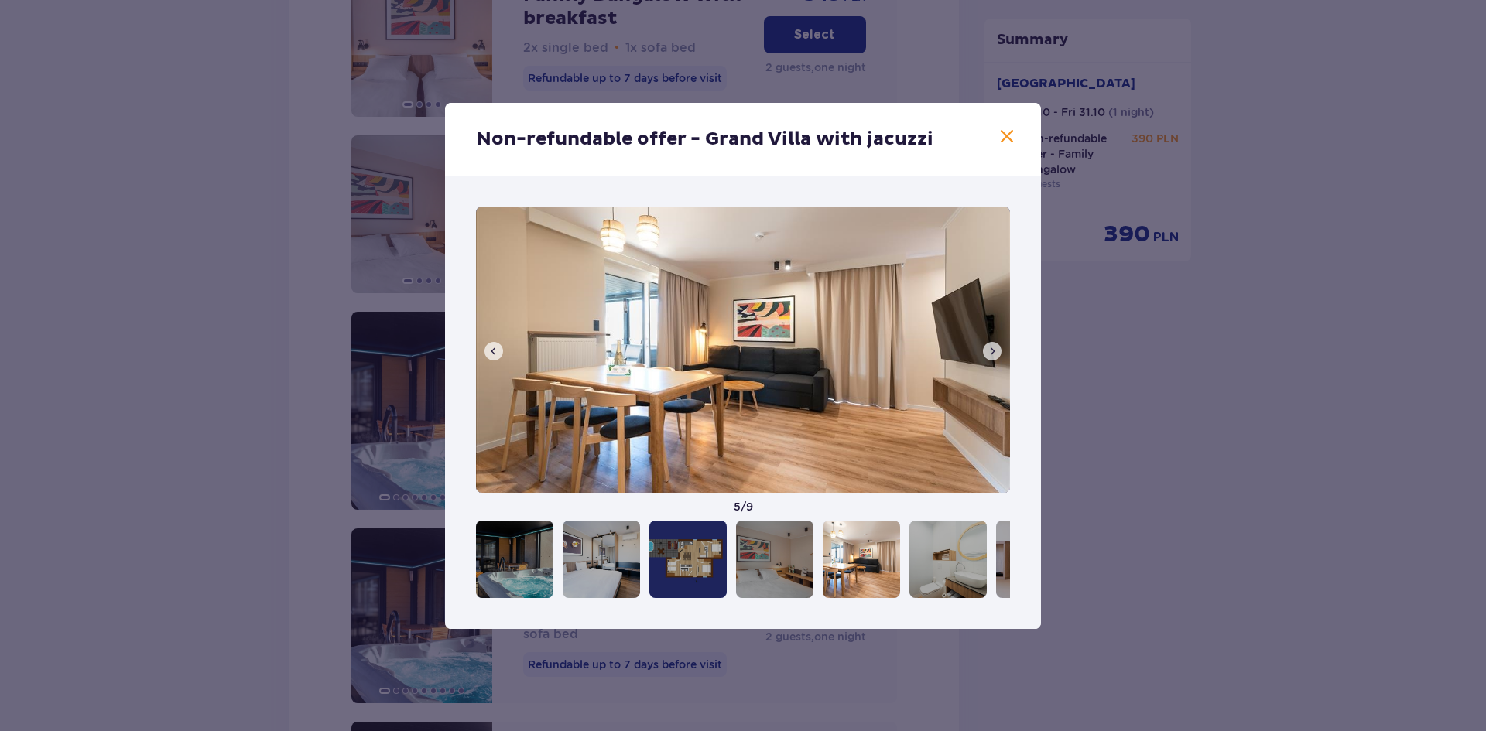
click at [987, 355] on span at bounding box center [992, 351] width 12 height 12
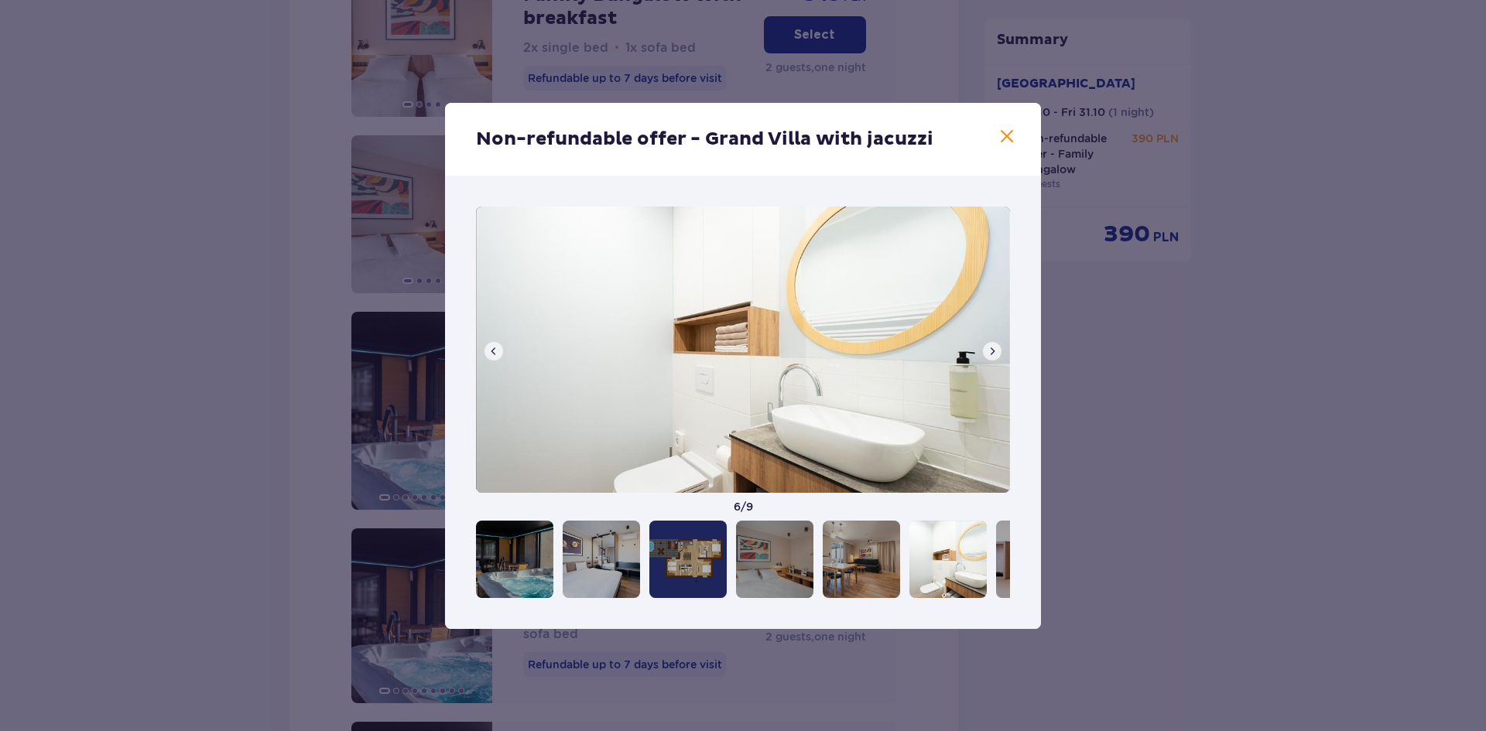
click at [987, 355] on span at bounding box center [992, 351] width 12 height 12
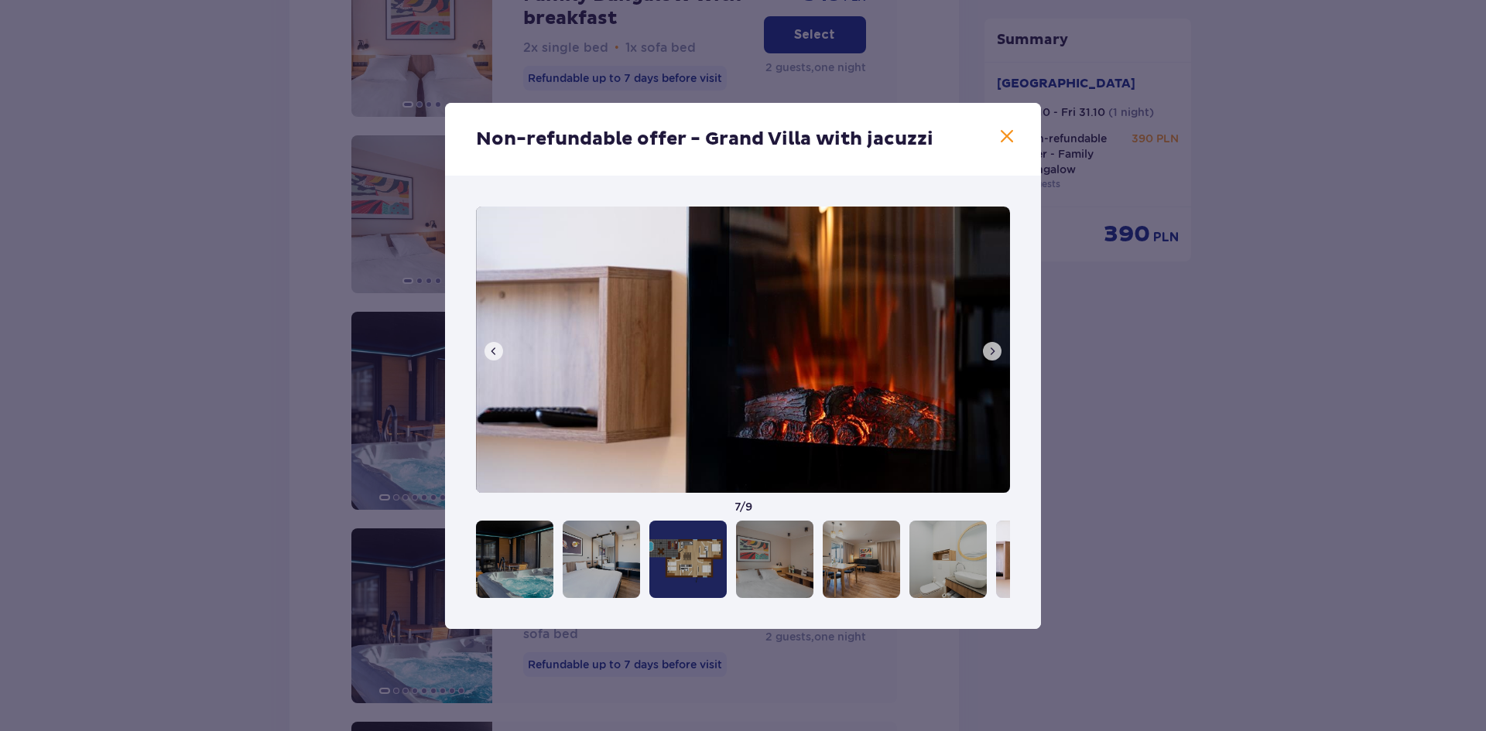
click at [987, 355] on span at bounding box center [992, 351] width 12 height 12
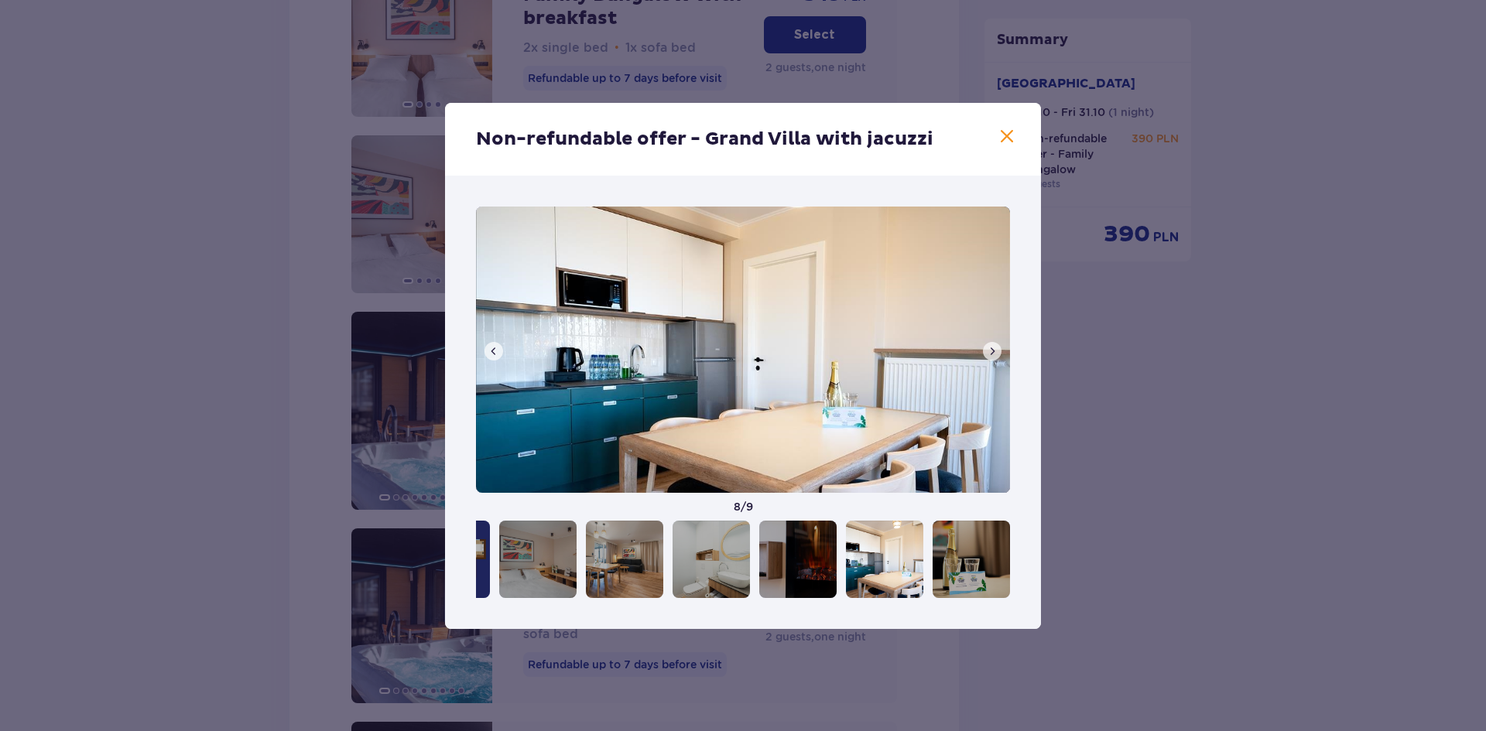
click at [987, 355] on span at bounding box center [992, 351] width 12 height 12
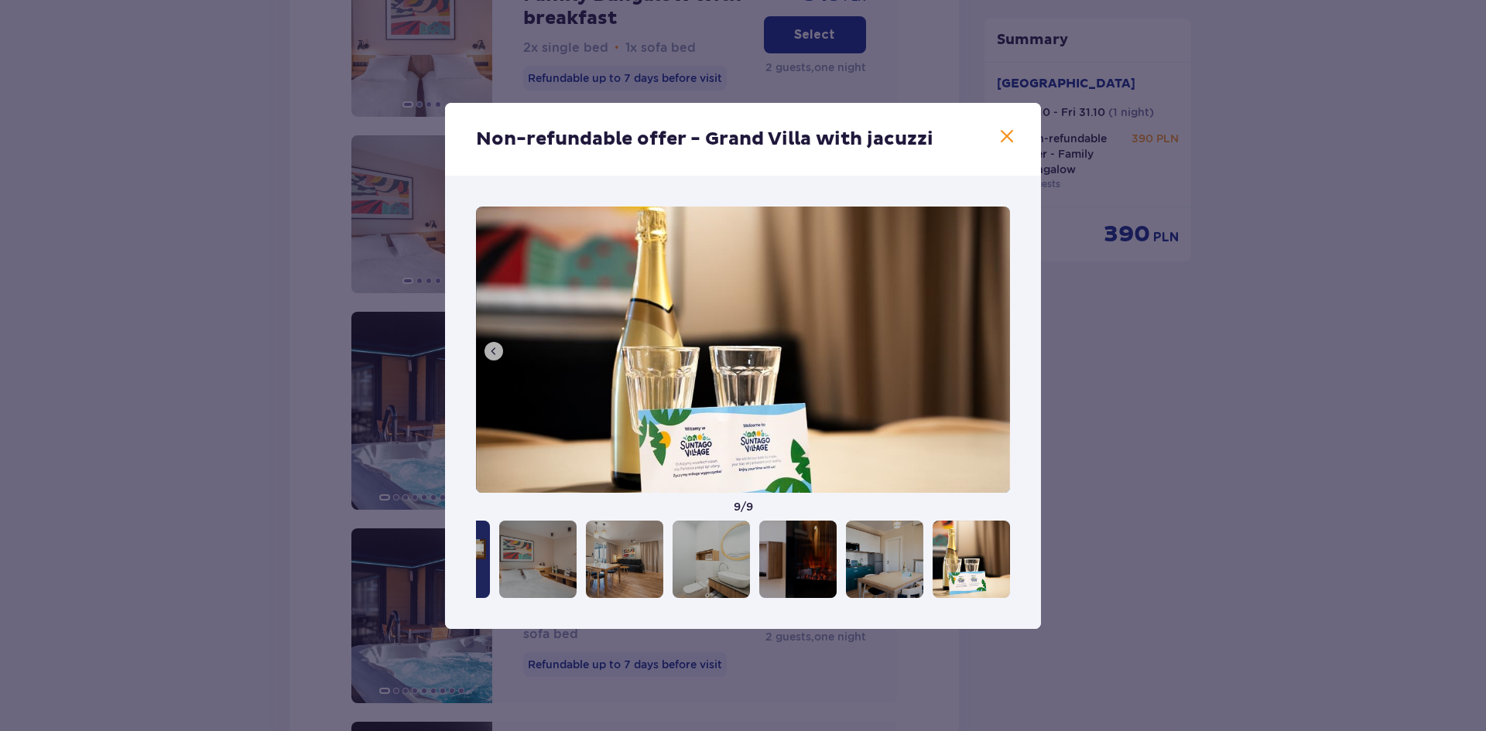
click at [484, 351] on img at bounding box center [743, 350] width 534 height 286
click at [1007, 139] on span at bounding box center [1007, 137] width 19 height 19
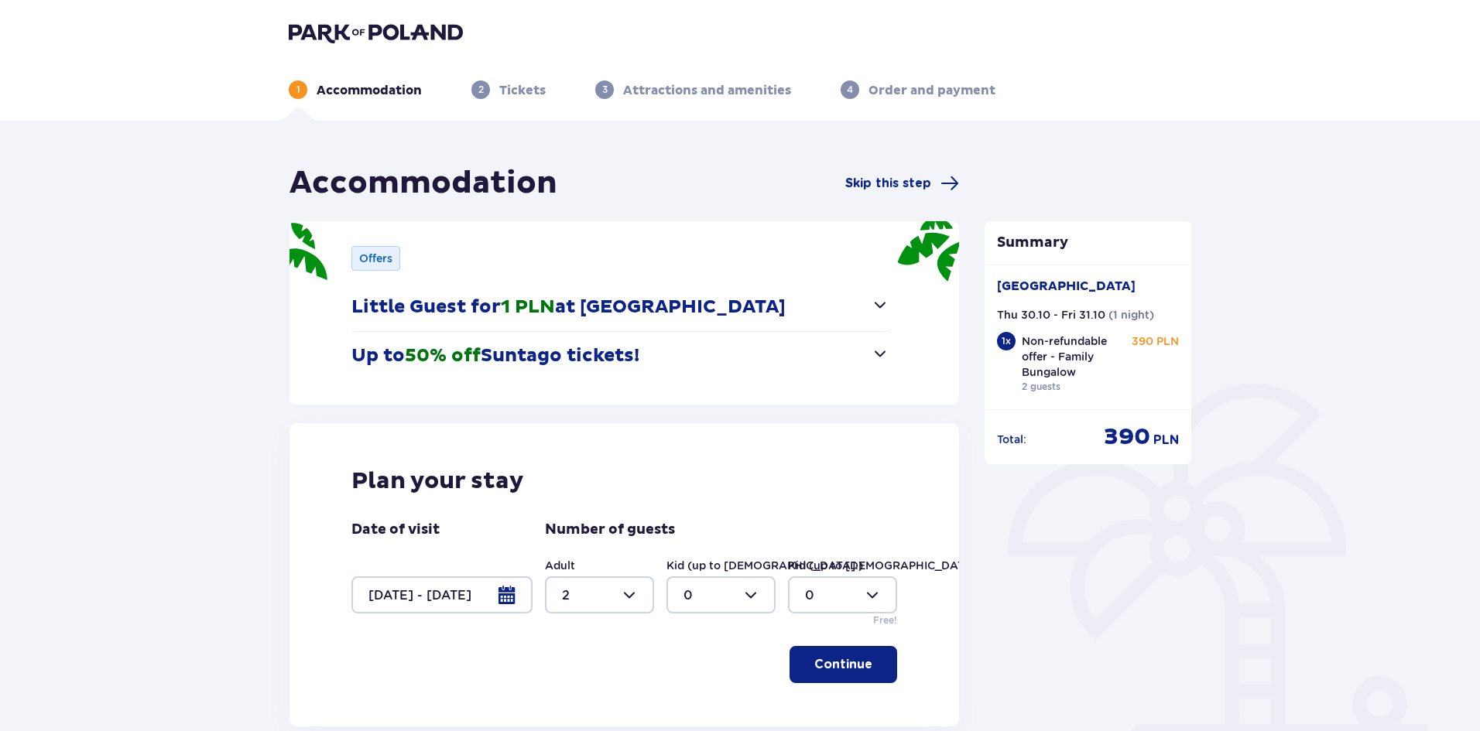
click at [879, 356] on span "button" at bounding box center [880, 353] width 19 height 19
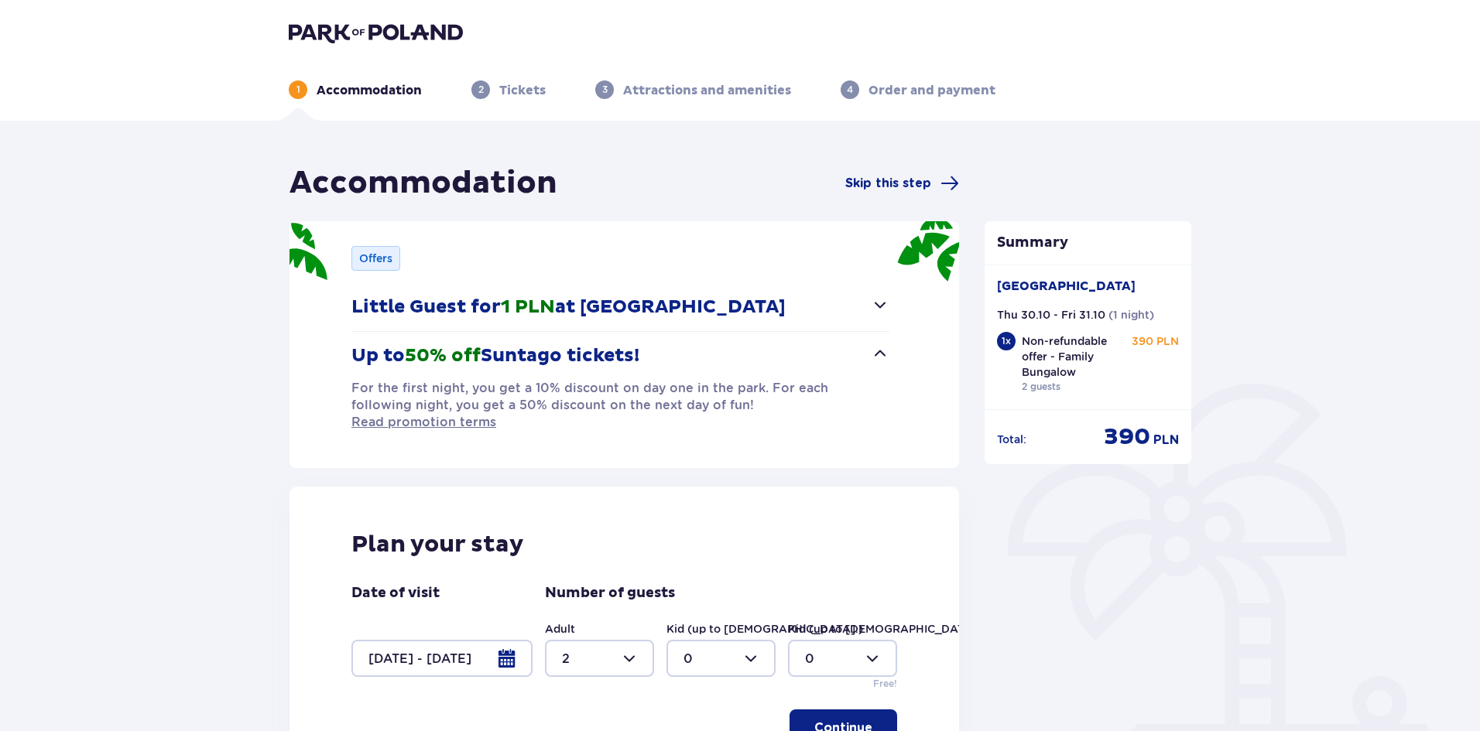
click at [878, 354] on span "button" at bounding box center [880, 353] width 19 height 19
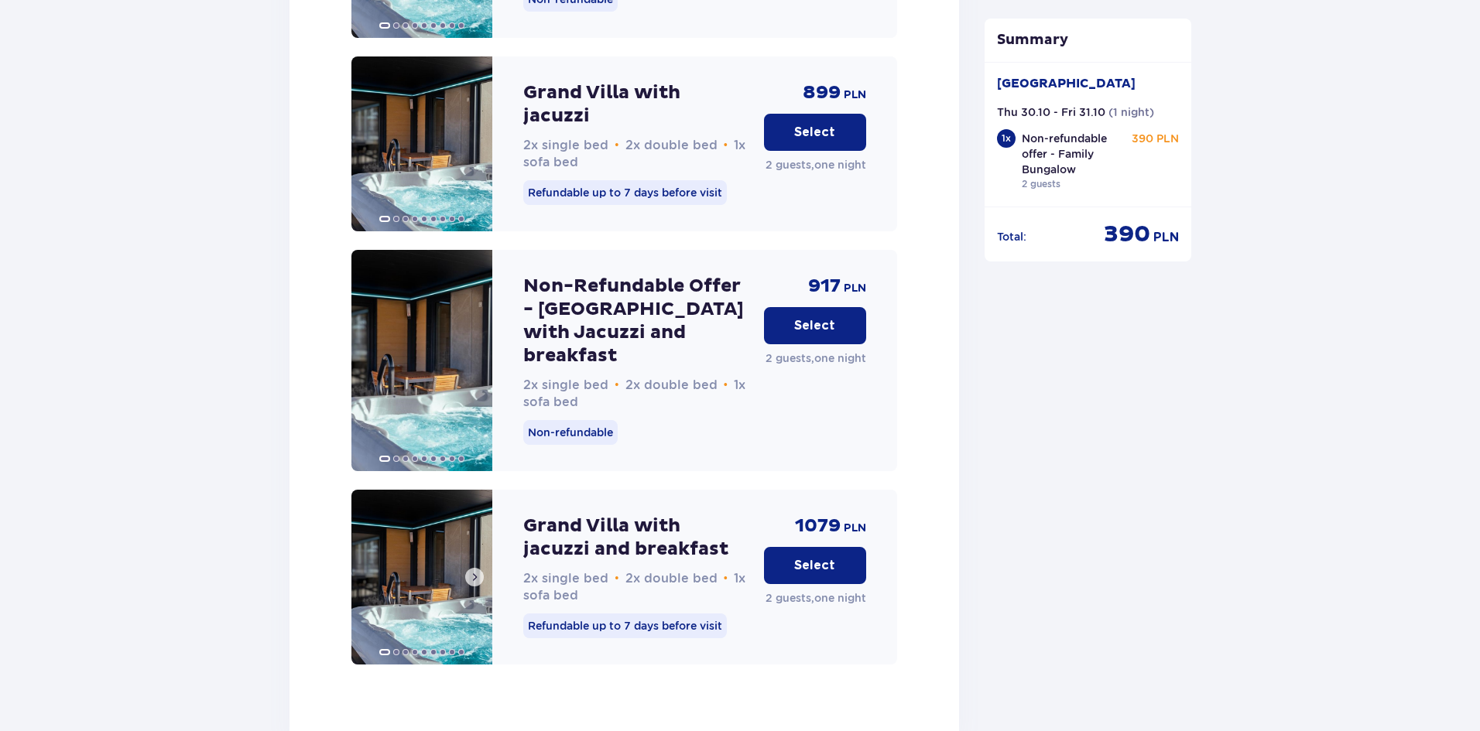
scroll to position [3854, 0]
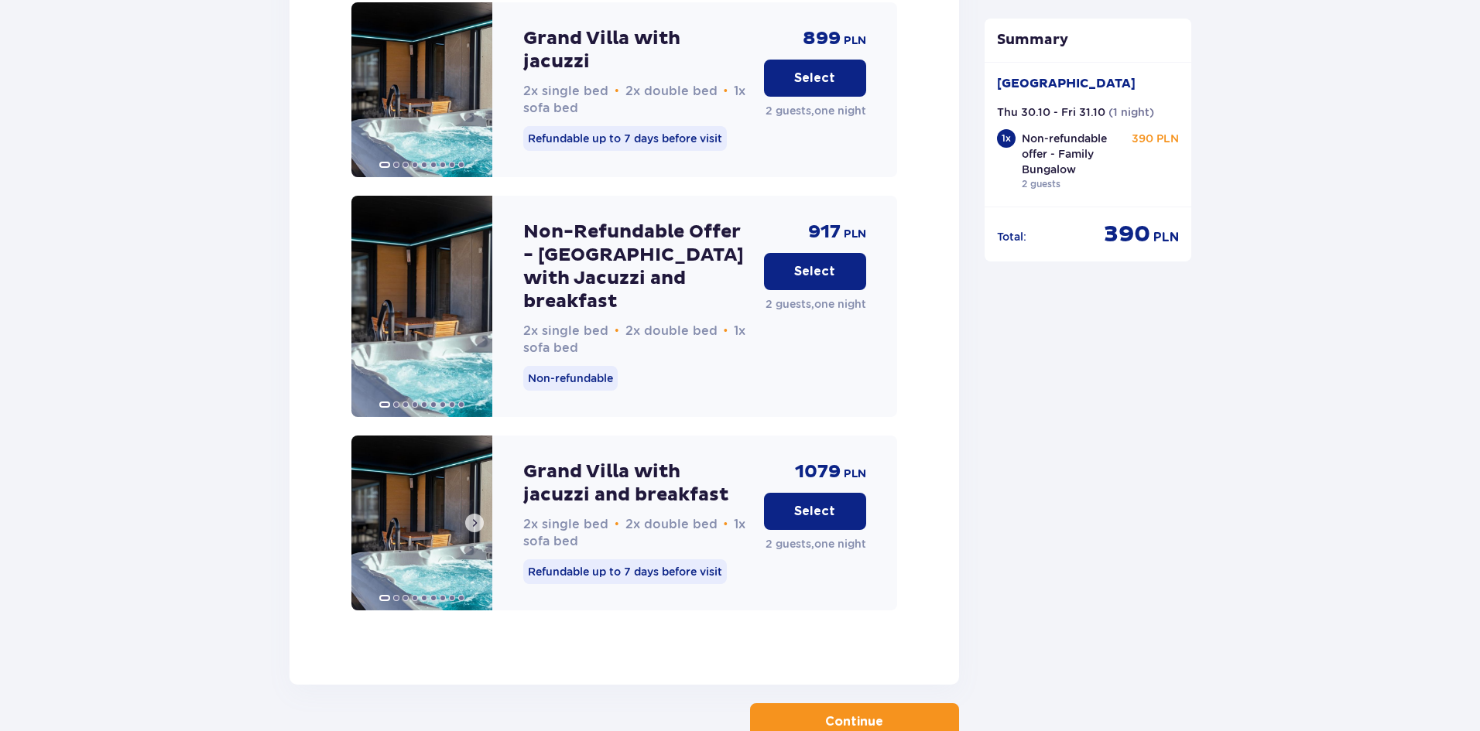
click at [439, 442] on img at bounding box center [421, 523] width 141 height 175
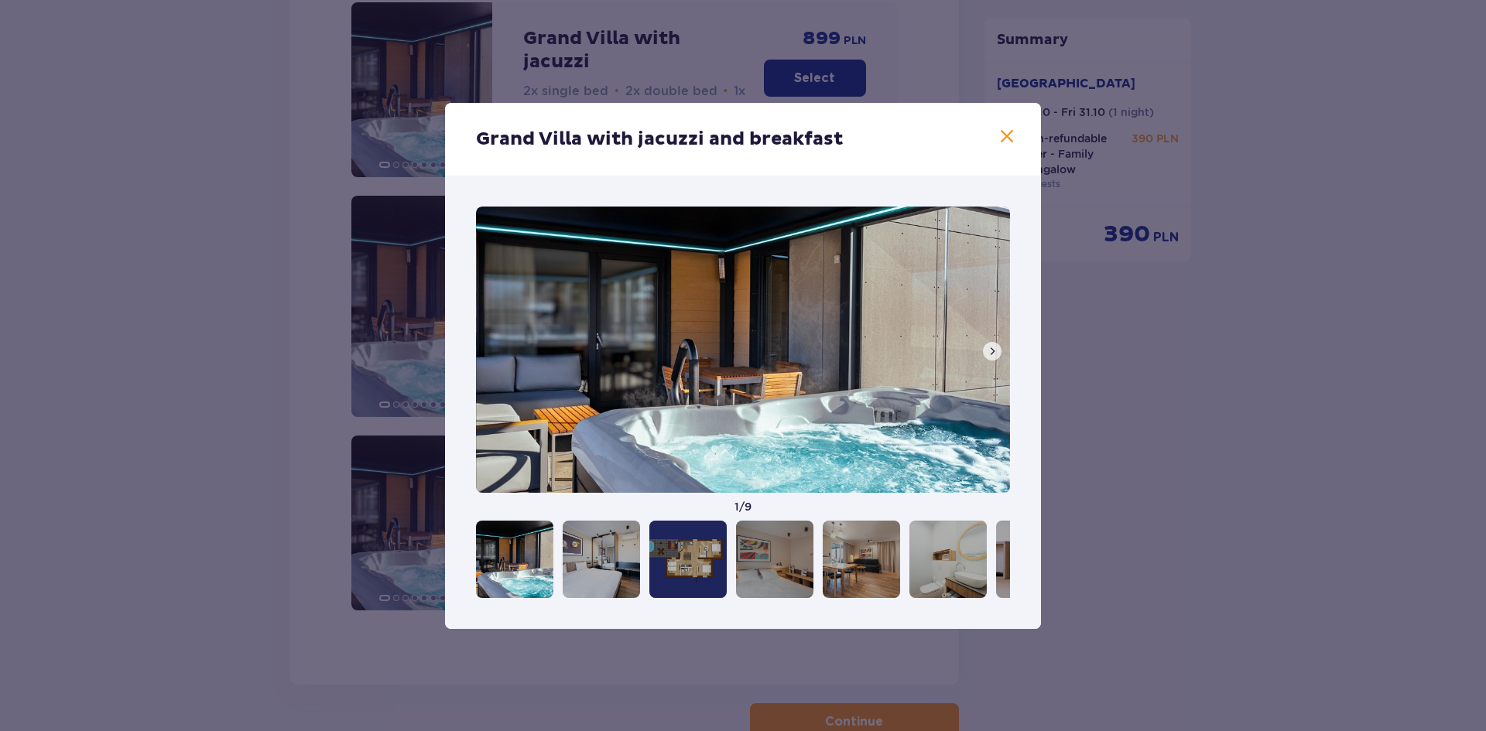
click at [993, 353] on span at bounding box center [992, 351] width 12 height 12
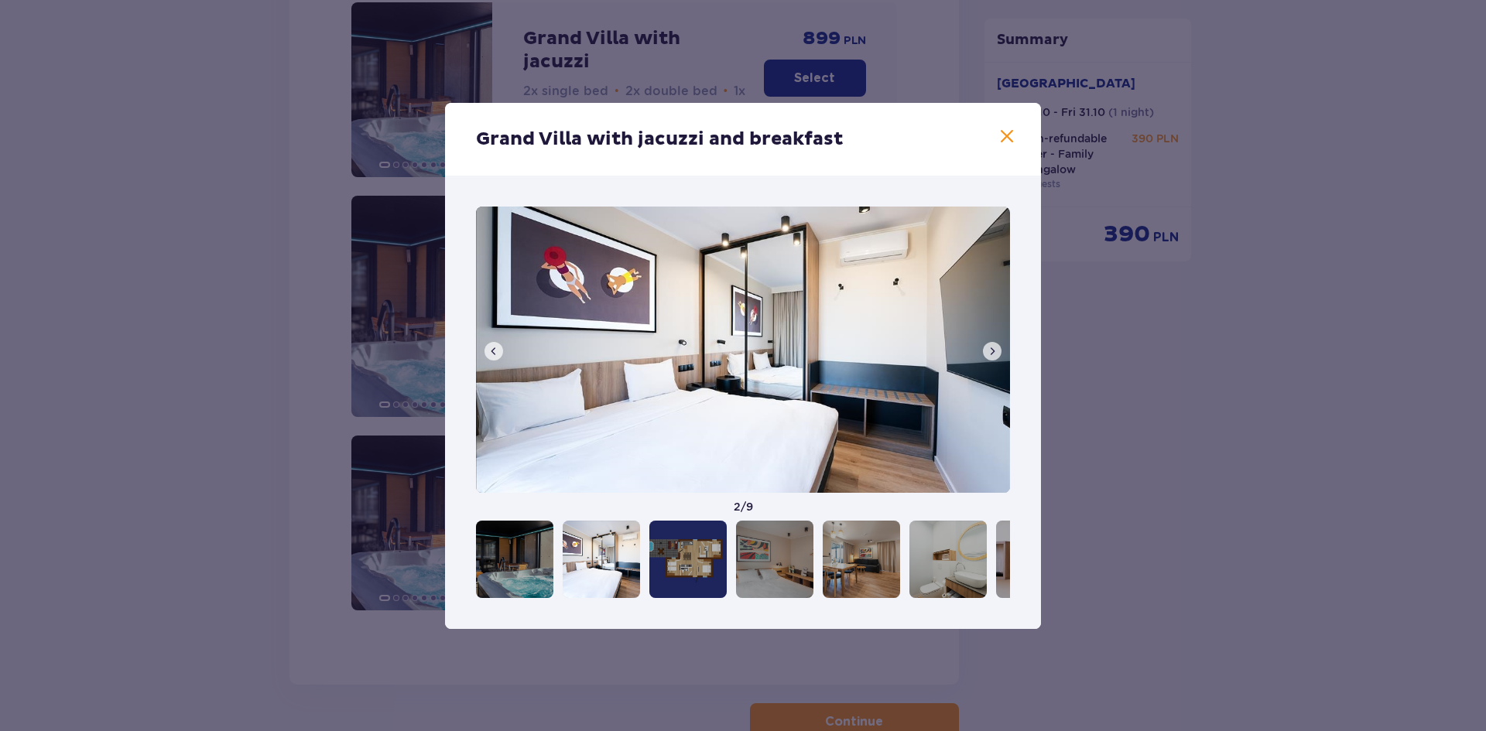
click at [993, 353] on span at bounding box center [992, 351] width 12 height 12
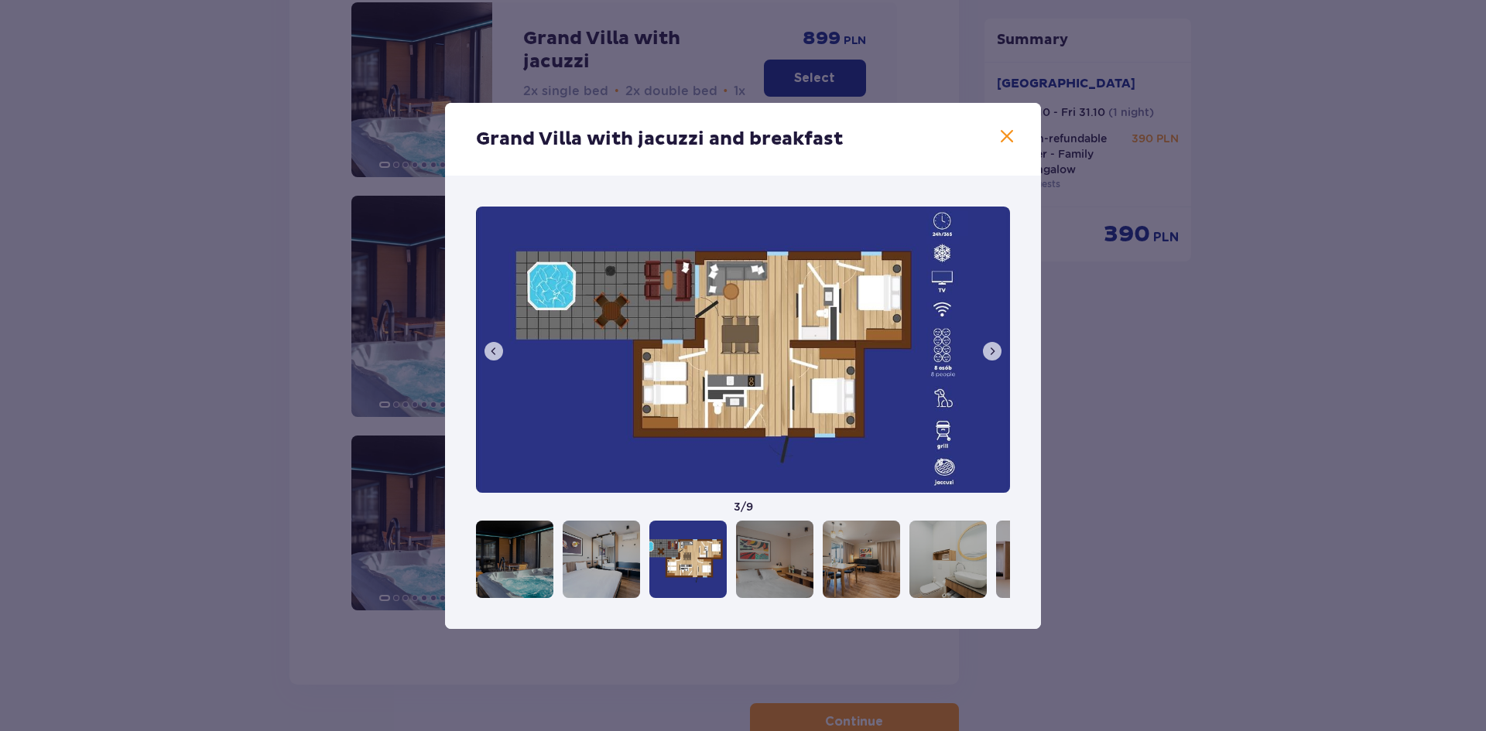
click at [993, 353] on span at bounding box center [992, 351] width 12 height 12
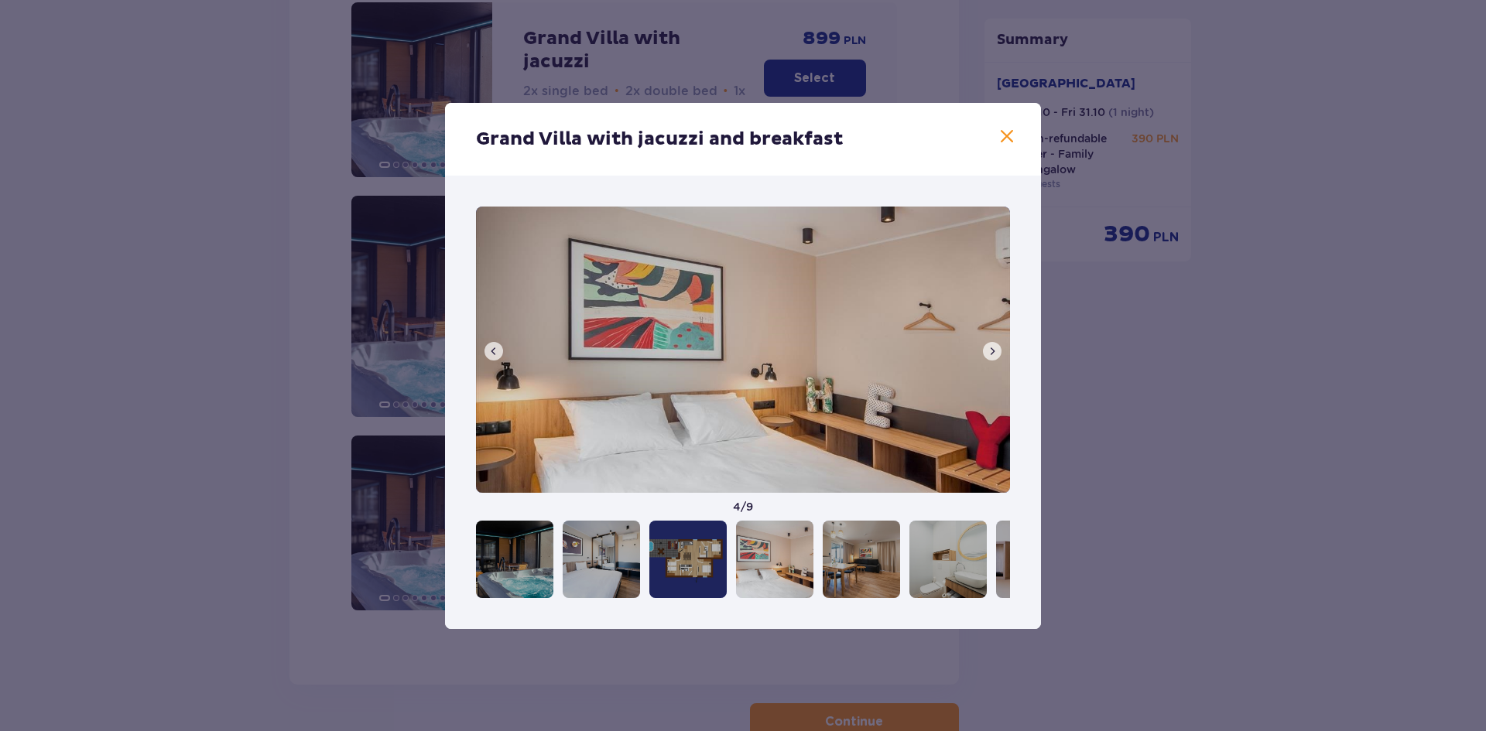
click at [993, 353] on span at bounding box center [992, 351] width 12 height 12
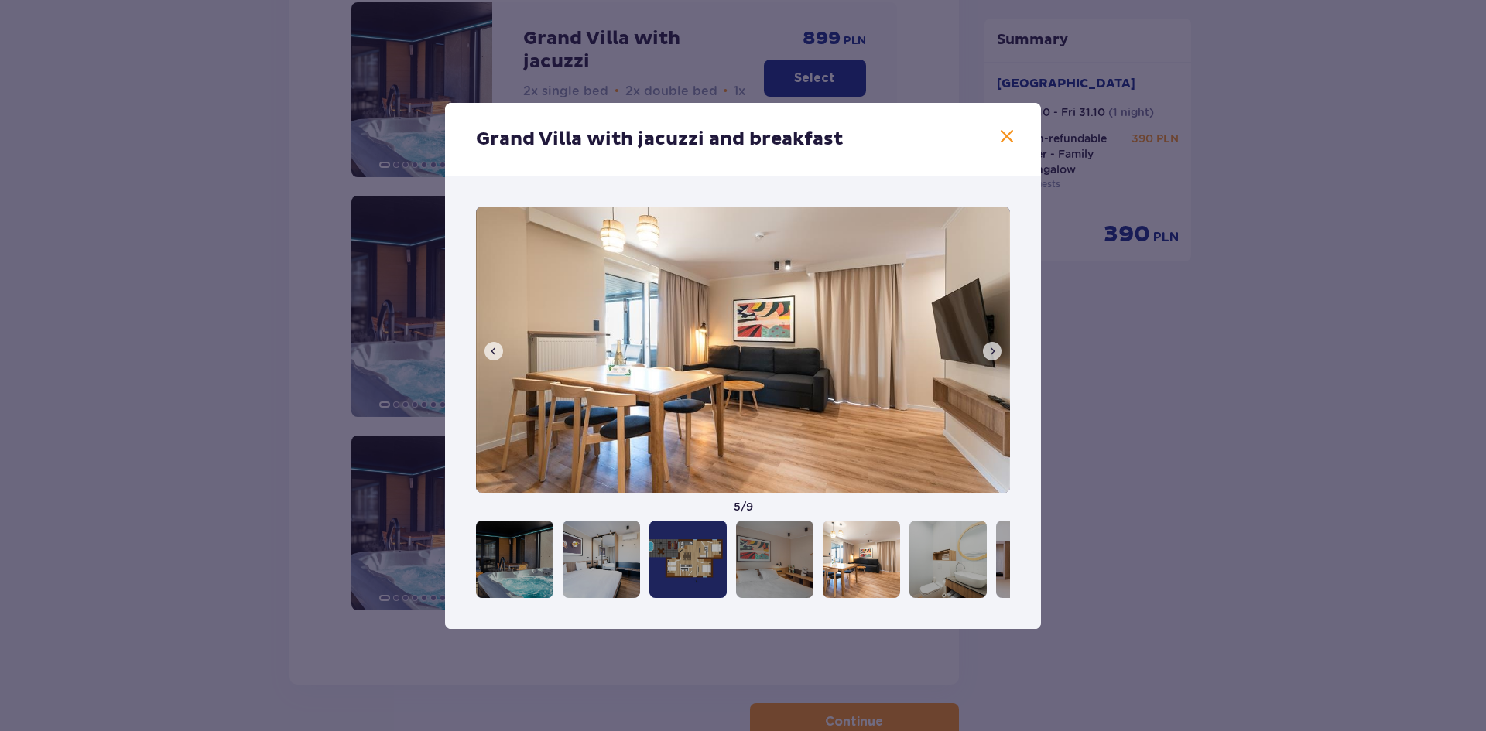
click at [993, 353] on span at bounding box center [992, 351] width 12 height 12
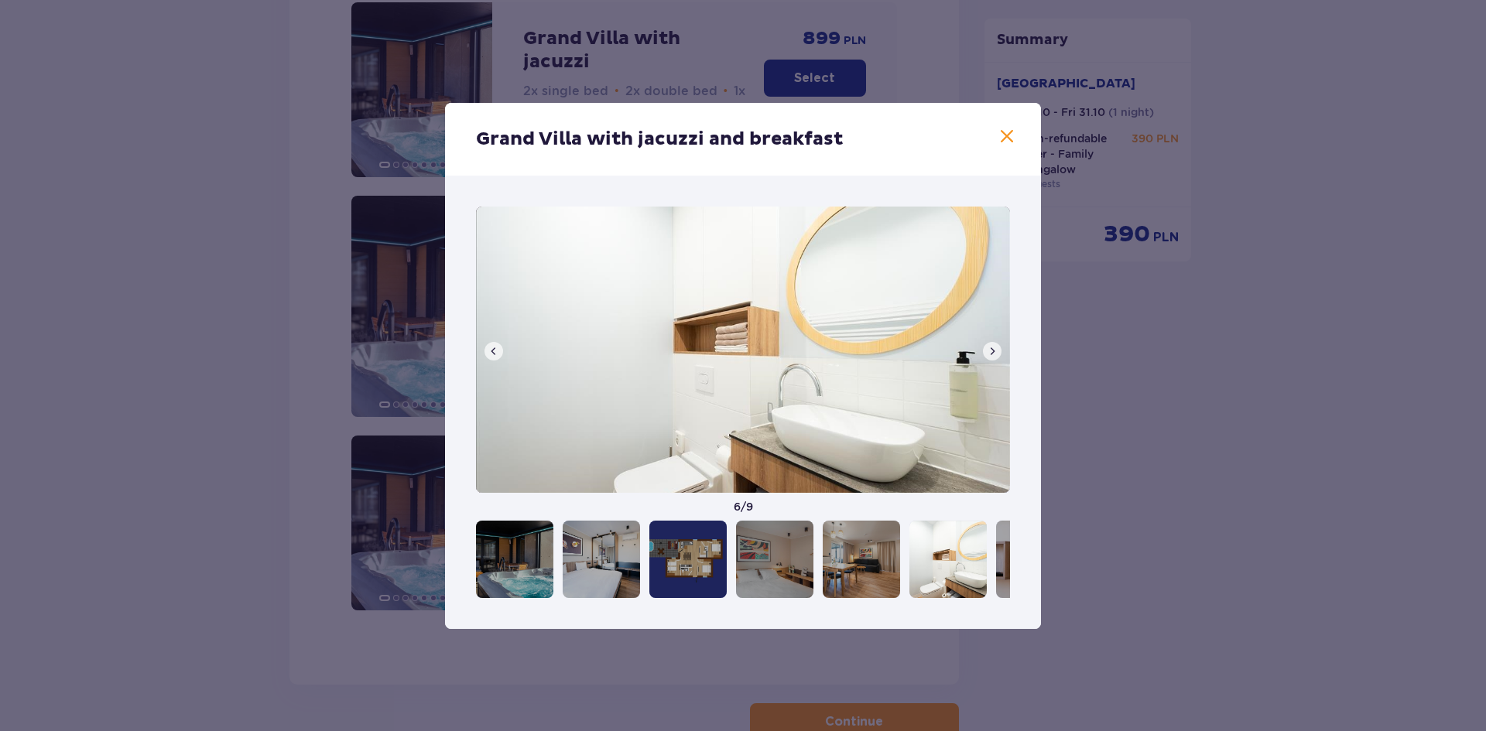
click at [993, 353] on span at bounding box center [992, 351] width 12 height 12
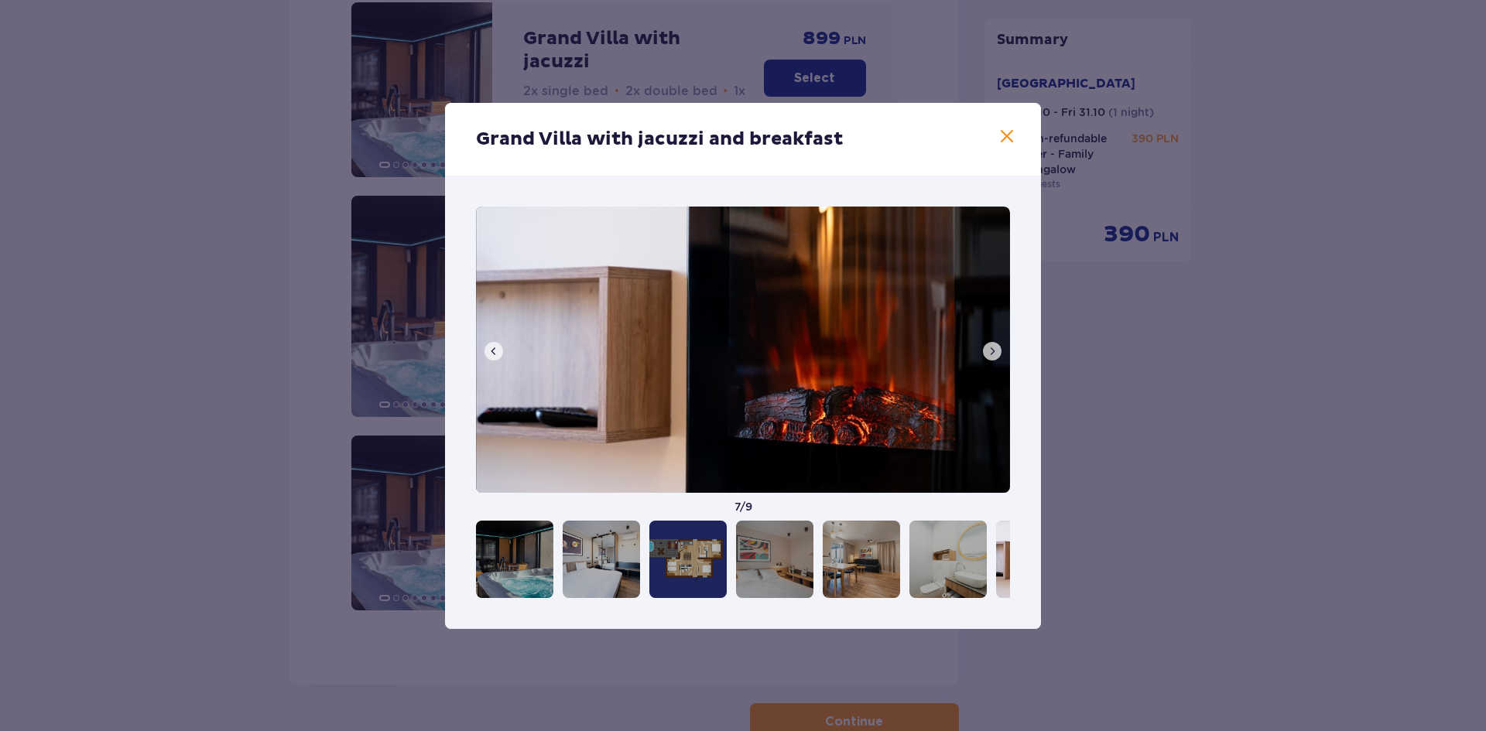
click at [993, 353] on span at bounding box center [992, 351] width 12 height 12
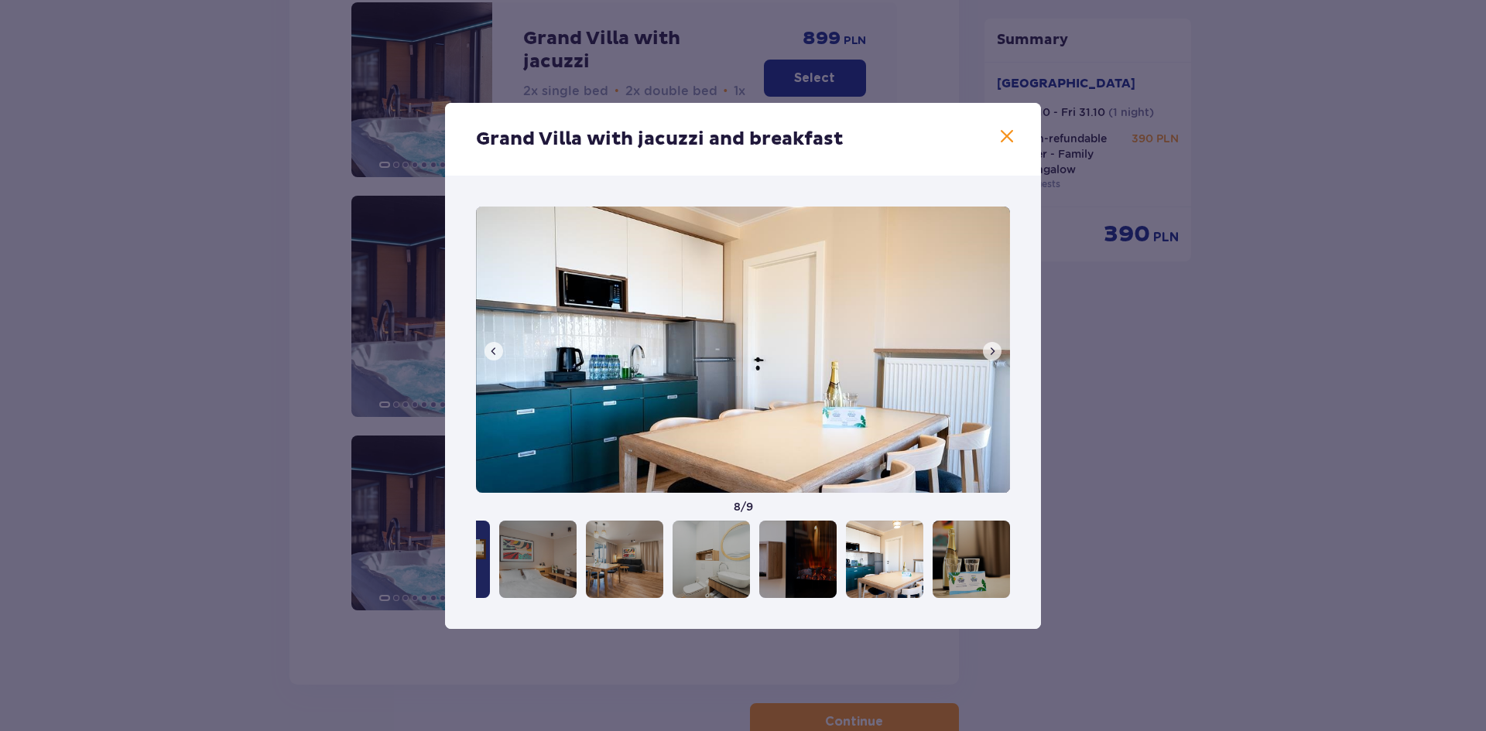
click at [998, 135] on span at bounding box center [1007, 137] width 19 height 19
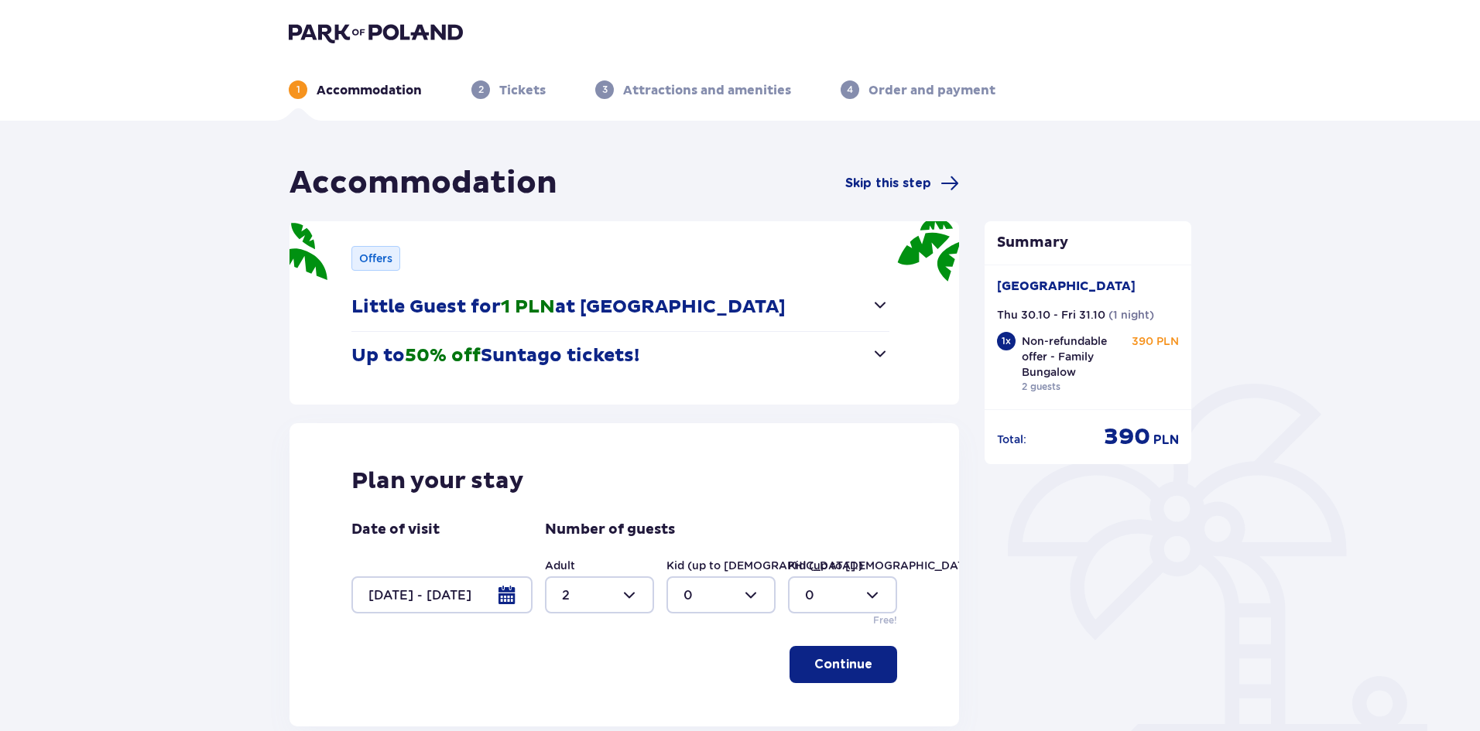
click at [322, 34] on img at bounding box center [376, 33] width 174 height 22
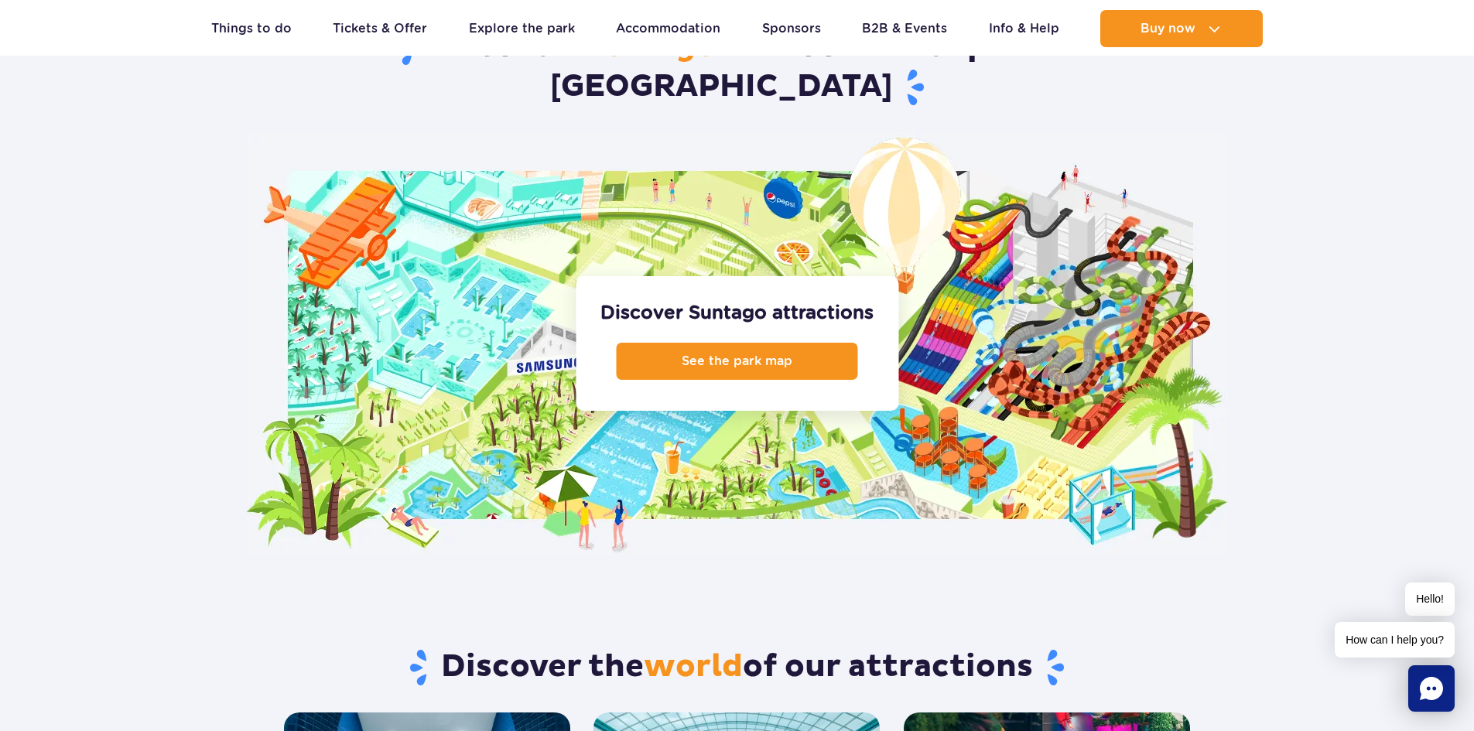
scroll to position [1470, 0]
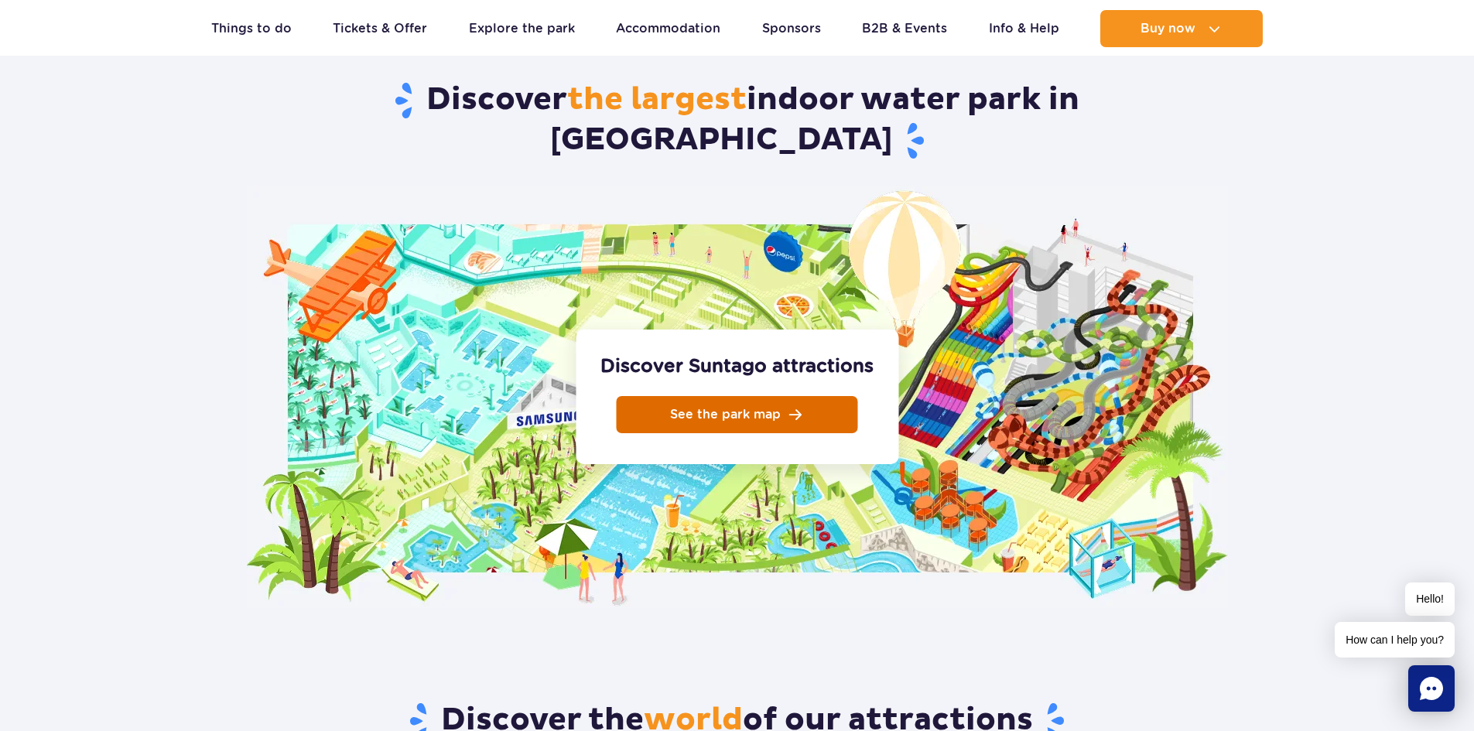
click at [753, 396] on link "See the park map" at bounding box center [737, 414] width 241 height 37
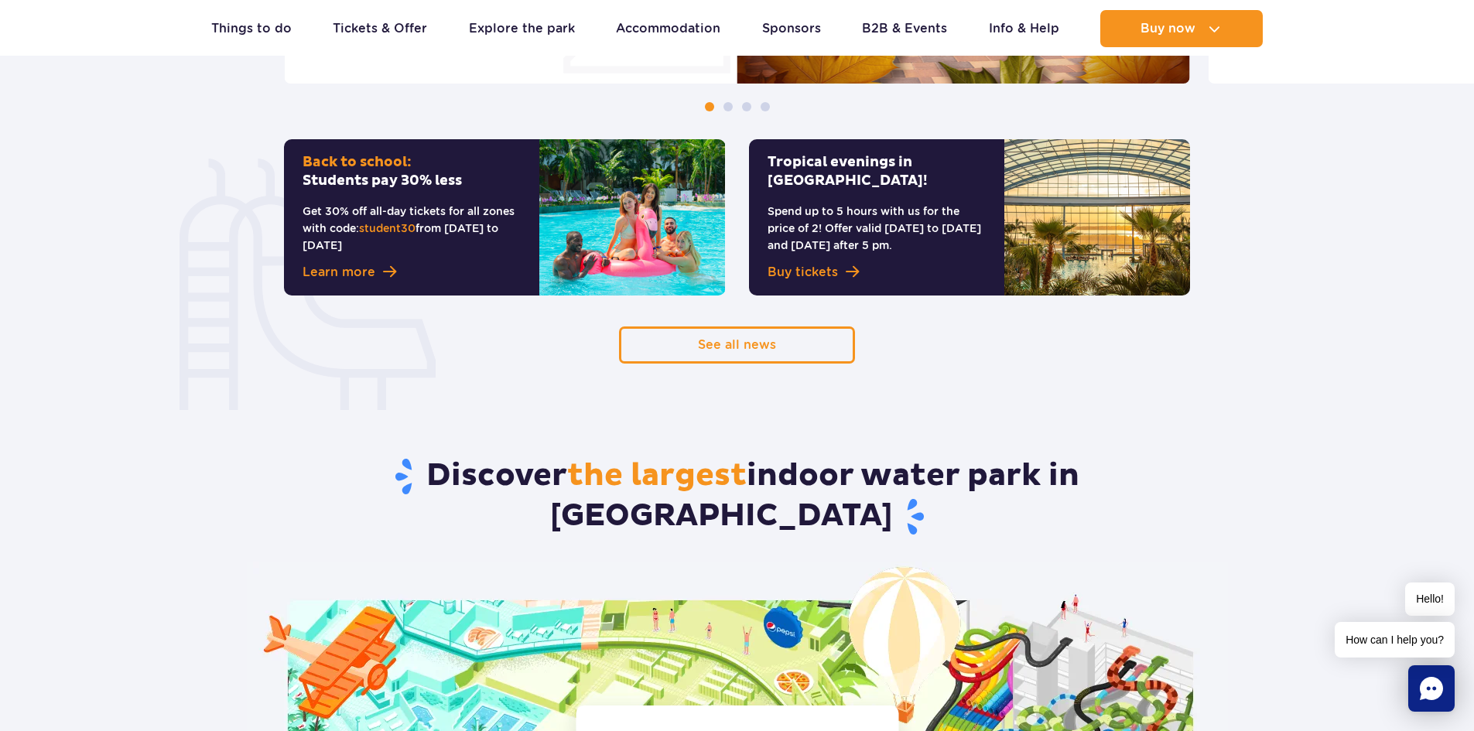
scroll to position [1006, 0]
